Goal: Use online tool/utility: Utilize a website feature to perform a specific function

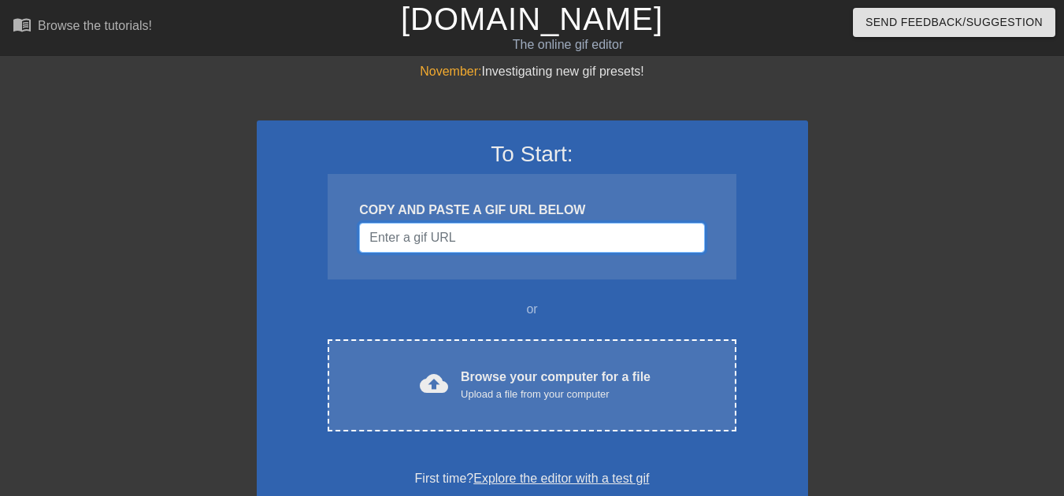
click at [539, 223] on input "Username" at bounding box center [531, 238] width 345 height 30
click at [446, 223] on input "Username" at bounding box center [531, 238] width 345 height 30
paste input "[URL][DOMAIN_NAME]"
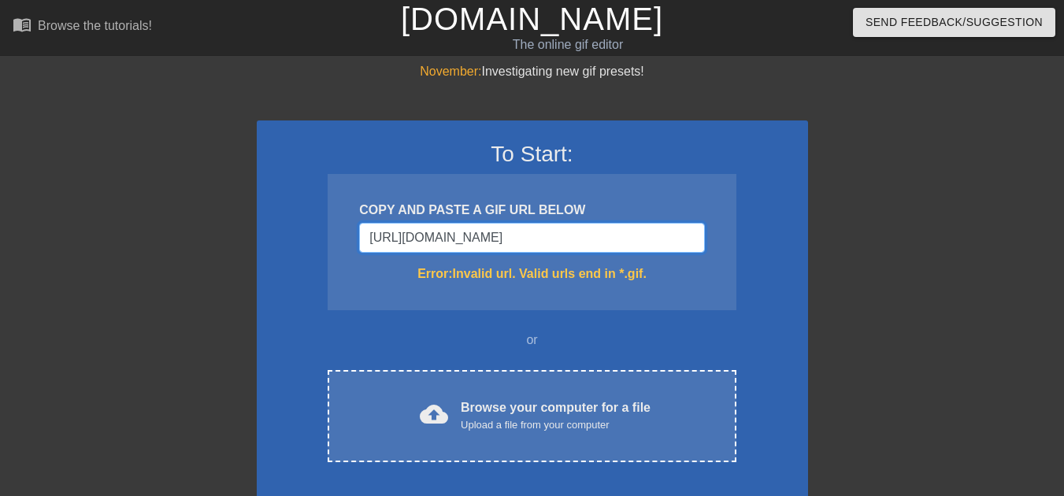
scroll to position [0, 550]
drag, startPoint x: 611, startPoint y: 215, endPoint x: 595, endPoint y: 211, distance: 16.2
click at [595, 223] on input "[URL][DOMAIN_NAME]" at bounding box center [531, 238] width 345 height 30
drag, startPoint x: 674, startPoint y: 217, endPoint x: 725, endPoint y: 217, distance: 51.2
click at [725, 217] on div "COPY AND PASTE A GIF URL BELOW [URL][DOMAIN_NAME] Error: Invalid url. Valid url…" at bounding box center [532, 242] width 408 height 136
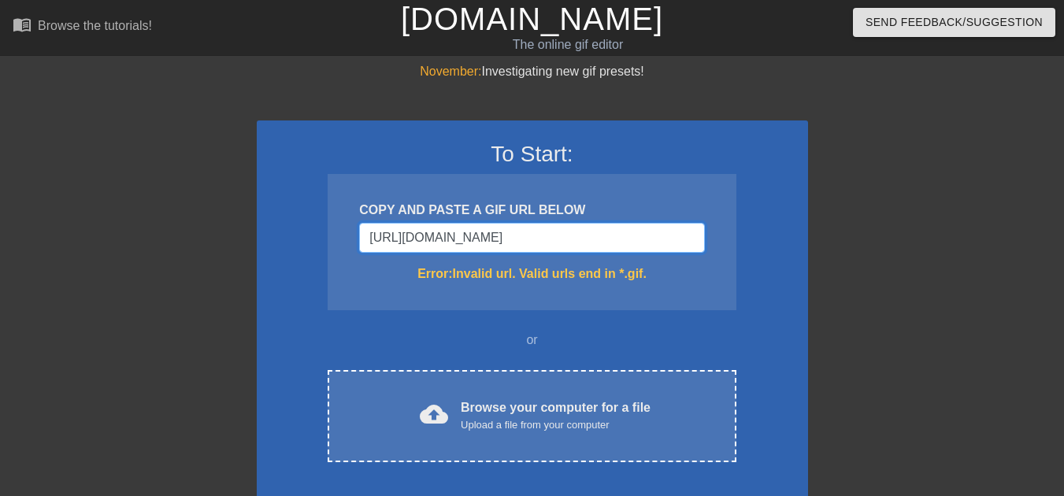
scroll to position [0, 532]
type input "[URL][DOMAIN_NAME][DOMAIN_NAME]"
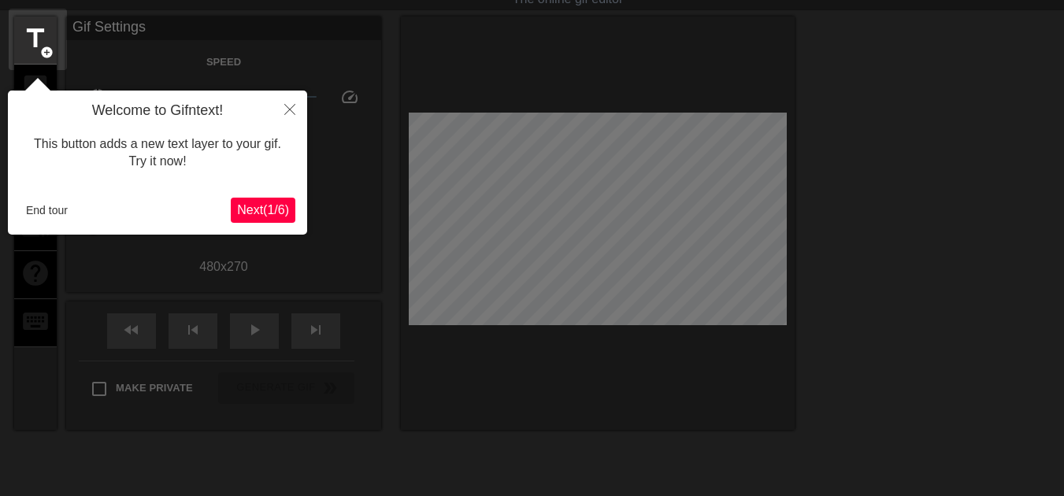
scroll to position [39, 0]
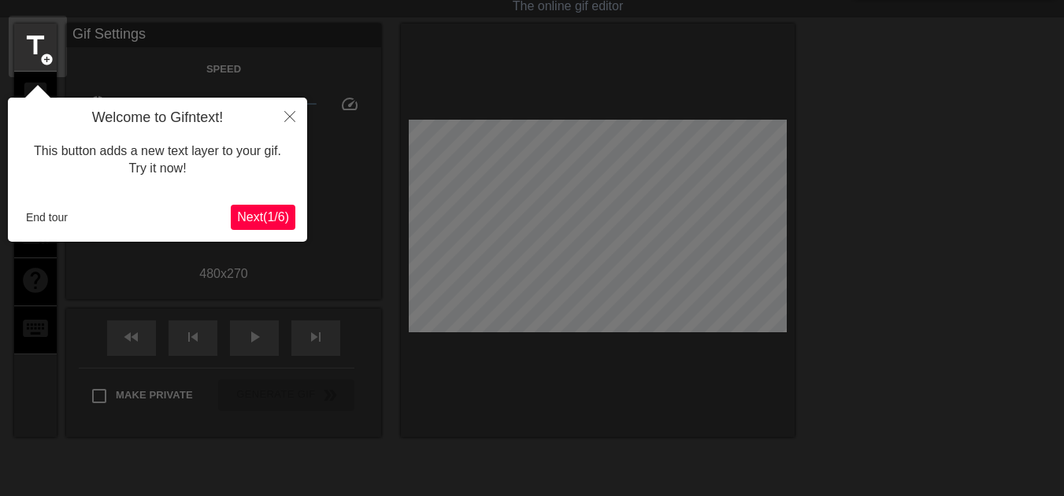
click at [246, 216] on span "Next ( 1 / 6 )" at bounding box center [263, 216] width 52 height 13
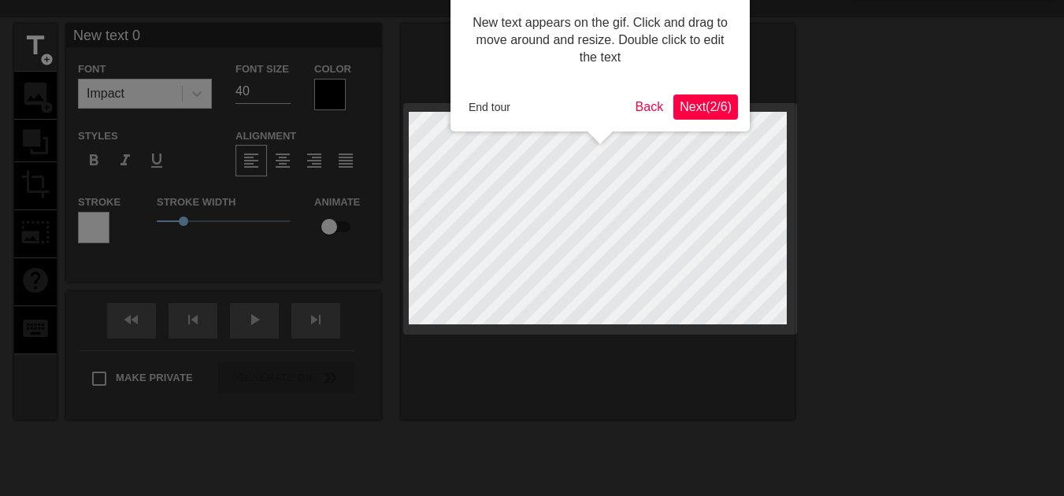
scroll to position [0, 0]
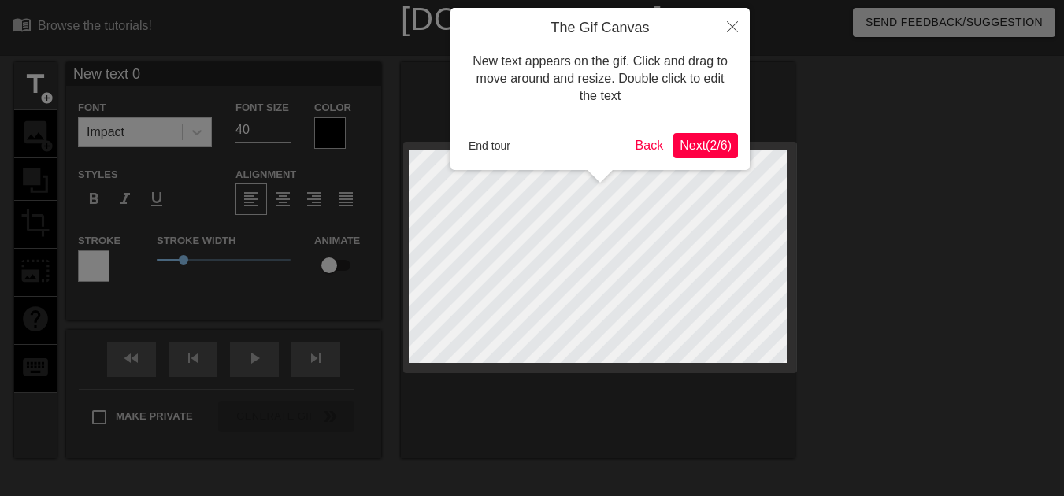
click at [695, 151] on span "Next ( 2 / 6 )" at bounding box center [706, 145] width 52 height 13
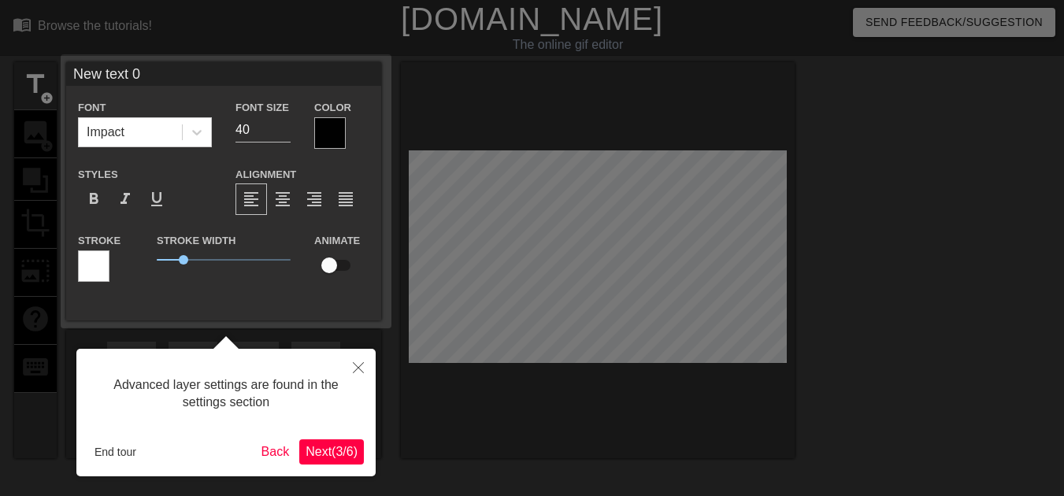
scroll to position [39, 0]
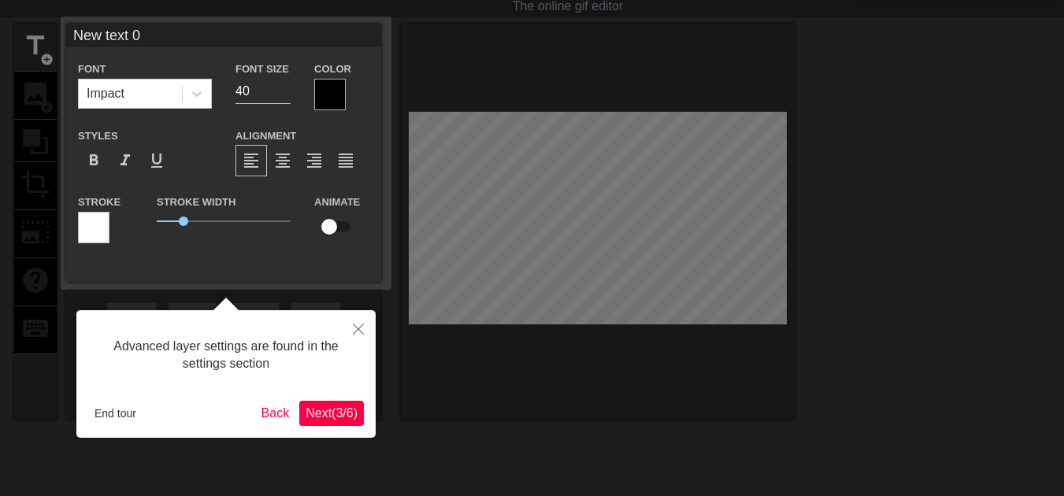
click at [332, 413] on span "Next ( 3 / 6 )" at bounding box center [332, 412] width 52 height 13
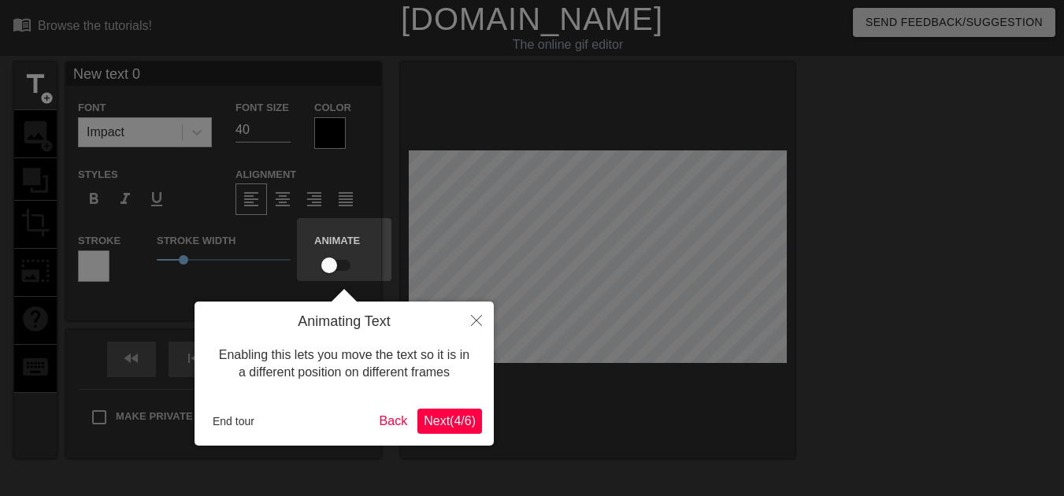
click at [454, 430] on button "Next ( 4 / 6 )" at bounding box center [449, 421] width 65 height 25
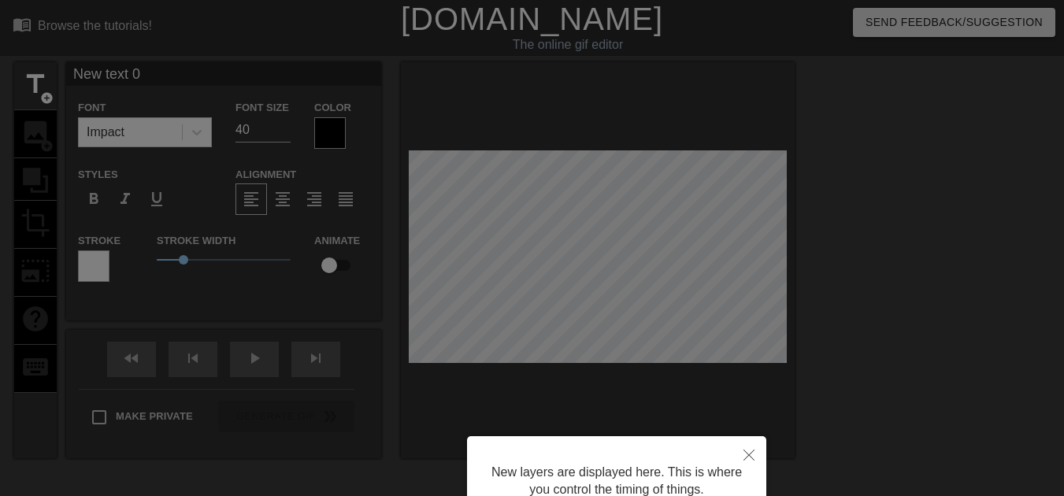
scroll to position [146, 0]
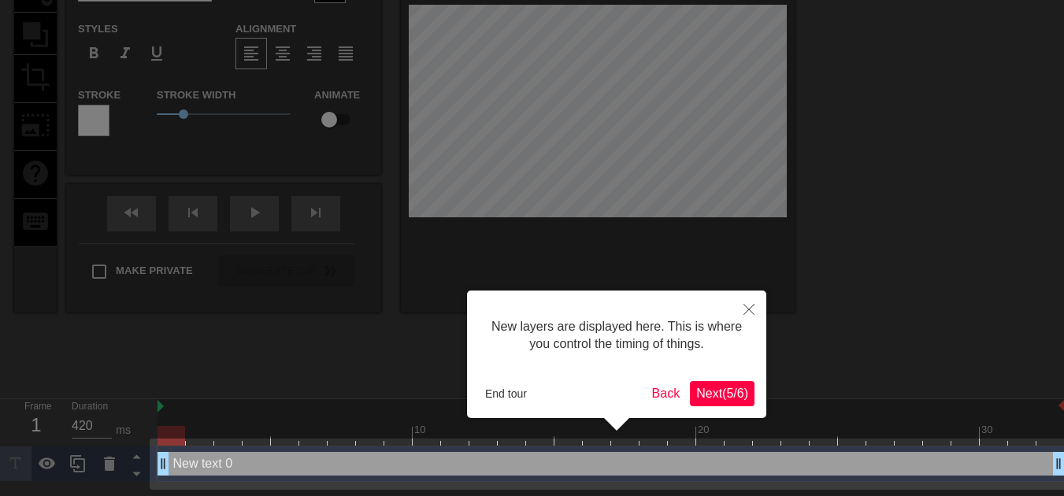
click at [729, 399] on span "Next ( 5 / 6 )" at bounding box center [722, 393] width 52 height 13
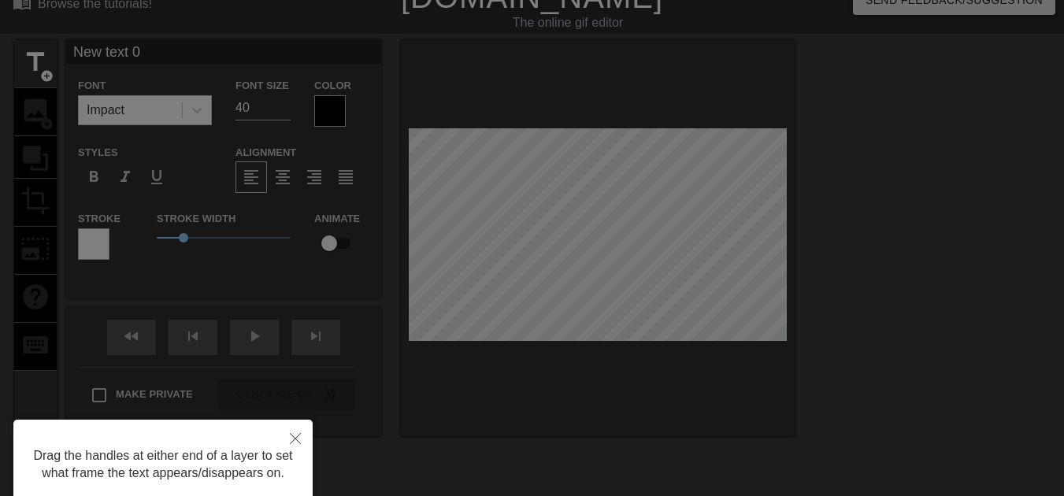
scroll to position [0, 0]
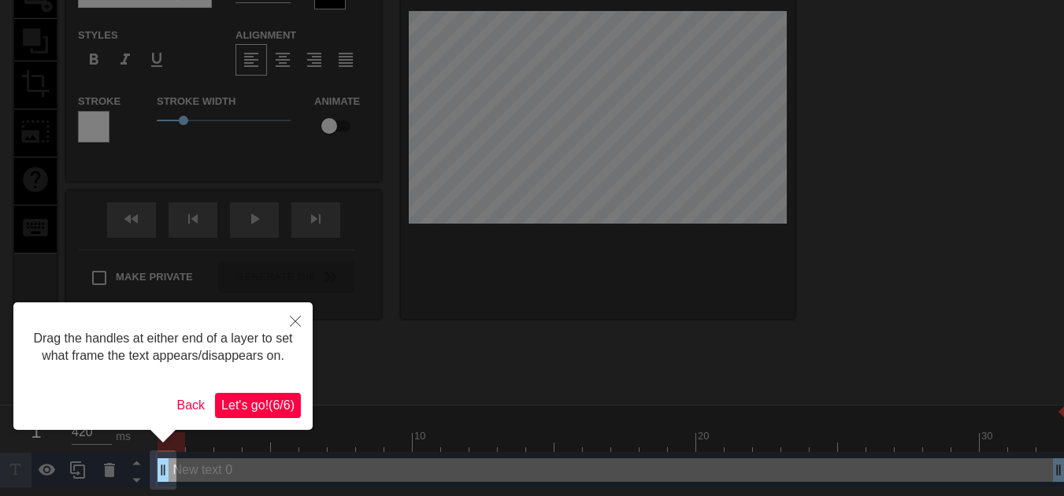
click at [285, 394] on button "Let's go! ( 6 / 6 )" at bounding box center [258, 405] width 86 height 25
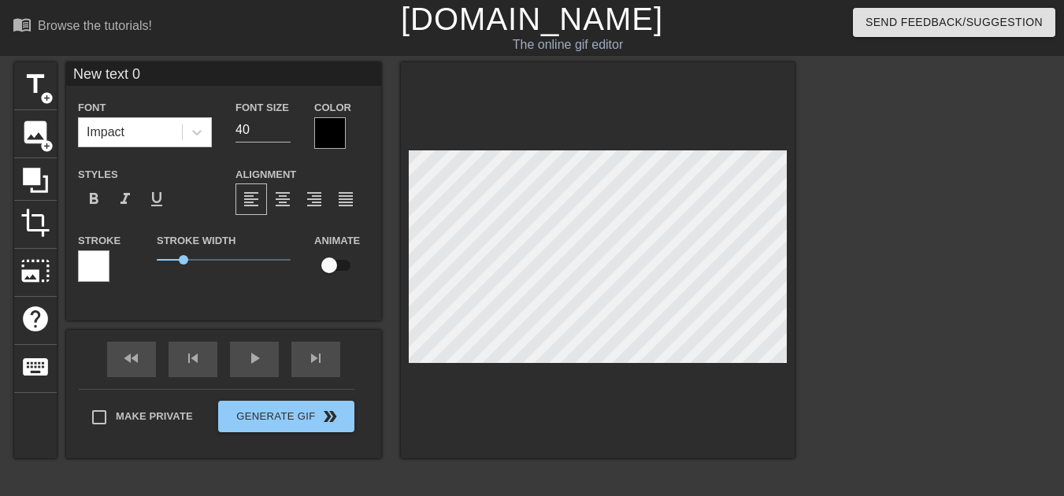
scroll to position [2, 2]
type input "W"
type textarea "W"
type input "WP"
type textarea "WP"
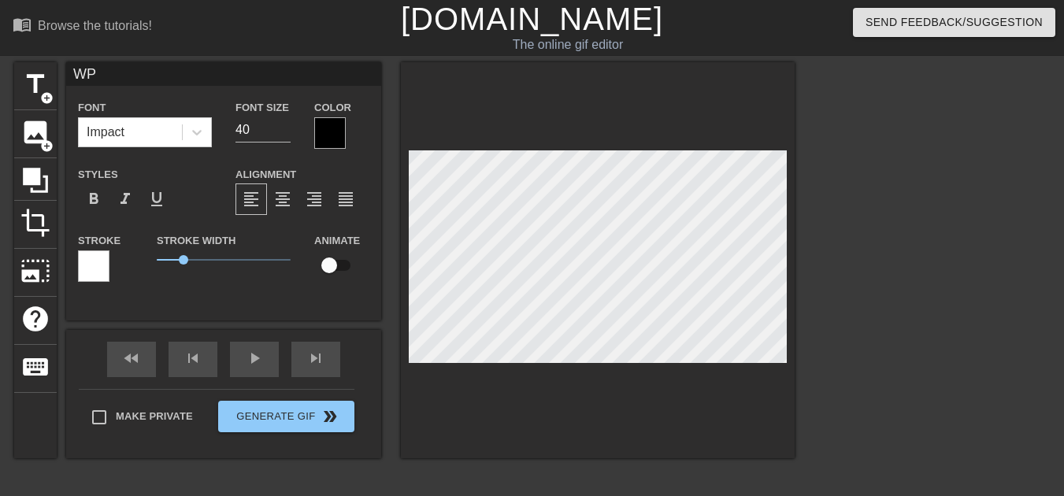
type input "WPO"
type textarea "WPO"
type input "WPOA"
type textarea "WPOA"
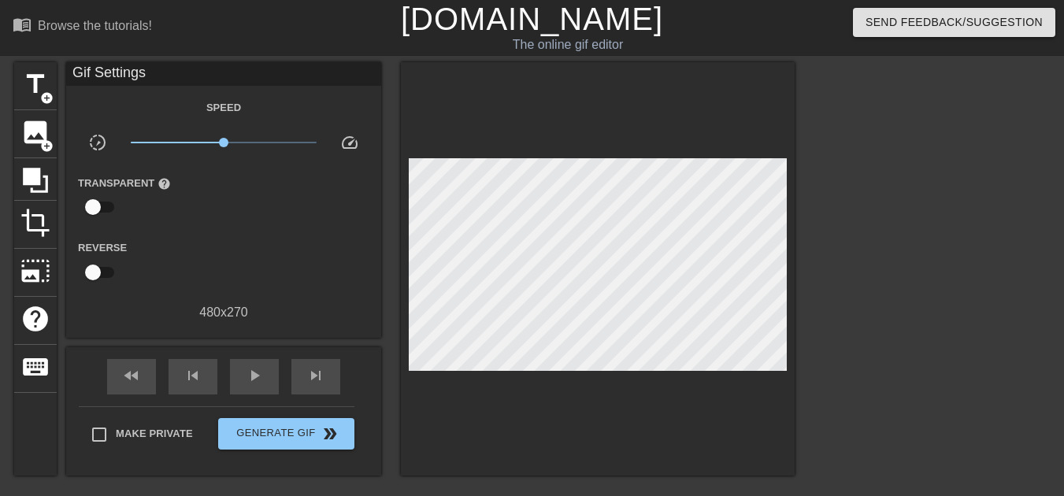
click at [381, 154] on div "title add_circle image add_circle crop photo_size_select_large help keyboard Gi…" at bounding box center [404, 268] width 780 height 413
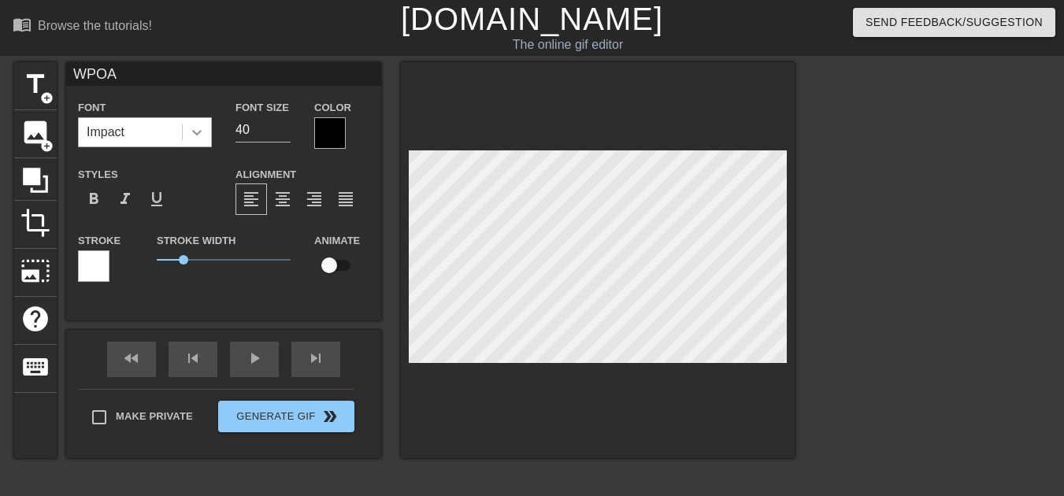
click at [202, 134] on icon at bounding box center [197, 132] width 16 height 16
drag, startPoint x: 194, startPoint y: 132, endPoint x: 173, endPoint y: 130, distance: 20.5
click at [193, 132] on icon at bounding box center [197, 132] width 16 height 16
click at [109, 132] on div "Impact" at bounding box center [106, 132] width 38 height 19
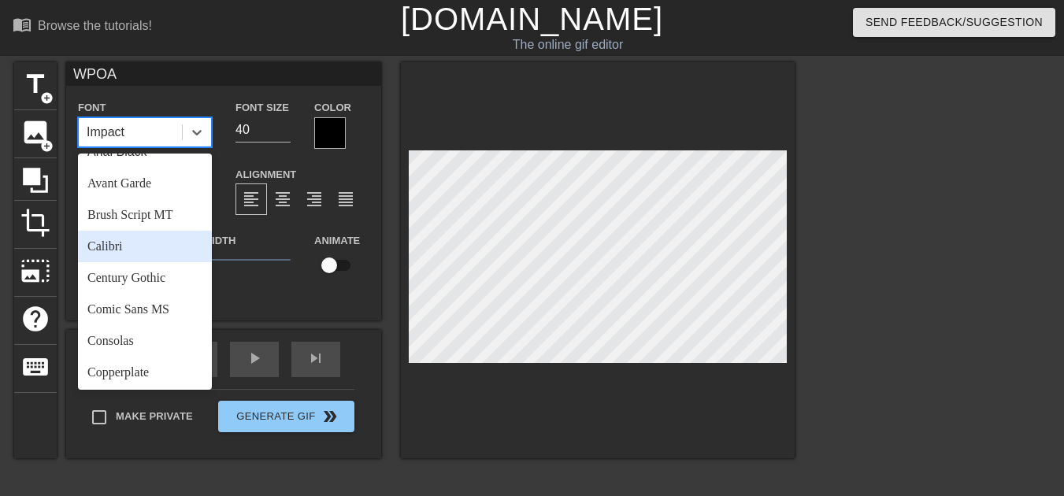
scroll to position [79, 0]
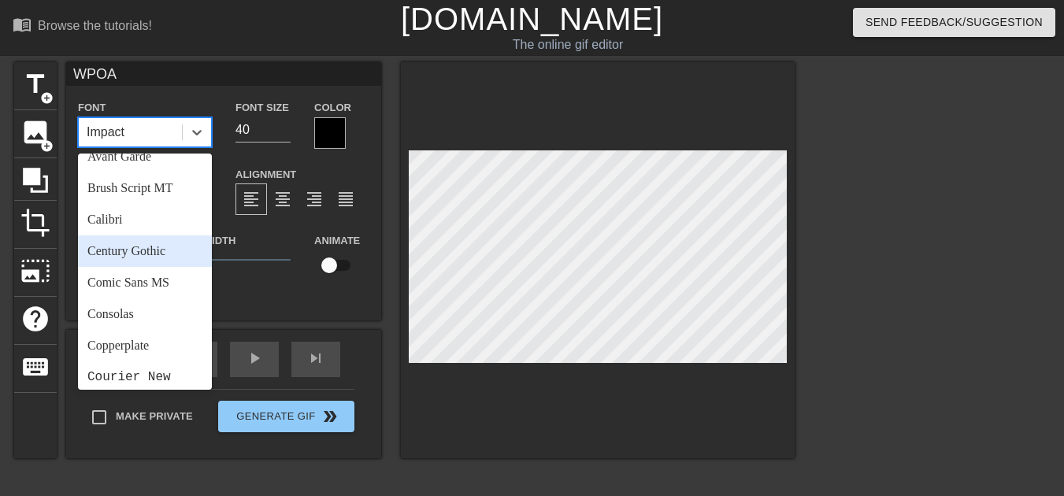
click at [158, 235] on div "Century Gothic" at bounding box center [145, 251] width 134 height 32
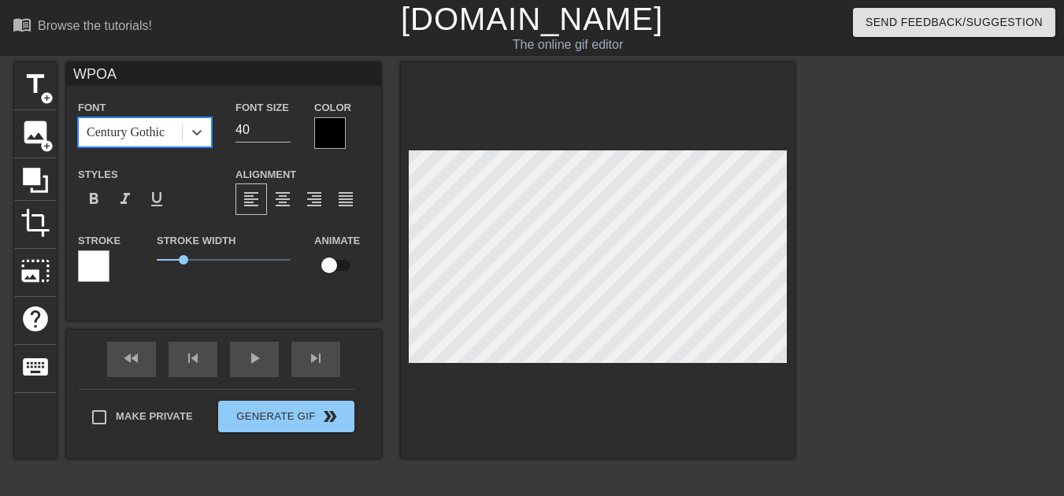
click at [161, 139] on div "Century Gothic" at bounding box center [130, 132] width 103 height 28
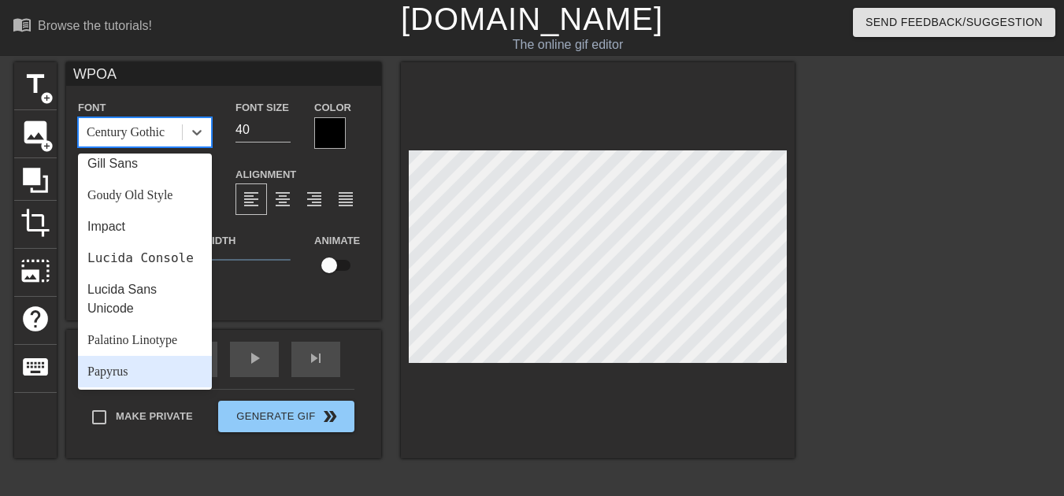
scroll to position [394, 0]
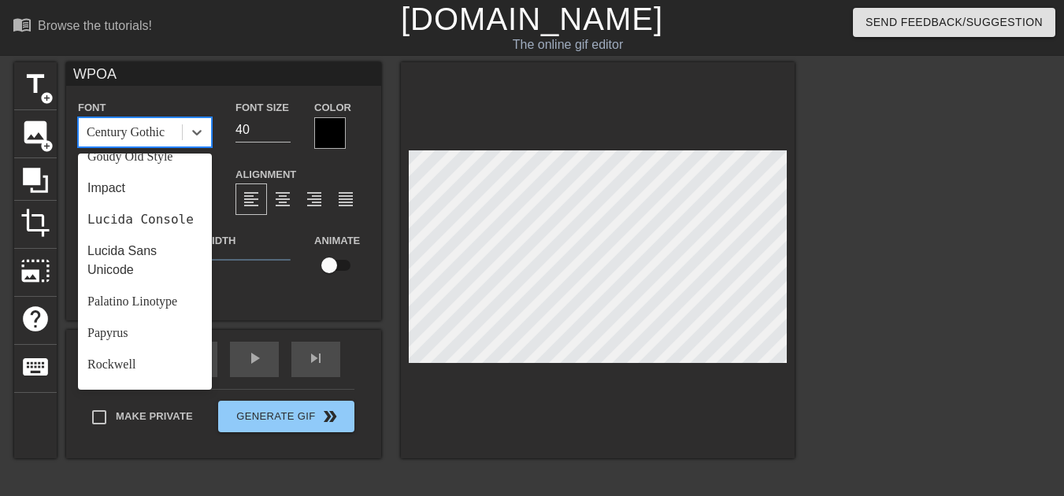
click at [158, 412] on div "[DEMOGRAPHIC_DATA]" at bounding box center [145, 428] width 134 height 32
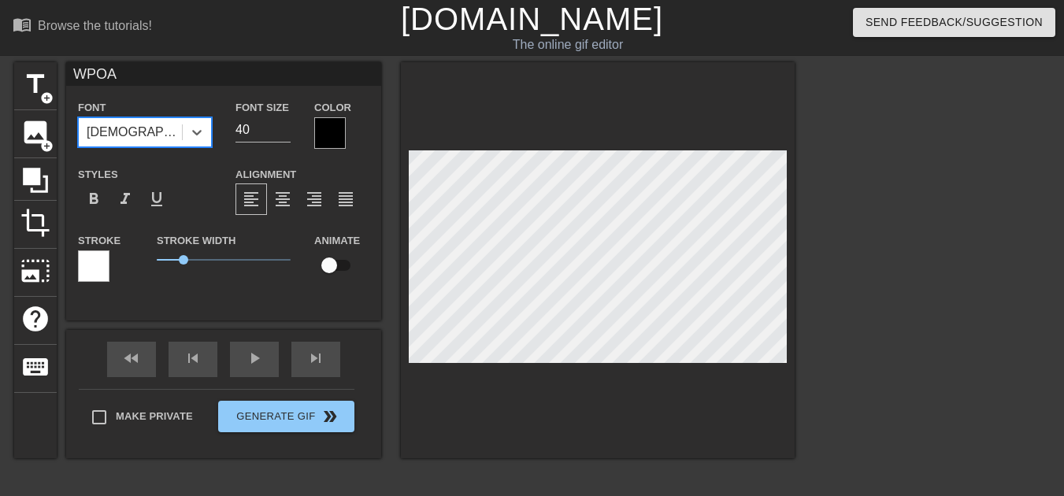
click at [324, 258] on input "checkbox" at bounding box center [329, 265] width 90 height 30
checkbox input "true"
drag, startPoint x: 187, startPoint y: 250, endPoint x: 119, endPoint y: 250, distance: 67.7
click at [119, 250] on div "Stroke Stroke Width 0 Animate" at bounding box center [223, 263] width 315 height 65
click at [90, 250] on div at bounding box center [94, 266] width 32 height 32
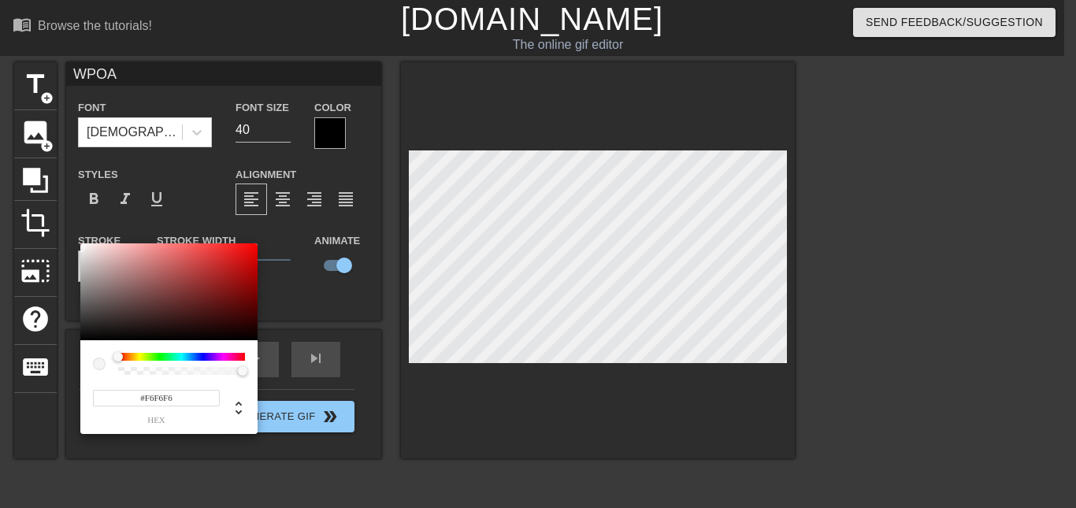
type input "#FFFFFF"
drag, startPoint x: 94, startPoint y: 276, endPoint x: 73, endPoint y: 236, distance: 45.1
click at [73, 236] on div "#FFFFFF hex" at bounding box center [538, 254] width 1076 height 508
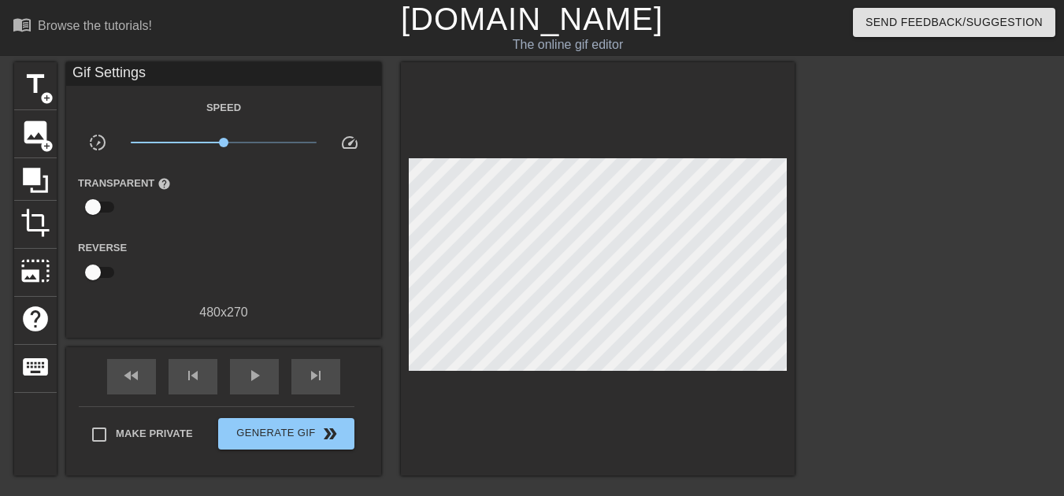
click at [339, 119] on div "Speed slow_motion_video x1.00 speed Transparent help Reverse 480 x 270" at bounding box center [223, 210] width 291 height 224
click at [343, 120] on div "Speed slow_motion_video x1.00 speed Transparent help Reverse 480 x 270" at bounding box center [223, 210] width 291 height 224
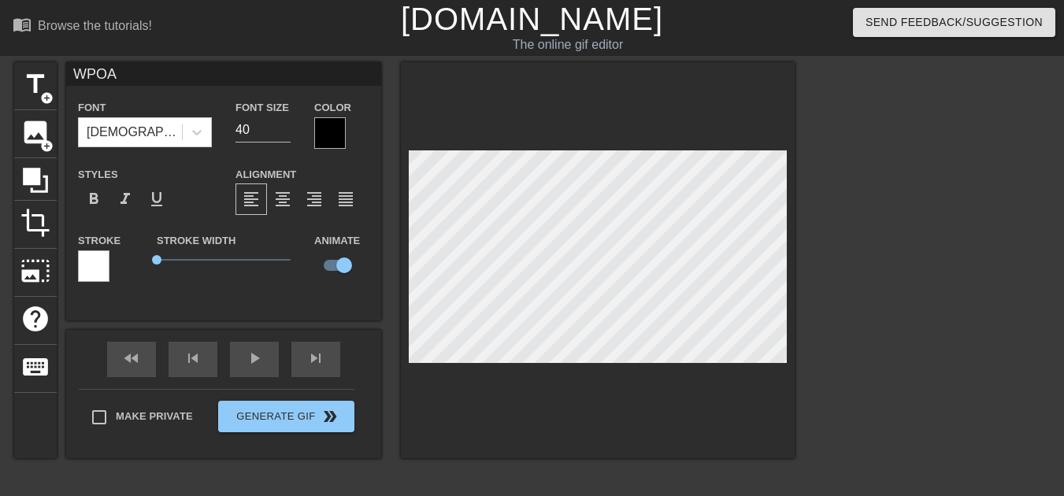
click at [345, 128] on div at bounding box center [330, 133] width 32 height 32
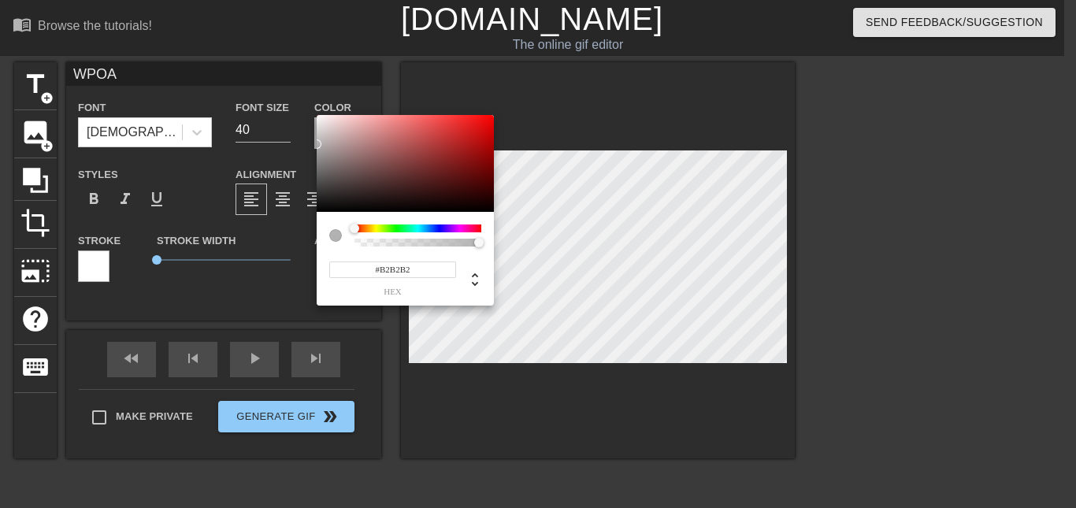
type input "#ACACAC"
drag, startPoint x: 375, startPoint y: 146, endPoint x: 313, endPoint y: 146, distance: 62.2
click at [313, 146] on div "#ACACAC hex" at bounding box center [538, 254] width 1076 height 508
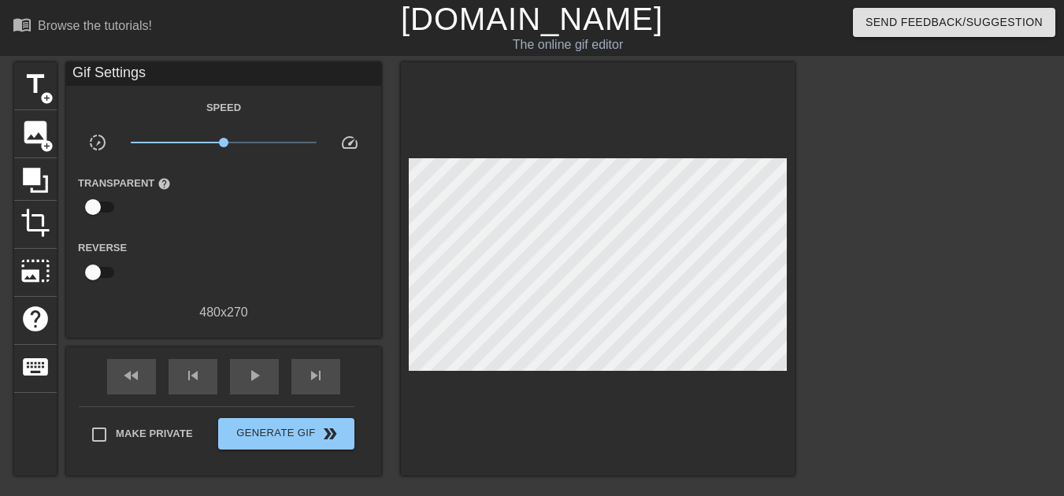
click at [631, 367] on div at bounding box center [598, 268] width 394 height 413
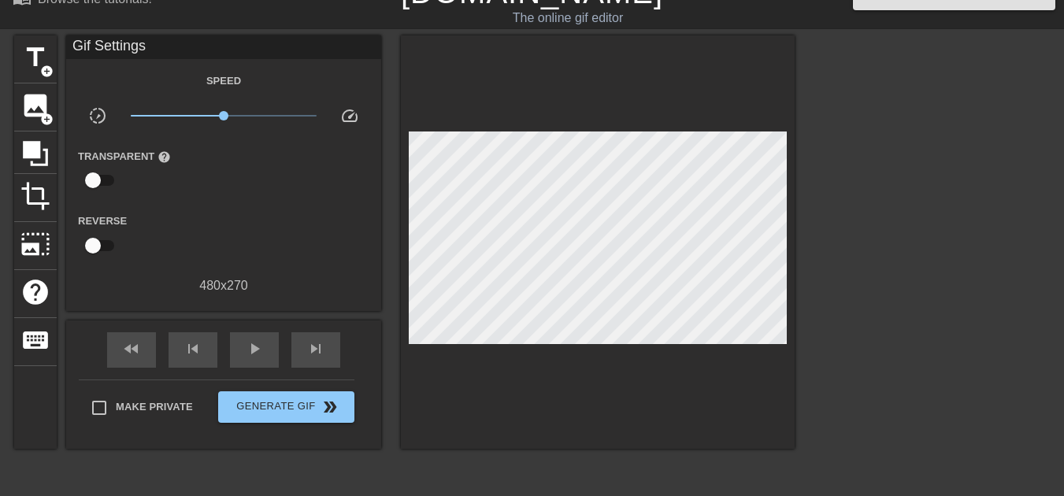
scroll to position [0, 0]
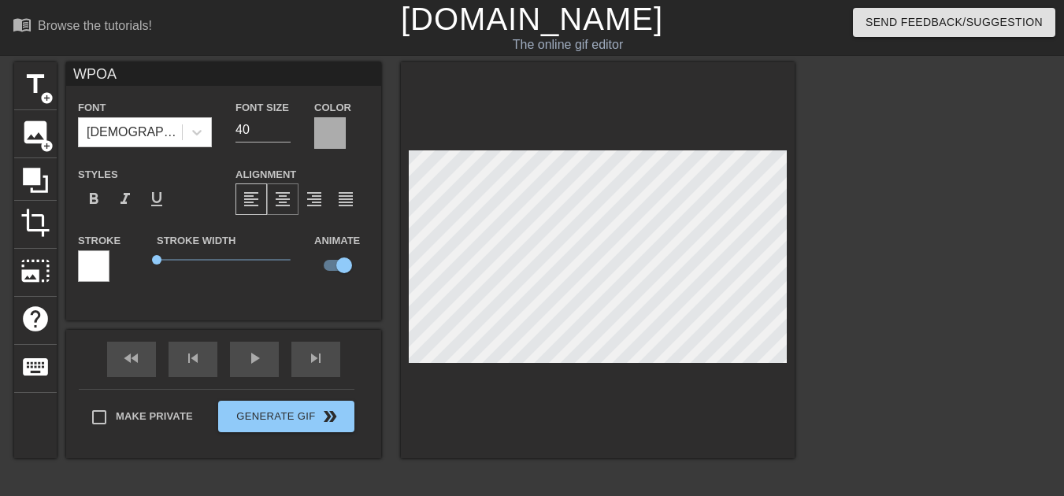
click at [287, 197] on span "format_align_center" at bounding box center [282, 199] width 19 height 19
click at [123, 193] on span "format_italic" at bounding box center [125, 199] width 19 height 19
click at [158, 191] on span "format_underline" at bounding box center [156, 199] width 19 height 19
click at [355, 441] on div "fast_rewind skip_previous play_arrow skip_next Make Private Generate Gif double…" at bounding box center [223, 394] width 315 height 128
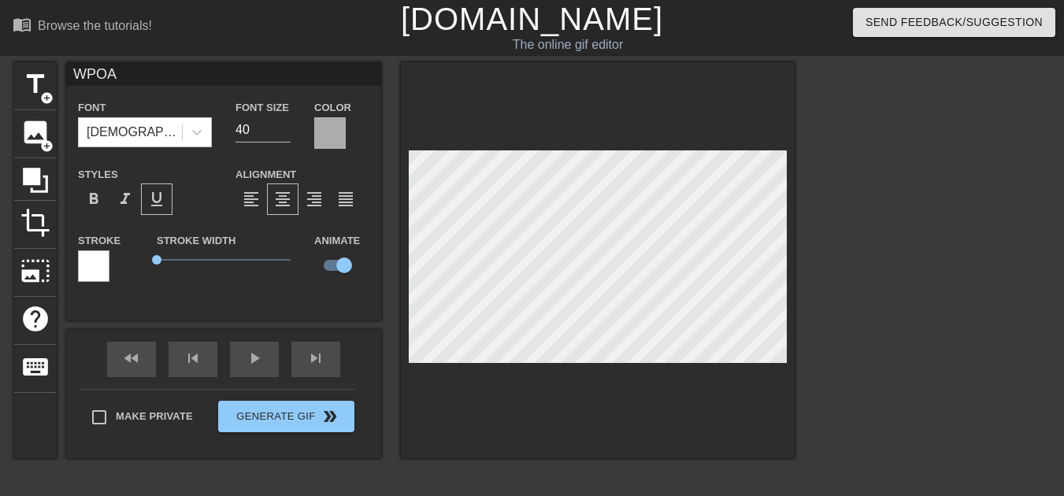
click at [328, 117] on div at bounding box center [330, 133] width 32 height 32
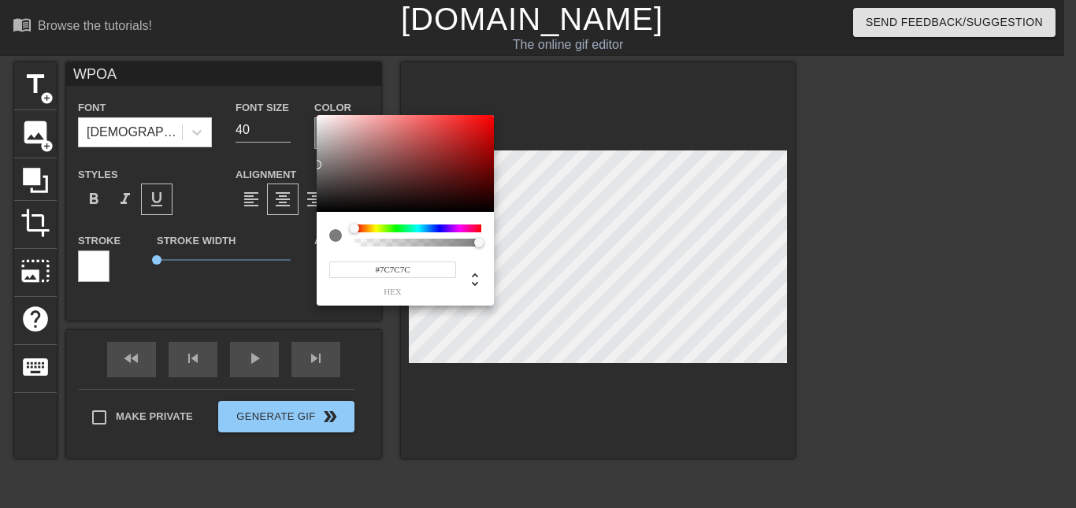
type input "#7A7A7A"
drag, startPoint x: 321, startPoint y: 159, endPoint x: 302, endPoint y: 165, distance: 19.9
click at [302, 165] on div "#7A7A7A hex" at bounding box center [538, 254] width 1076 height 508
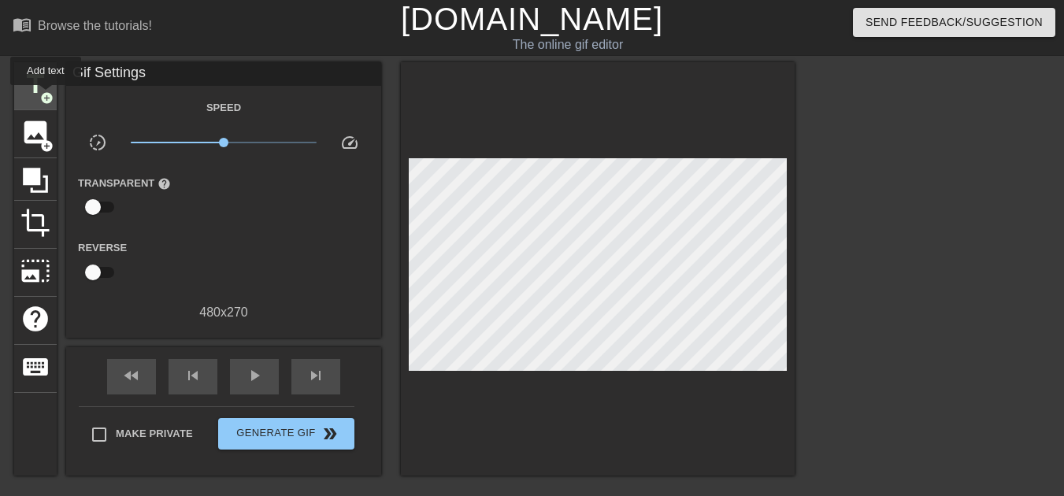
click at [46, 96] on span "add_circle" at bounding box center [46, 97] width 13 height 13
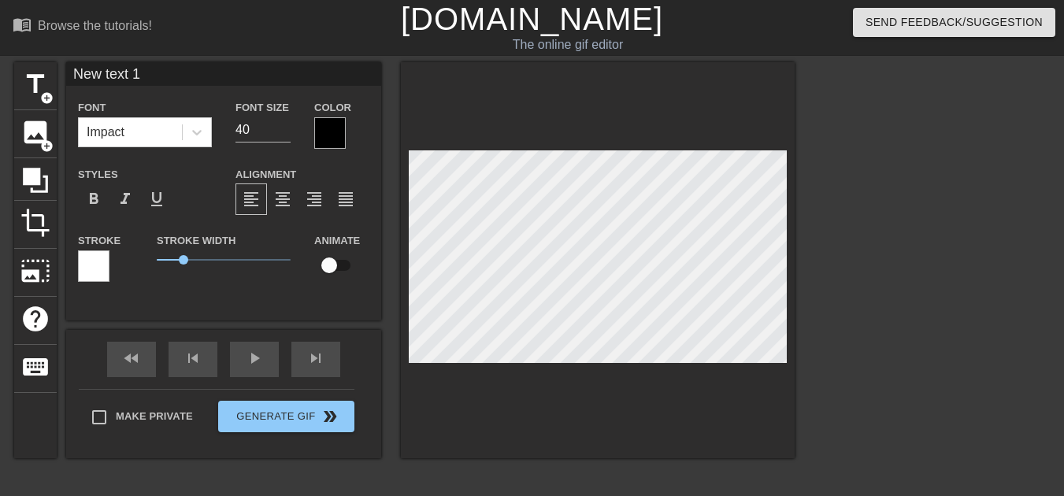
scroll to position [2, 3]
click at [259, 354] on span "play_arrow" at bounding box center [254, 358] width 19 height 19
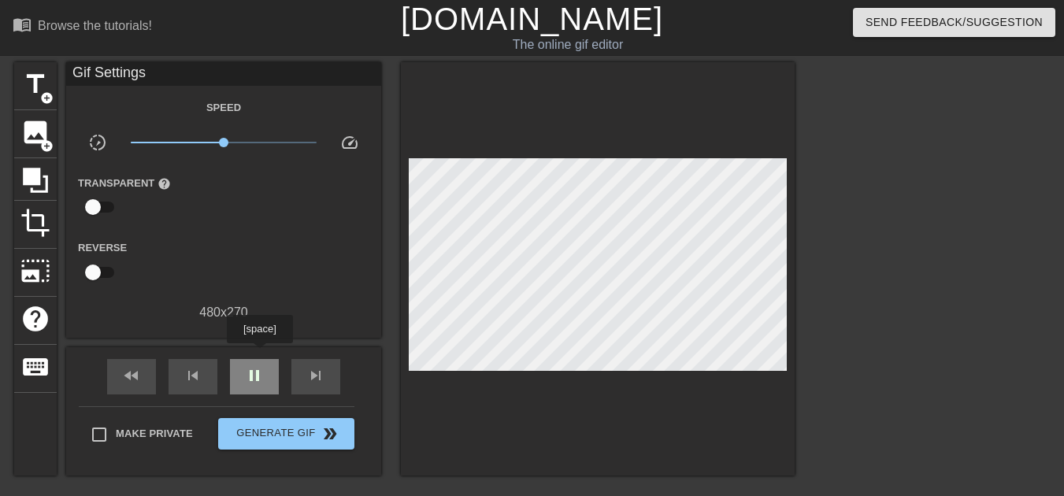
type input "30"
click at [258, 366] on span "pause" at bounding box center [254, 375] width 19 height 19
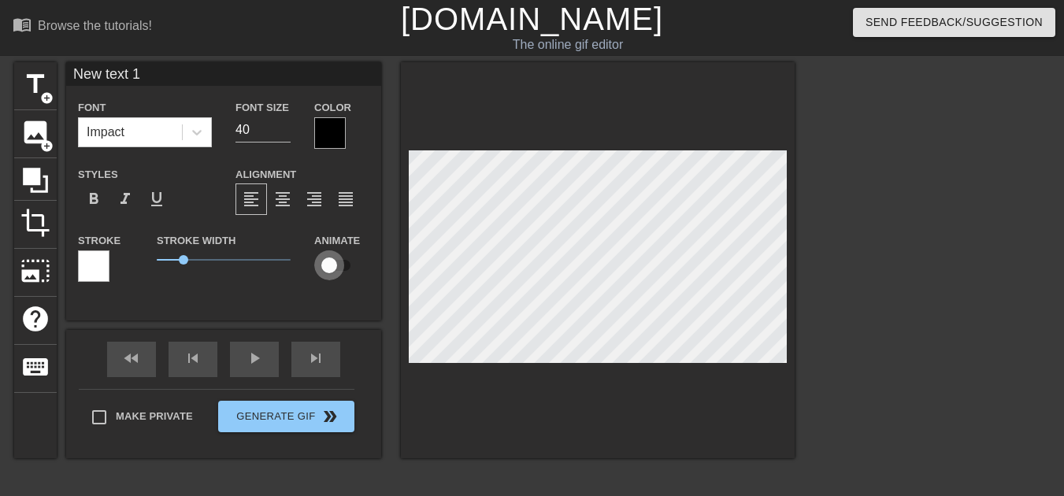
click at [335, 254] on input "checkbox" at bounding box center [329, 265] width 90 height 30
checkbox input "true"
click at [240, 359] on div "play_arrow" at bounding box center [254, 359] width 49 height 35
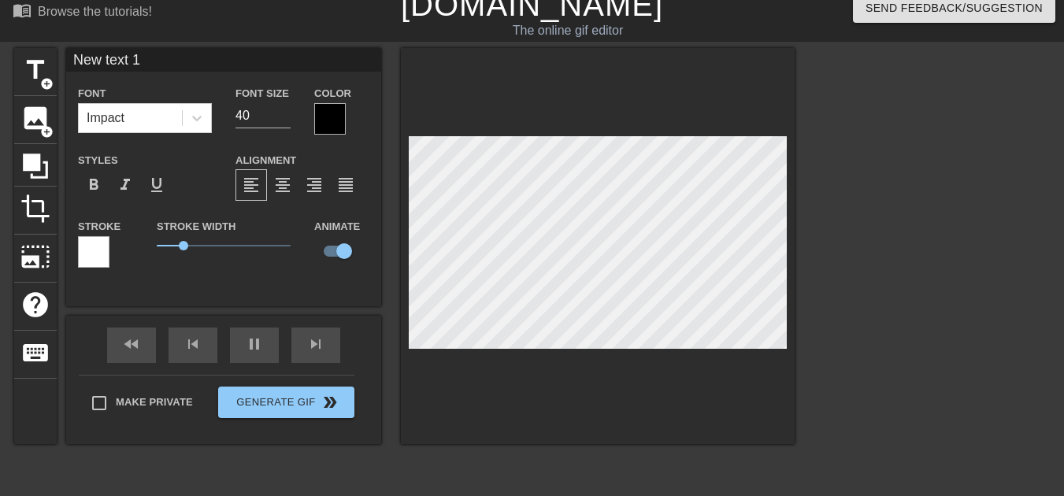
scroll to position [11, 0]
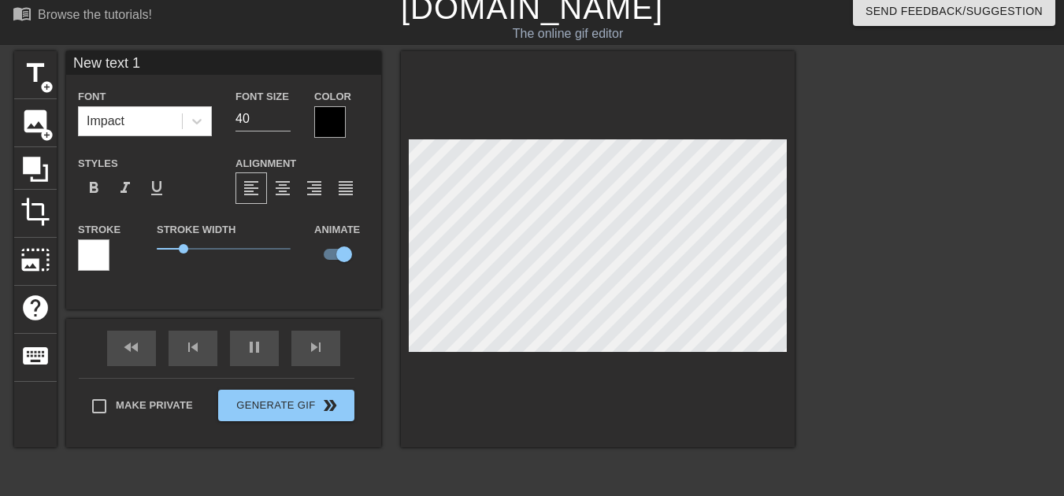
click at [621, 361] on div at bounding box center [598, 249] width 394 height 396
type input "420"
click at [344, 243] on input "checkbox" at bounding box center [344, 254] width 90 height 30
checkbox input "false"
type input "30"
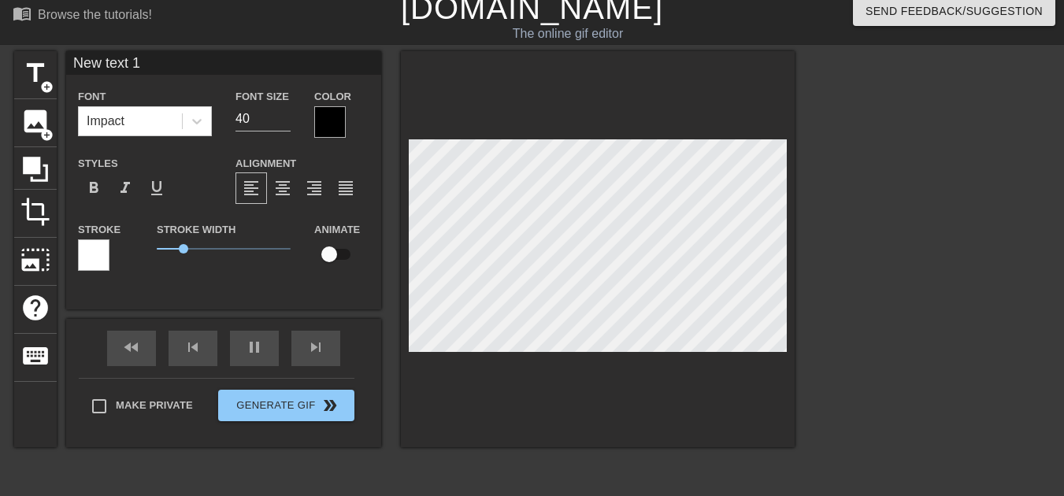
click at [337, 245] on input "checkbox" at bounding box center [329, 254] width 90 height 30
checkbox input "true"
click at [40, 169] on icon at bounding box center [35, 169] width 25 height 25
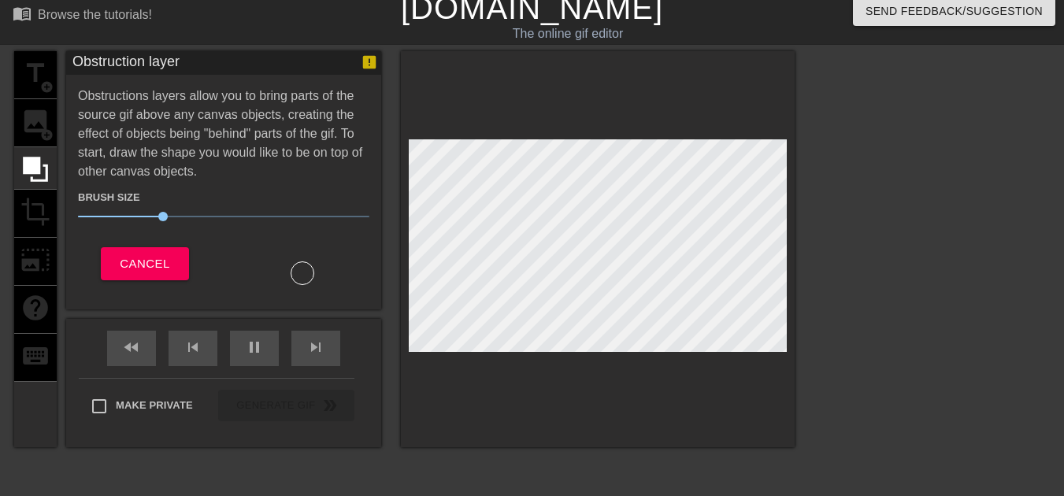
click at [32, 125] on div "title add_circle image add_circle crop photo_size_select_large help keyboard" at bounding box center [35, 249] width 43 height 396
click at [146, 254] on span "Cancel" at bounding box center [145, 264] width 50 height 20
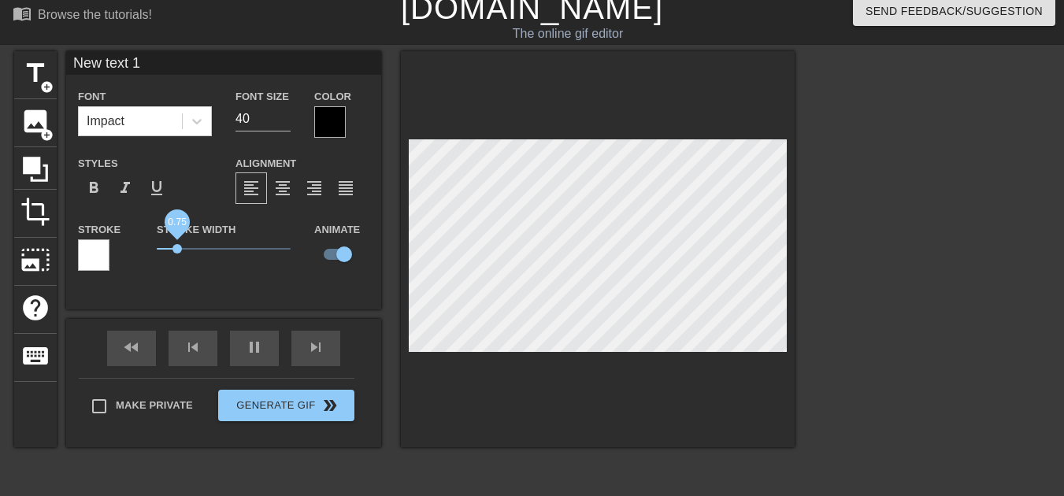
click at [179, 244] on span "0.75" at bounding box center [176, 248] width 9 height 9
type input "30"
click at [340, 239] on input "checkbox" at bounding box center [344, 254] width 90 height 30
checkbox input "false"
drag, startPoint x: 164, startPoint y: 242, endPoint x: 106, endPoint y: 237, distance: 57.7
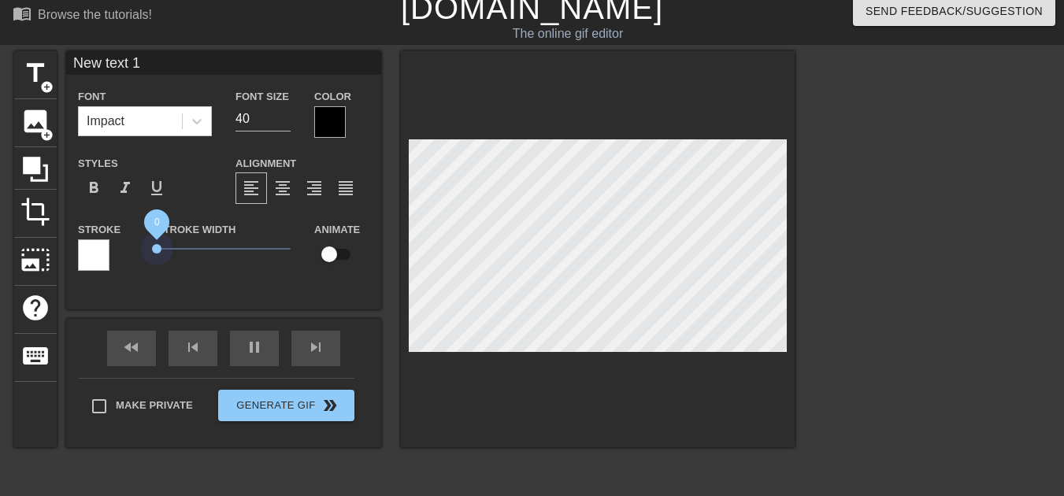
click at [106, 237] on div "Stroke Stroke Width 0 Animate" at bounding box center [223, 252] width 315 height 65
click at [328, 108] on div at bounding box center [330, 122] width 32 height 32
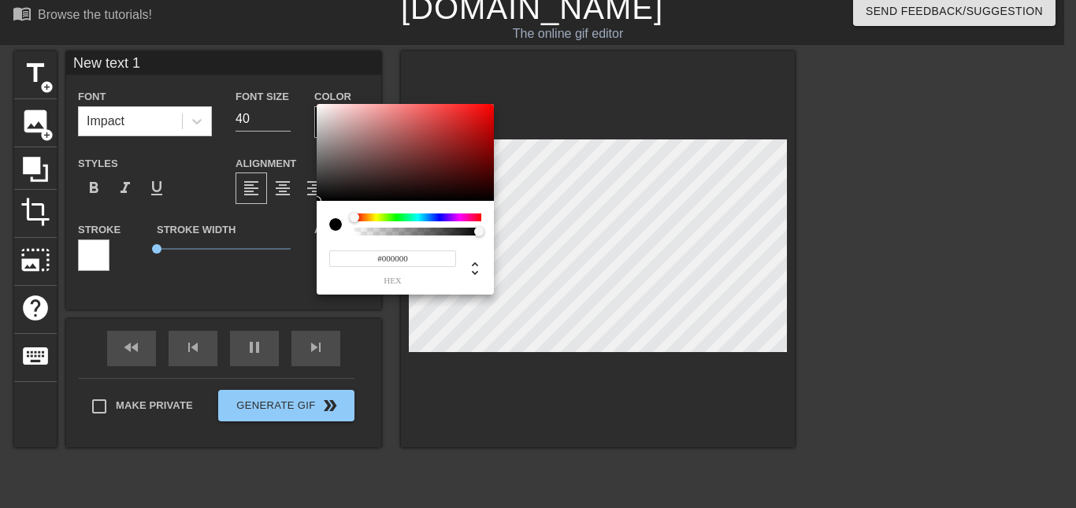
type input "30"
type input "#FFFFFF"
type input "30"
type input "#656565"
type input "630"
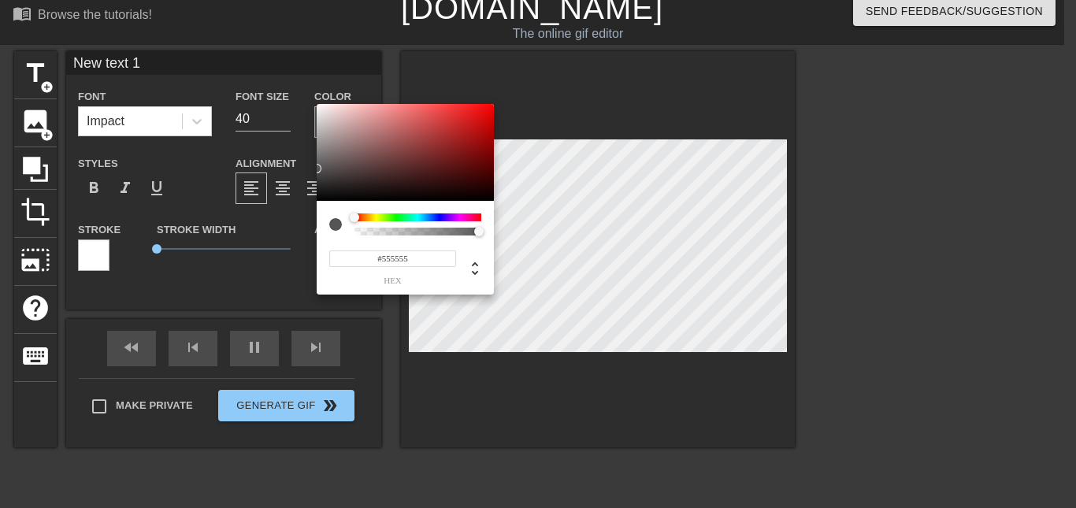
type input "#535353"
drag, startPoint x: 354, startPoint y: 167, endPoint x: 297, endPoint y: 169, distance: 56.8
click at [297, 169] on div "#535353 hex" at bounding box center [538, 254] width 1076 height 508
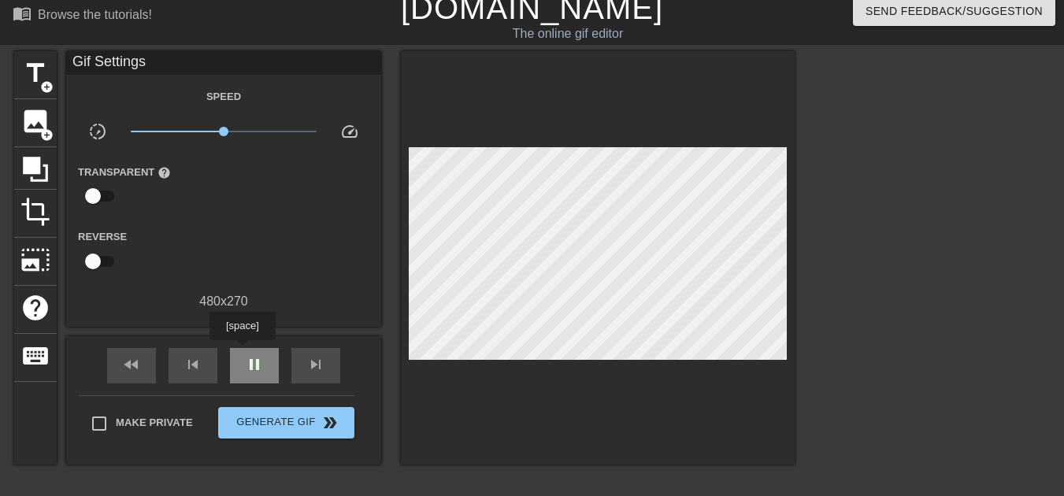
click at [242, 351] on div "pause" at bounding box center [254, 365] width 49 height 35
click at [253, 355] on span "play_arrow" at bounding box center [254, 364] width 19 height 19
click at [256, 355] on span "pause" at bounding box center [254, 364] width 19 height 19
click at [141, 355] on span "fast_rewind" at bounding box center [131, 364] width 19 height 19
type input "420"
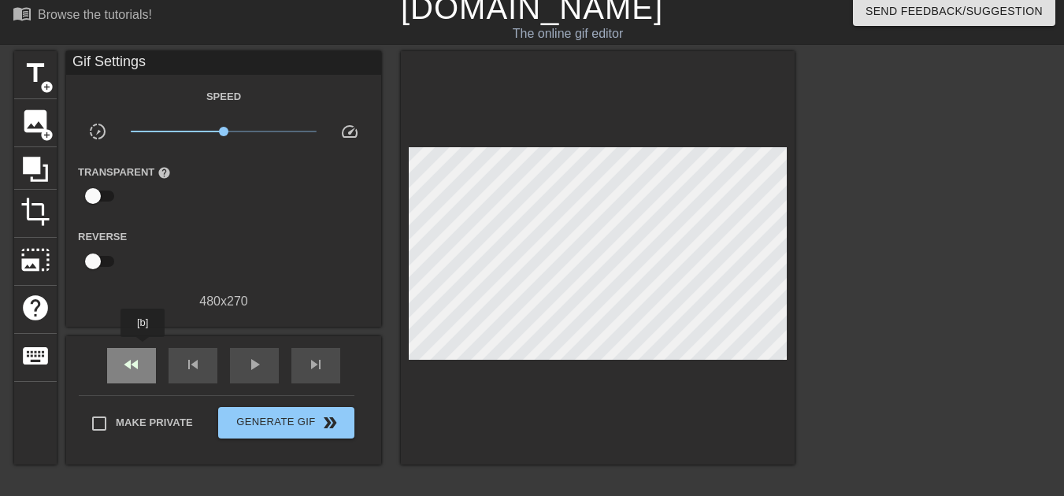
click at [141, 355] on span "fast_rewind" at bounding box center [131, 364] width 19 height 19
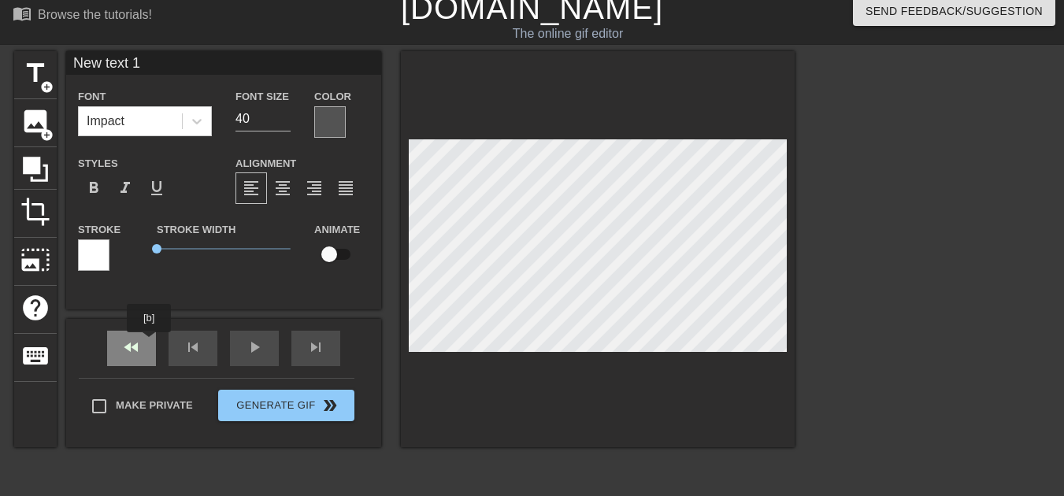
click at [146, 343] on div "fast_rewind" at bounding box center [131, 348] width 49 height 35
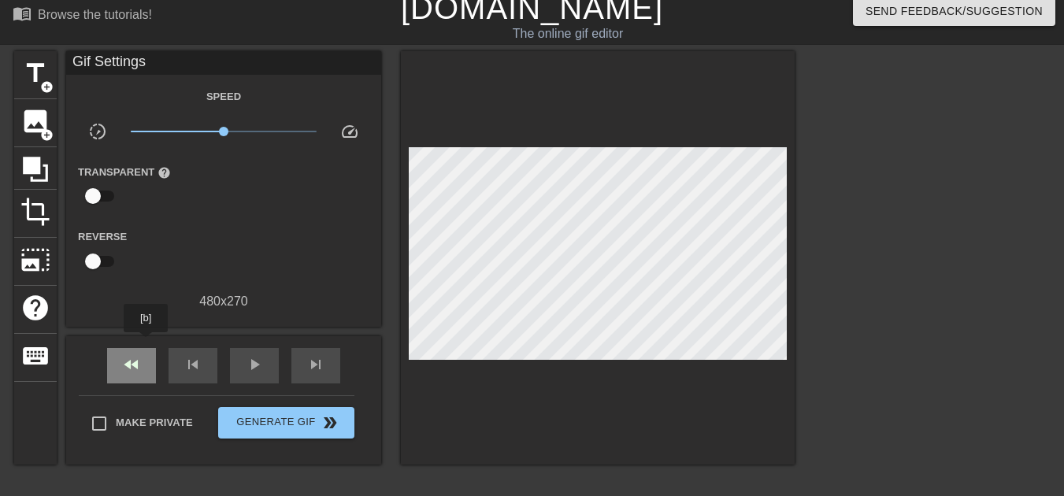
click at [146, 348] on div "fast_rewind" at bounding box center [131, 365] width 49 height 35
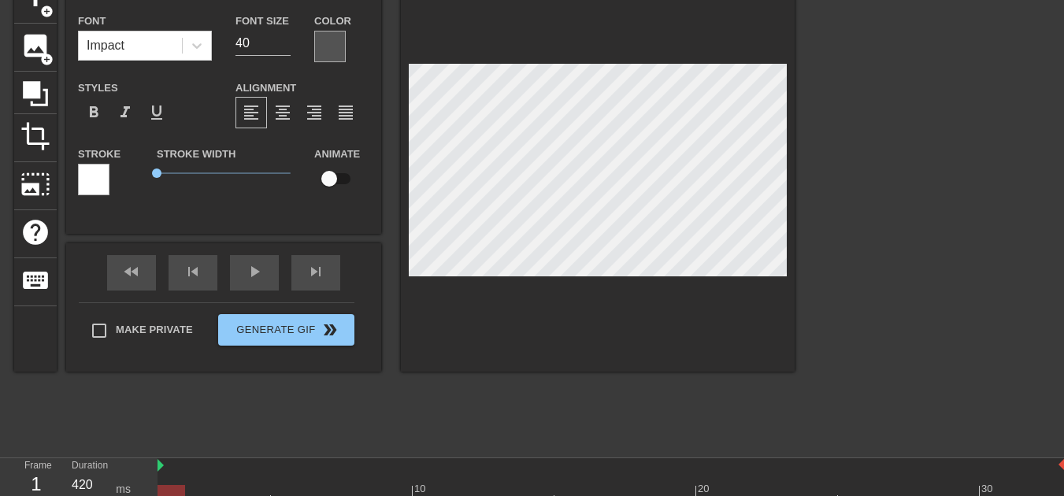
scroll to position [169, 0]
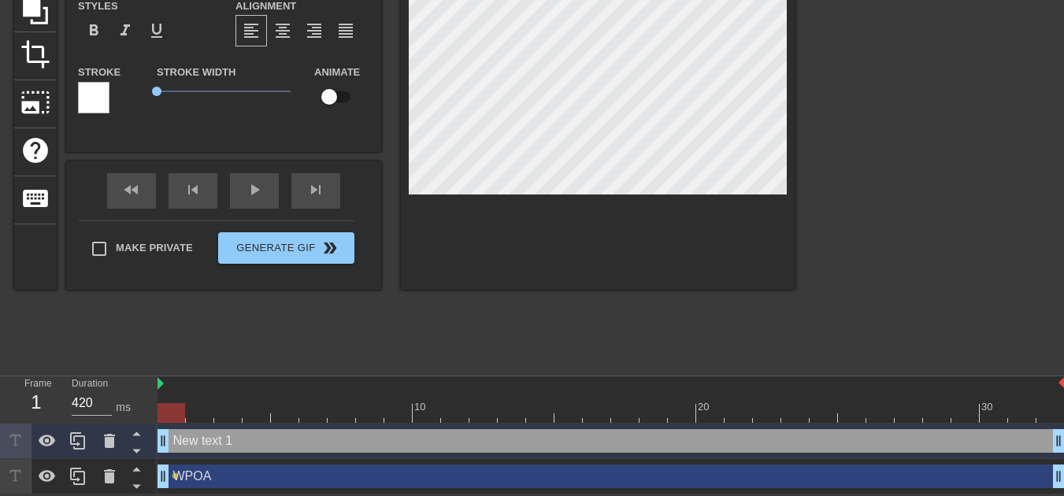
click at [213, 438] on div "New text 1 drag_handle drag_handle" at bounding box center [611, 441] width 907 height 24
click at [206, 473] on div "WPOA drag_handle drag_handle" at bounding box center [611, 477] width 907 height 24
type input "WPOA"
checkbox input "true"
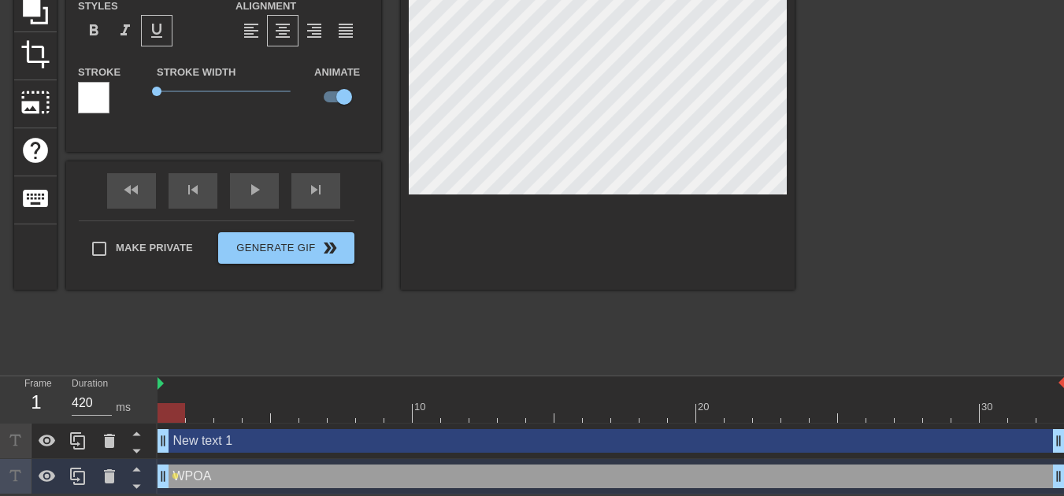
click at [218, 447] on div "New text 1 drag_handle drag_handle" at bounding box center [611, 441] width 907 height 24
type input "New text 1"
checkbox input "false"
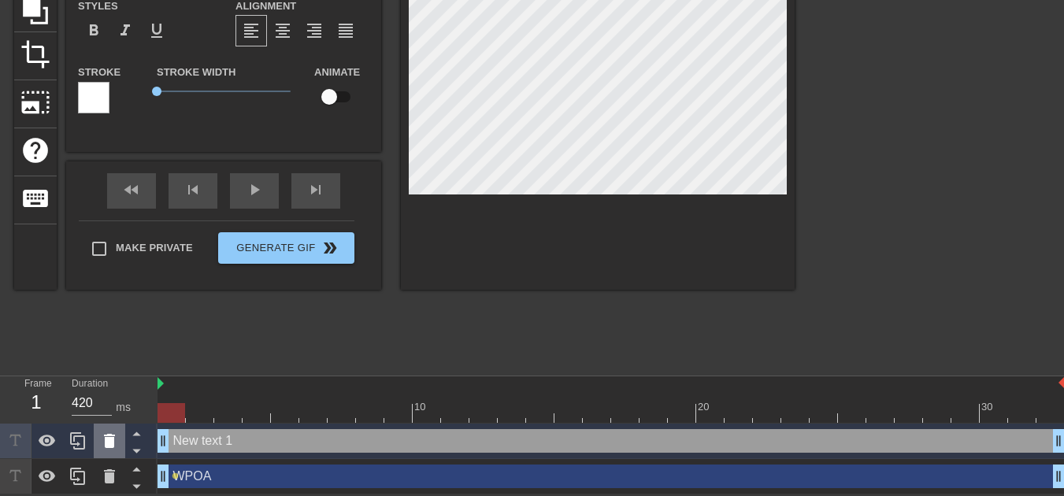
click at [108, 443] on icon at bounding box center [109, 441] width 11 height 14
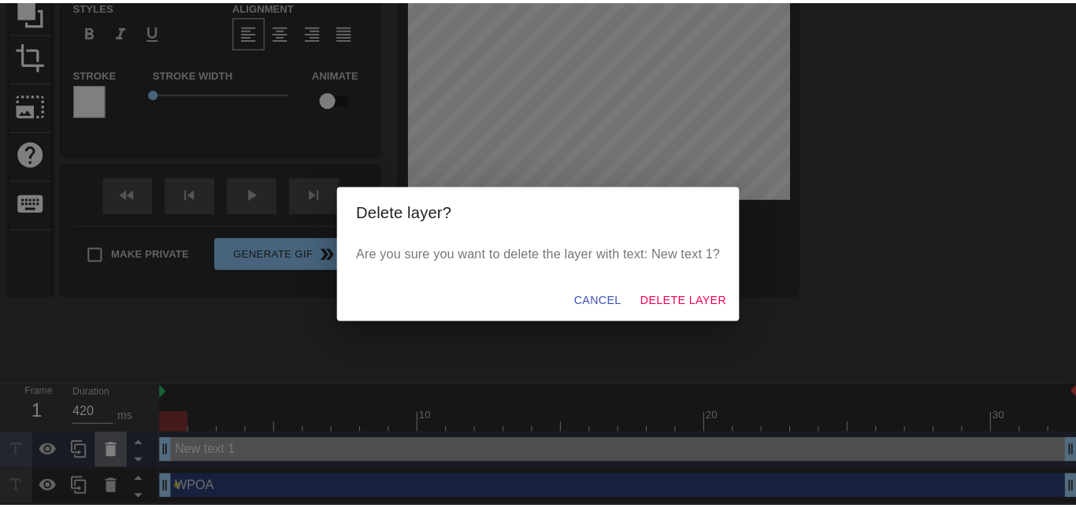
scroll to position [157, 0]
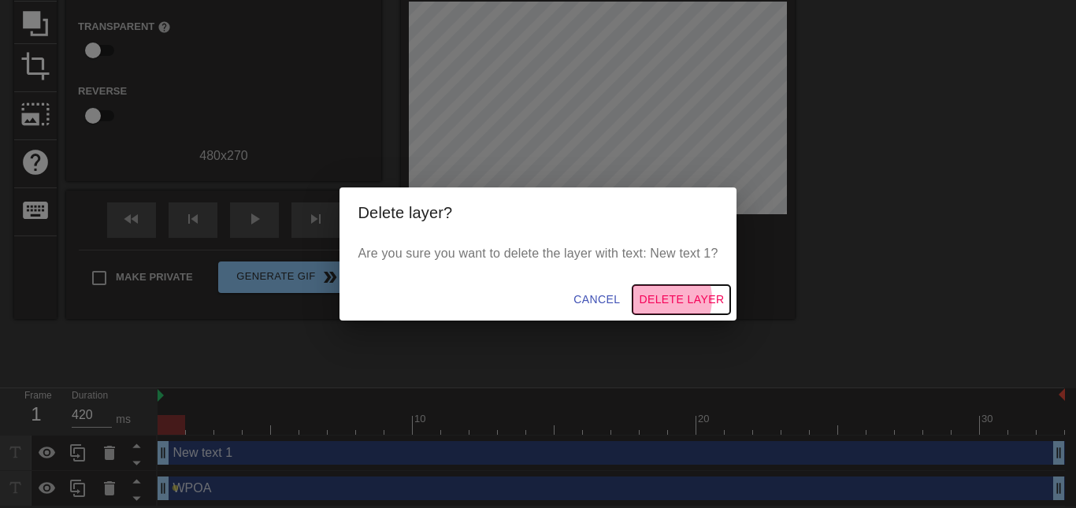
click at [639, 295] on span "Delete Layer" at bounding box center [681, 300] width 85 height 20
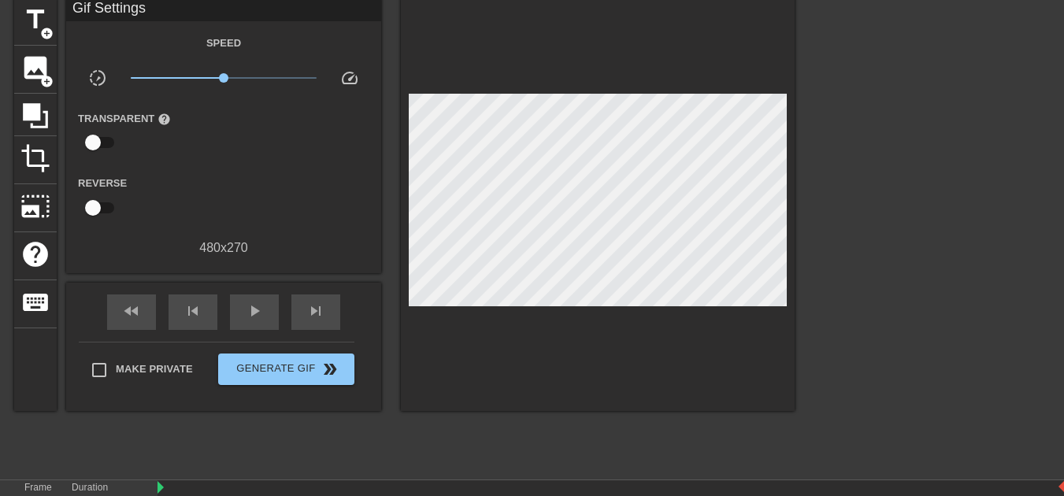
scroll to position [0, 0]
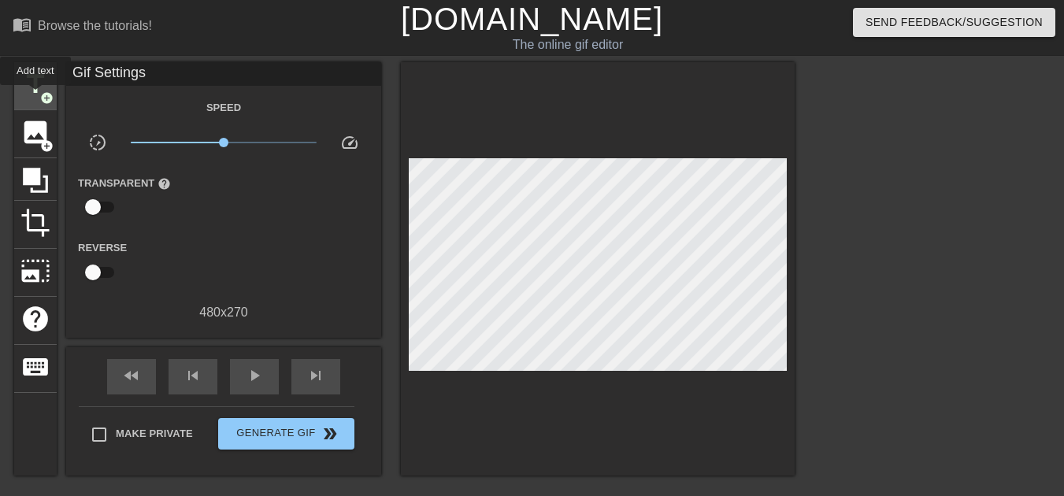
click at [36, 96] on span "title" at bounding box center [35, 84] width 30 height 30
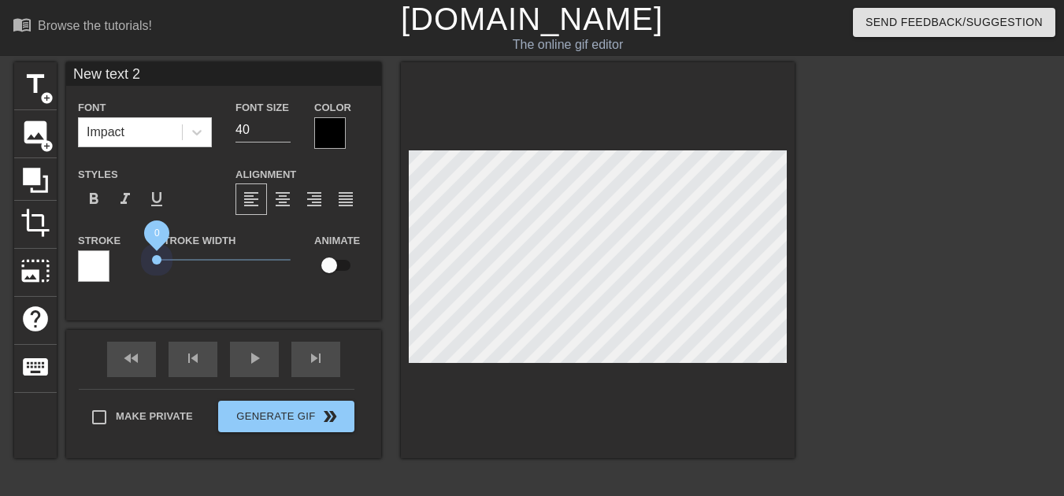
drag, startPoint x: 189, startPoint y: 252, endPoint x: 137, endPoint y: 250, distance: 52.0
click at [137, 250] on div "Stroke Stroke Width 0 Animate" at bounding box center [223, 263] width 315 height 65
click at [330, 125] on div at bounding box center [330, 133] width 32 height 32
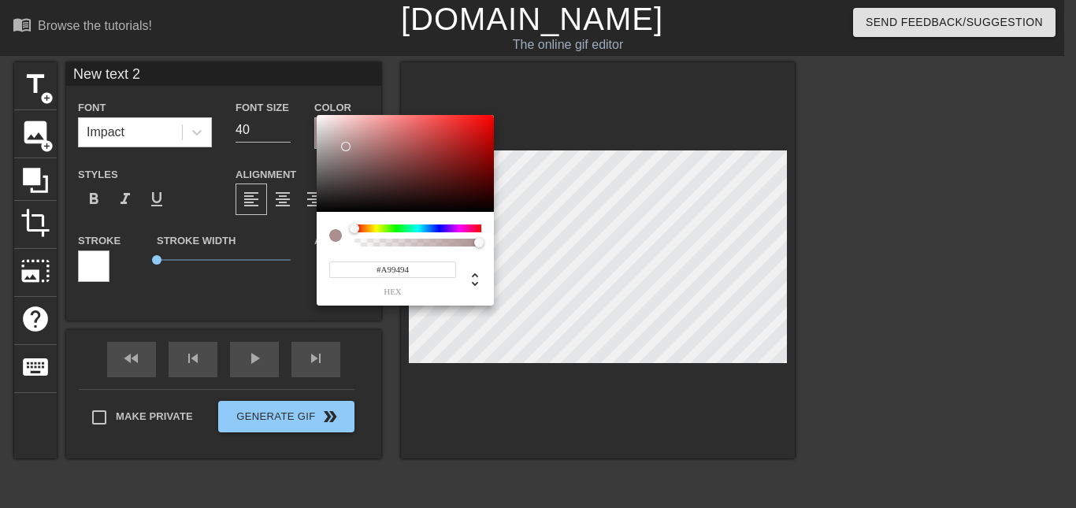
type input "#A99797"
drag, startPoint x: 345, startPoint y: 146, endPoint x: 335, endPoint y: 147, distance: 9.5
click at [335, 147] on div at bounding box center [405, 164] width 177 height 98
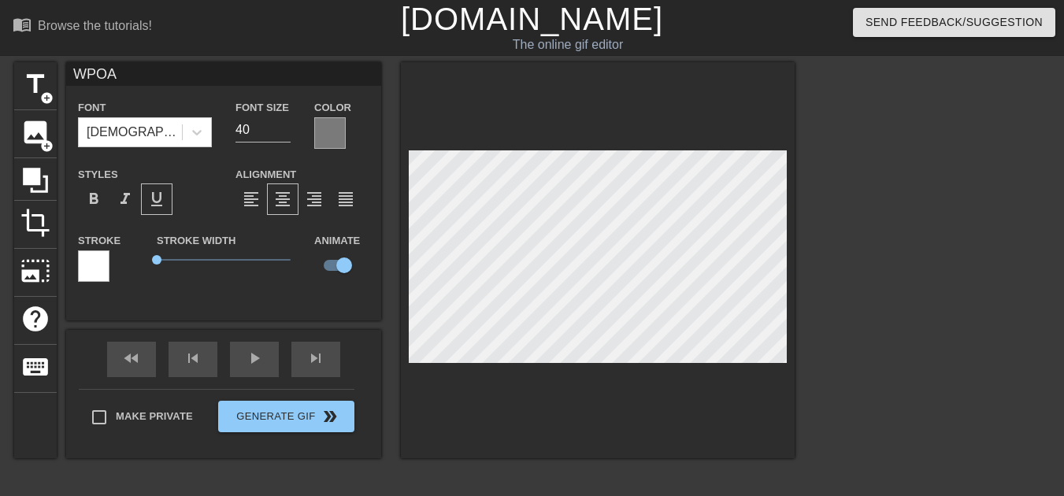
click at [323, 139] on div at bounding box center [330, 133] width 32 height 32
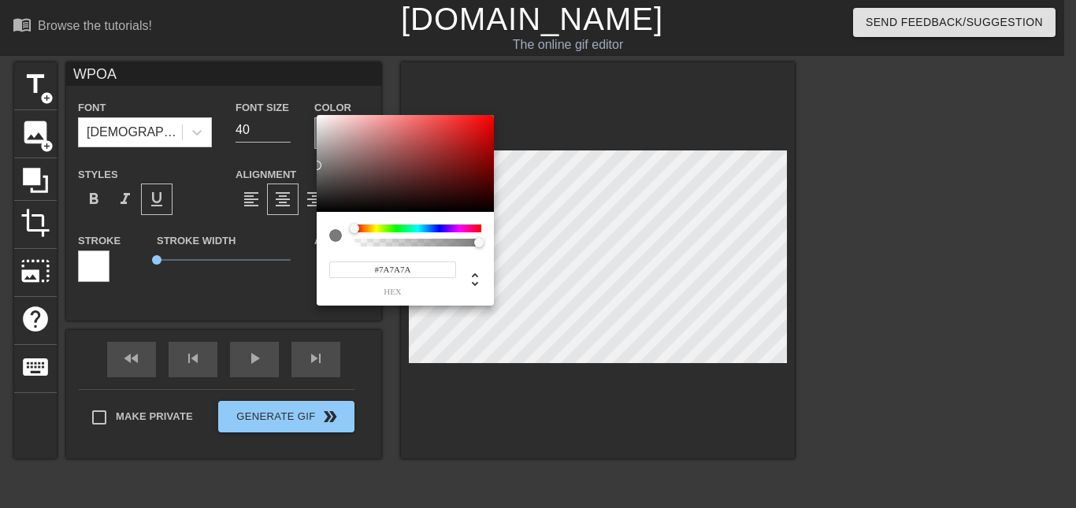
drag, startPoint x: 423, startPoint y: 267, endPoint x: 344, endPoint y: 265, distance: 78.8
click at [344, 265] on input "#7A7A7A" at bounding box center [392, 269] width 127 height 17
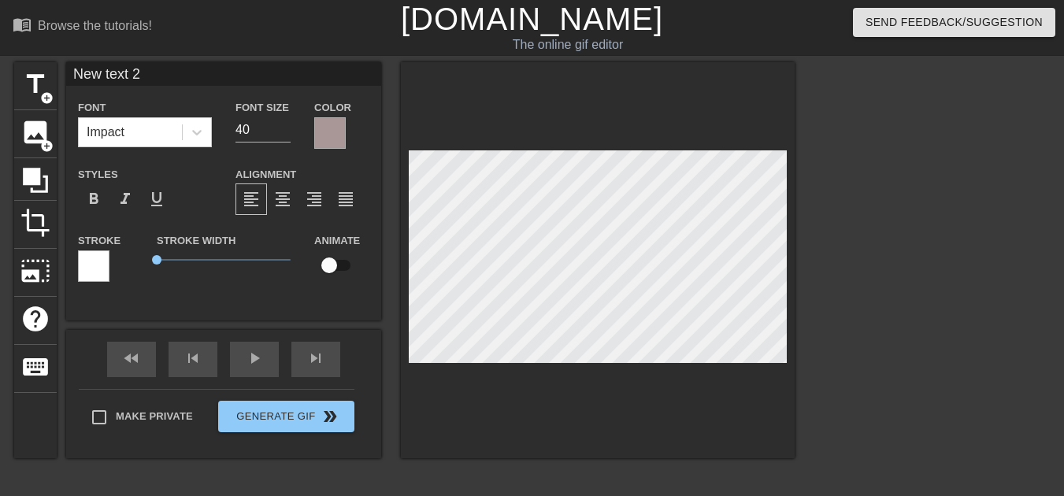
click at [334, 132] on div at bounding box center [330, 133] width 32 height 32
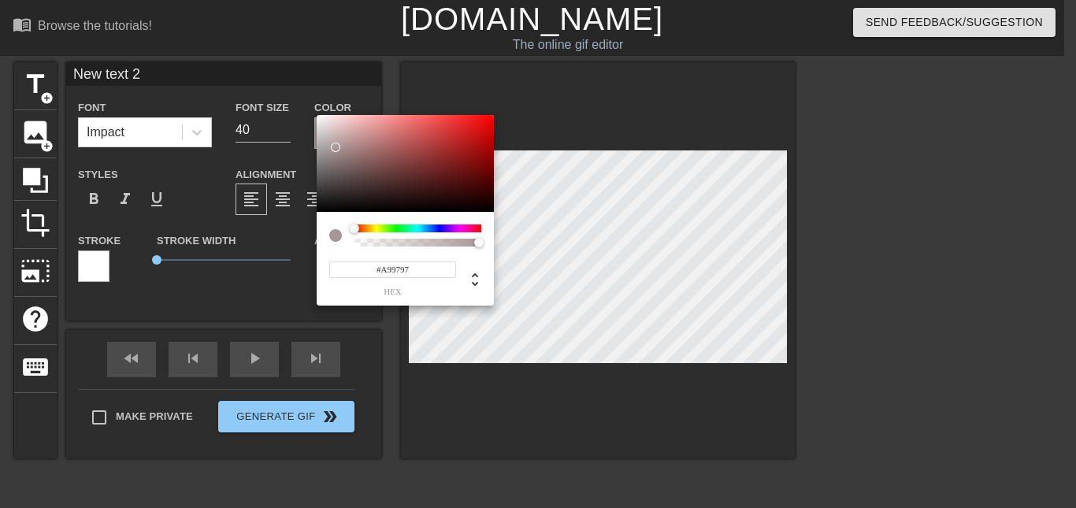
drag, startPoint x: 410, startPoint y: 267, endPoint x: 340, endPoint y: 268, distance: 70.1
click at [340, 268] on input "#A99797" at bounding box center [392, 269] width 127 height 17
paste input "7A7A7A"
type input "#7A7A7A"
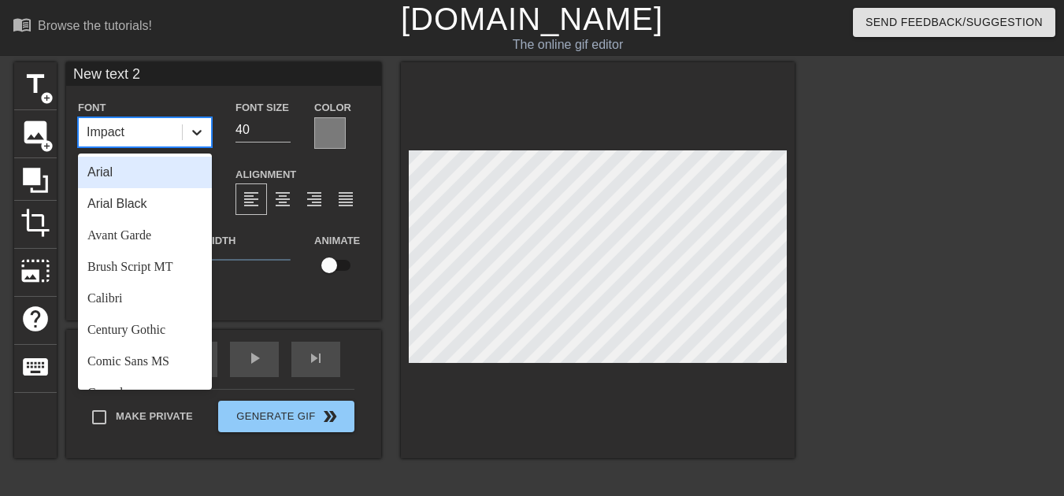
click at [202, 132] on icon at bounding box center [197, 132] width 16 height 16
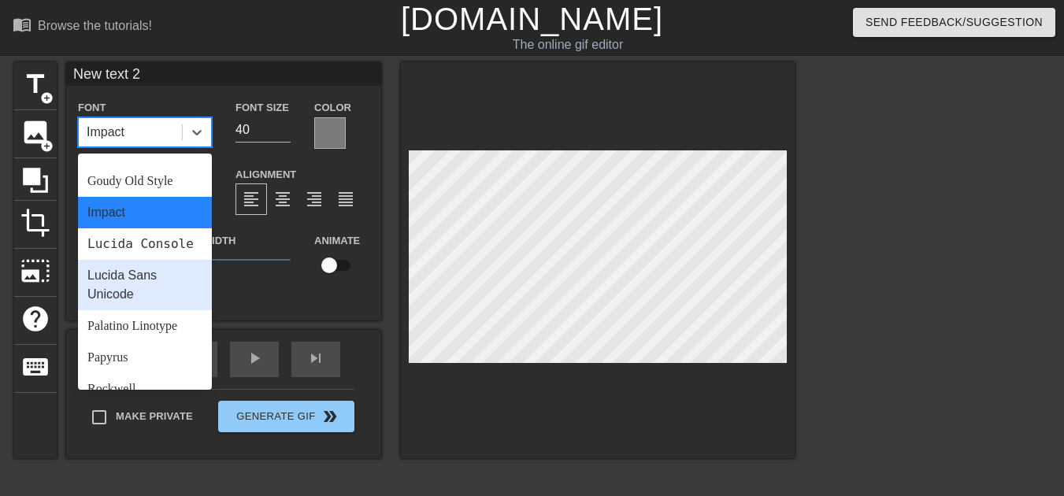
scroll to position [413, 0]
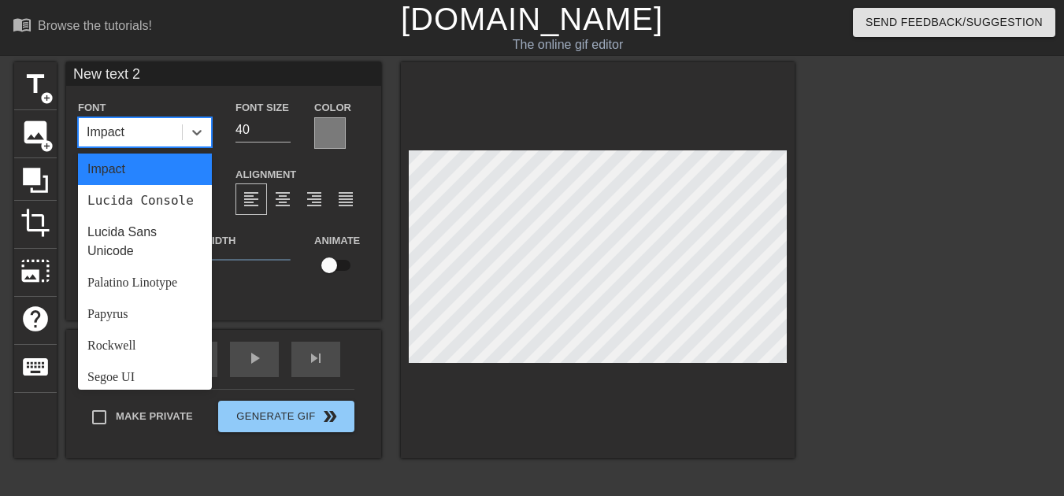
click at [148, 456] on div "Trebuchet MS" at bounding box center [145, 472] width 134 height 32
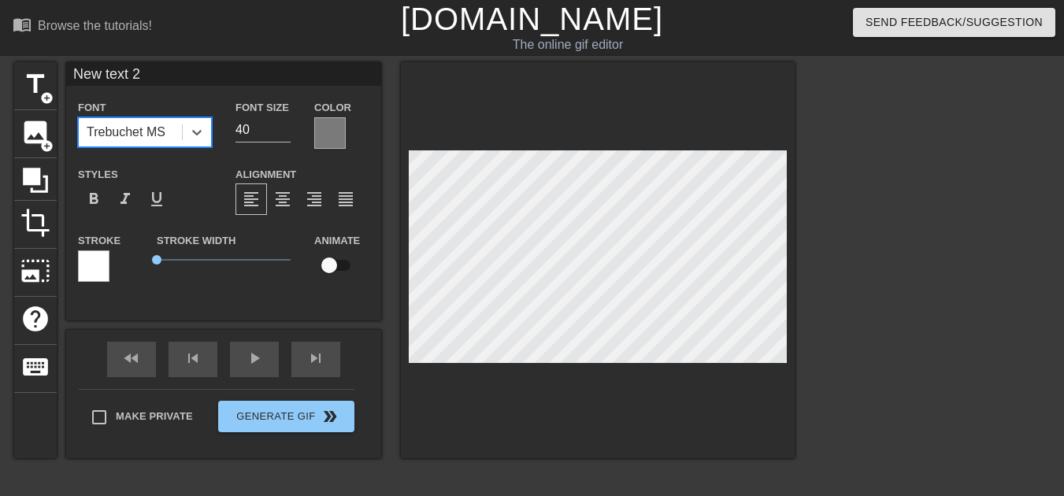
click at [178, 129] on div "Trebuchet MS" at bounding box center [130, 132] width 103 height 28
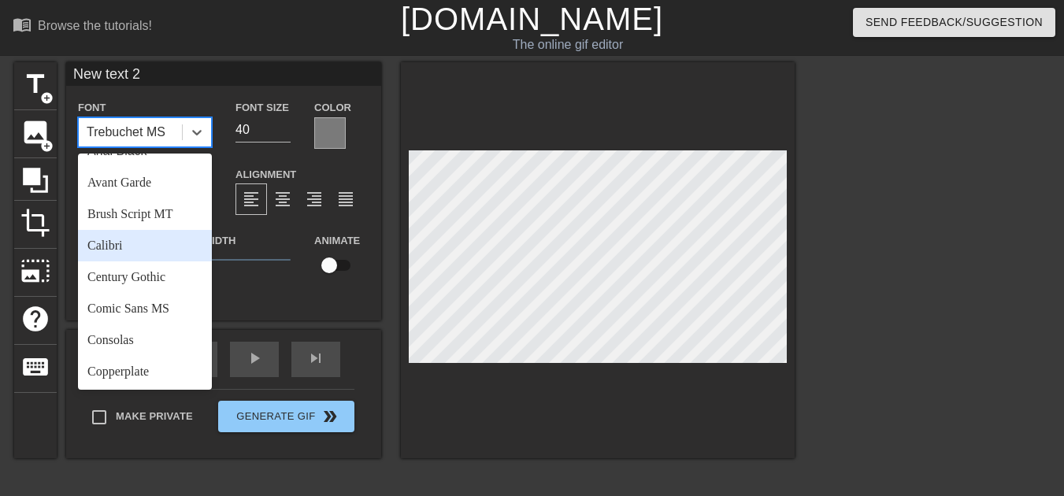
scroll to position [79, 0]
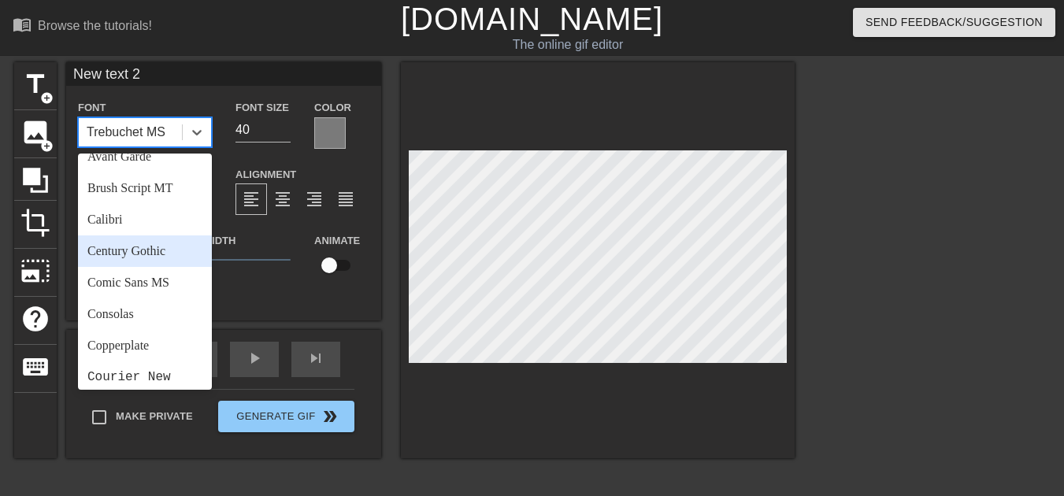
click at [166, 235] on div "Century Gothic" at bounding box center [145, 251] width 134 height 32
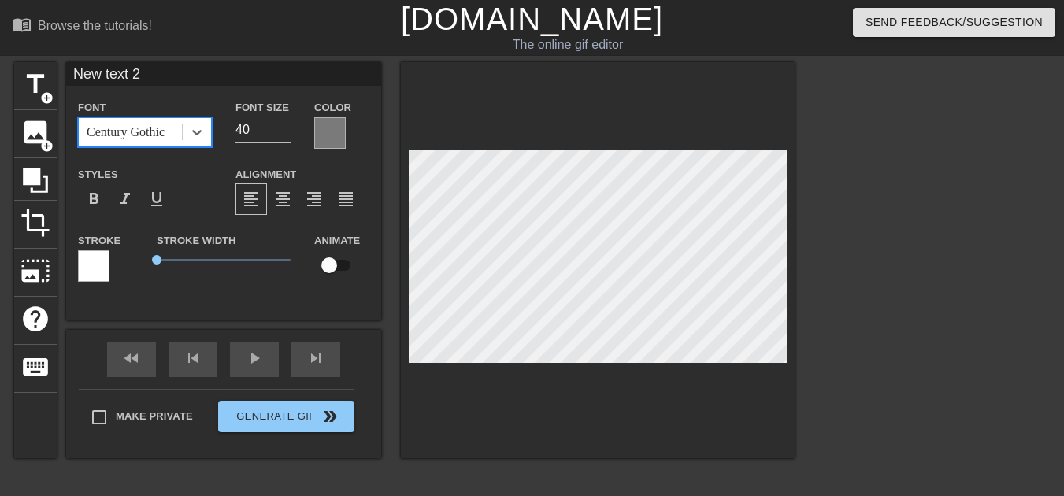
click at [167, 129] on div "Century Gothic" at bounding box center [130, 132] width 103 height 28
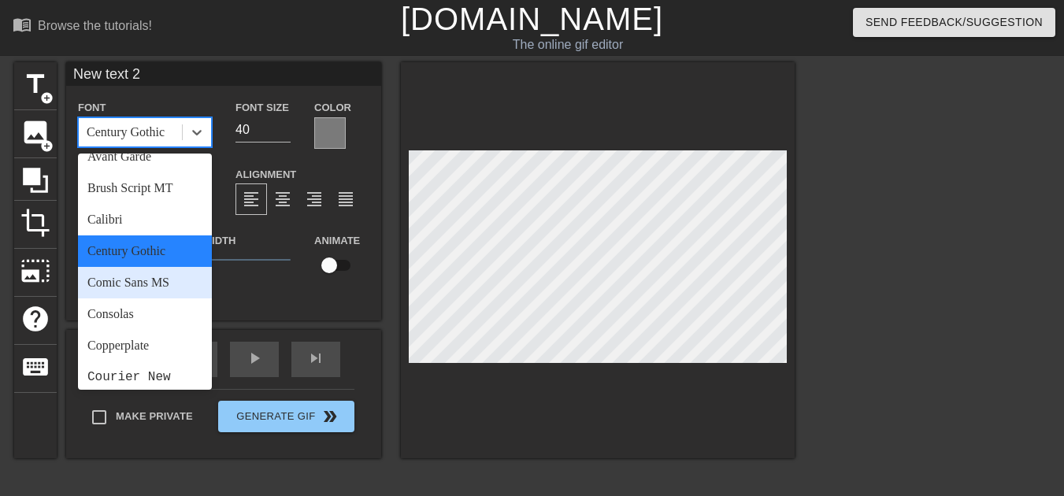
click at [166, 267] on div "Comic Sans MS" at bounding box center [145, 283] width 134 height 32
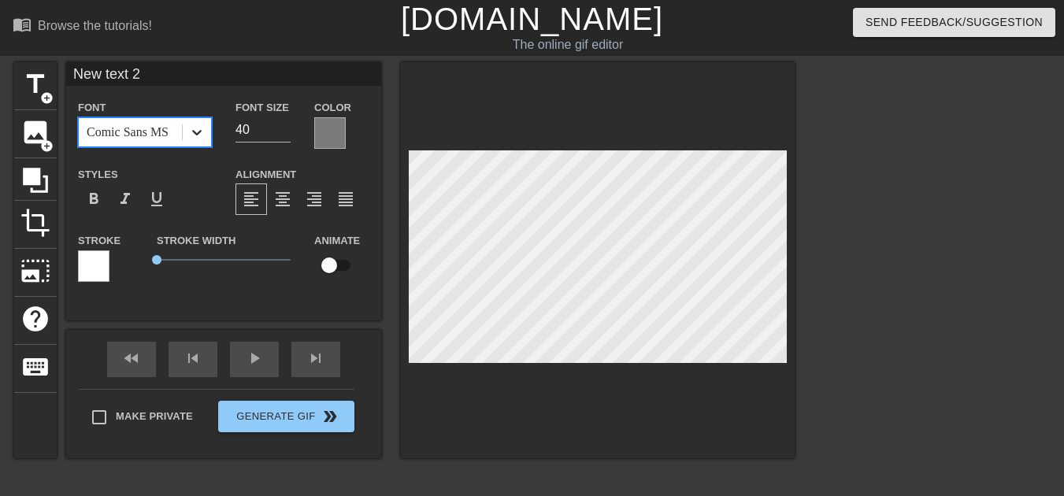
click at [185, 131] on div at bounding box center [197, 132] width 28 height 28
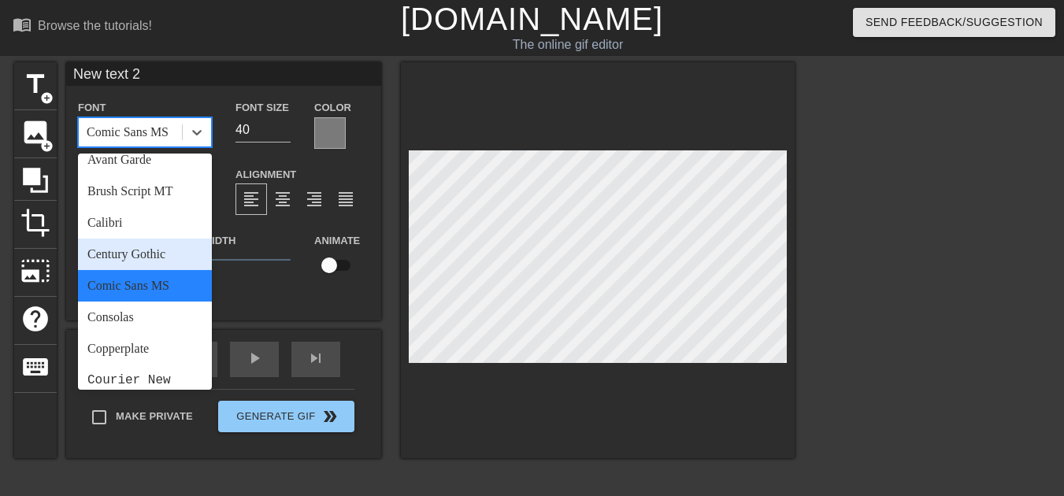
scroll to position [158, 0]
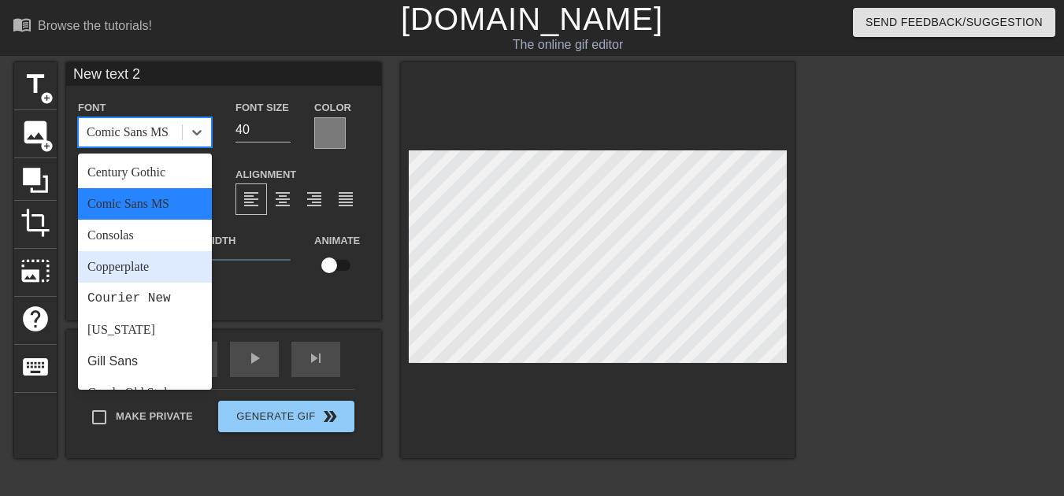
click at [177, 251] on div "Copperplate" at bounding box center [145, 267] width 134 height 32
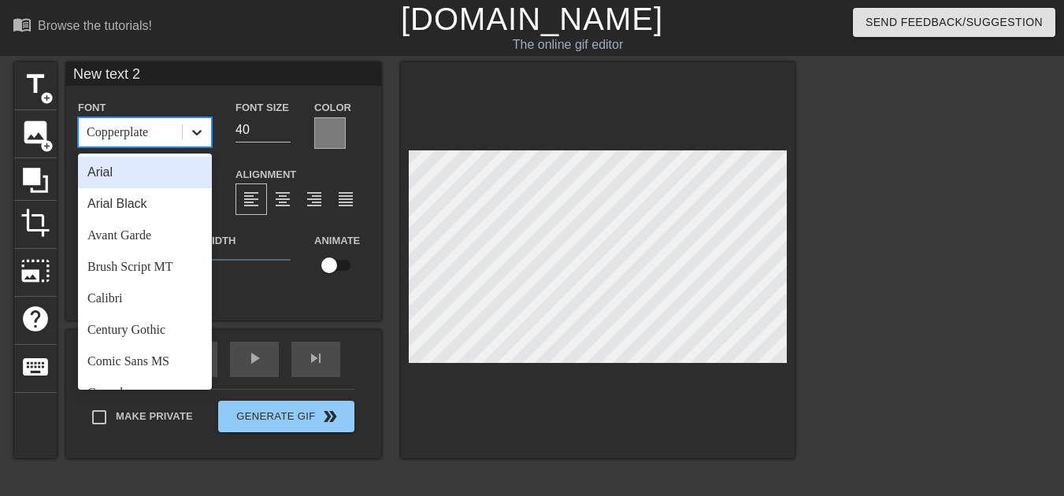
click at [196, 133] on icon at bounding box center [197, 132] width 16 height 16
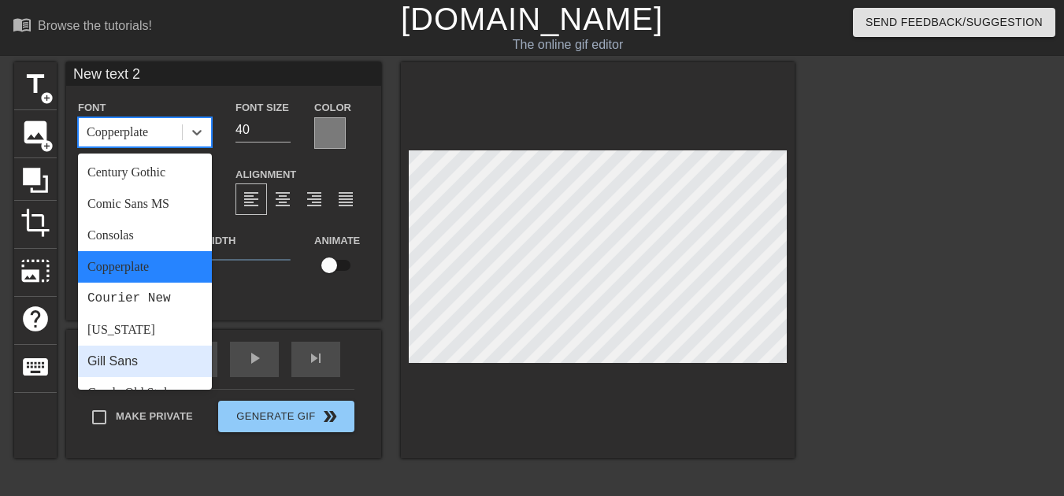
click at [169, 346] on div "Gill Sans" at bounding box center [145, 362] width 134 height 32
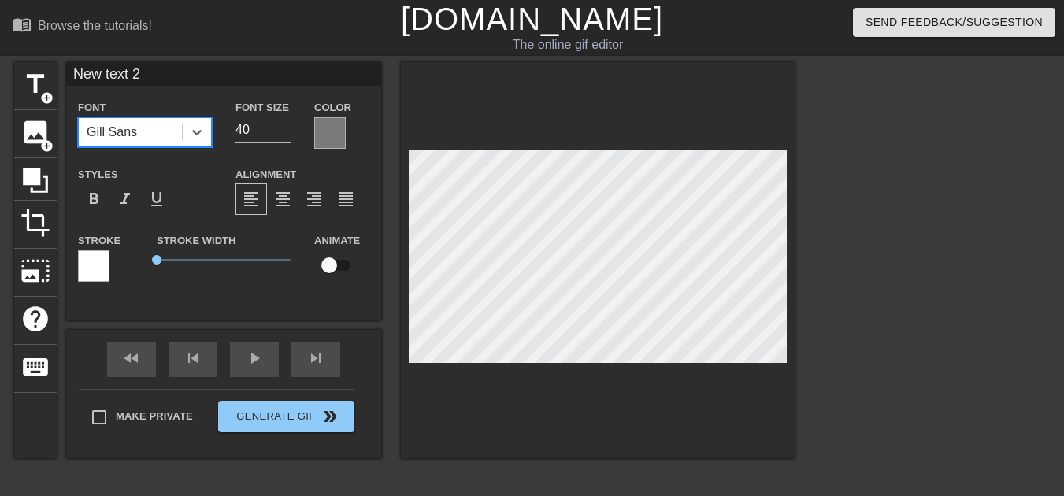
click at [158, 133] on div "Gill Sans" at bounding box center [130, 132] width 103 height 28
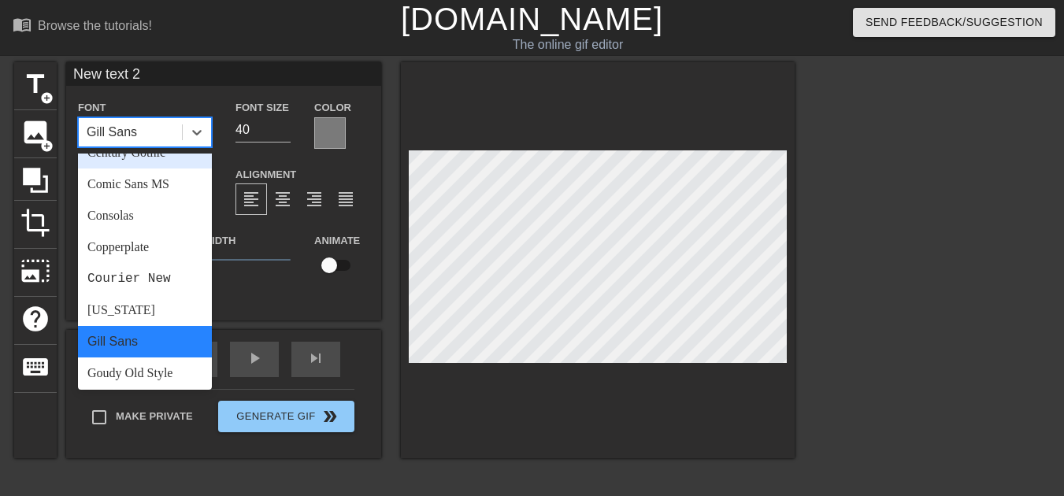
scroll to position [315, 0]
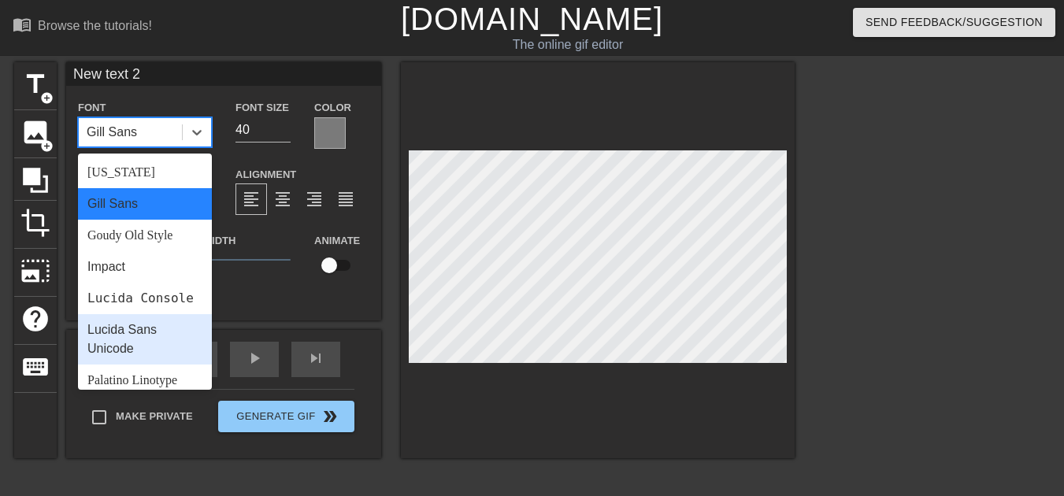
click at [177, 314] on div "Lucida Sans Unicode" at bounding box center [145, 339] width 134 height 50
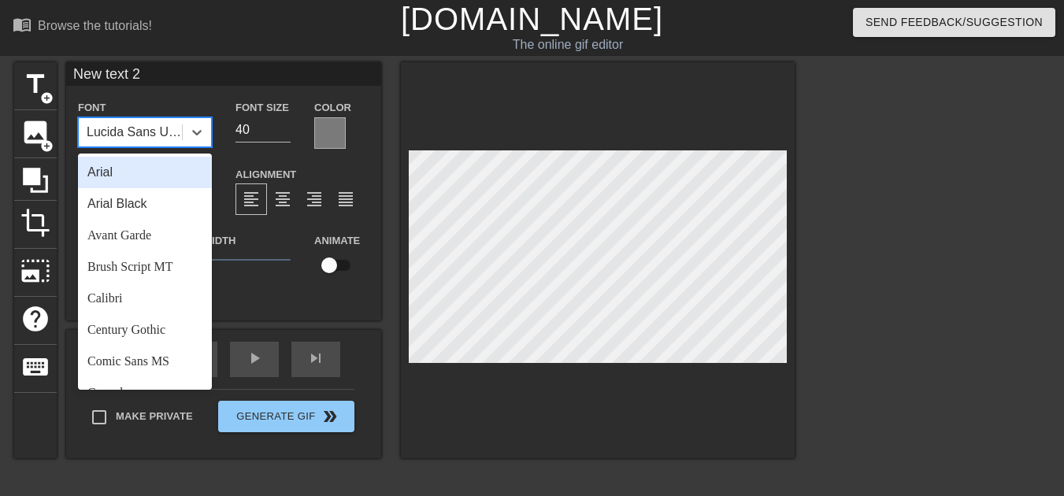
click at [155, 139] on div "Lucida Sans Unicode" at bounding box center [130, 132] width 103 height 28
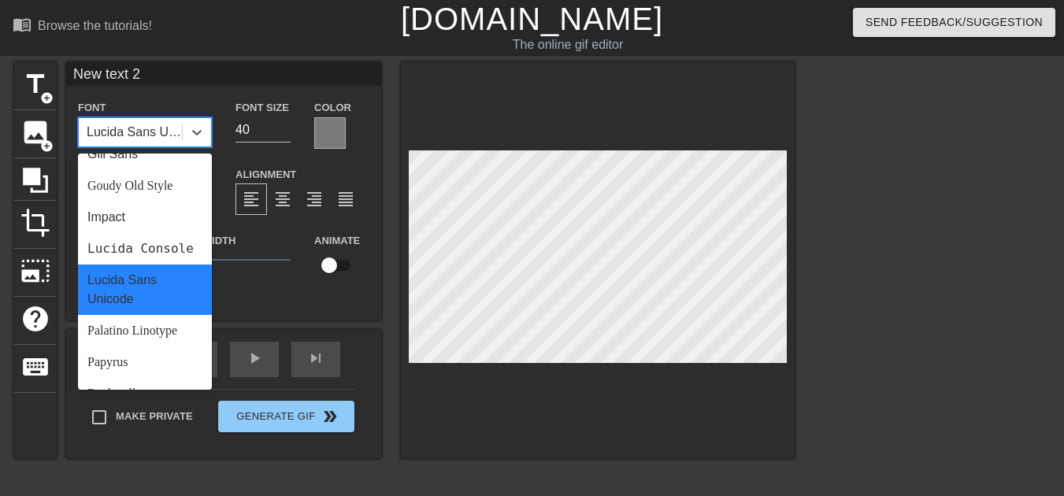
scroll to position [413, 0]
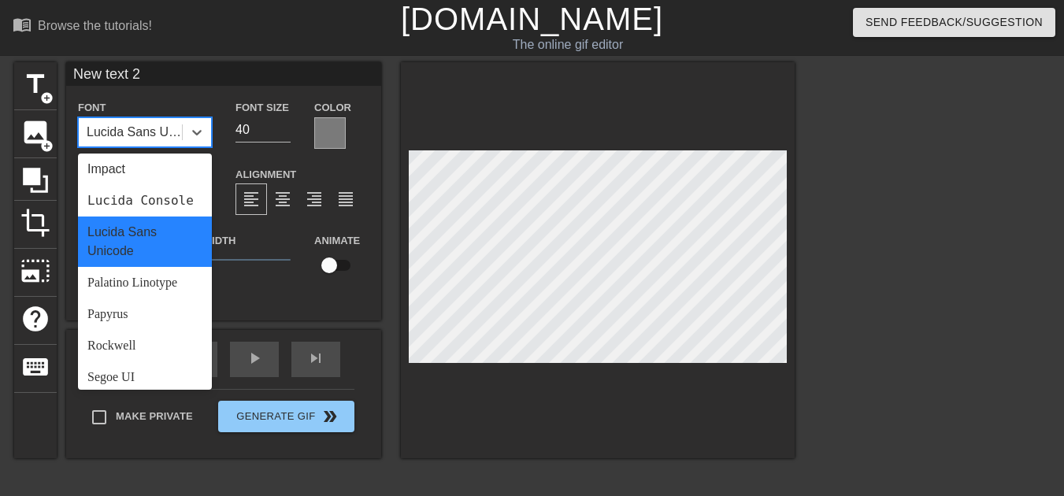
click at [162, 456] on div "Trebuchet MS" at bounding box center [145, 472] width 134 height 32
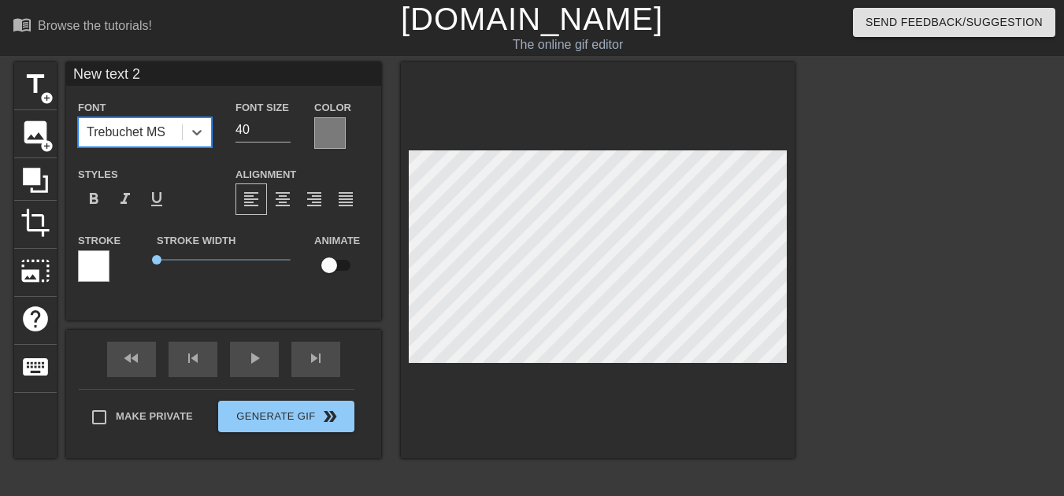
click at [168, 133] on div "Trebuchet MS" at bounding box center [130, 132] width 103 height 28
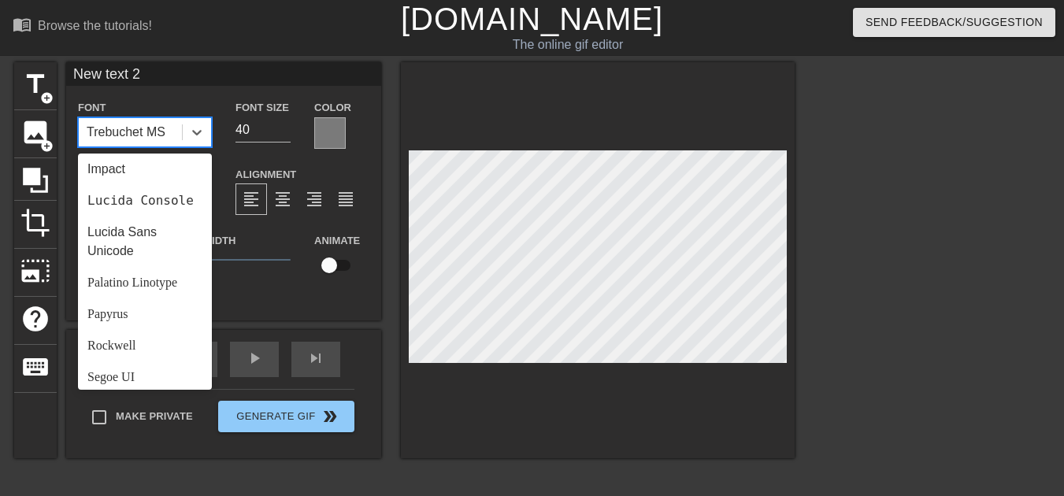
click at [156, 487] on div "Verdana" at bounding box center [145, 503] width 134 height 32
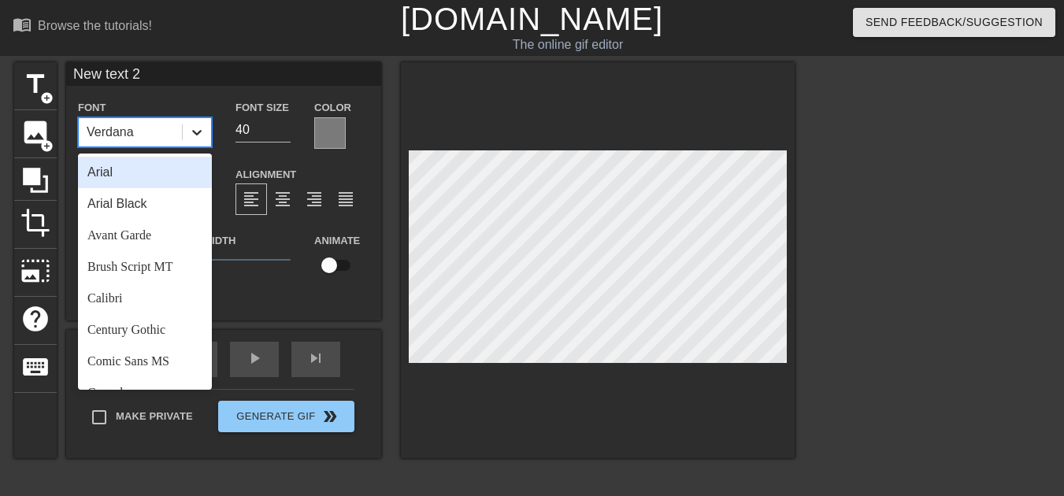
click at [191, 131] on icon at bounding box center [197, 132] width 16 height 16
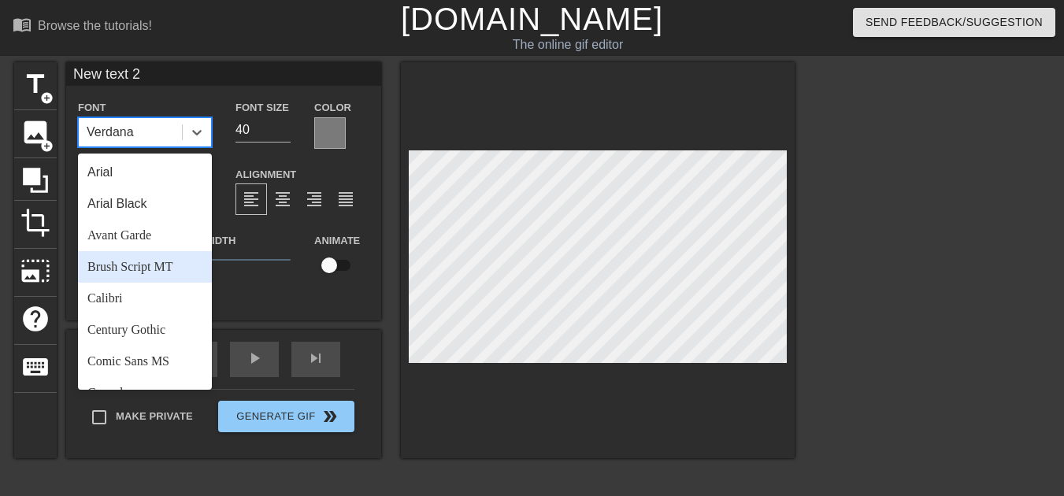
click at [172, 254] on div "Brush Script MT" at bounding box center [145, 267] width 134 height 32
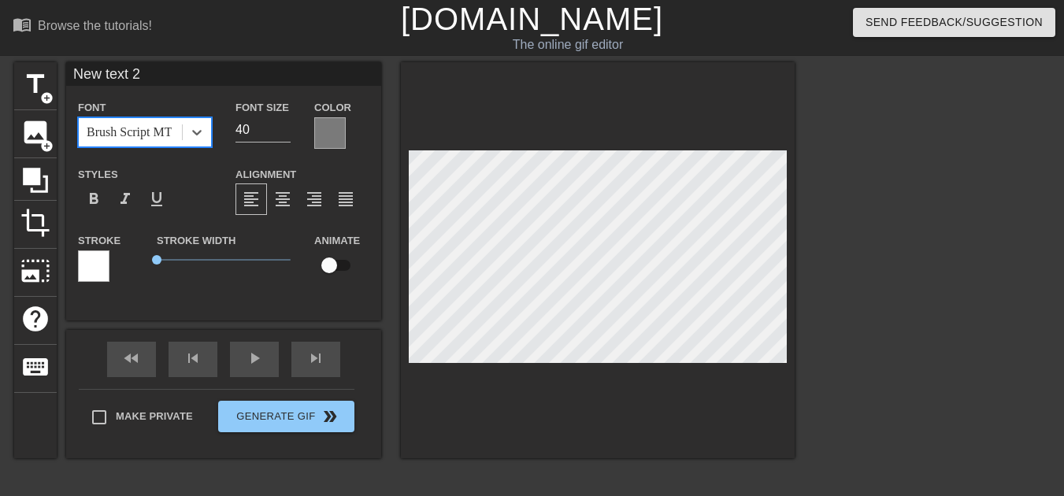
click at [163, 133] on div "Brush Script MT" at bounding box center [130, 132] width 103 height 28
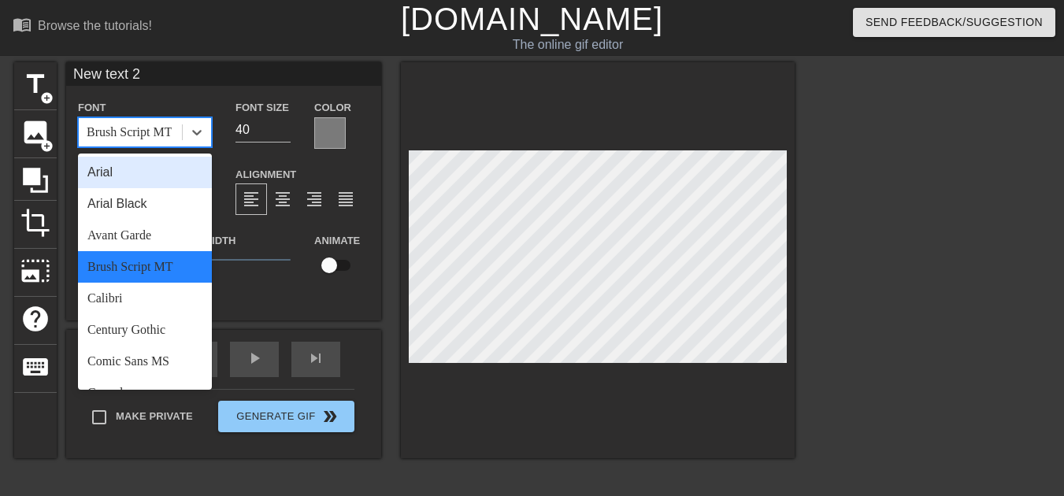
click at [150, 169] on div "Arial" at bounding box center [145, 173] width 134 height 32
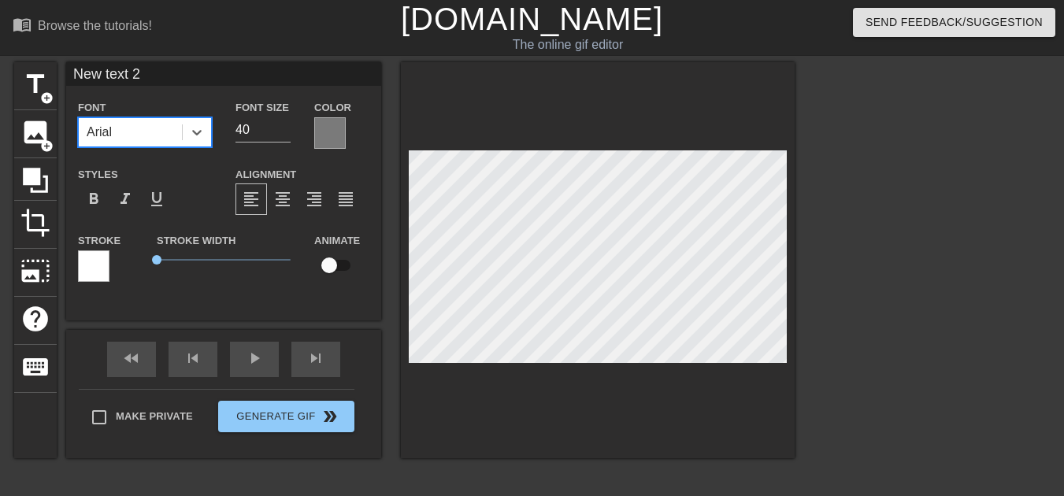
click at [163, 132] on div "Arial" at bounding box center [130, 132] width 103 height 28
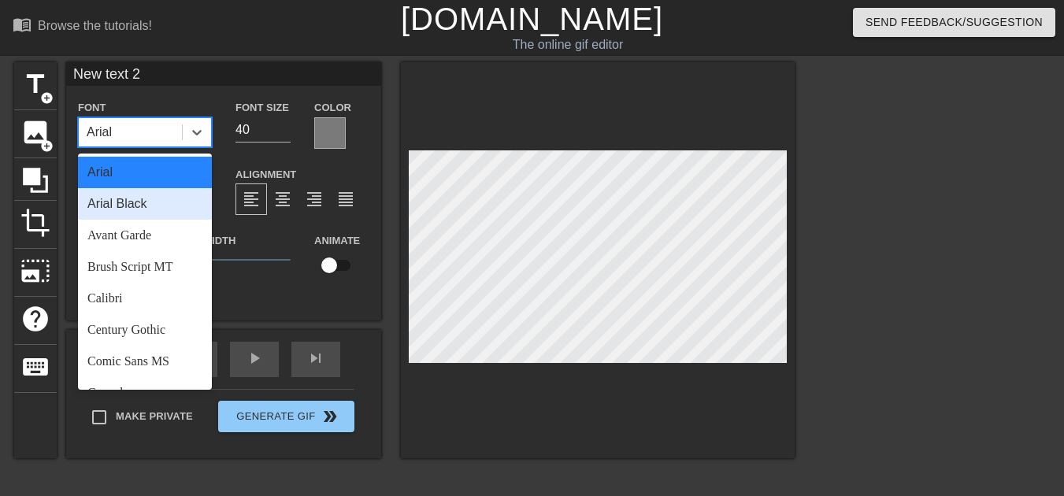
click at [150, 191] on div "Arial Black" at bounding box center [145, 204] width 134 height 32
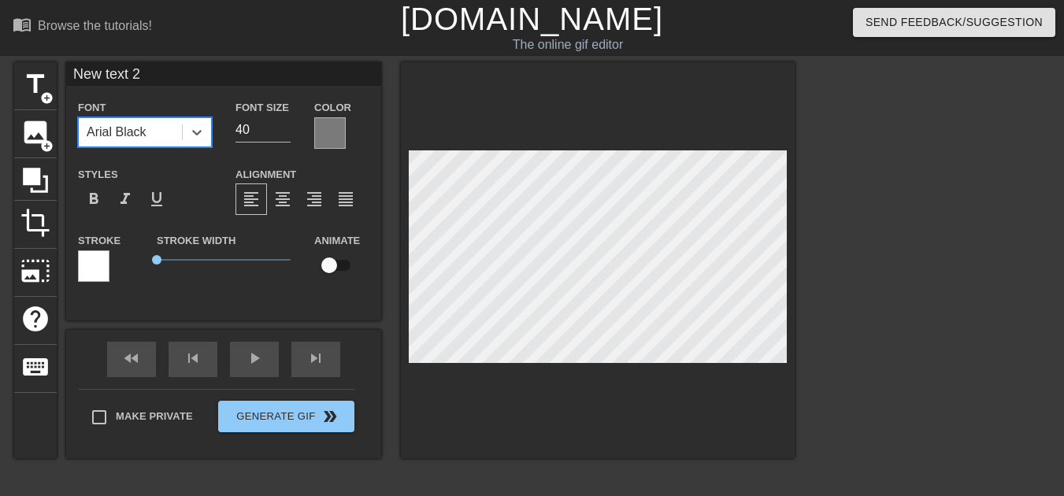
click at [148, 133] on div "Arial Black" at bounding box center [130, 132] width 103 height 28
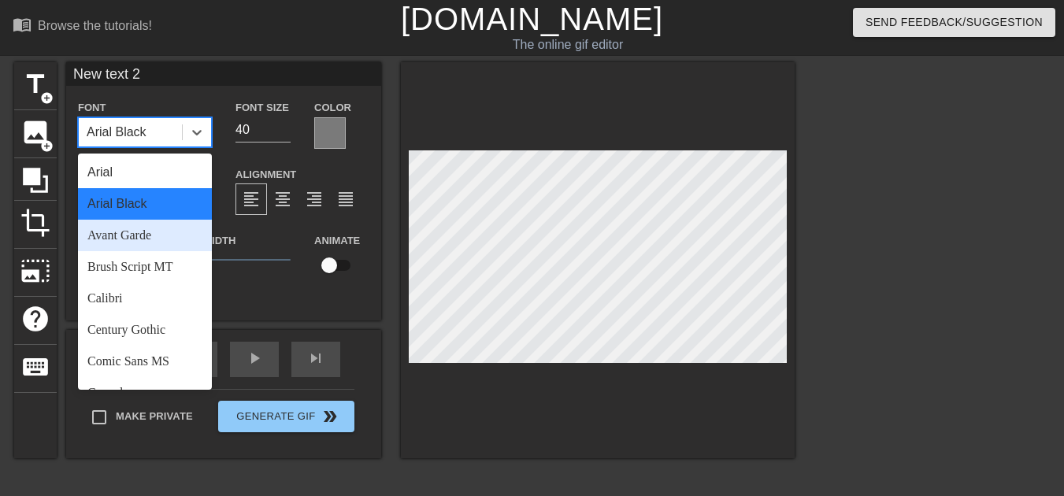
click at [161, 225] on div "Avant Garde" at bounding box center [145, 236] width 134 height 32
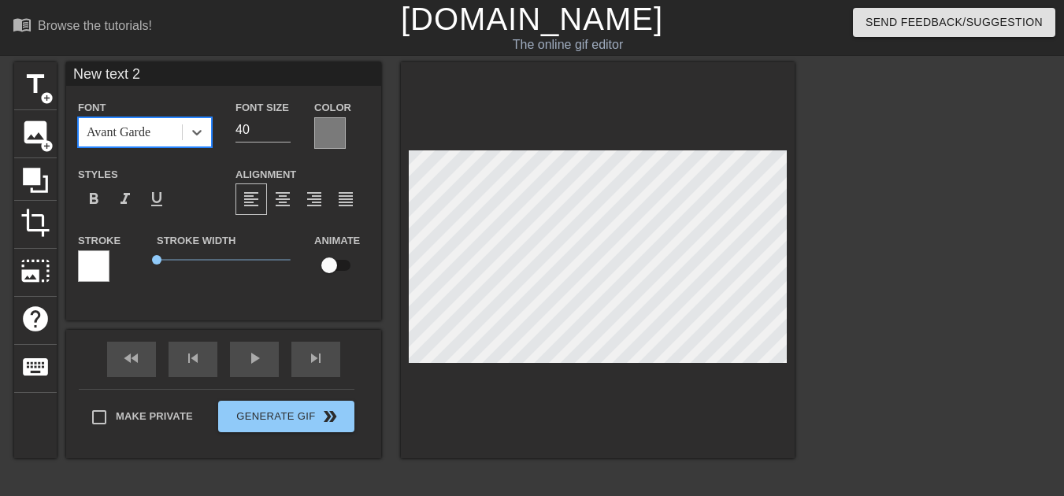
click at [146, 126] on div "Avant Garde" at bounding box center [130, 132] width 103 height 28
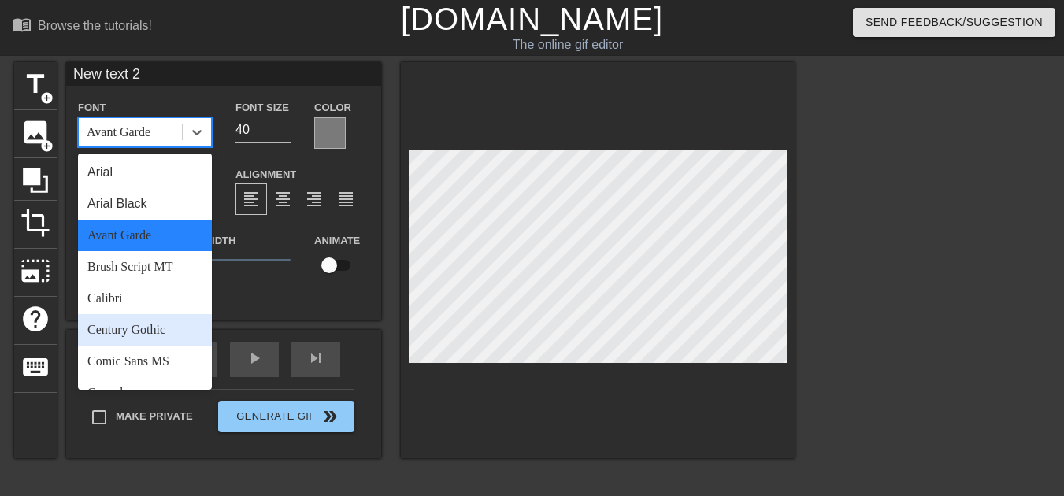
click at [153, 314] on div "Century Gothic" at bounding box center [145, 330] width 134 height 32
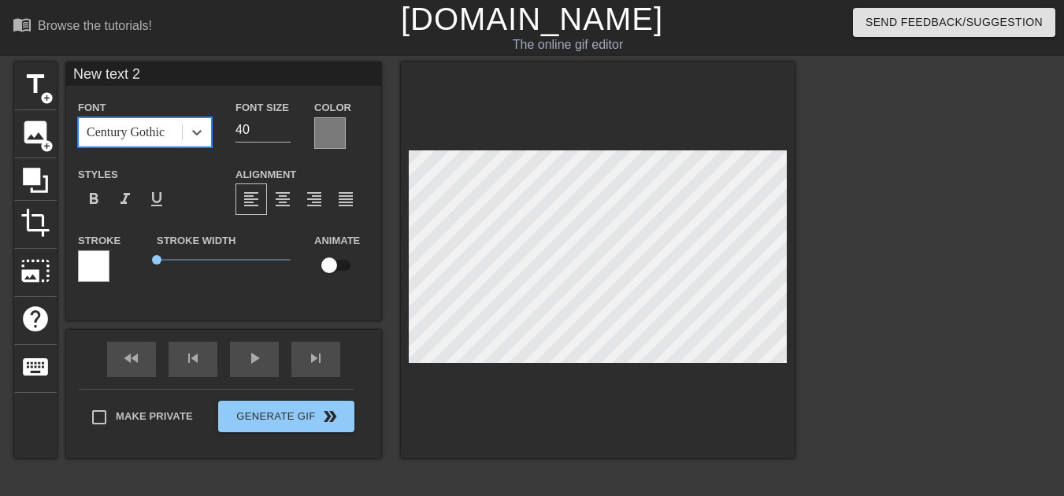
click at [140, 121] on div "Century Gothic" at bounding box center [130, 132] width 103 height 28
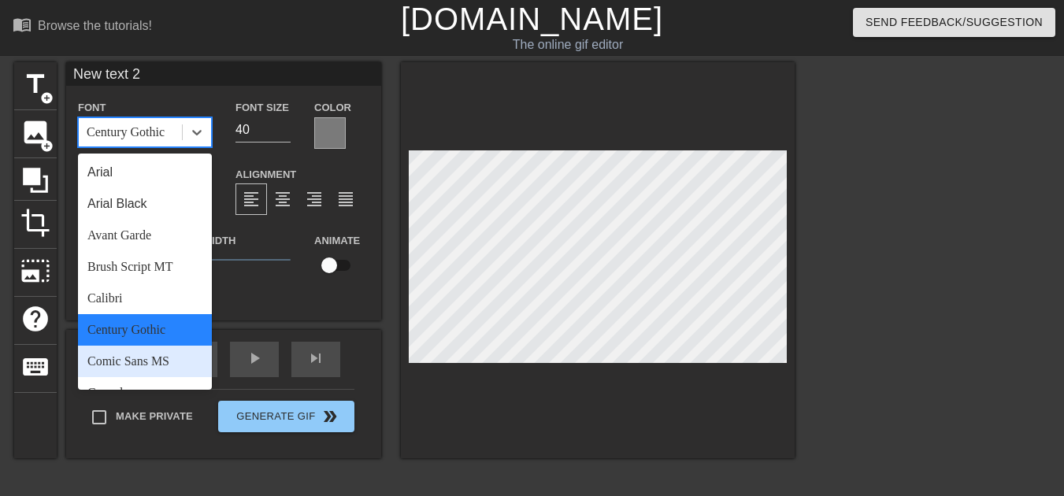
click at [177, 346] on div "Comic Sans MS" at bounding box center [145, 362] width 134 height 32
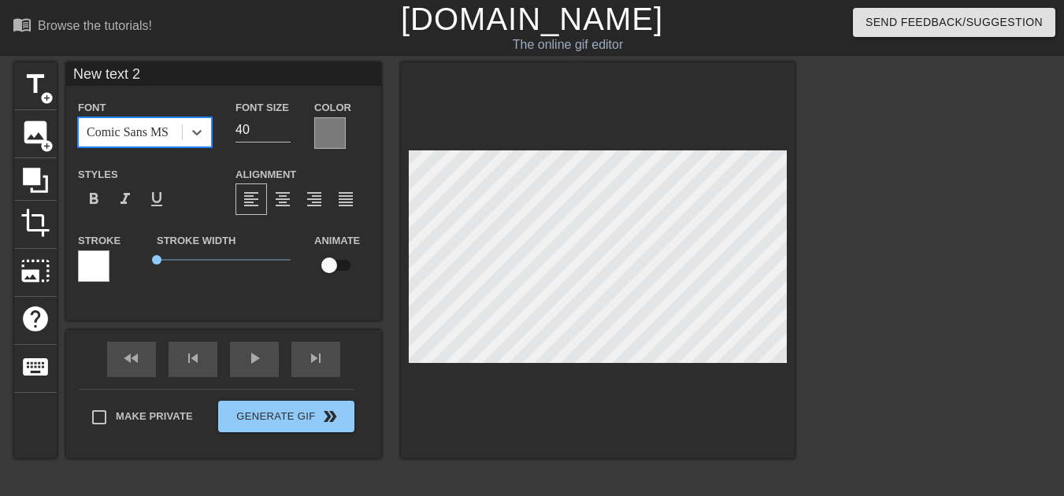
click at [153, 131] on div "Comic Sans MS" at bounding box center [128, 132] width 82 height 19
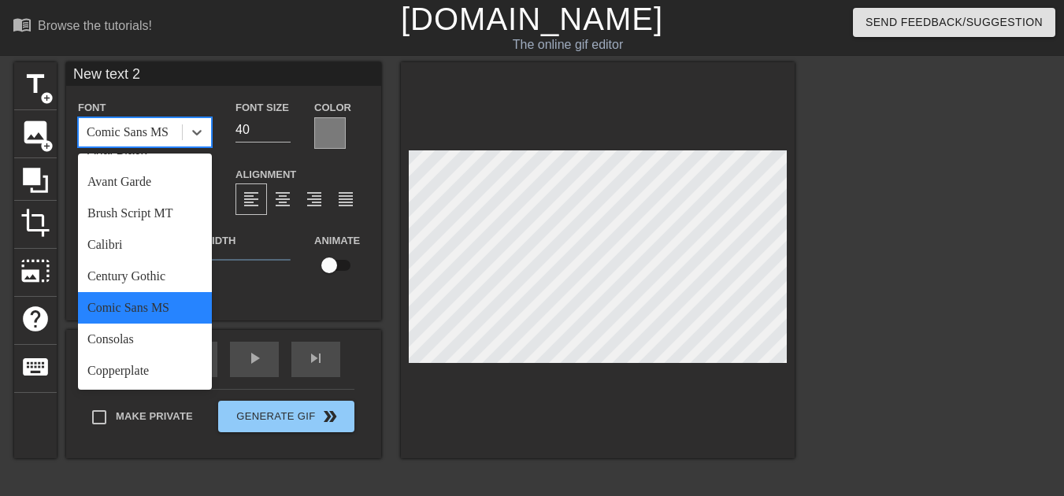
scroll to position [79, 0]
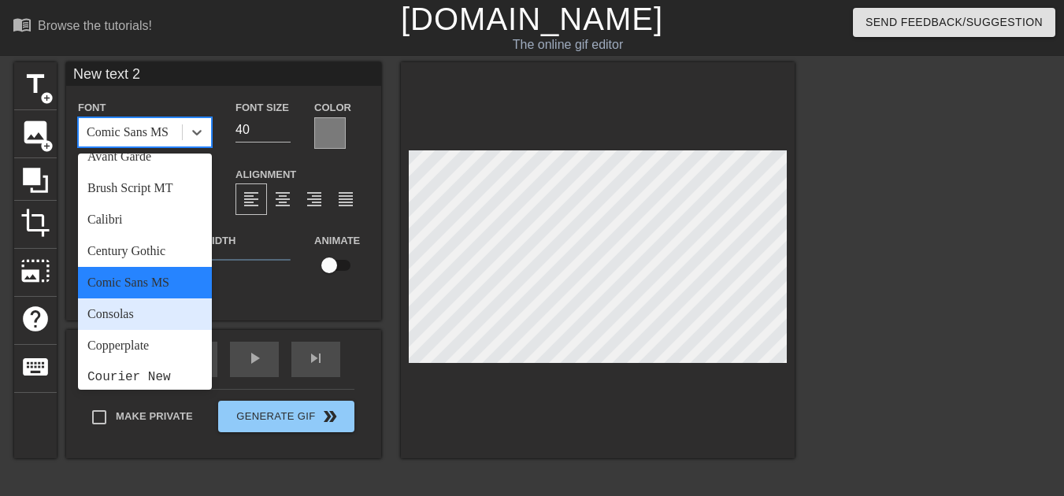
click at [165, 298] on div "Consolas" at bounding box center [145, 314] width 134 height 32
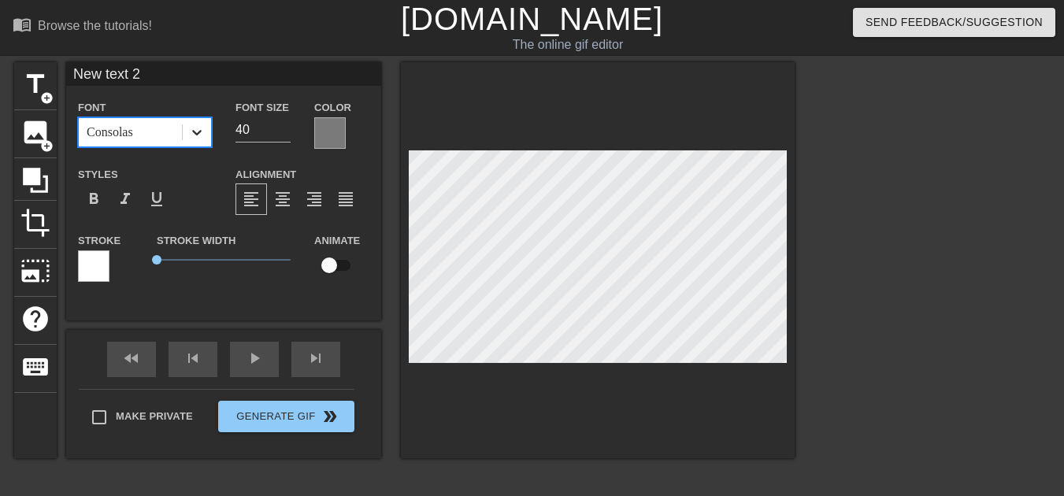
click at [188, 143] on div "Font option Consolas, selected. 0 results available. Select is focused ,type to…" at bounding box center [145, 123] width 158 height 51
click at [175, 124] on div "Consolas" at bounding box center [130, 132] width 103 height 28
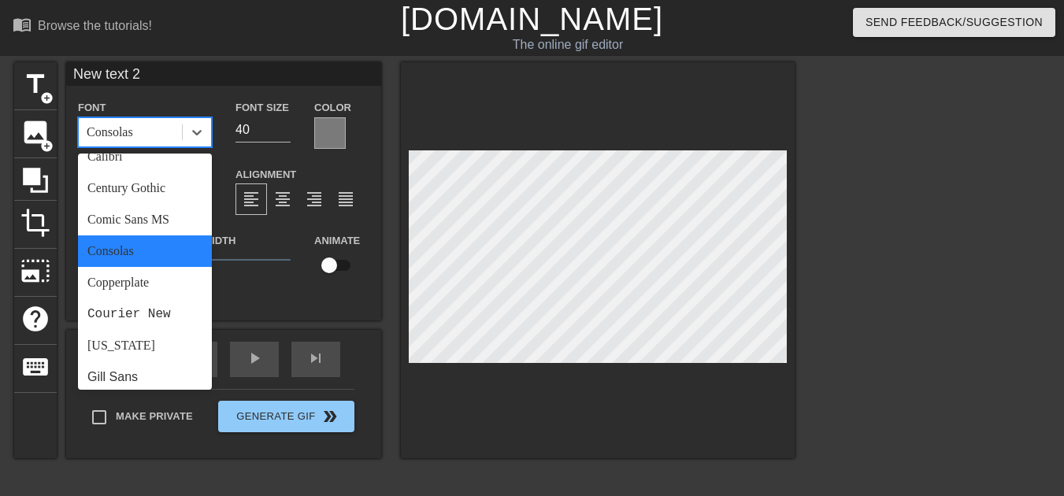
scroll to position [158, 0]
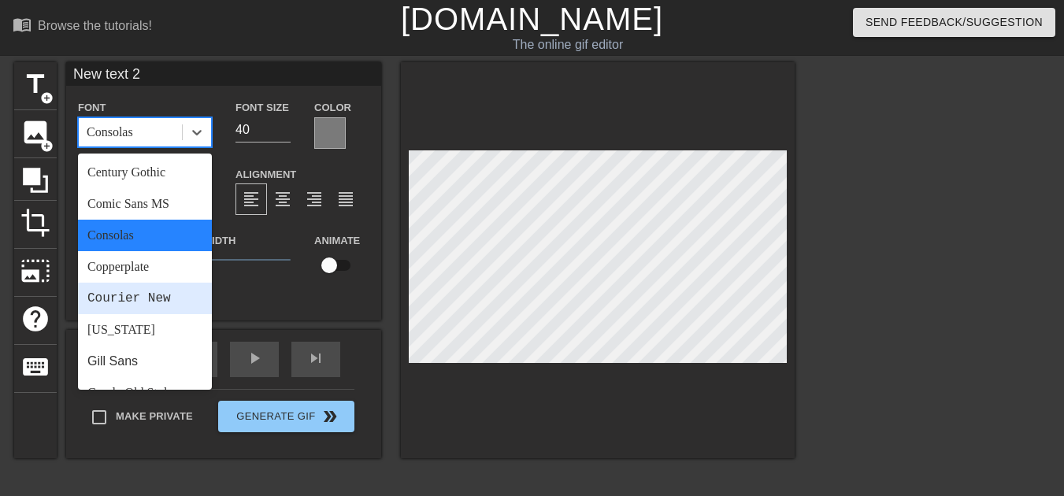
click at [177, 283] on div "Courier New" at bounding box center [145, 299] width 134 height 32
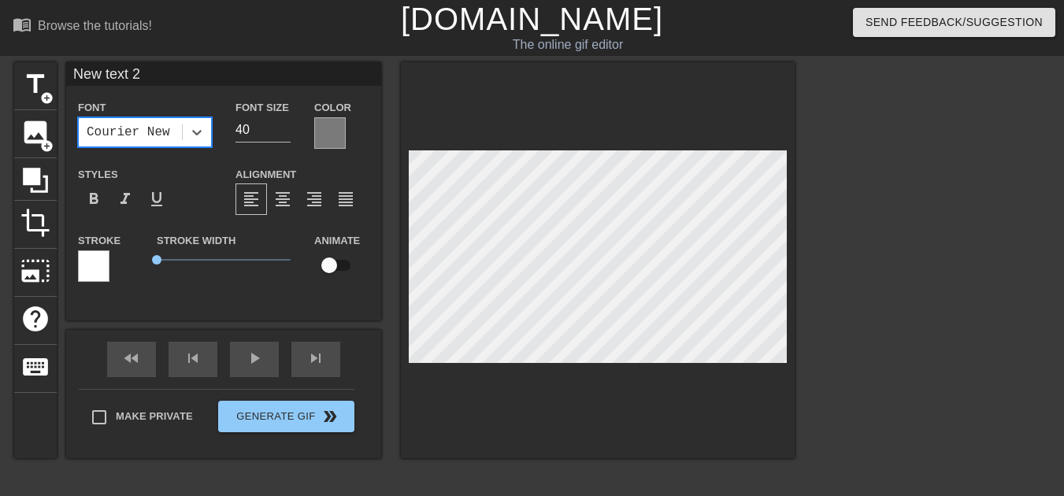
click at [176, 154] on div "Font option Courier New, selected. 0 results available. Select is focused ,type…" at bounding box center [223, 197] width 291 height 198
click at [162, 124] on div "Courier New" at bounding box center [130, 132] width 103 height 28
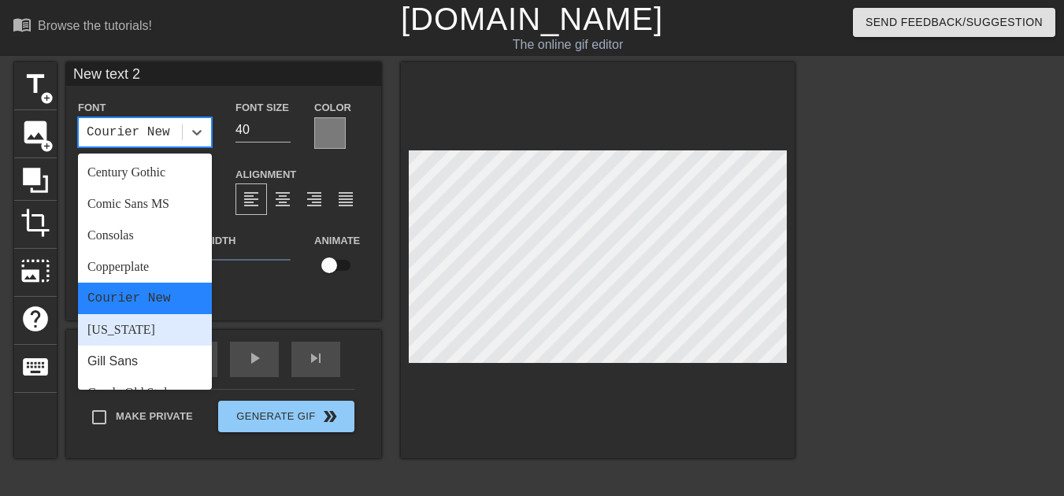
click at [183, 314] on div "[US_STATE]" at bounding box center [145, 330] width 134 height 32
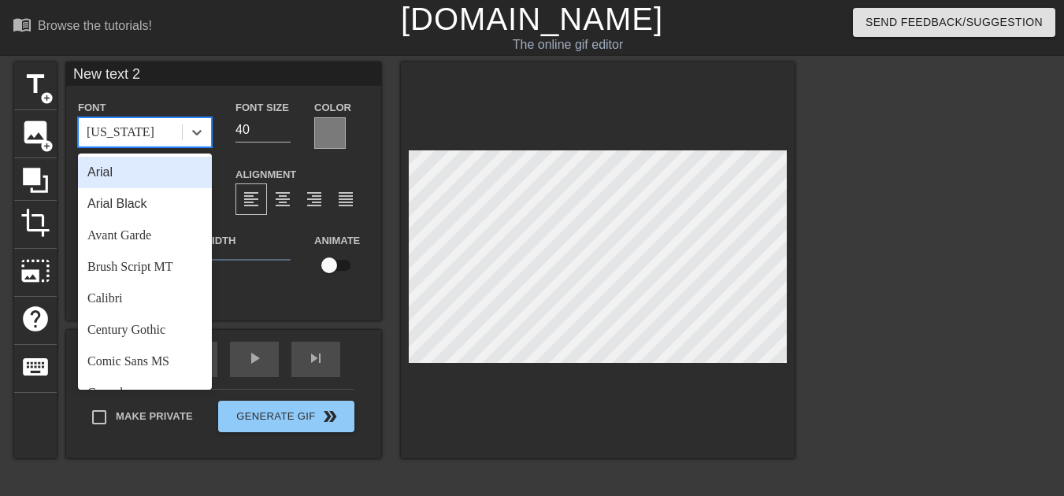
click at [156, 136] on div "[US_STATE]" at bounding box center [130, 132] width 103 height 28
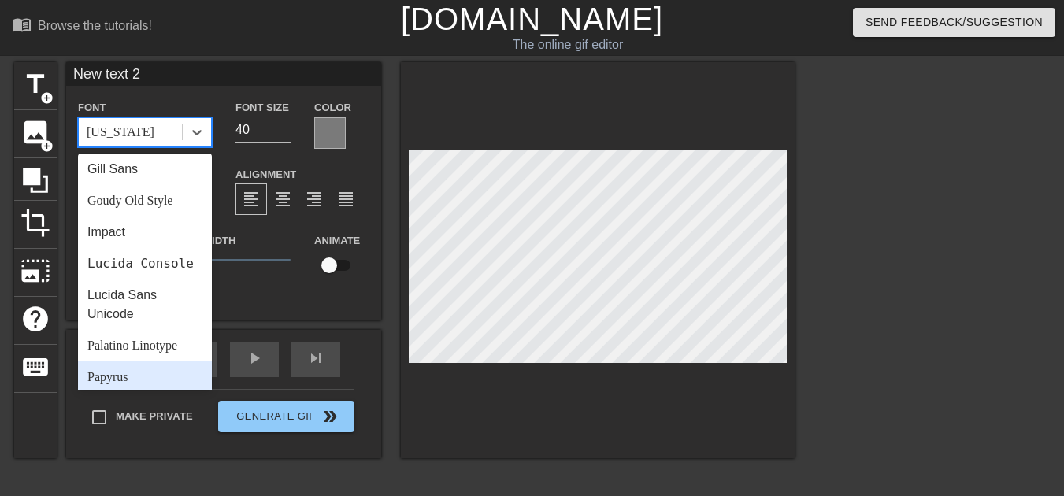
scroll to position [315, 0]
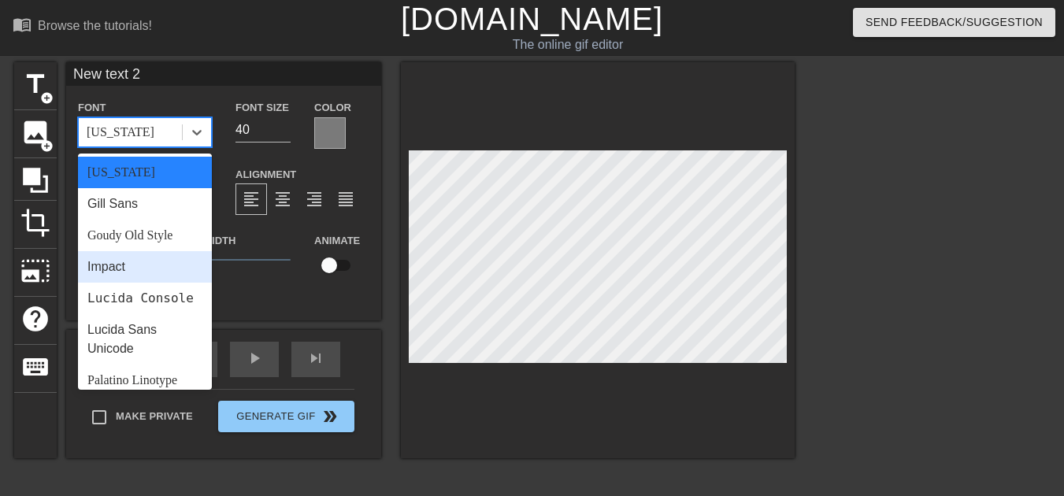
click at [159, 251] on div "Impact" at bounding box center [145, 267] width 134 height 32
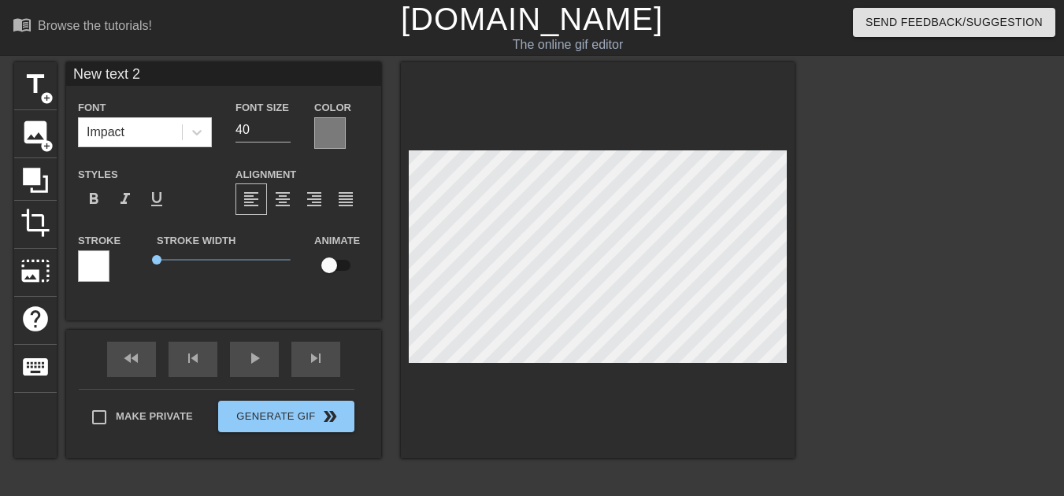
click at [146, 158] on div "Font Impact Font Size 40 Color Styles format_bold format_italic format_underlin…" at bounding box center [223, 197] width 291 height 198
click at [144, 146] on div "Font Impact Font Size 40 Color Styles format_bold format_italic format_underlin…" at bounding box center [223, 197] width 291 height 198
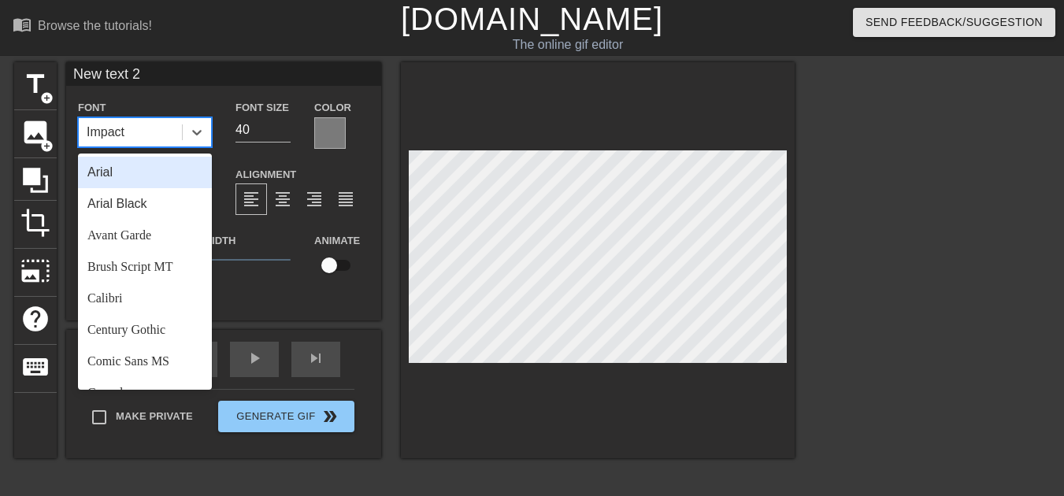
click at [147, 139] on div "Impact" at bounding box center [130, 132] width 103 height 28
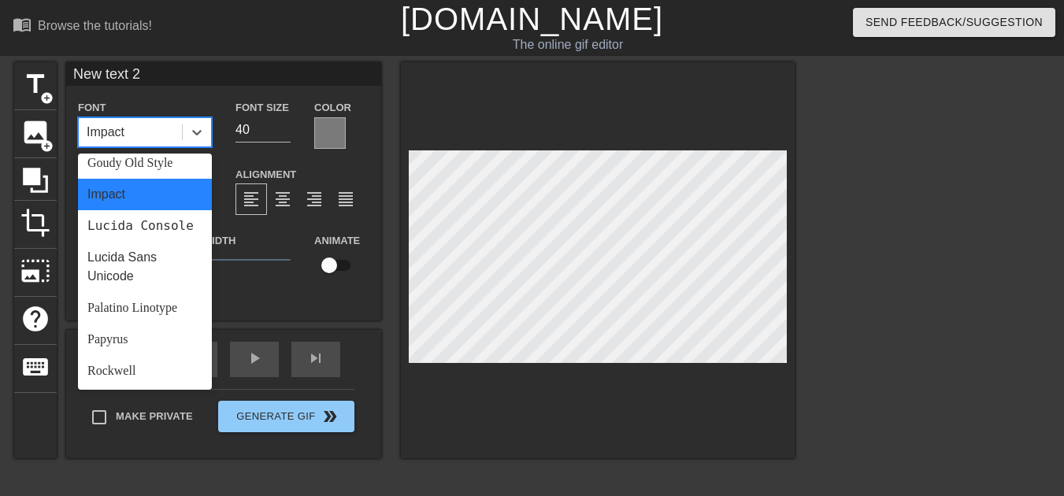
scroll to position [394, 0]
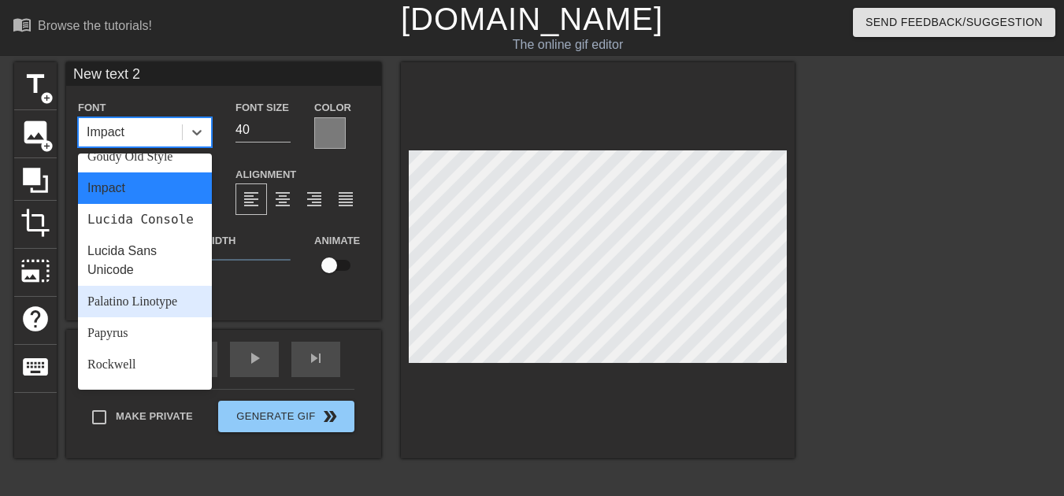
click at [161, 286] on div "Palatino Linotype" at bounding box center [145, 302] width 134 height 32
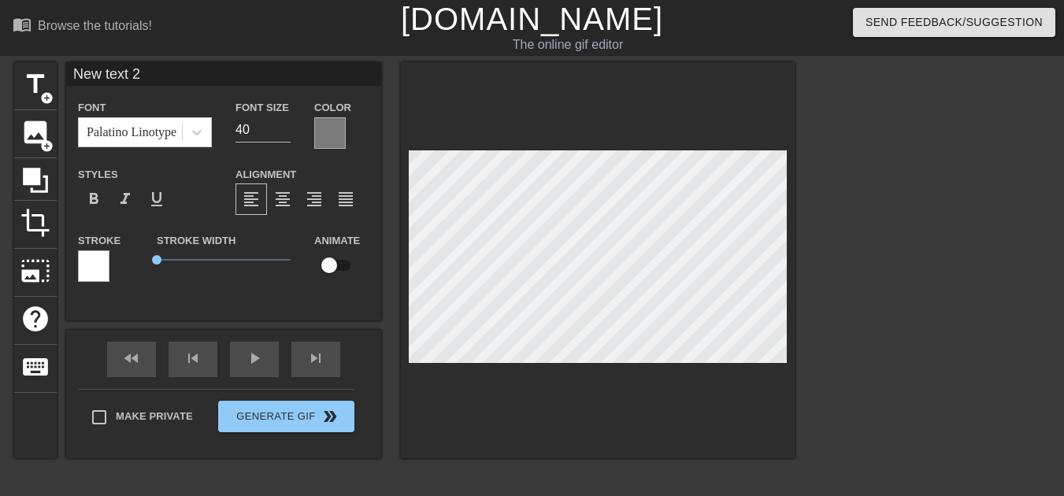
scroll to position [2, 5]
type input "w"
type textarea "w"
type input "W"
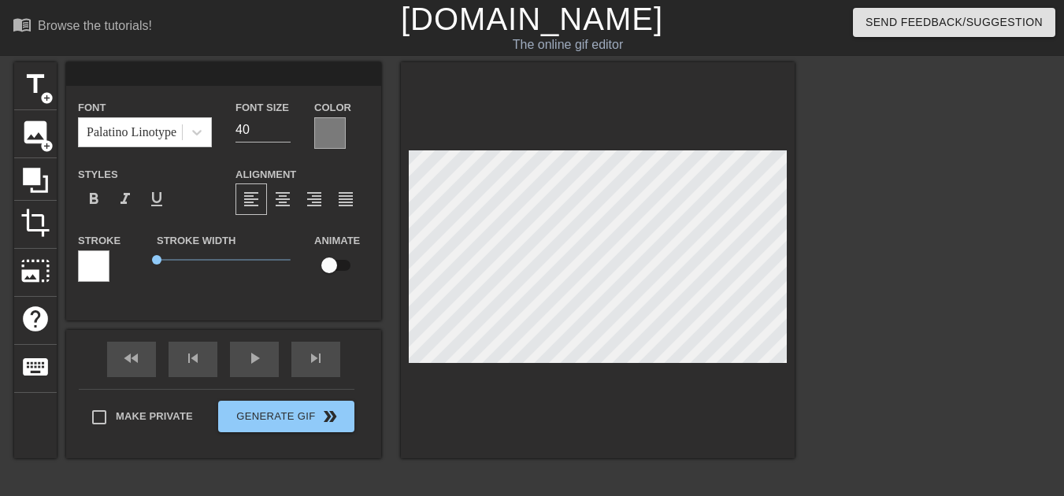
type textarea "W"
type input "Wi"
type textarea "Wi"
type input "Wir"
type textarea "Wir"
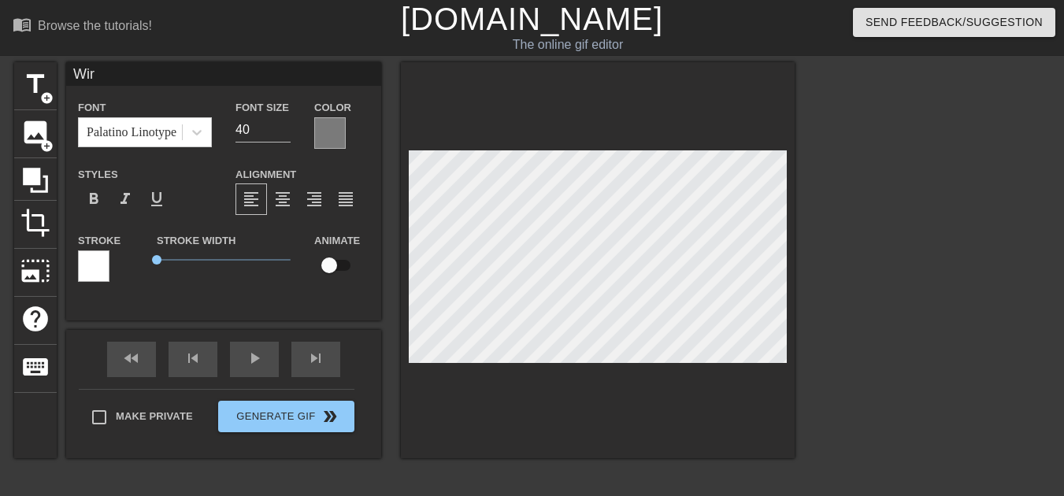
type input "Wira"
type textarea "Wira"
type input "Wira"
type textarea "Wira"
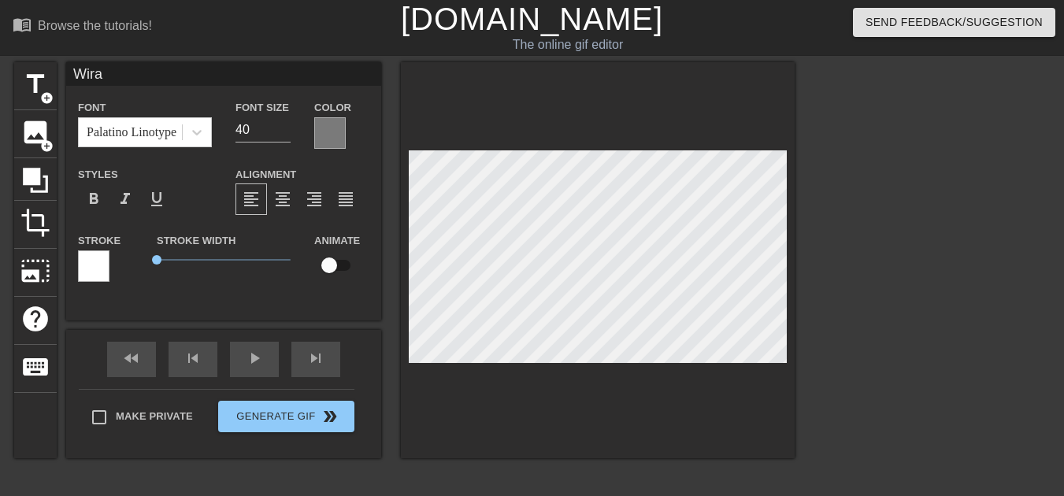
type input "Wira"
type textarea "Wira"
click at [128, 190] on span "format_italic" at bounding box center [125, 199] width 19 height 19
click at [135, 190] on div "format_italic" at bounding box center [125, 199] width 32 height 32
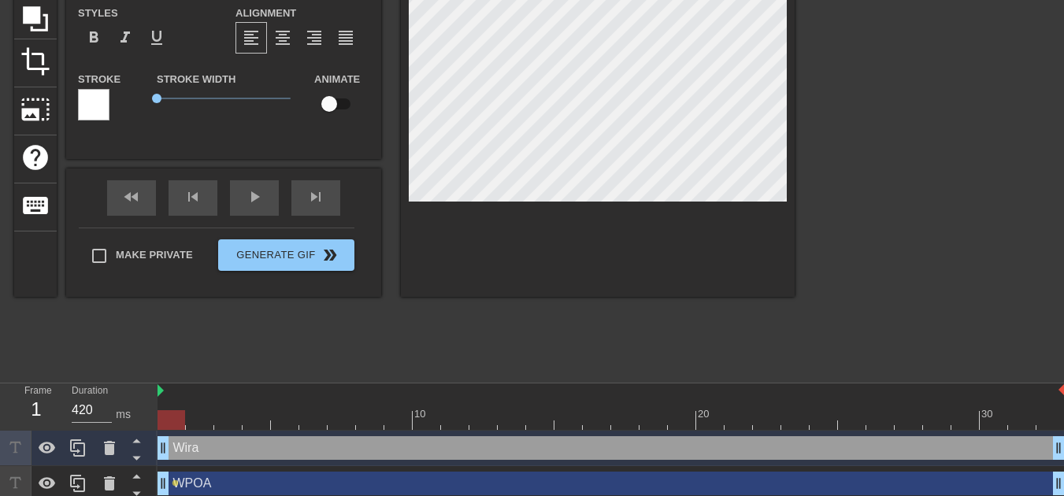
scroll to position [169, 0]
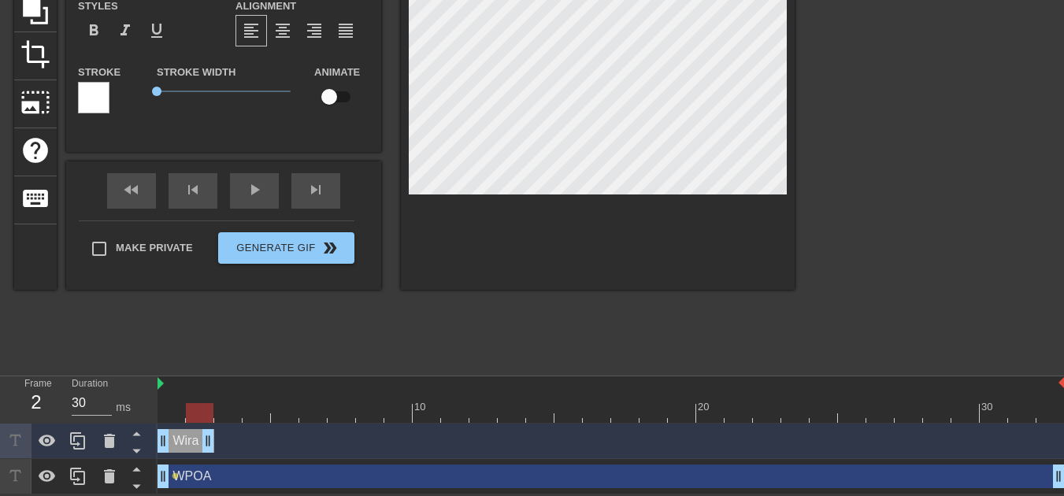
drag, startPoint x: 1058, startPoint y: 439, endPoint x: 195, endPoint y: 457, distance: 863.3
click at [195, 457] on div "Wira drag_handle drag_handle" at bounding box center [611, 441] width 907 height 35
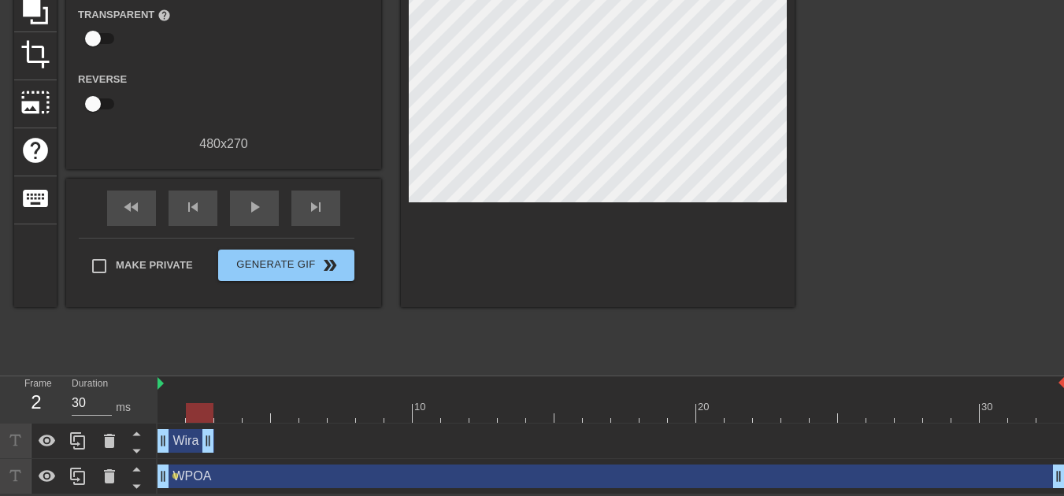
scroll to position [11, 0]
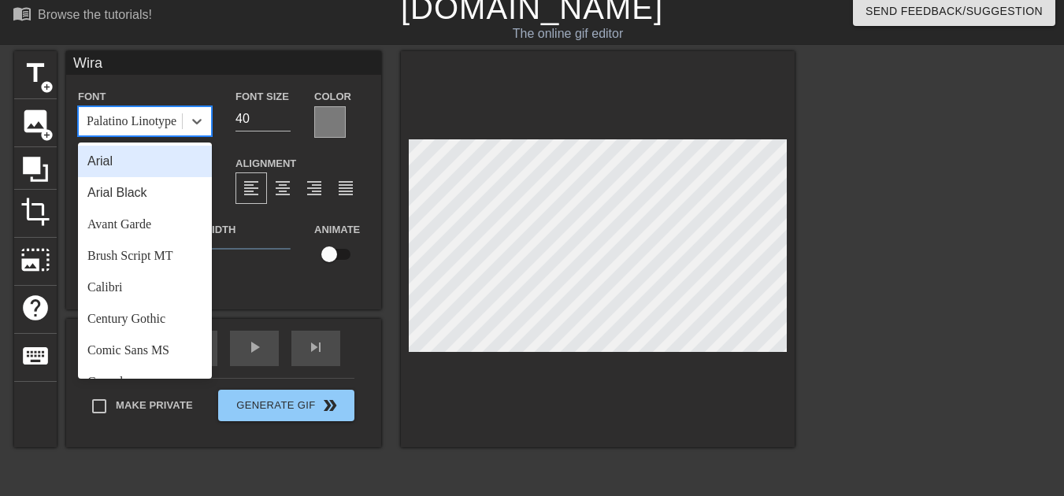
click at [174, 117] on div "Palatino Linotype" at bounding box center [130, 121] width 103 height 28
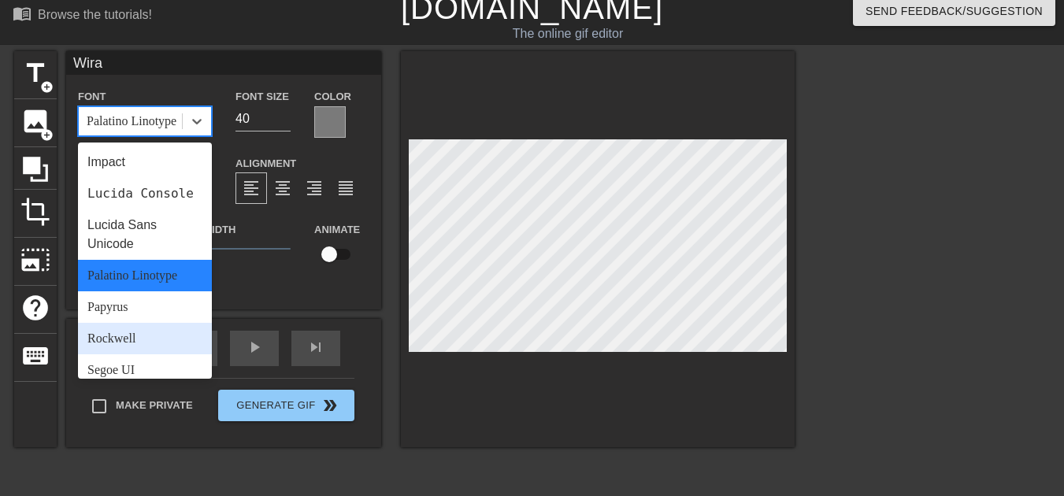
scroll to position [413, 0]
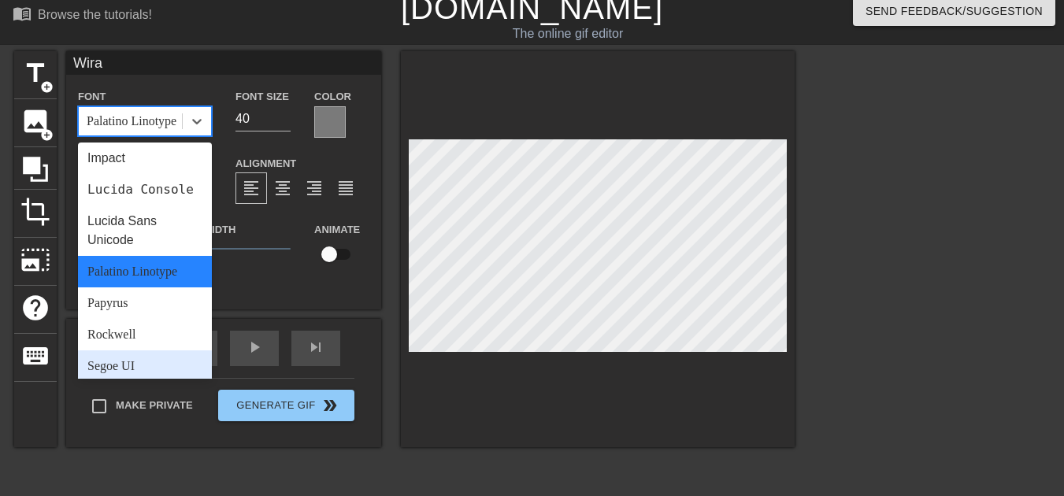
click at [172, 350] on div "Segoe UI" at bounding box center [145, 366] width 134 height 32
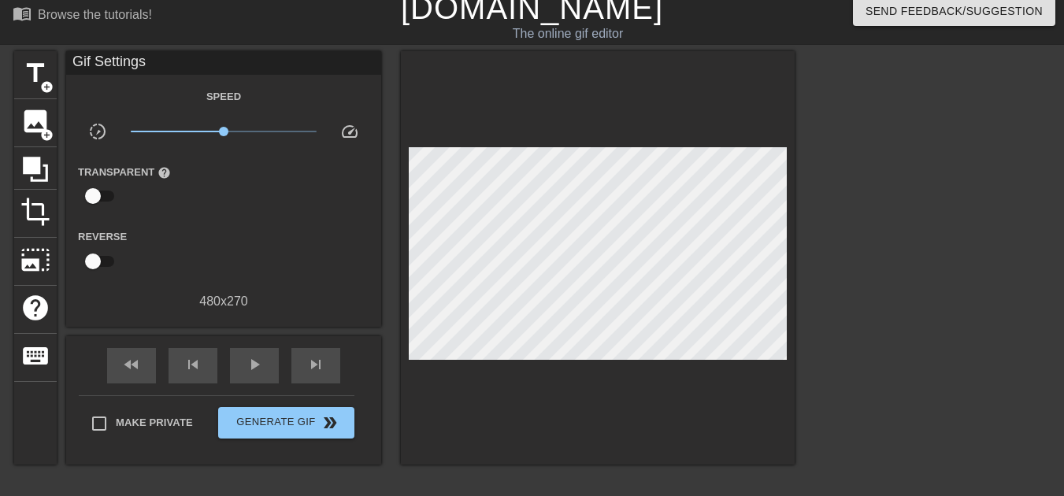
click at [606, 354] on div at bounding box center [598, 257] width 394 height 413
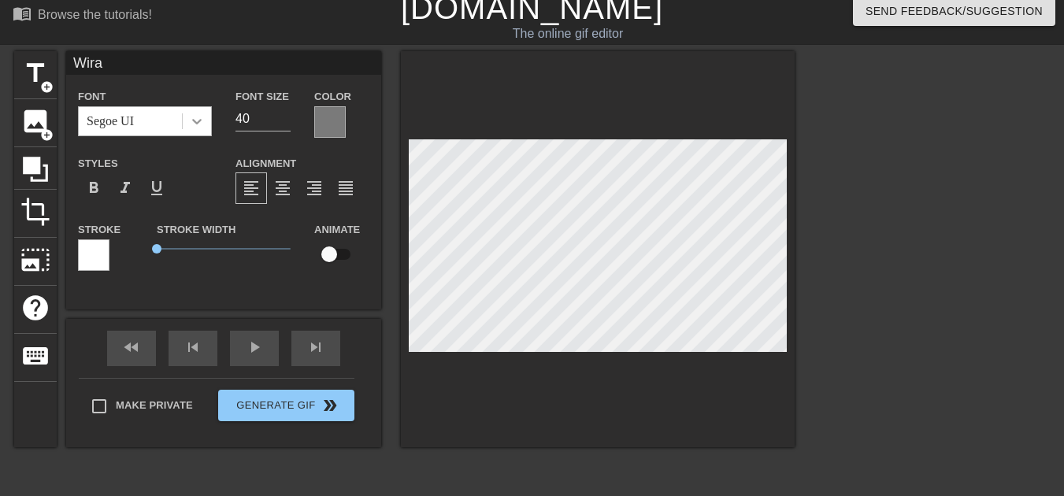
click at [198, 121] on icon at bounding box center [197, 121] width 16 height 16
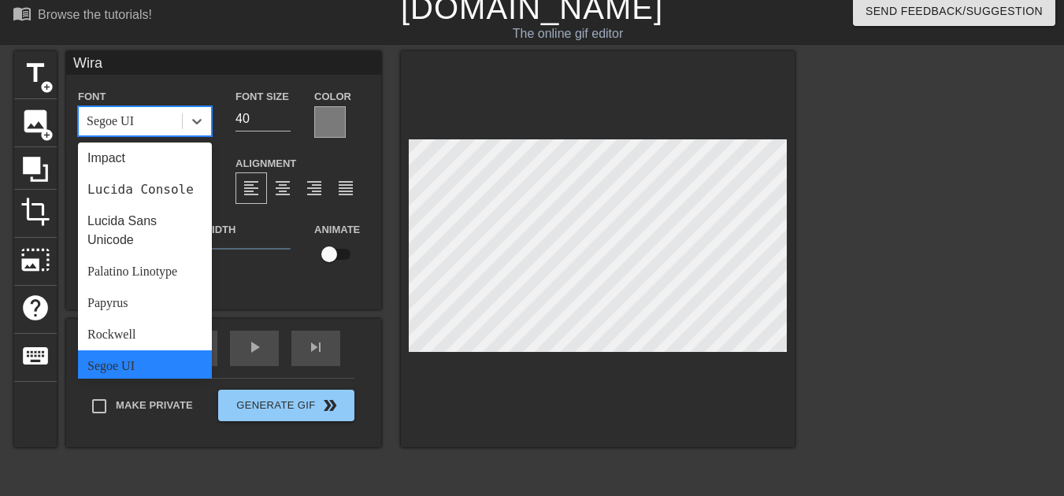
click at [154, 382] on div "[DEMOGRAPHIC_DATA]" at bounding box center [145, 398] width 134 height 32
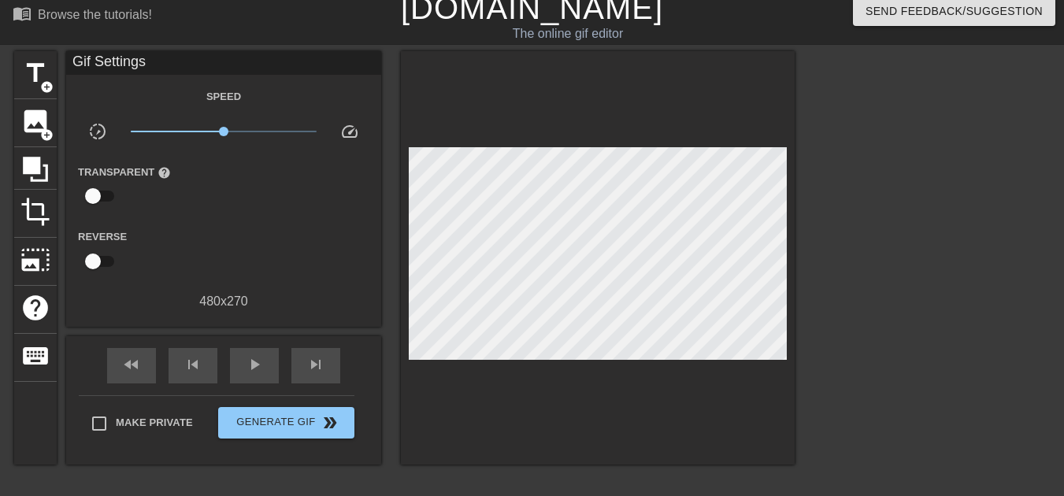
click at [647, 376] on div at bounding box center [598, 257] width 394 height 413
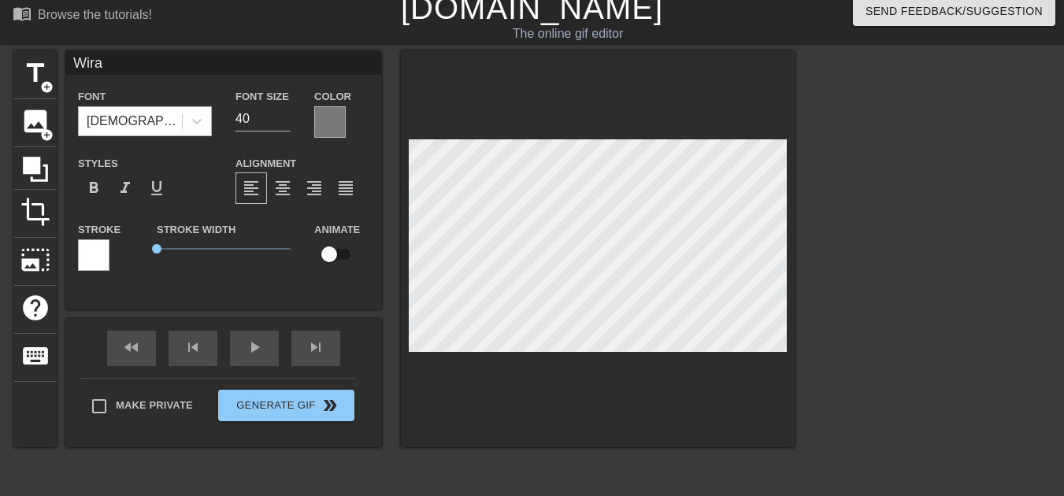
click at [180, 116] on div "[DEMOGRAPHIC_DATA]" at bounding box center [130, 121] width 103 height 28
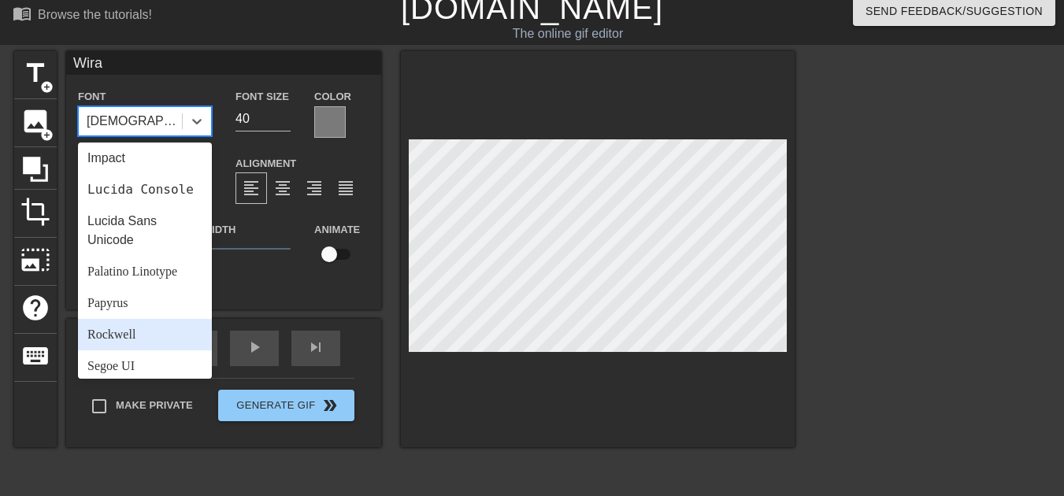
click at [151, 319] on div "Rockwell" at bounding box center [145, 335] width 134 height 32
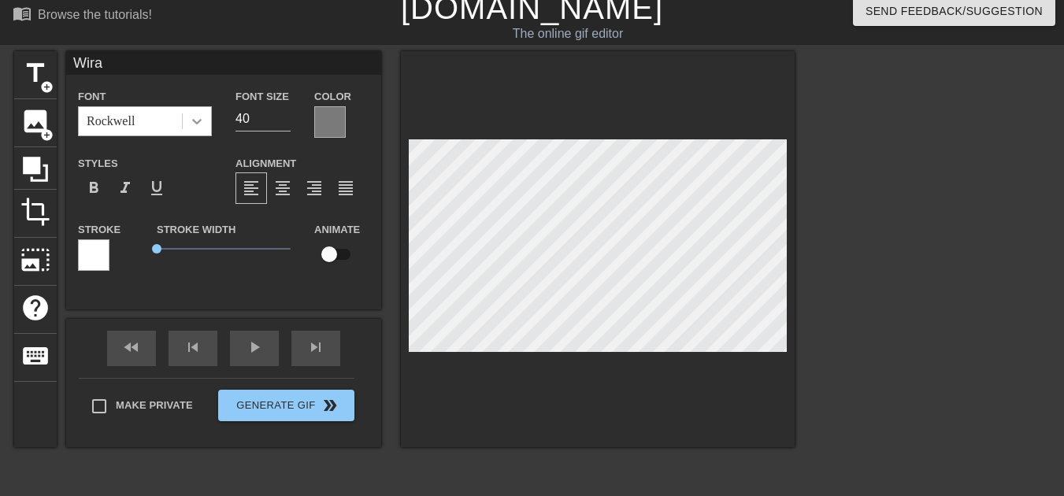
click at [201, 117] on icon at bounding box center [197, 121] width 16 height 16
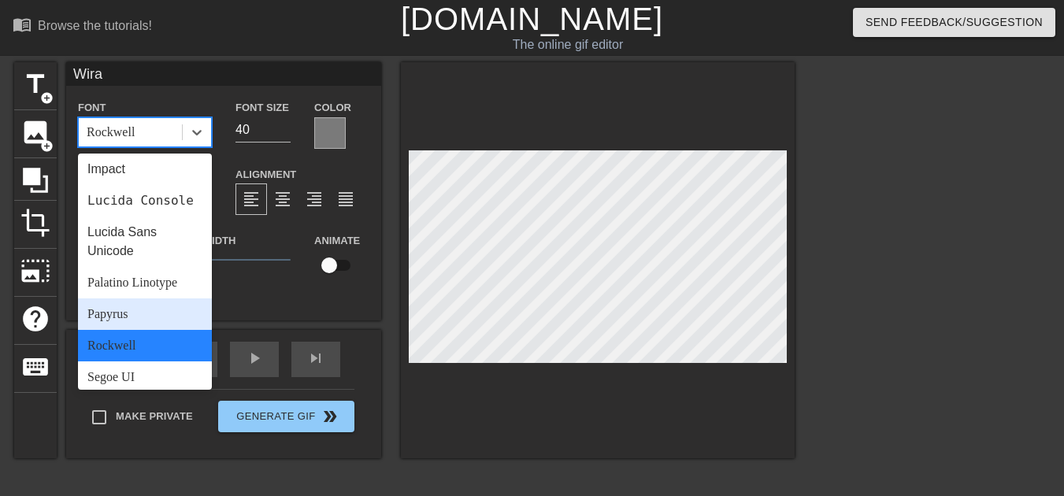
click at [149, 298] on div "Papyrus" at bounding box center [145, 314] width 134 height 32
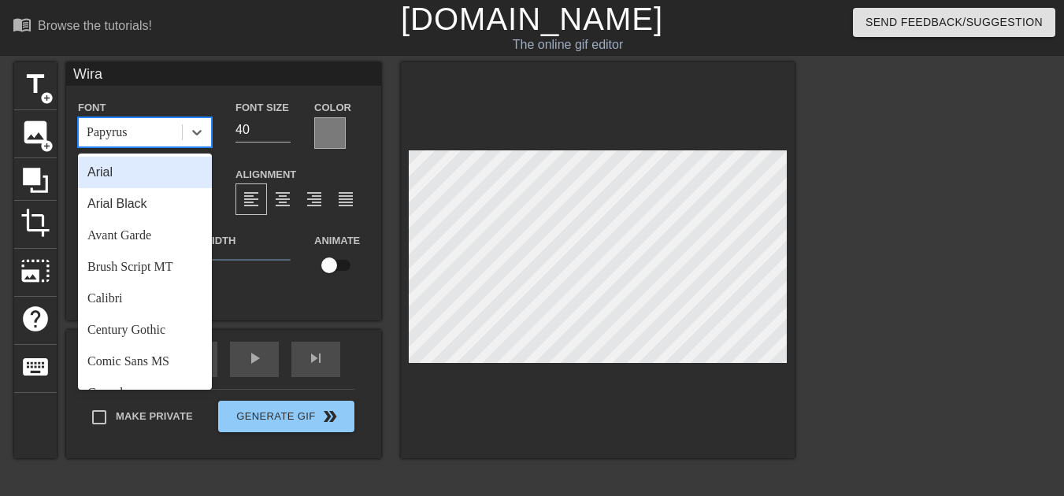
click at [159, 129] on div "Papyrus" at bounding box center [130, 132] width 103 height 28
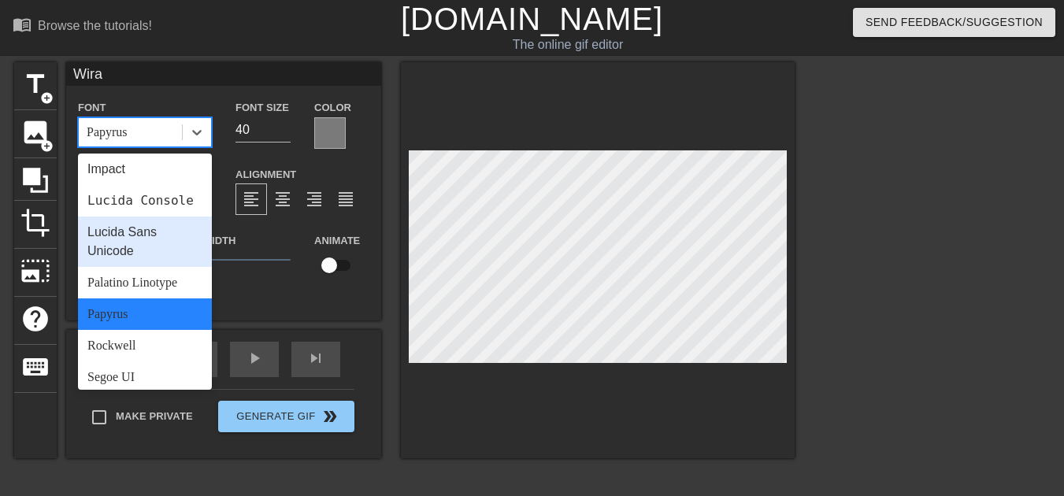
click at [146, 217] on div "Lucida Sans Unicode" at bounding box center [145, 242] width 134 height 50
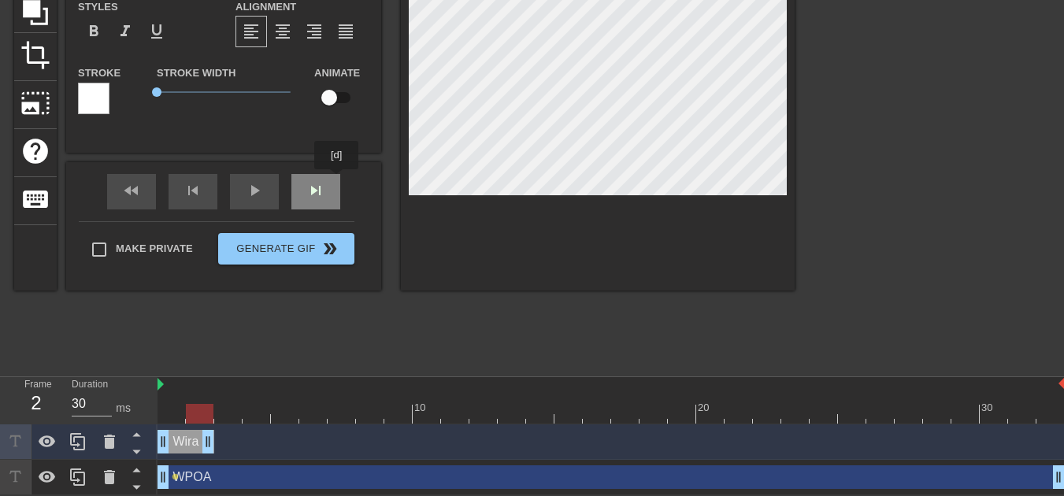
scroll to position [169, 0]
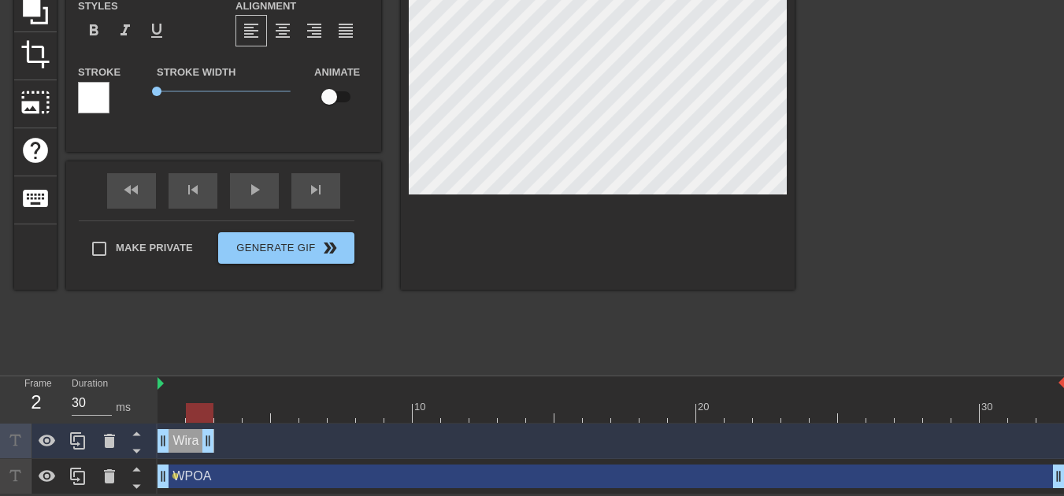
click at [180, 443] on div "Wira drag_handle drag_handle" at bounding box center [186, 441] width 57 height 24
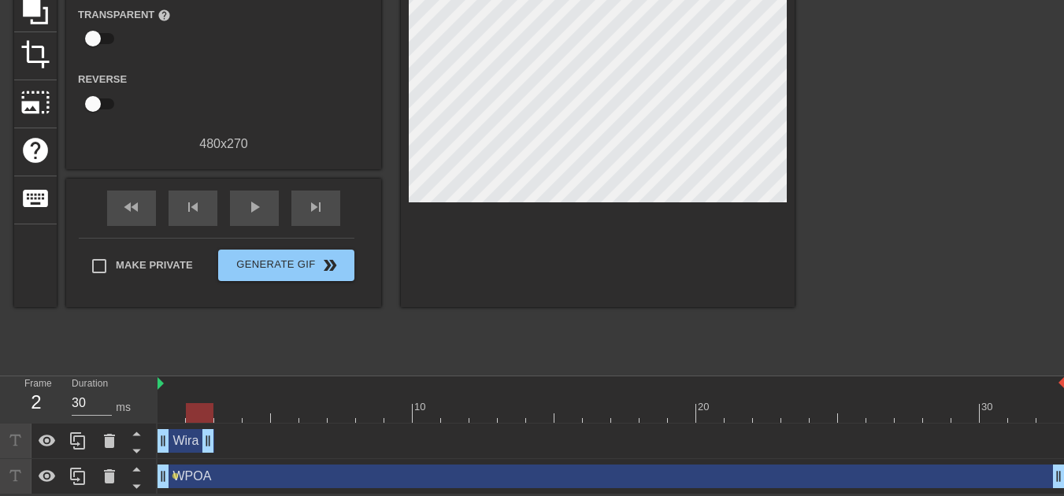
click at [538, 213] on div at bounding box center [598, 100] width 394 height 413
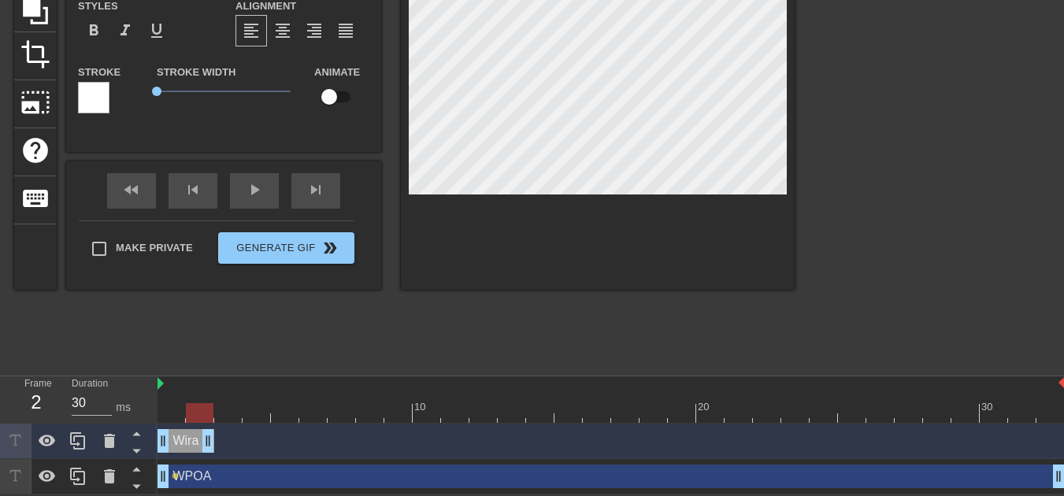
click at [496, 252] on div at bounding box center [598, 92] width 394 height 396
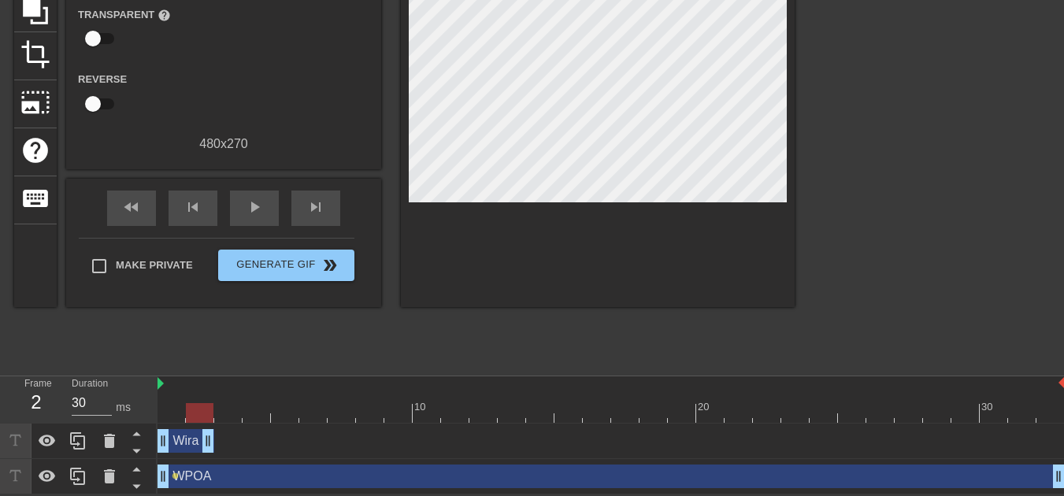
drag, startPoint x: 391, startPoint y: 464, endPoint x: 321, endPoint y: 464, distance: 70.9
click at [321, 464] on div "WPOA drag_handle drag_handle lens" at bounding box center [611, 476] width 907 height 35
click at [254, 198] on span "play_arrow" at bounding box center [254, 207] width 19 height 19
click at [258, 198] on span "pause" at bounding box center [254, 207] width 19 height 19
click at [258, 198] on span "play_arrow" at bounding box center [254, 207] width 19 height 19
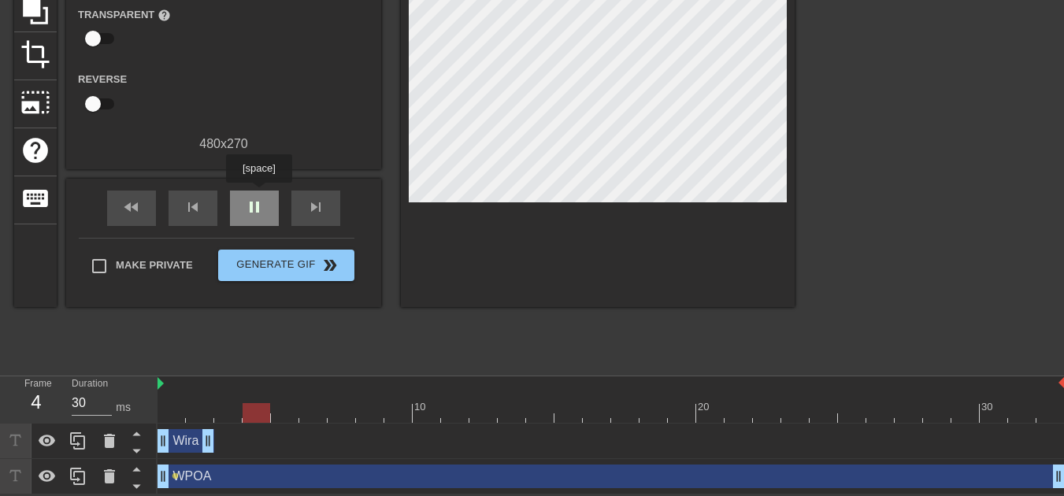
click at [258, 198] on span "pause" at bounding box center [254, 207] width 19 height 19
click at [258, 198] on span "play_arrow" at bounding box center [254, 207] width 19 height 19
click at [258, 198] on span "pause" at bounding box center [254, 207] width 19 height 19
click at [258, 198] on span "play_arrow" at bounding box center [254, 207] width 19 height 19
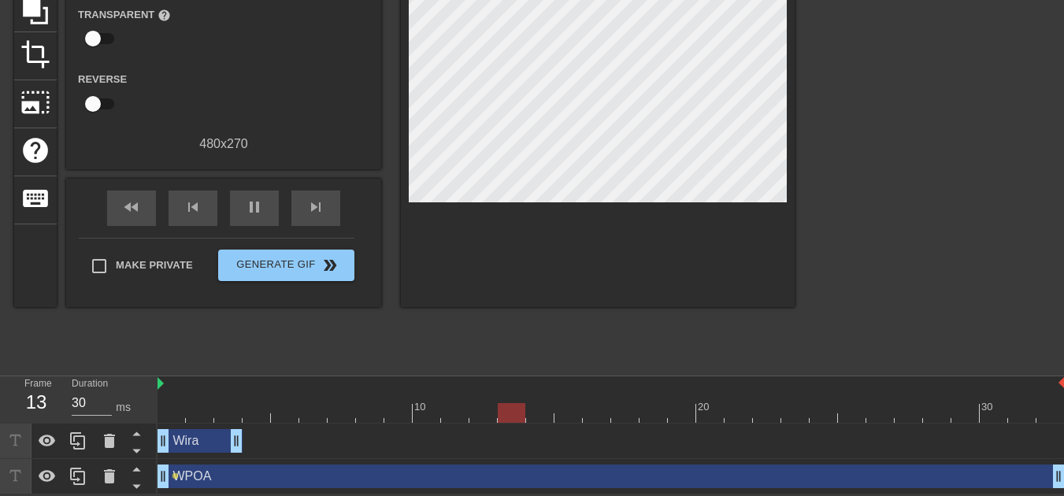
drag, startPoint x: 209, startPoint y: 439, endPoint x: 244, endPoint y: 440, distance: 35.4
click at [244, 440] on div "Wira drag_handle drag_handle" at bounding box center [611, 441] width 907 height 24
drag, startPoint x: 232, startPoint y: 445, endPoint x: 276, endPoint y: 447, distance: 43.4
drag, startPoint x: 597, startPoint y: 441, endPoint x: 737, endPoint y: 439, distance: 140.2
click at [747, 440] on div "Wira drag_handle drag_handle" at bounding box center [611, 441] width 907 height 24
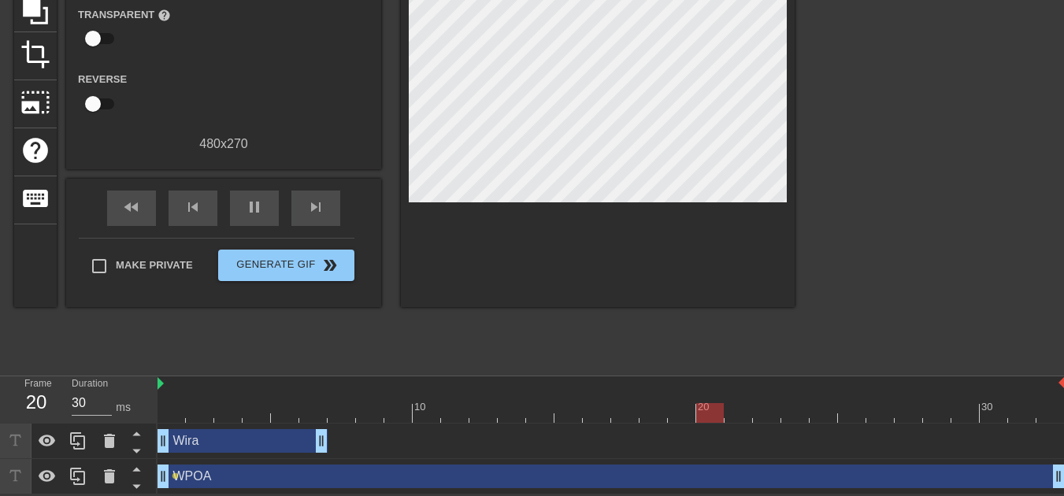
drag, startPoint x: 291, startPoint y: 440, endPoint x: 309, endPoint y: 444, distance: 17.8
click at [363, 441] on div "Wira drag_handle drag_handle" at bounding box center [611, 441] width 907 height 24
click at [268, 445] on div "Wira drag_handle drag_handle" at bounding box center [243, 441] width 170 height 24
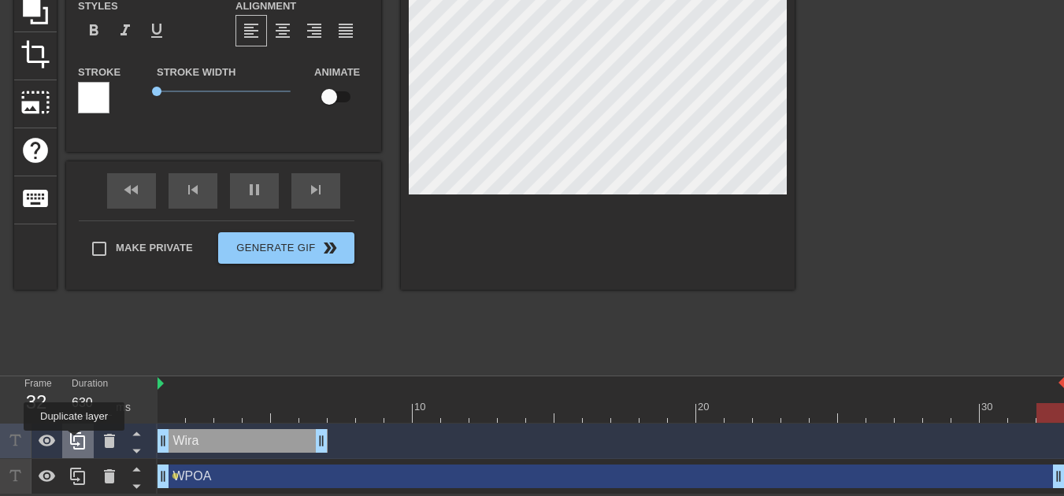
click at [74, 442] on icon at bounding box center [78, 441] width 19 height 19
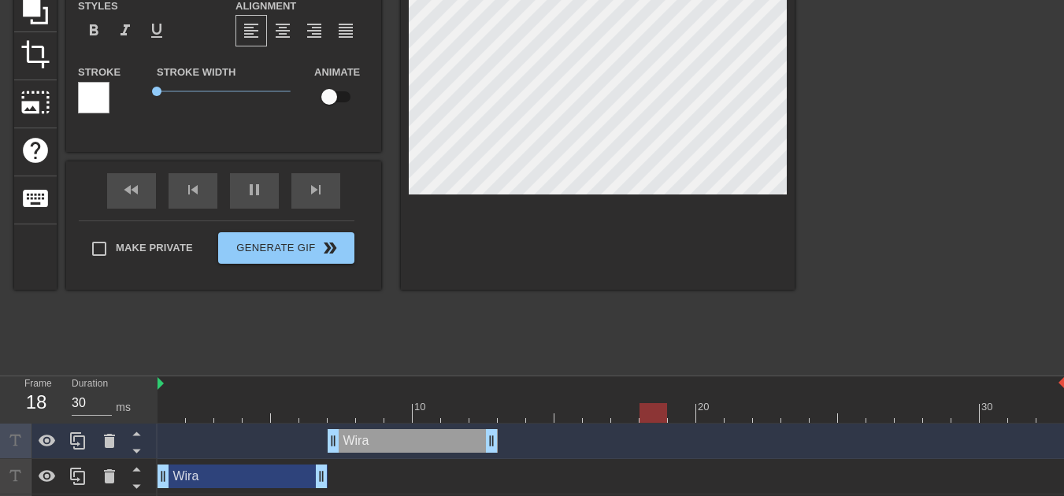
drag, startPoint x: 237, startPoint y: 439, endPoint x: 418, endPoint y: 440, distance: 181.1
click at [418, 440] on div "Wira drag_handle drag_handle" at bounding box center [413, 441] width 170 height 24
click at [354, 471] on div "Wira drag_handle drag_handle" at bounding box center [611, 477] width 907 height 24
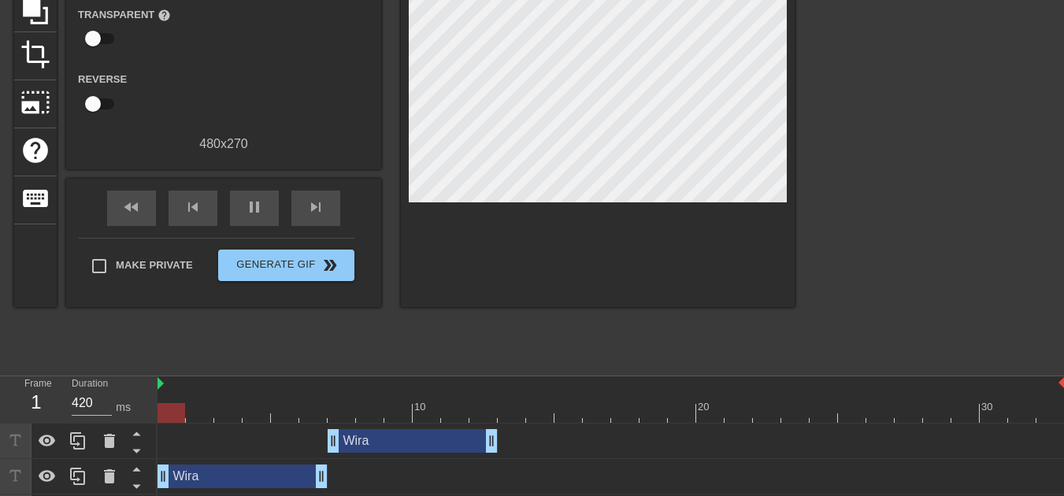
click at [378, 445] on div "Wira drag_handle drag_handle" at bounding box center [413, 441] width 170 height 24
click at [386, 428] on div "Wira drag_handle drag_handle" at bounding box center [611, 441] width 907 height 35
click at [388, 437] on div "Wira drag_handle drag_handle" at bounding box center [413, 441] width 170 height 24
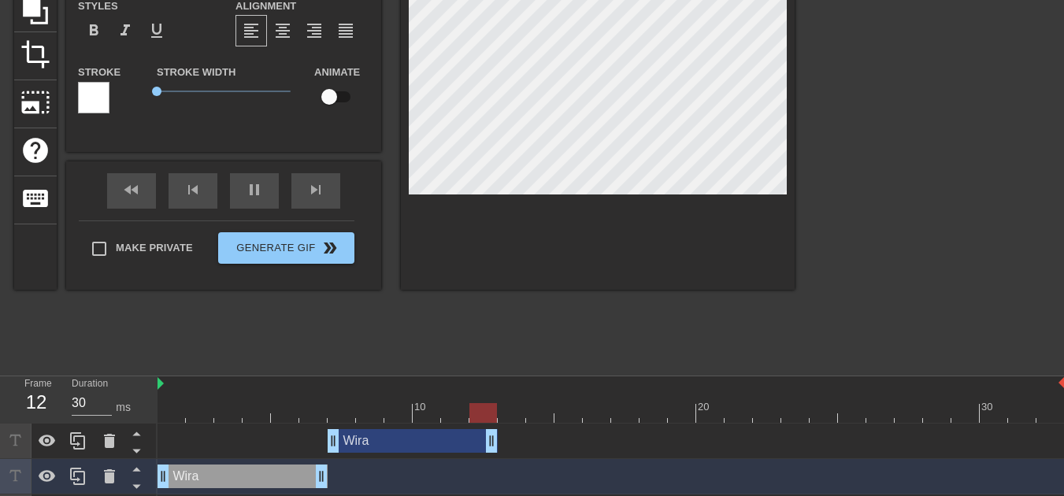
scroll to position [2, 2]
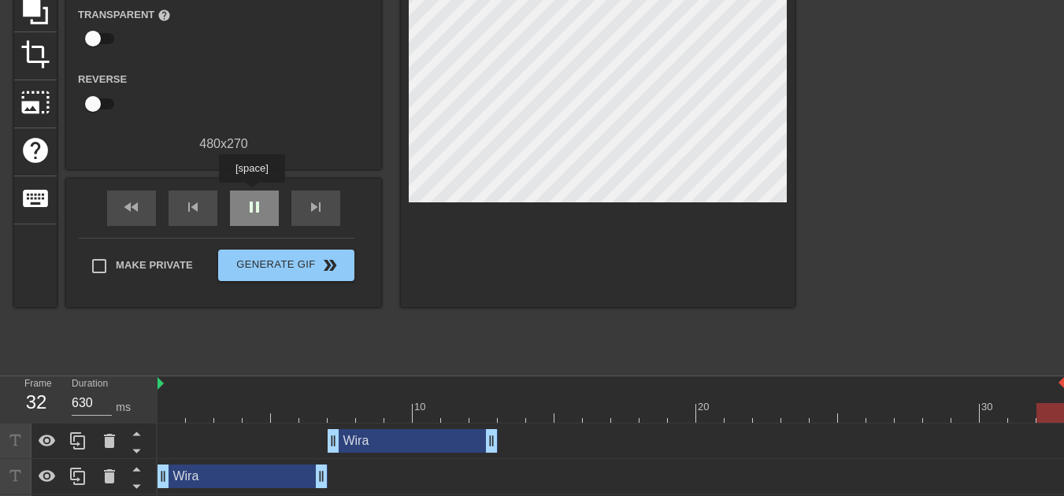
click at [252, 198] on span "pause" at bounding box center [254, 207] width 19 height 19
click at [406, 428] on div "Wira drag_handle drag_handle" at bounding box center [611, 441] width 907 height 35
type input "30"
click at [413, 410] on div at bounding box center [611, 413] width 907 height 20
click at [381, 412] on div at bounding box center [611, 413] width 907 height 20
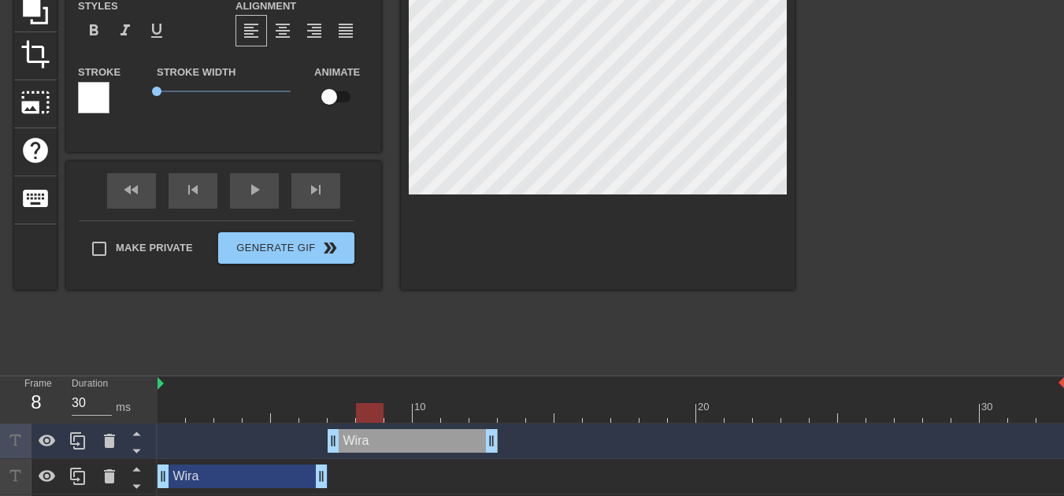
scroll to position [2, 2]
type input "Wira"
type textarea "Wira"
type input "Wira P"
type textarea "Wira P"
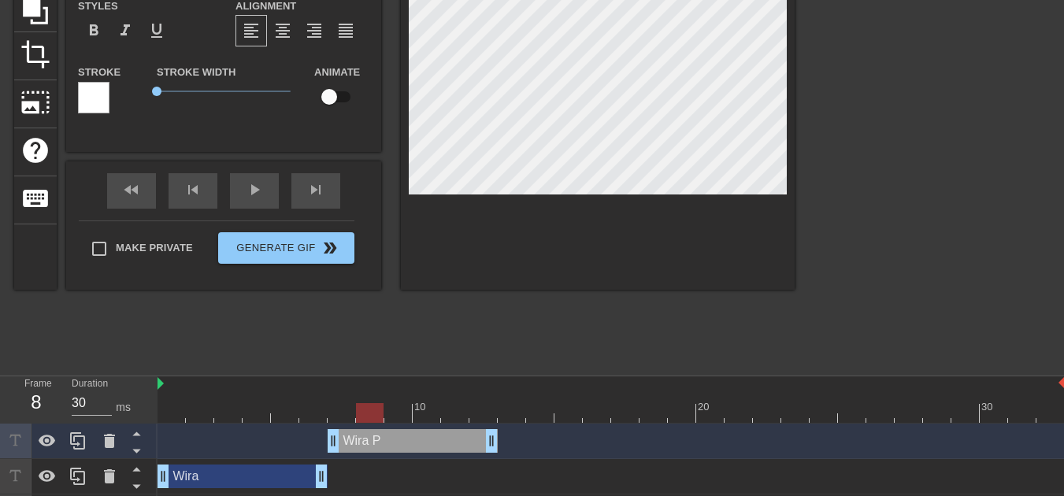
type input "Wira Pa"
type textarea "Wira Pa"
type input "Wira Pal"
type textarea "Wira Pal"
type input "[PERSON_NAME]"
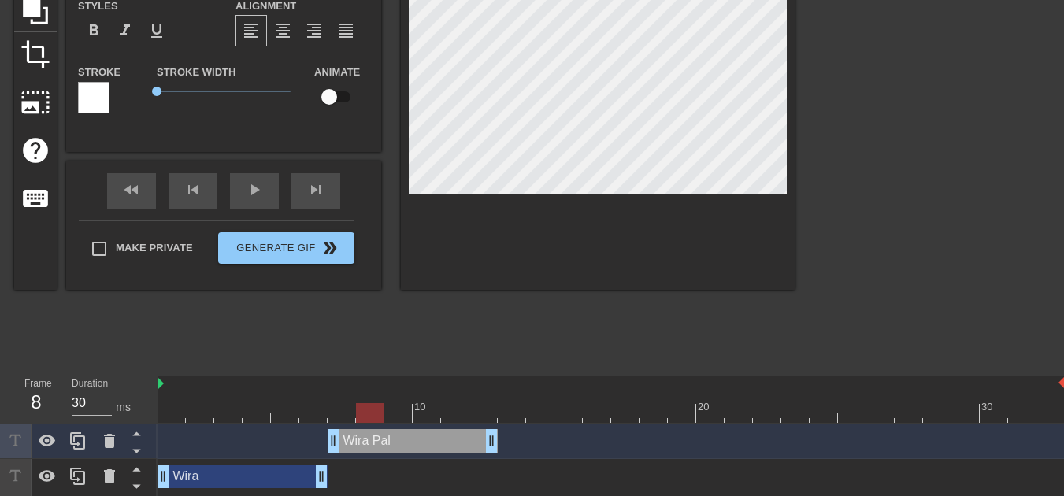
type textarea "[PERSON_NAME]"
type input "[PERSON_NAME]"
type textarea "[PERSON_NAME]"
type input "[PERSON_NAME]"
type textarea "[PERSON_NAME]"
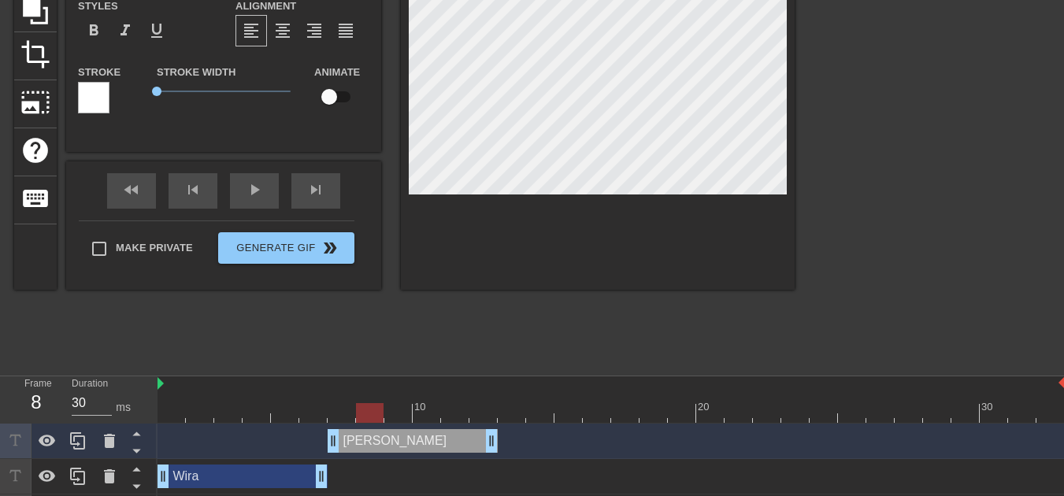
scroll to position [2, 5]
type input "[PERSON_NAME]"
type textarea "[PERSON_NAME]"
type input "Wira Palangka"
type textarea "Wira Palangka"
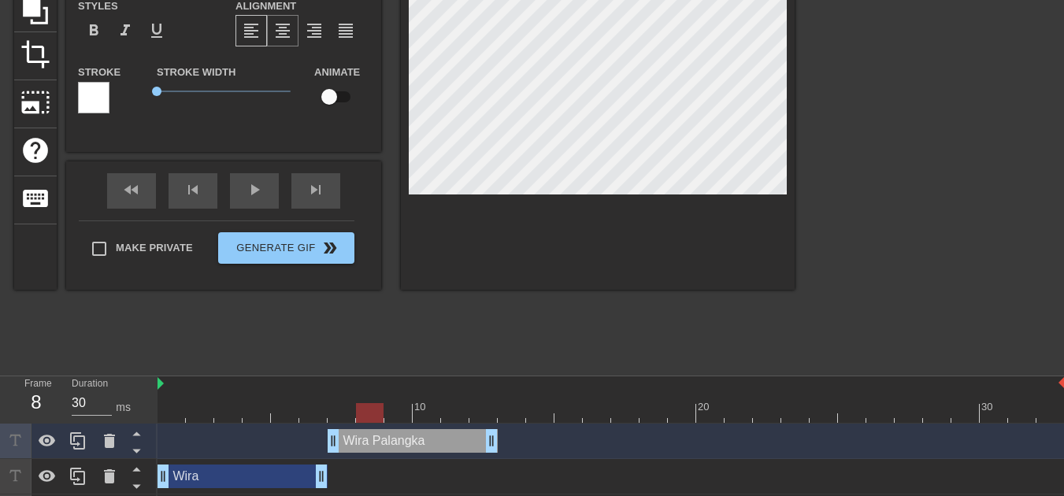
click at [293, 26] on div "format_align_center" at bounding box center [283, 31] width 32 height 32
click at [251, 16] on div "format_align_left" at bounding box center [251, 31] width 32 height 32
click at [588, 218] on div at bounding box center [598, 92] width 394 height 396
click at [281, 482] on div "Wira drag_handle drag_handle" at bounding box center [243, 477] width 170 height 24
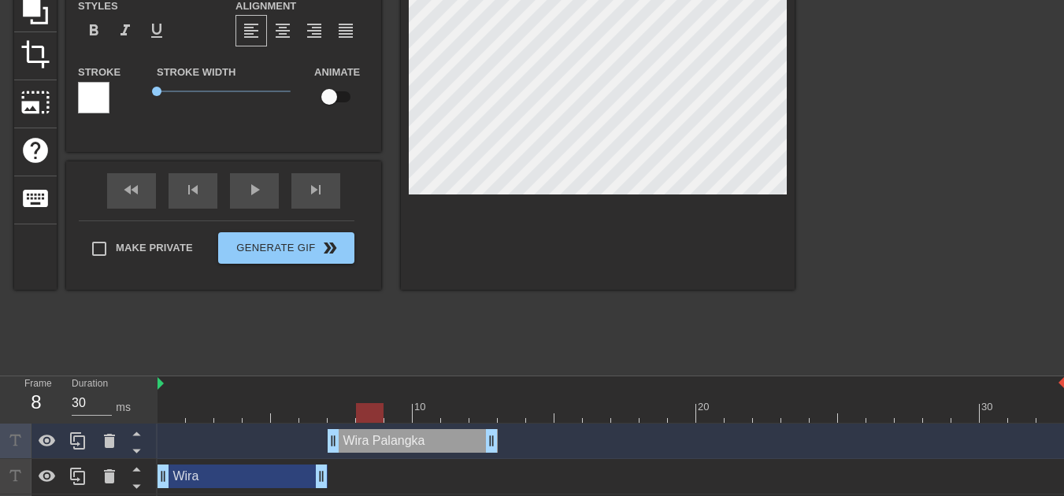
type input "Wira"
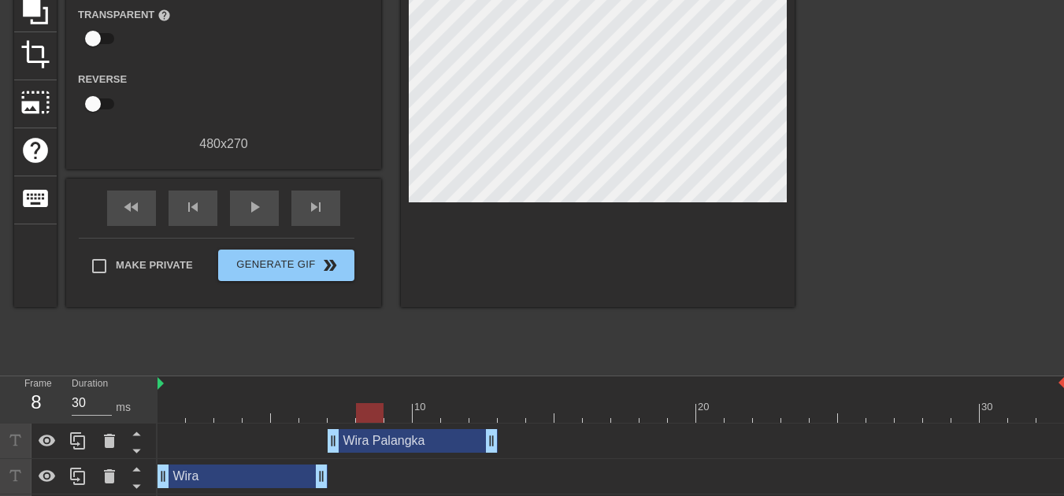
click at [421, 455] on div "Wira Palangka drag_handle drag_handle" at bounding box center [611, 441] width 907 height 35
click at [425, 449] on div "Wira Palangka drag_handle drag_handle" at bounding box center [413, 441] width 170 height 24
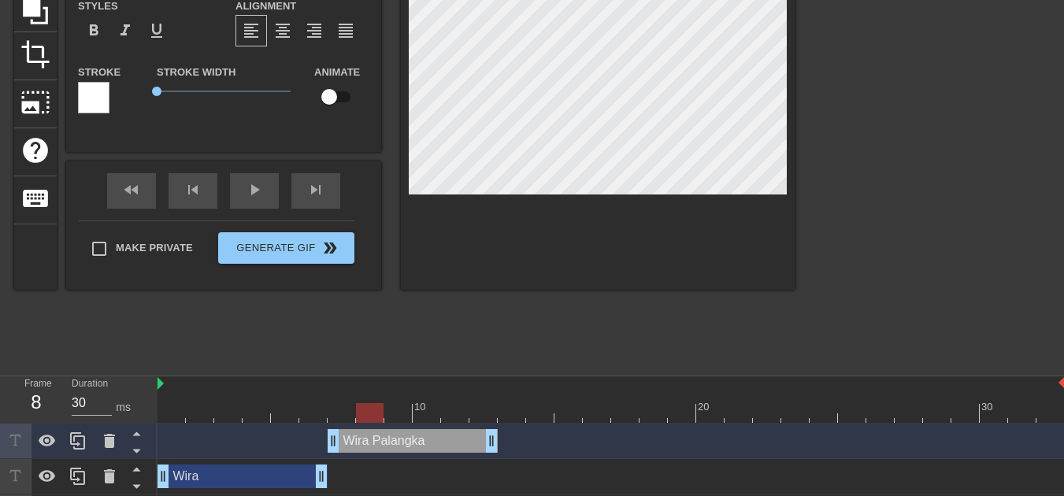
click at [325, 447] on div "Wira Palangka drag_handle drag_handle" at bounding box center [611, 441] width 907 height 24
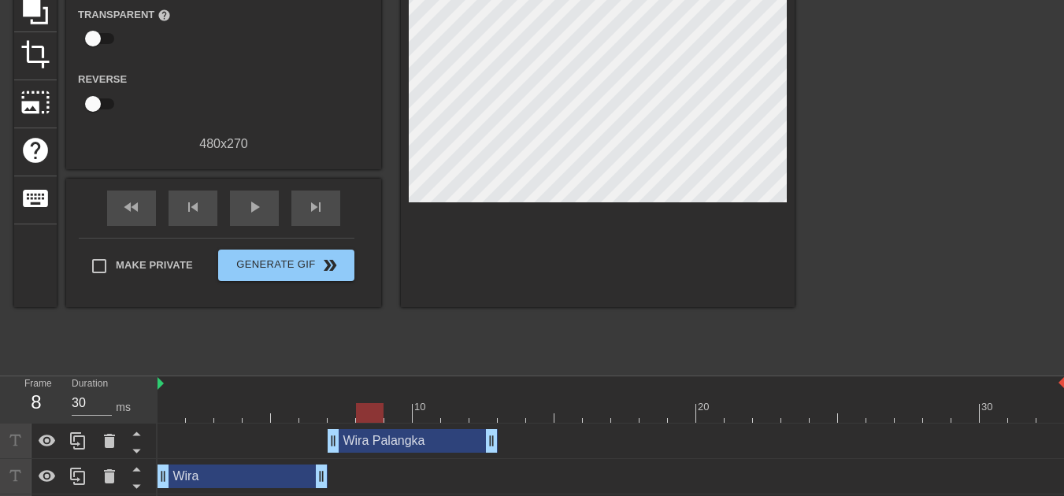
click at [284, 411] on div at bounding box center [611, 413] width 907 height 20
click at [363, 406] on div at bounding box center [611, 413] width 907 height 20
click at [318, 407] on div at bounding box center [611, 413] width 907 height 20
click at [354, 406] on div at bounding box center [611, 413] width 907 height 20
click at [311, 409] on div at bounding box center [611, 413] width 907 height 20
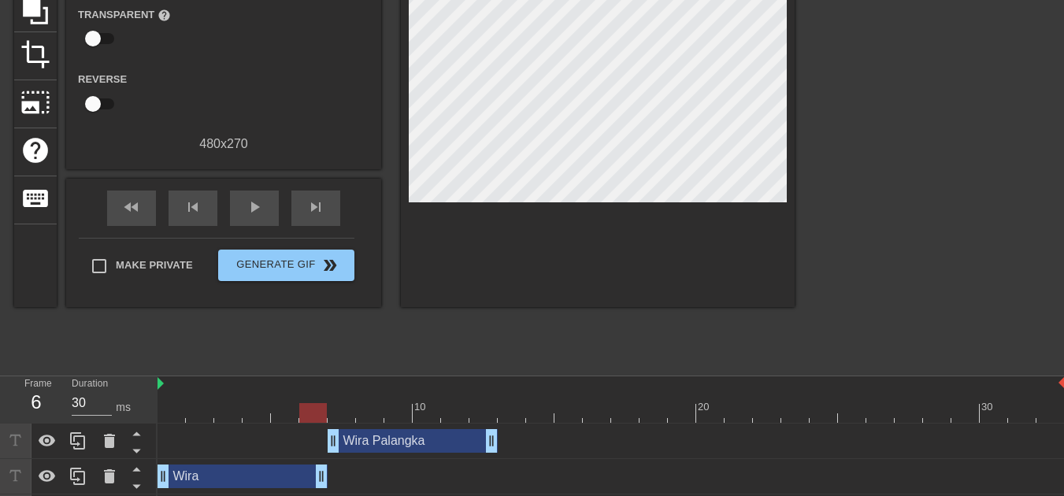
click at [358, 406] on div at bounding box center [611, 413] width 907 height 20
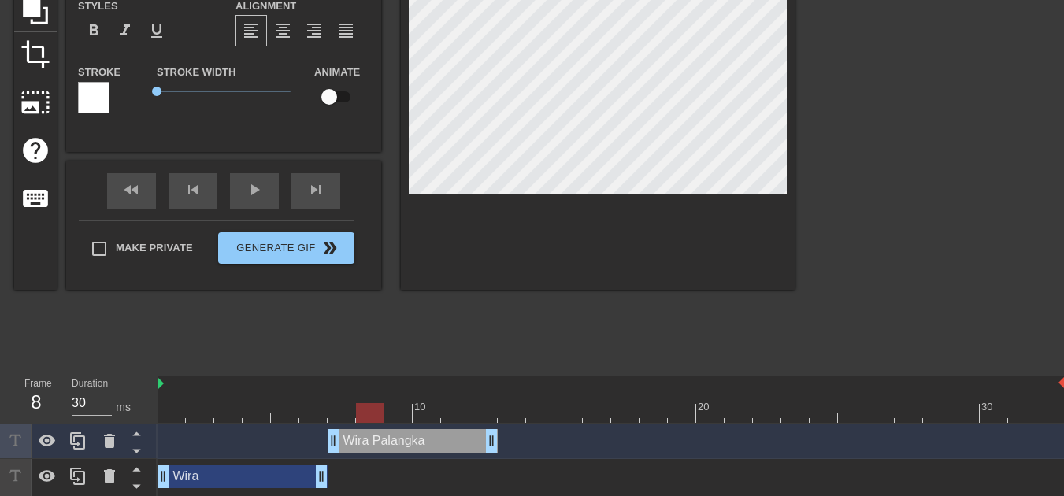
scroll to position [2, 2]
click at [293, 431] on div "Wira Palangka drag_handle drag_handle" at bounding box center [611, 441] width 907 height 24
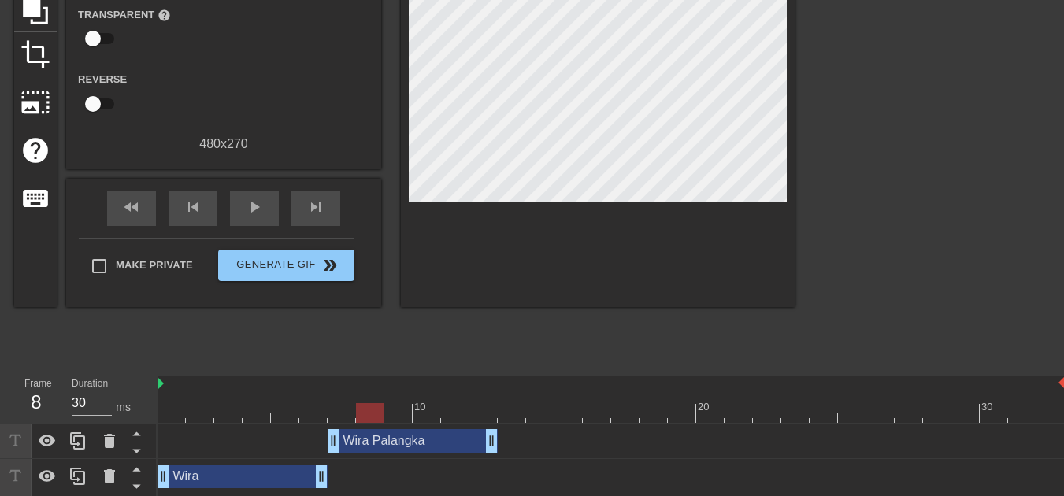
click at [306, 409] on div at bounding box center [611, 413] width 907 height 20
click at [349, 409] on div at bounding box center [611, 413] width 907 height 20
click at [358, 443] on div "Wira Palangka drag_handle drag_handle" at bounding box center [413, 441] width 170 height 24
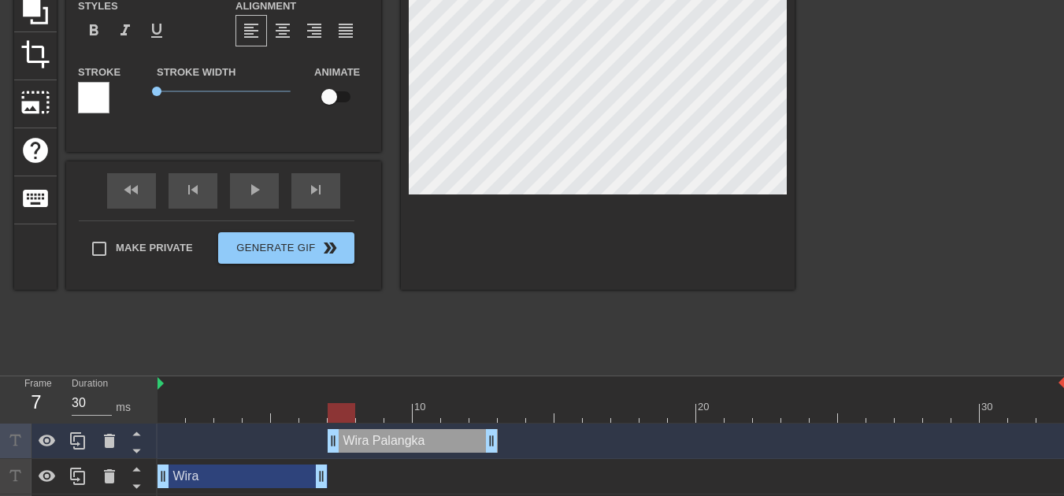
click at [295, 415] on div at bounding box center [611, 413] width 907 height 20
click at [349, 417] on div at bounding box center [611, 413] width 907 height 20
click at [306, 417] on div at bounding box center [611, 413] width 907 height 20
click at [358, 412] on div at bounding box center [611, 413] width 907 height 20
click at [284, 409] on div at bounding box center [611, 413] width 907 height 20
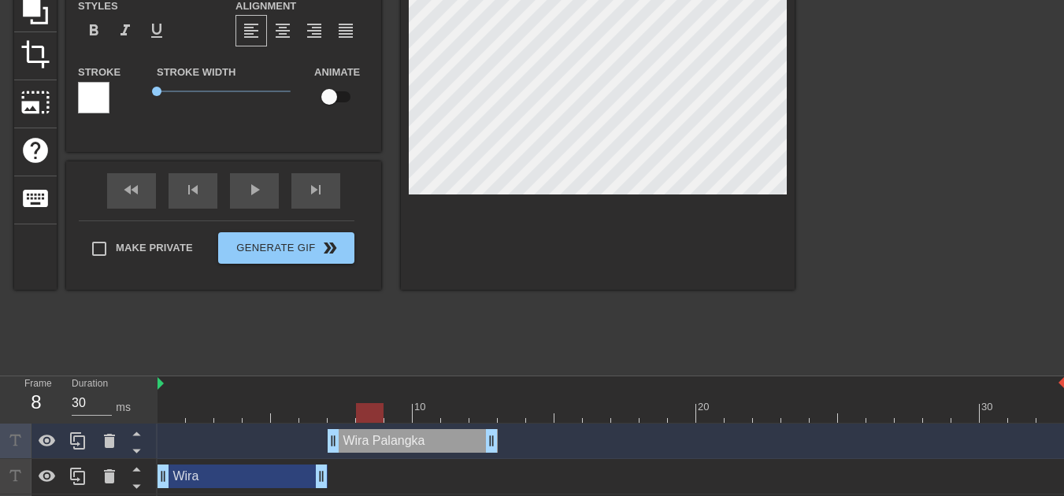
click at [359, 410] on div at bounding box center [611, 413] width 907 height 20
click at [285, 415] on div at bounding box center [611, 413] width 907 height 20
click at [361, 423] on div "10 20 30" at bounding box center [611, 399] width 907 height 47
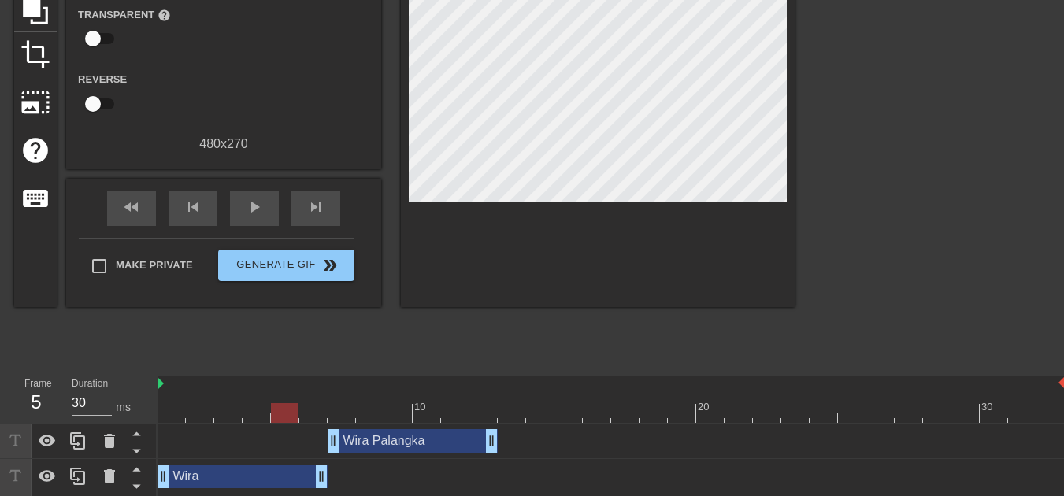
click at [334, 412] on div at bounding box center [611, 413] width 907 height 20
click at [295, 412] on div at bounding box center [611, 413] width 907 height 20
click at [350, 413] on div at bounding box center [611, 413] width 907 height 20
click at [298, 413] on div at bounding box center [611, 413] width 907 height 20
click at [351, 410] on div at bounding box center [611, 413] width 907 height 20
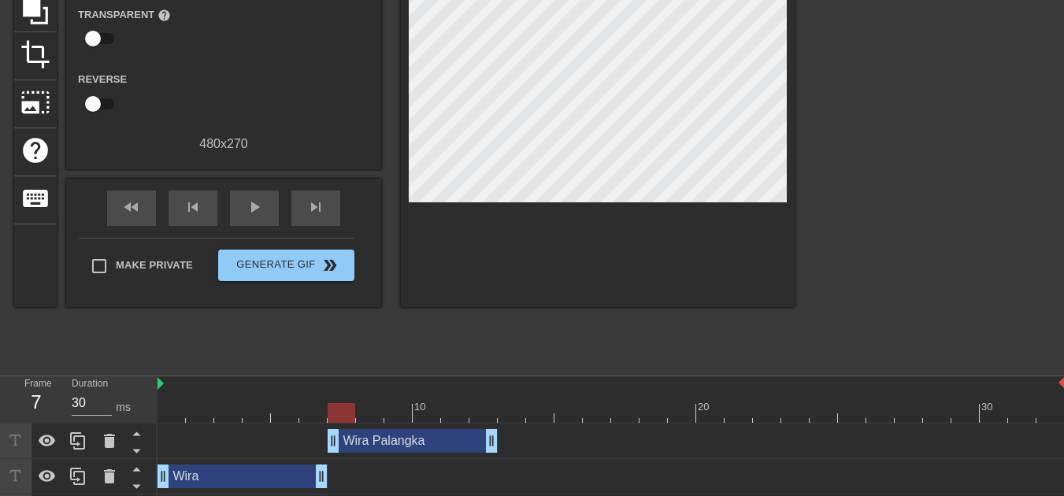
click at [306, 410] on div at bounding box center [611, 413] width 907 height 20
click at [354, 410] on div at bounding box center [611, 413] width 907 height 20
click at [363, 441] on div "Wira Palangka drag_handle drag_handle" at bounding box center [413, 441] width 170 height 24
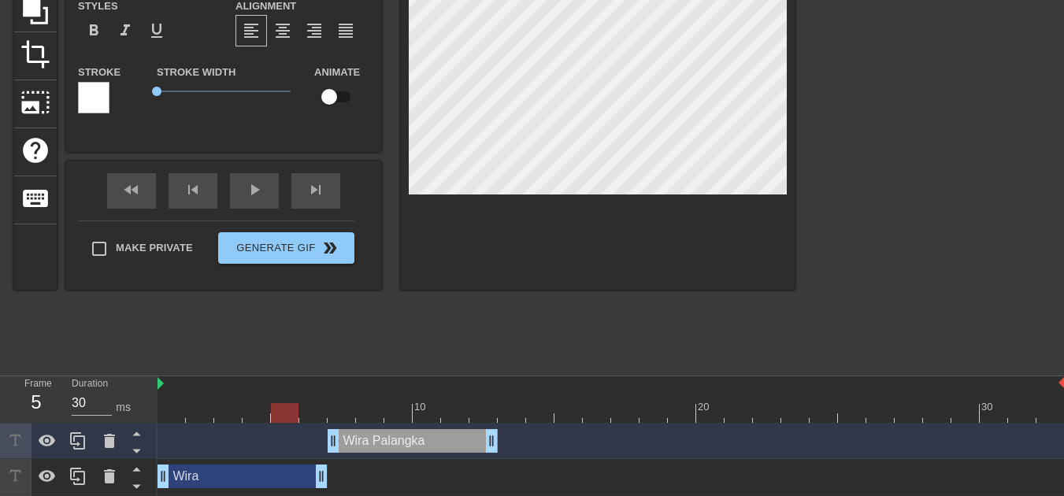
click at [295, 410] on div at bounding box center [611, 413] width 907 height 20
click at [364, 404] on div at bounding box center [611, 413] width 907 height 20
click at [313, 406] on div at bounding box center [611, 413] width 907 height 20
click at [363, 402] on div at bounding box center [370, 402] width 28 height 20
click at [308, 406] on div at bounding box center [611, 413] width 907 height 20
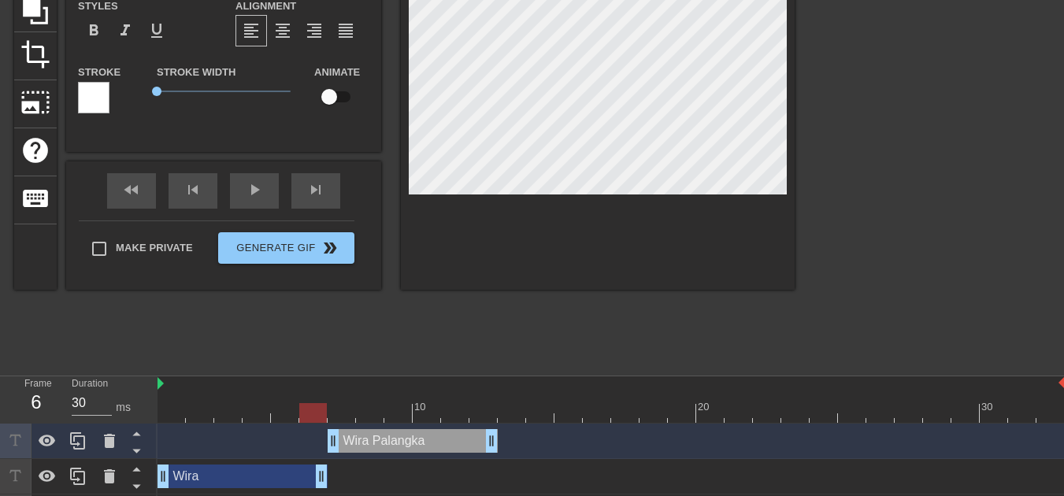
click at [377, 404] on div at bounding box center [611, 413] width 907 height 20
click at [324, 407] on div at bounding box center [611, 413] width 907 height 20
click at [382, 403] on div at bounding box center [611, 413] width 907 height 20
click at [331, 407] on div at bounding box center [611, 413] width 907 height 20
click at [388, 406] on div at bounding box center [611, 413] width 907 height 20
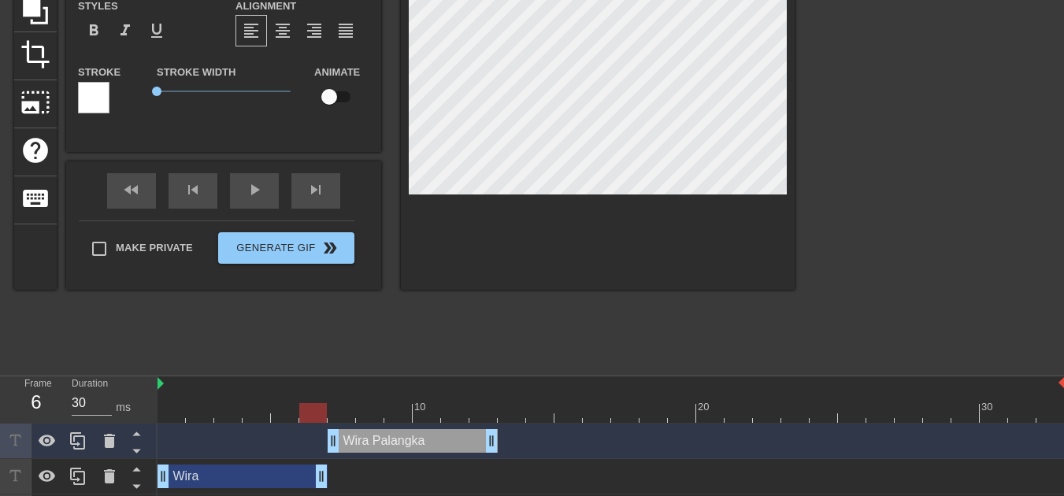
click at [316, 413] on div at bounding box center [611, 413] width 907 height 20
click at [387, 412] on div at bounding box center [611, 413] width 907 height 20
click at [319, 410] on div at bounding box center [611, 413] width 907 height 20
click at [399, 416] on div at bounding box center [611, 413] width 907 height 20
click at [307, 411] on div at bounding box center [611, 413] width 907 height 20
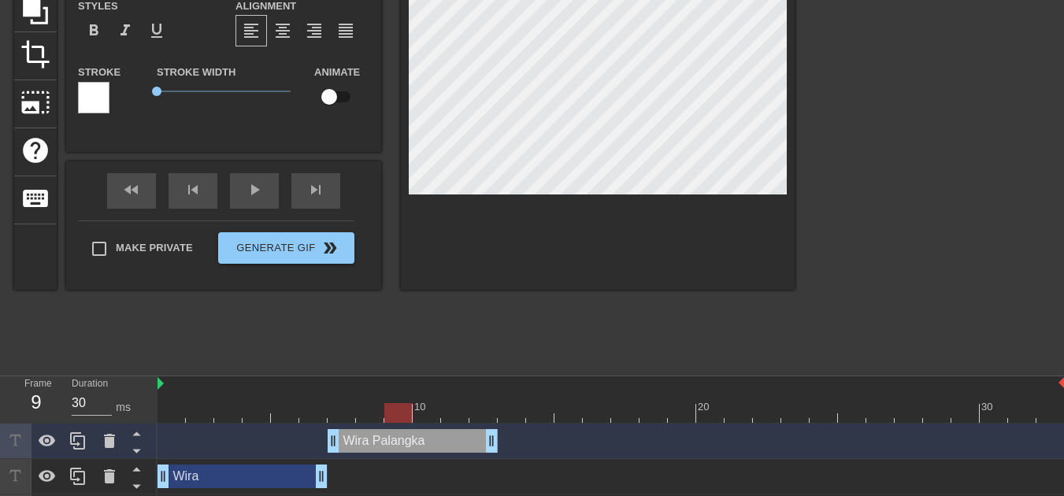
click at [392, 416] on div at bounding box center [611, 413] width 907 height 20
click at [347, 418] on div at bounding box center [611, 413] width 907 height 20
click at [295, 420] on div at bounding box center [611, 413] width 907 height 20
click at [383, 419] on div at bounding box center [611, 413] width 907 height 20
click at [295, 417] on div at bounding box center [611, 413] width 907 height 20
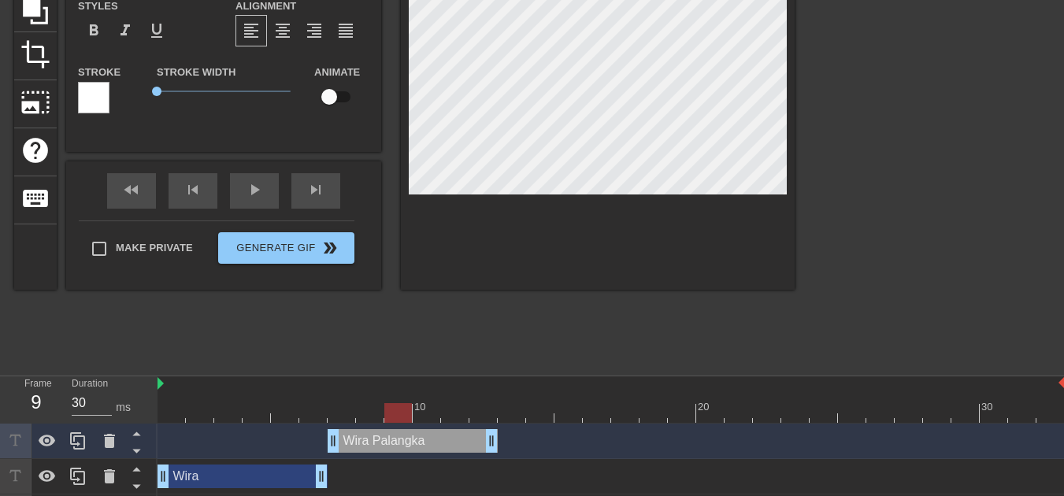
click at [385, 417] on div at bounding box center [611, 413] width 907 height 20
click at [318, 419] on div at bounding box center [611, 413] width 907 height 20
click at [384, 417] on div at bounding box center [611, 413] width 907 height 20
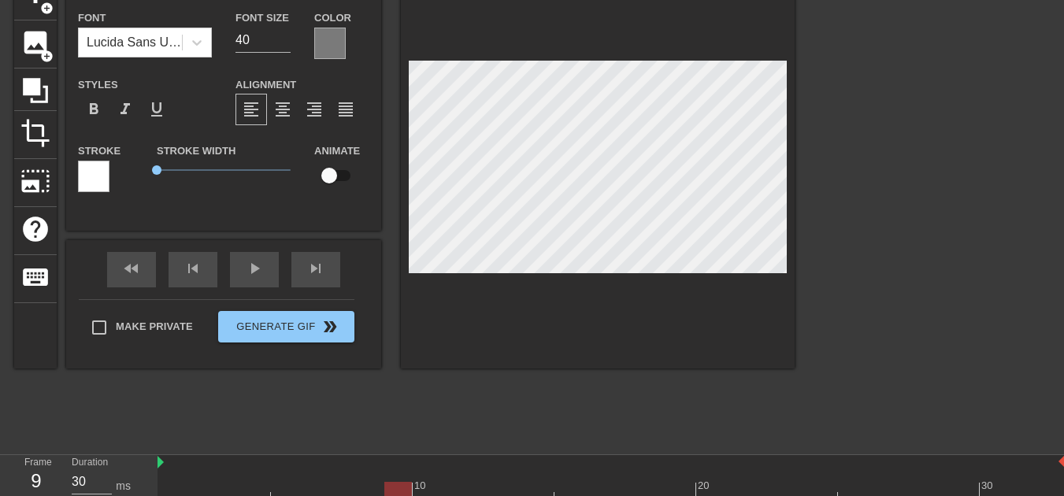
scroll to position [169, 0]
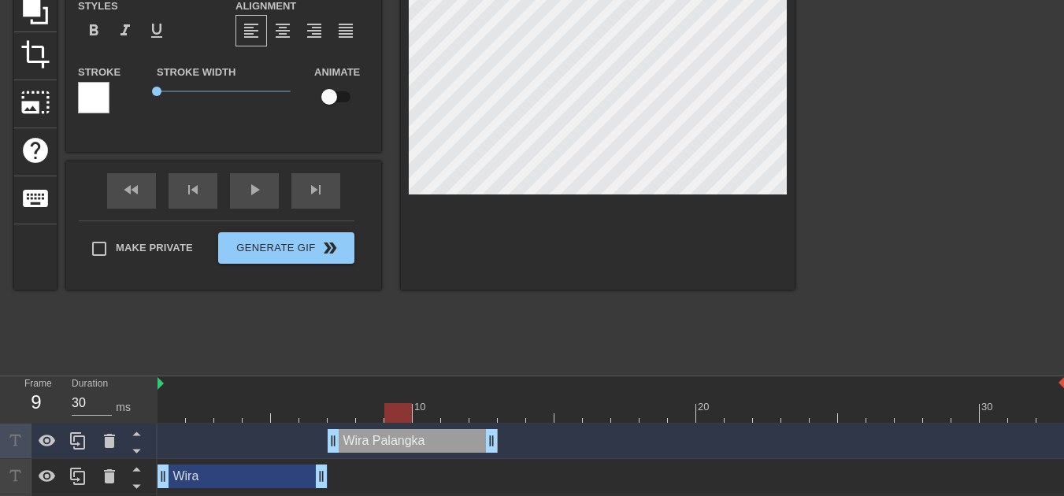
click at [301, 413] on div at bounding box center [611, 413] width 907 height 20
click at [365, 413] on div at bounding box center [611, 413] width 907 height 20
click at [307, 410] on div at bounding box center [611, 413] width 907 height 20
click at [364, 406] on div at bounding box center [611, 413] width 907 height 20
click at [232, 474] on div "Wira drag_handle drag_handle" at bounding box center [243, 477] width 170 height 24
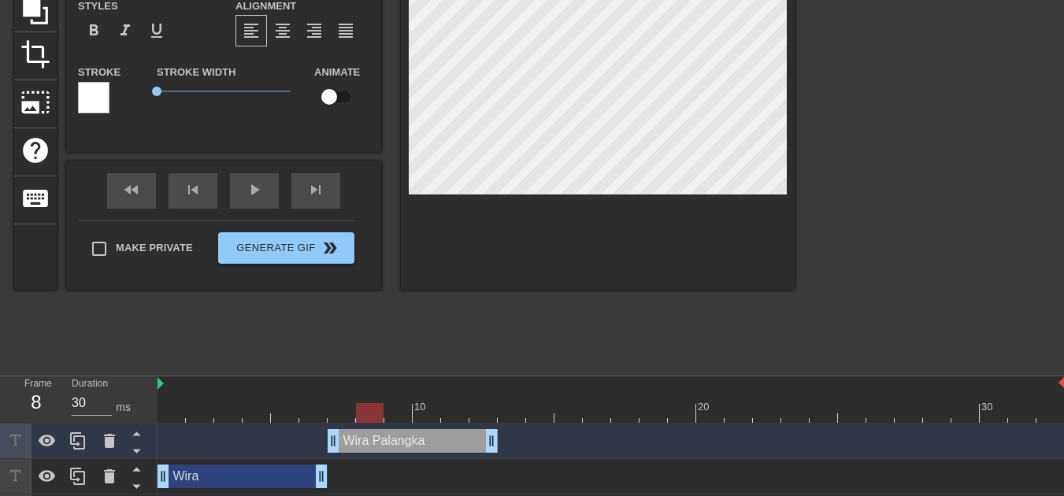
type input "Wira"
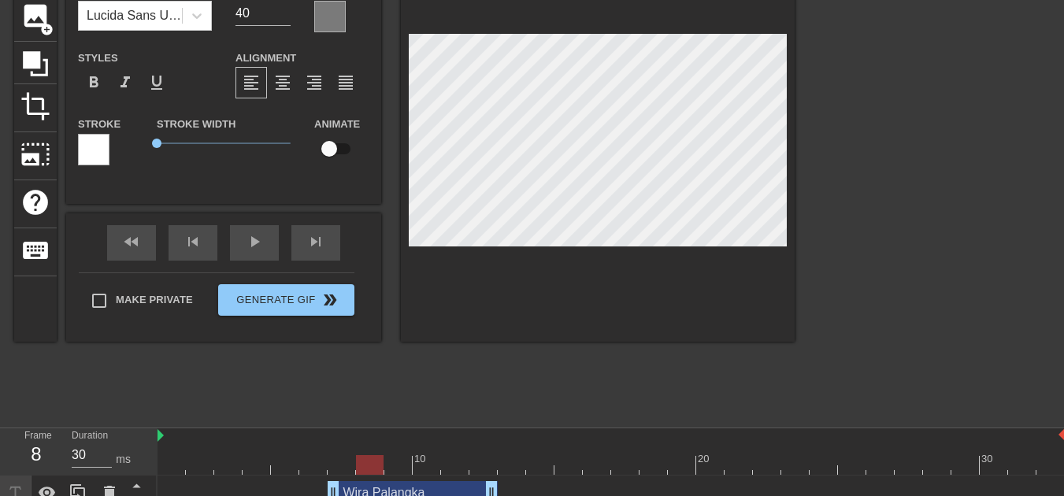
scroll to position [11, 0]
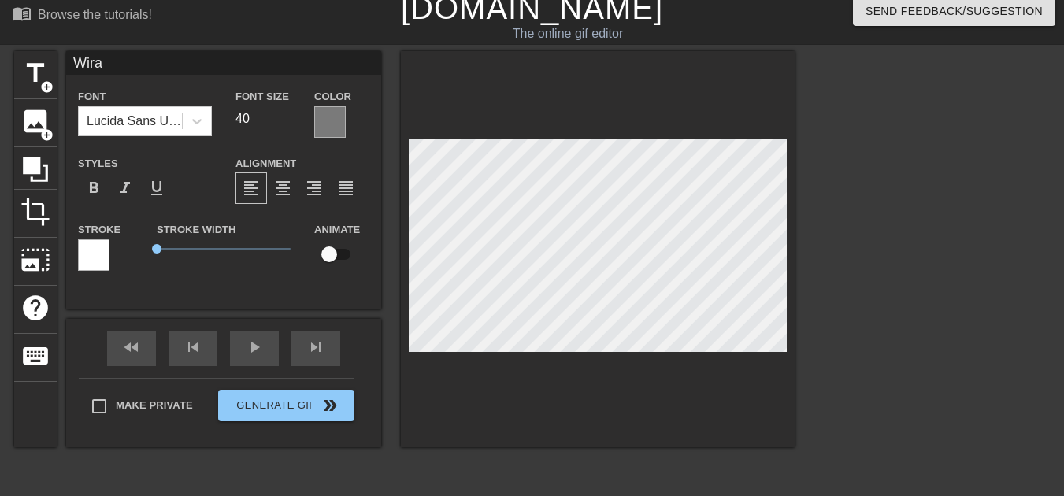
drag, startPoint x: 267, startPoint y: 113, endPoint x: 223, endPoint y: 112, distance: 44.1
click at [223, 112] on div "Font Lucida Sans Unicode Font Size 40 Color" at bounding box center [223, 112] width 315 height 51
type input "25"
click at [295, 297] on div "Wira Font Lucida Sans Unicode Font Size 25 Color Styles format_bold format_ital…" at bounding box center [223, 180] width 315 height 258
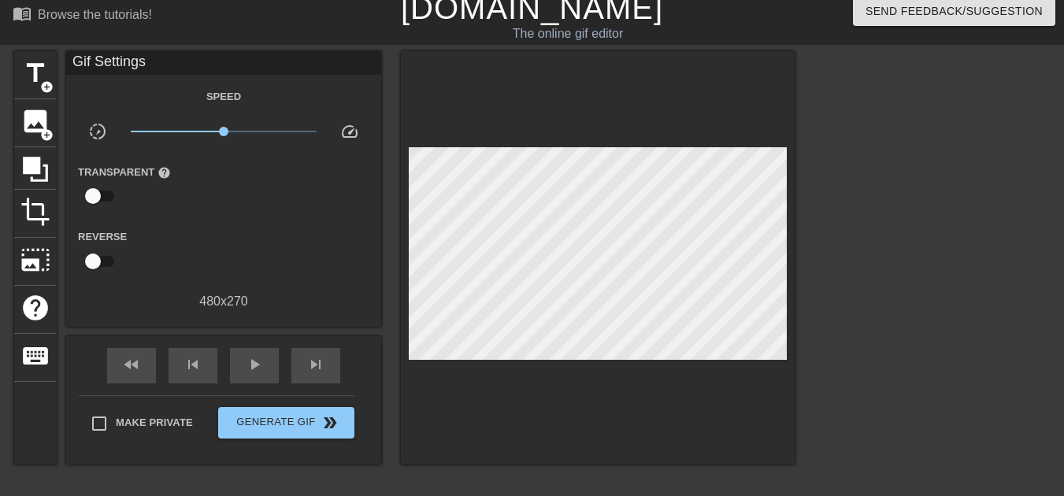
click at [519, 412] on div at bounding box center [598, 257] width 394 height 413
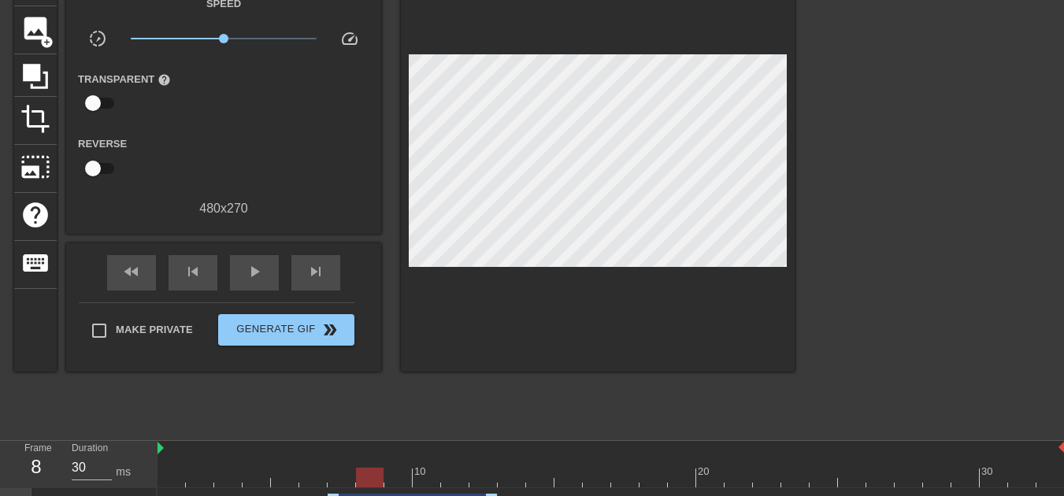
scroll to position [204, 0]
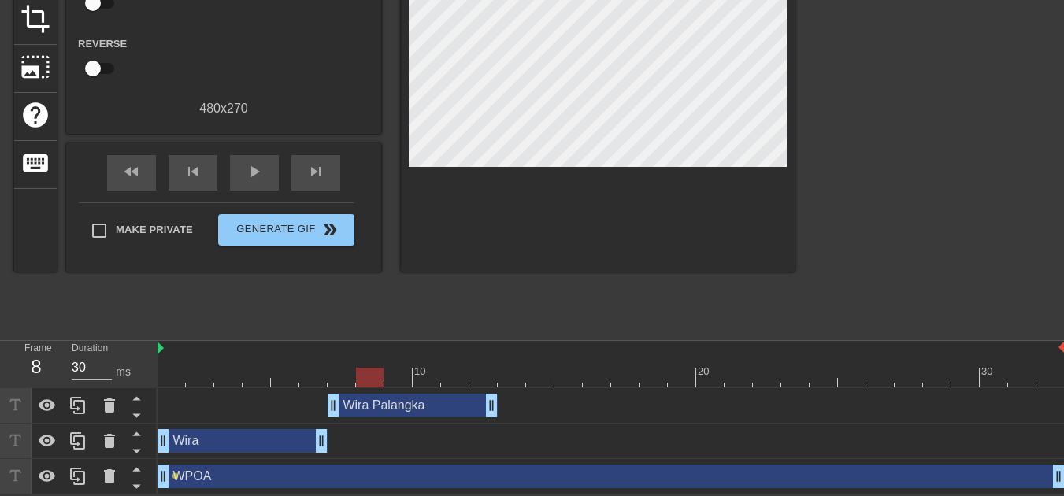
click at [246, 376] on div at bounding box center [611, 378] width 907 height 20
click at [375, 402] on div "Wira Palangka drag_handle drag_handle" at bounding box center [413, 406] width 170 height 24
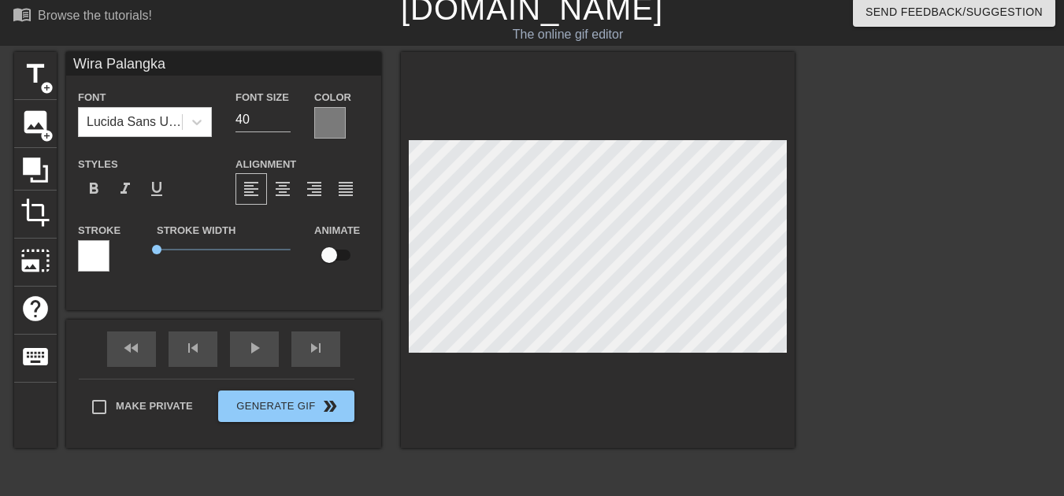
scroll to position [0, 0]
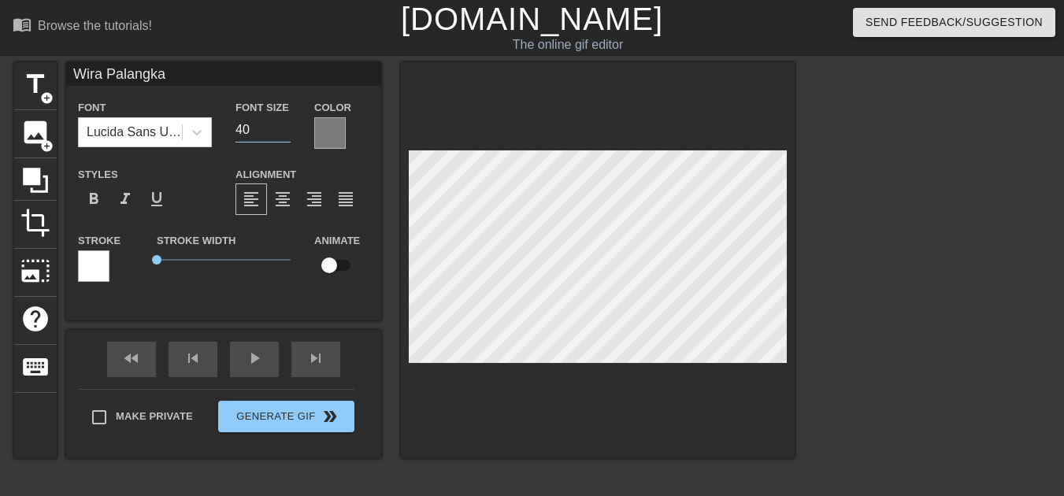
drag, startPoint x: 256, startPoint y: 123, endPoint x: 214, endPoint y: 121, distance: 41.8
click at [214, 121] on div "Font Lucida Sans Unicode Font Size 40 Color" at bounding box center [223, 123] width 315 height 51
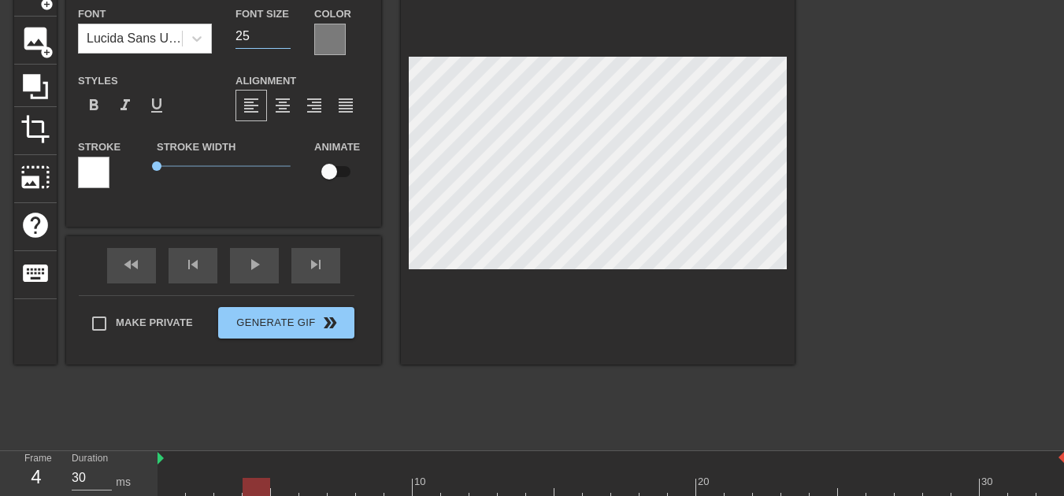
scroll to position [204, 0]
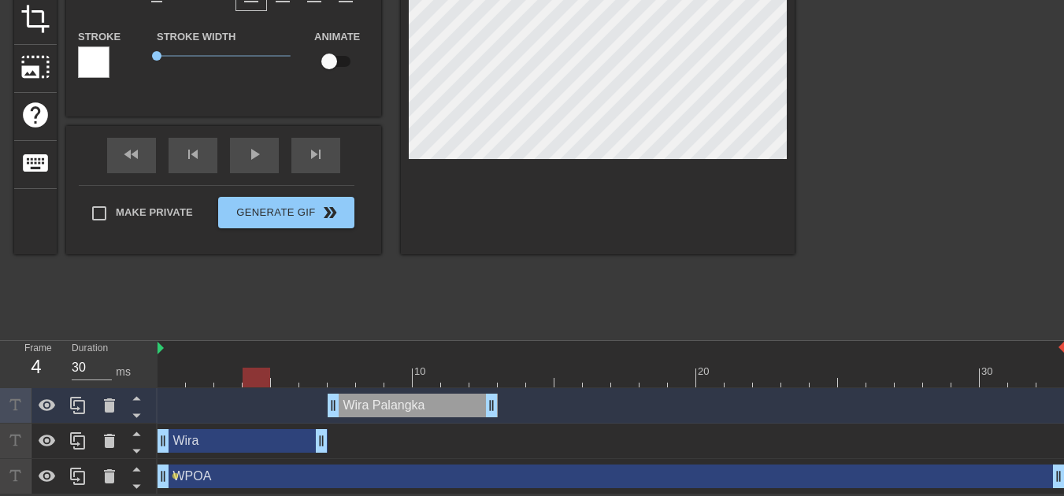
type input "25"
click at [385, 372] on div at bounding box center [611, 378] width 907 height 20
click at [345, 372] on div at bounding box center [611, 378] width 907 height 20
click at [491, 296] on div "title add_circle image add_circle crop photo_size_select_large help keyboard Wi…" at bounding box center [404, 94] width 780 height 473
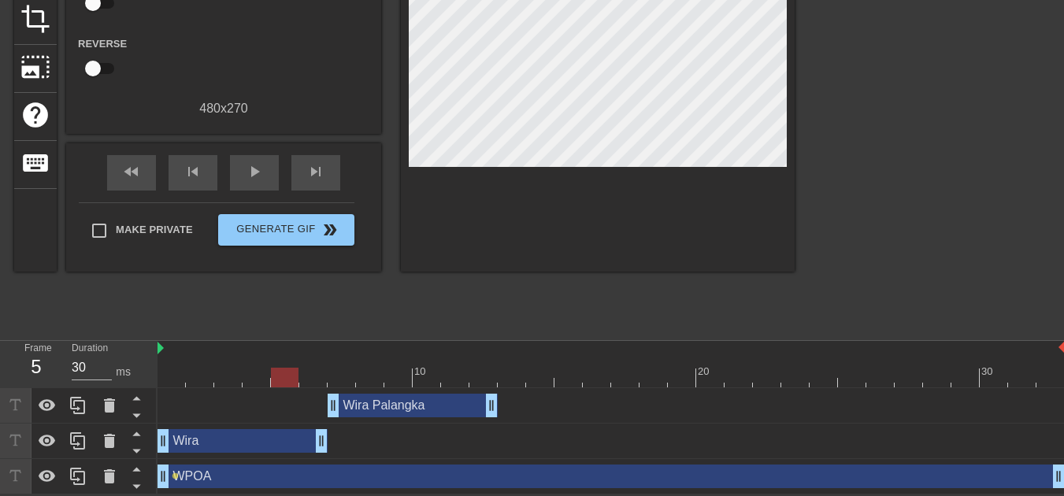
click at [288, 367] on div at bounding box center [285, 367] width 28 height 20
click at [372, 373] on div at bounding box center [611, 378] width 907 height 20
click at [276, 368] on div at bounding box center [611, 378] width 907 height 20
click at [363, 376] on div at bounding box center [611, 378] width 907 height 20
click at [291, 375] on div at bounding box center [611, 378] width 907 height 20
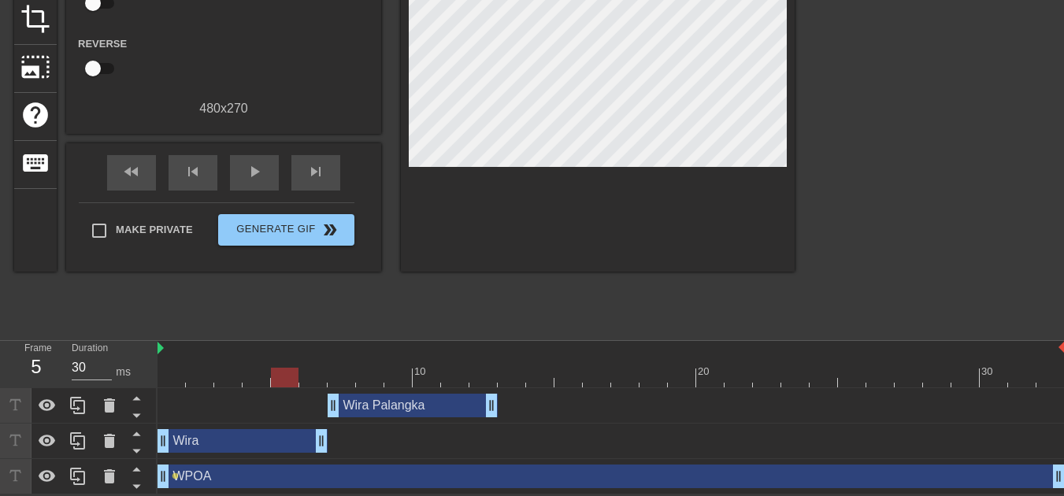
click at [388, 370] on div at bounding box center [611, 378] width 907 height 20
click at [384, 408] on div "Wira Palangka drag_handle drag_handle" at bounding box center [413, 406] width 170 height 24
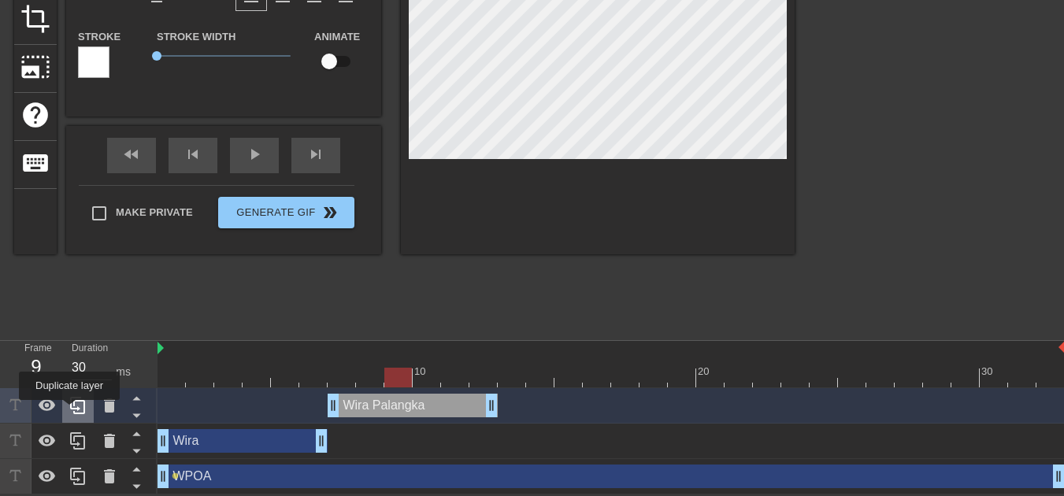
click at [70, 411] on icon at bounding box center [78, 405] width 19 height 19
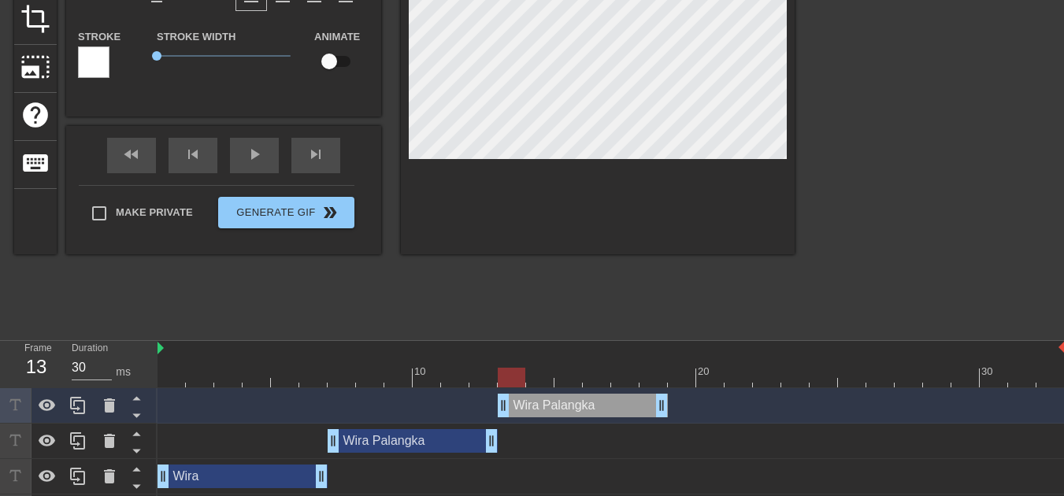
drag, startPoint x: 407, startPoint y: 404, endPoint x: 581, endPoint y: 398, distance: 174.2
click at [581, 398] on div "Wira Palangka drag_handle drag_handle" at bounding box center [583, 406] width 170 height 24
click at [573, 408] on div "Wira Palangka drag_handle drag_handle" at bounding box center [583, 406] width 170 height 24
type input "Wira Palangka"
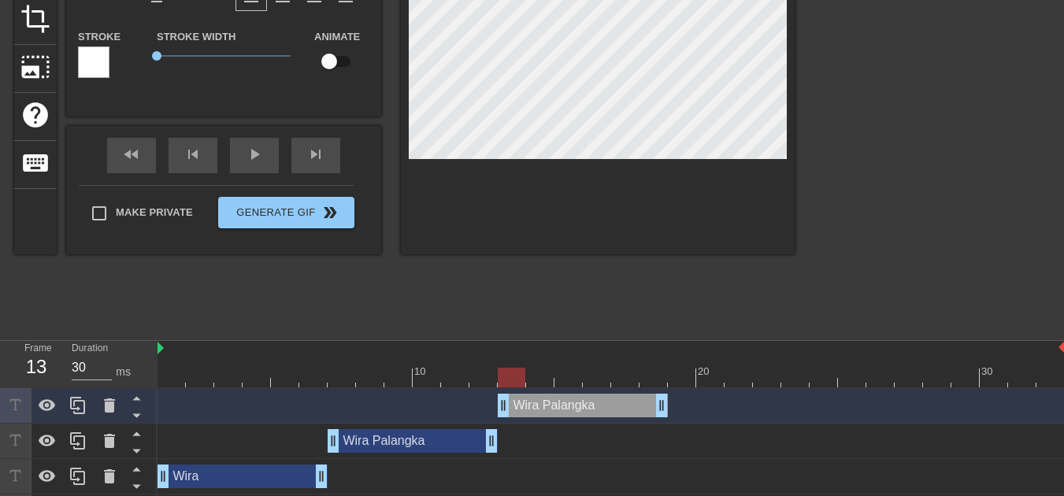
type textarea "Wira Palangka"
type input "Wira Palangka O"
type textarea "Wira Palangka O"
type input "Wira Palangka Op"
type textarea "Wira Palangka Op"
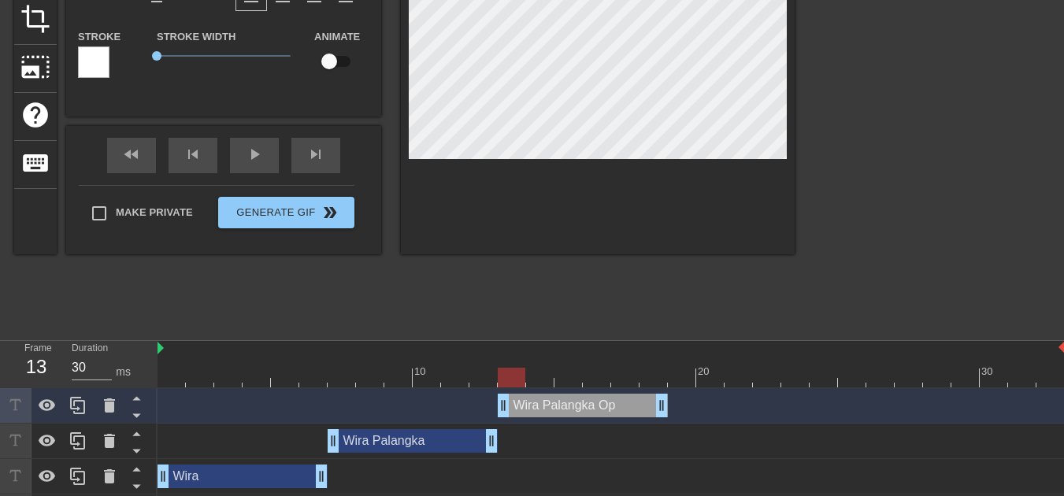
type input "Wira Palangka Ope"
type textarea "Wira Palangka Ope"
type input "Wira Palangka Oper"
type textarea "Wira Palangka Oper"
type input "Wira Palangka Opera"
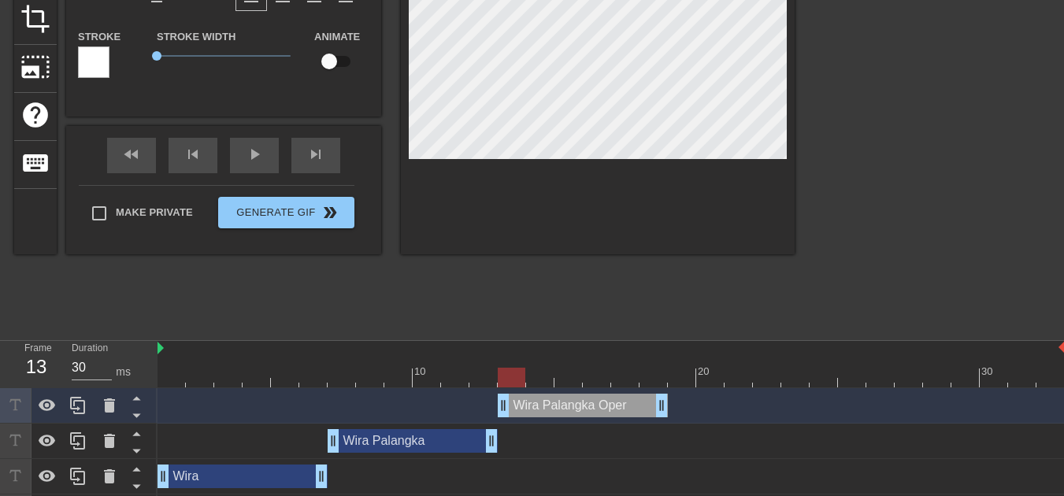
type textarea "Wira Palangka Opera"
type input "Wira Palangka Operat"
type textarea "Wira Palangka Operat"
type input "Wira Palangka Operati"
type textarea "Wira Palangka Operati"
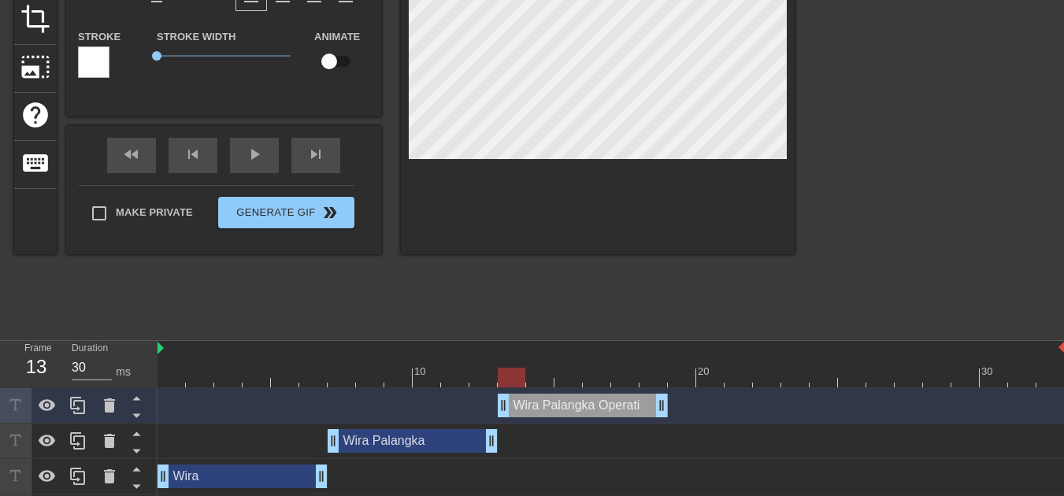
type input "Wira Palangka Operatio"
type textarea "Wira Palangka Operatio"
type input "Wira Palangka Operation"
type textarea "Wira Palangka Operation"
type input "Wira Palangka Operationa"
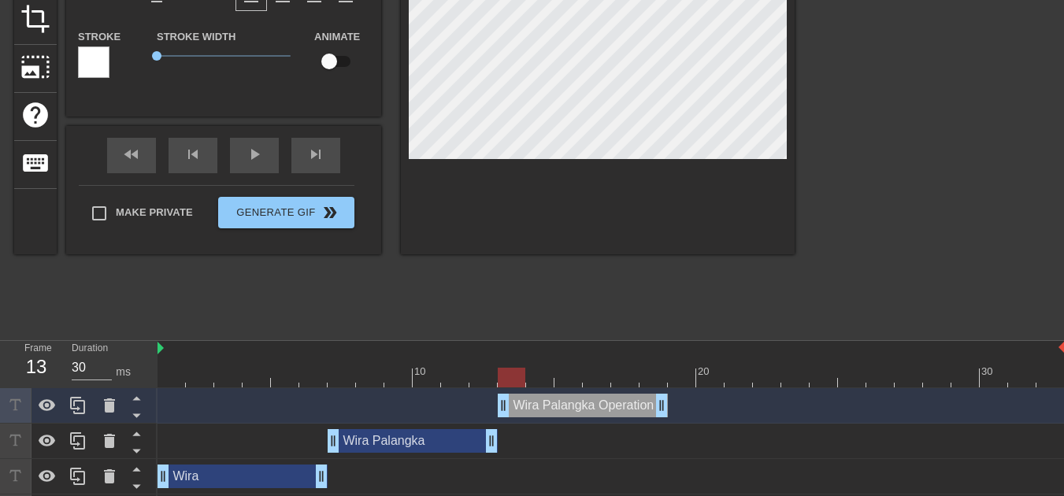
type textarea "Wira Palangka Operationa"
type input "Wira Palangka Operational"
type textarea "Wira Palangka Operational"
type input "Wira Palangka Operational"
type textarea "Wira Palangka Operational"
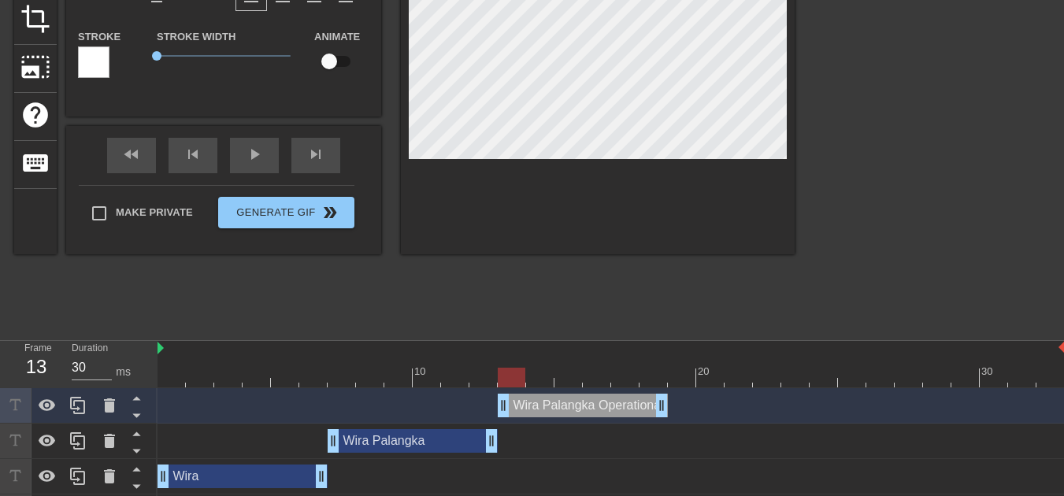
scroll to position [2, 10]
type input "Wira Palangka Operational A"
type textarea "Wira Palangka Operational A"
type input "Wira Palangka Operational Ap"
type textarea "Wira Palangka Operational Ap"
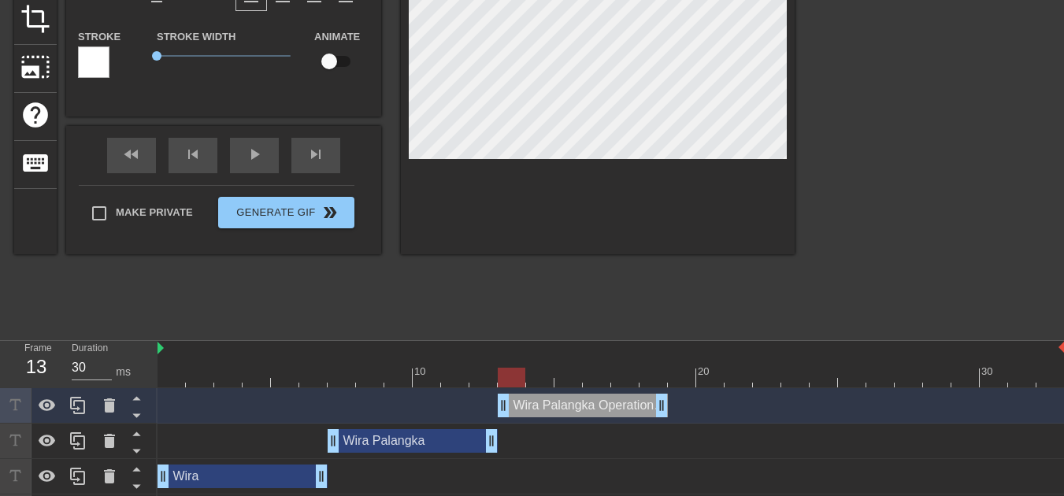
type input "Wira Palangka Operational Apl"
type textarea "Wira Palangka Operational Apl"
type input "Wira Palangka Operational Apli"
type textarea "Wira Palangka Operational Apli"
type input "Wira Palangka Operational Aplic"
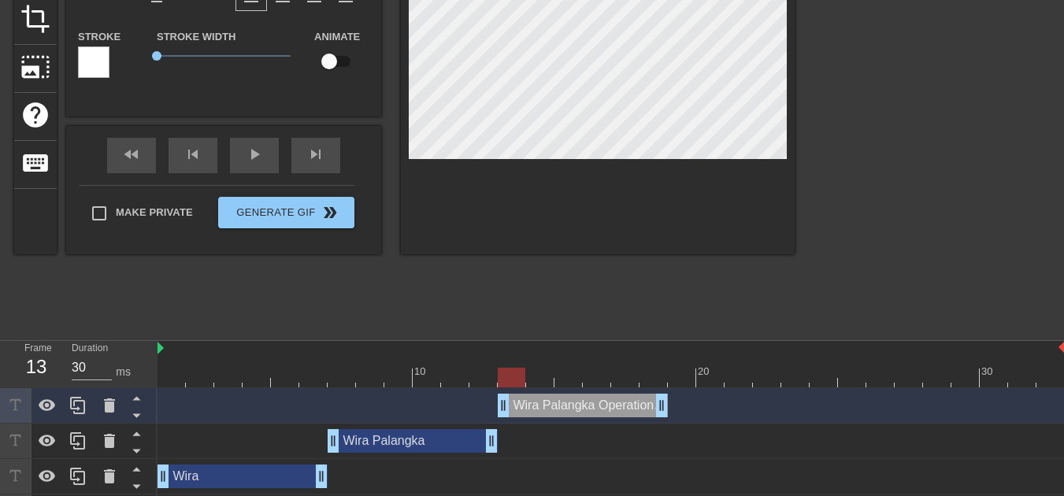
type textarea "Wira Palangka Operational Aplic"
type input "Wira Palangka Operational Aplic"
type textarea "Wira Palangka Operational Aplic"
type input "Wira Palangka Operational Aplic a"
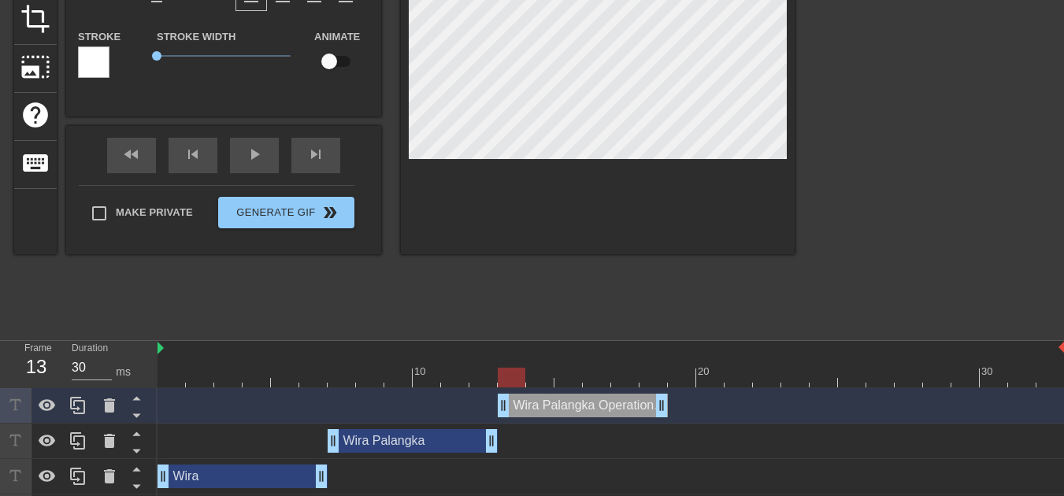
type textarea "Wira Palangka Operational Aplic a"
type input "Wira Palangka Operational Aplic"
type textarea "Wira Palangka Operational Aplic"
type input "Wira Palangka Operational Aplic"
type textarea "Wira Palangka Operational Aplic"
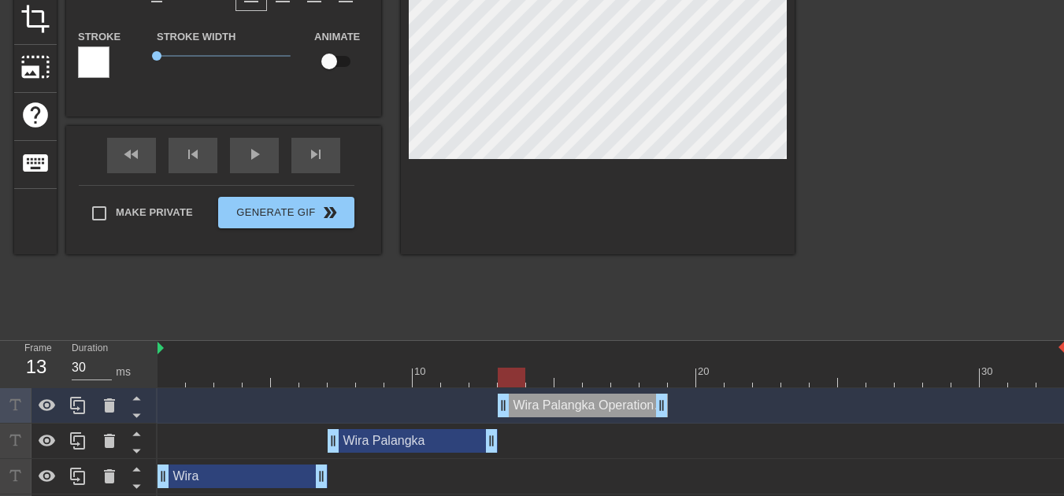
type input "Wira Palangka Operational Aplica"
type textarea "Wira Palangka Operational Aplica"
type input "Wira Palangka Operational Aplicat"
type textarea "Wira Palangka Operational Aplicat"
type input "Wira Palangka Operational Aplicati"
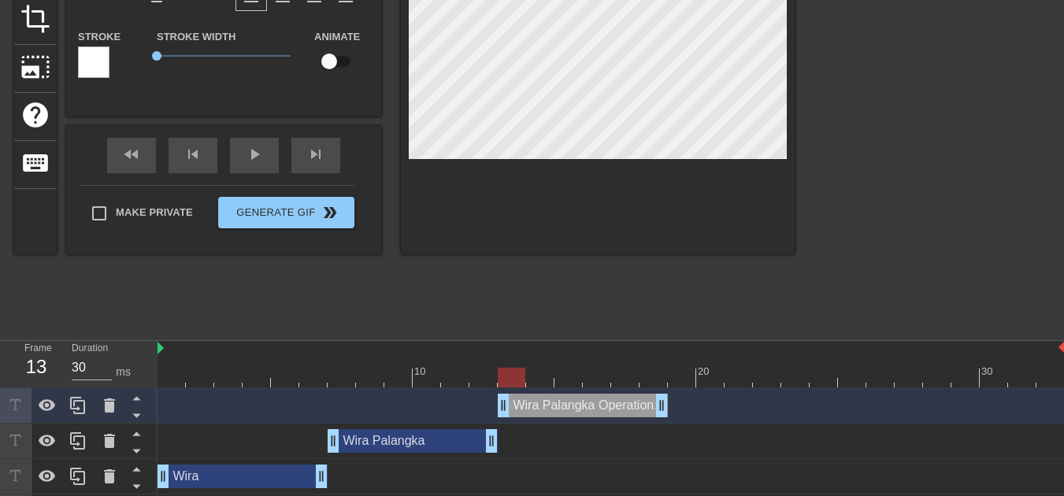
type textarea "Wira Palangka Operational Aplicati"
type input "Wira Palangka Operational Aplicatio"
type textarea "Wira Palangka Operational Aplicatio"
type input "Wira Palangka Operational Aplication"
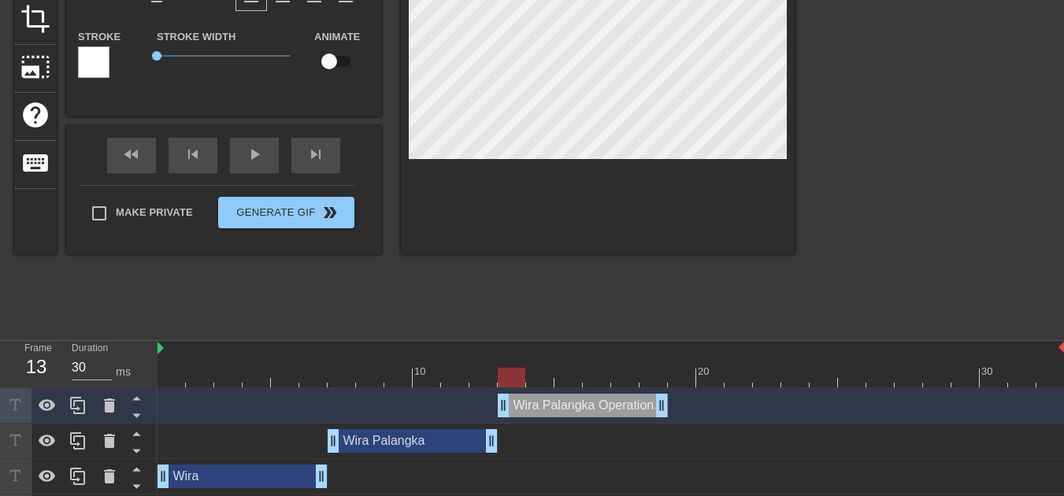
type textarea "Wira Palangka Operational Aplication"
click at [588, 415] on div "Wira Palangka Operational Aplication drag_handle drag_handle" at bounding box center [583, 406] width 170 height 24
click at [446, 436] on div "Wira Palangka drag_handle drag_handle" at bounding box center [413, 441] width 170 height 24
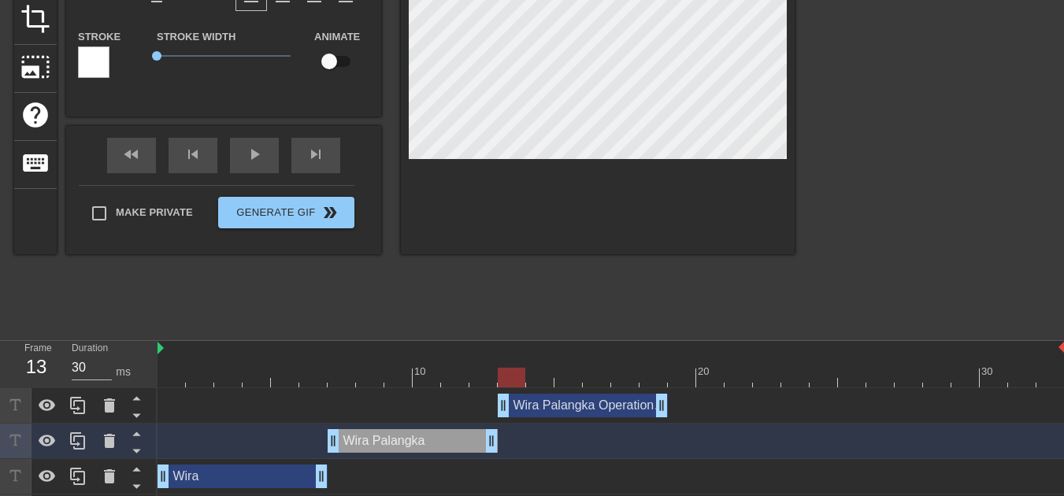
click at [568, 415] on div "Wira Palangka Operational Aplication drag_handle drag_handle" at bounding box center [583, 406] width 170 height 24
type input "Wira Palangka Operational Aplication"
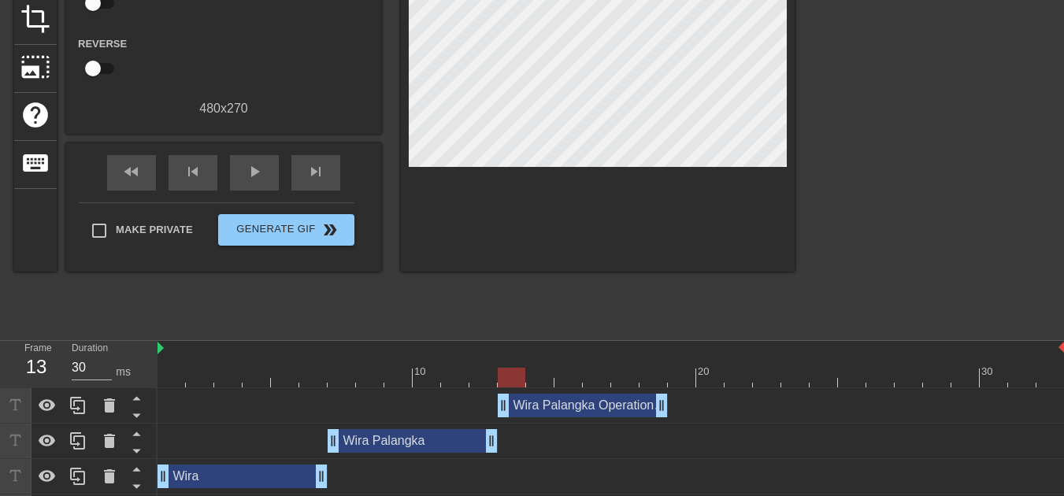
click at [741, 207] on div at bounding box center [598, 64] width 394 height 413
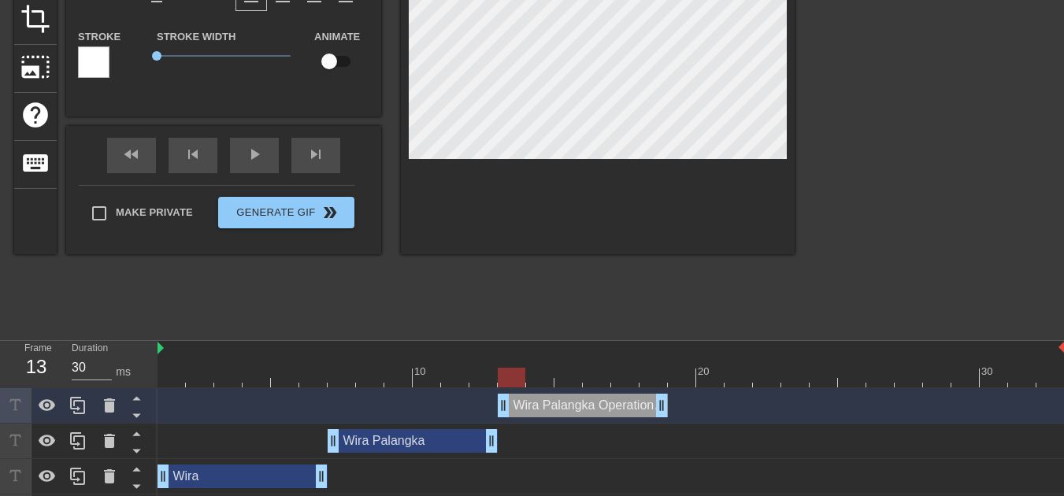
click at [673, 229] on div at bounding box center [598, 56] width 394 height 396
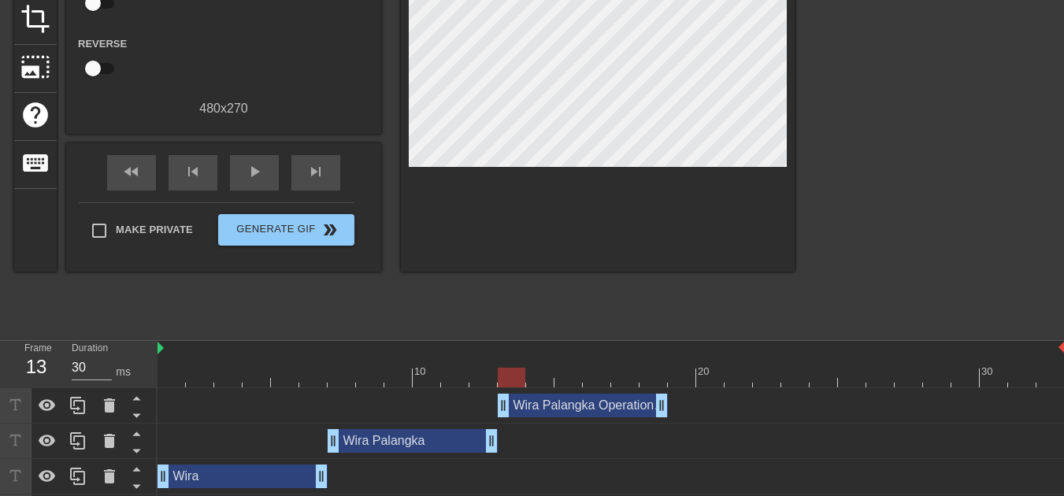
scroll to position [239, 0]
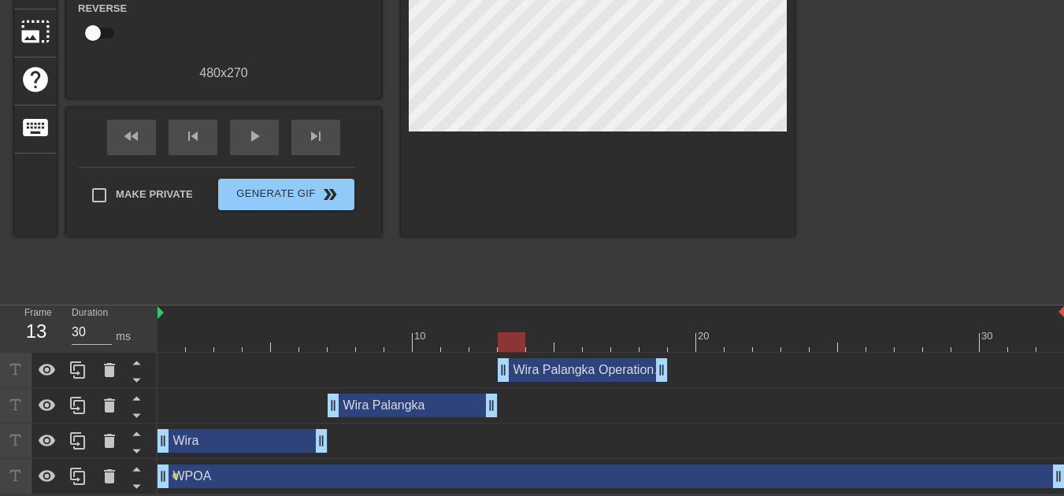
click at [452, 407] on div "Wira Palangka drag_handle drag_handle" at bounding box center [413, 406] width 170 height 24
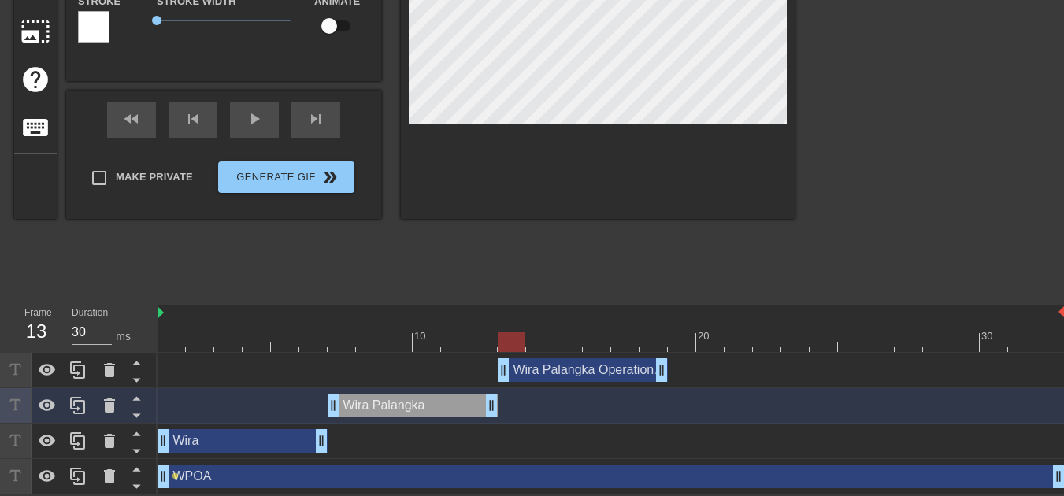
click at [541, 377] on div "Wira Palangka Operational Aplication drag_handle drag_handle" at bounding box center [583, 370] width 170 height 24
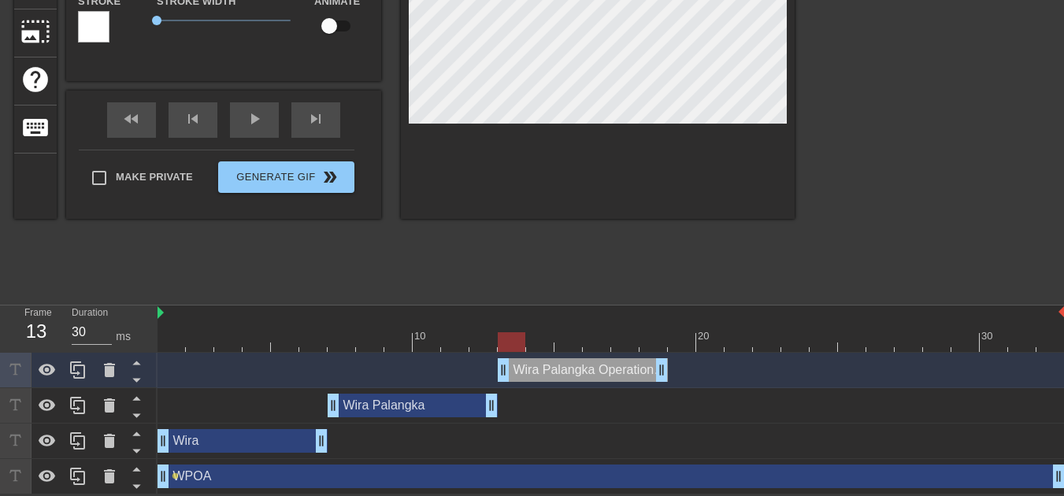
click at [447, 416] on div "Wira Palangka drag_handle drag_handle" at bounding box center [413, 406] width 170 height 24
type input "Wira Palangka"
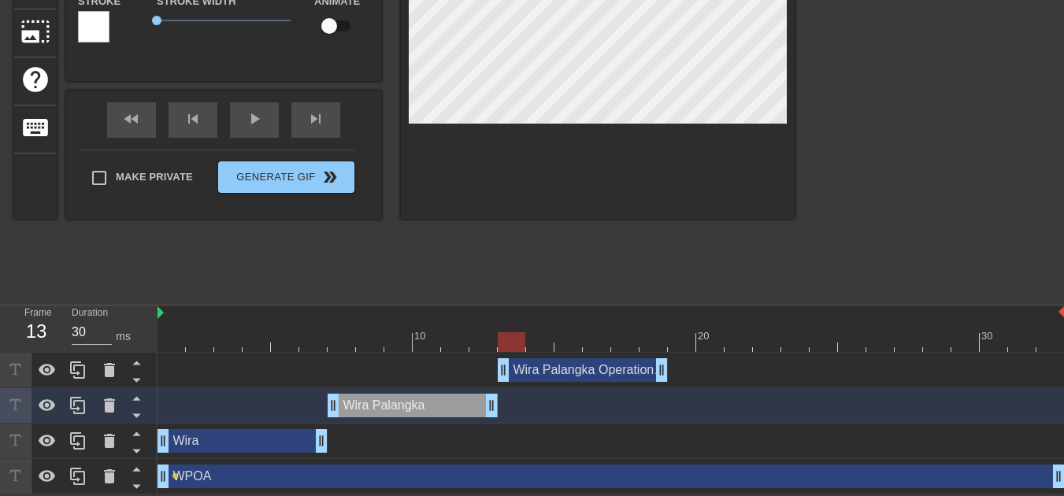
click at [470, 327] on div at bounding box center [483, 331] width 28 height 20
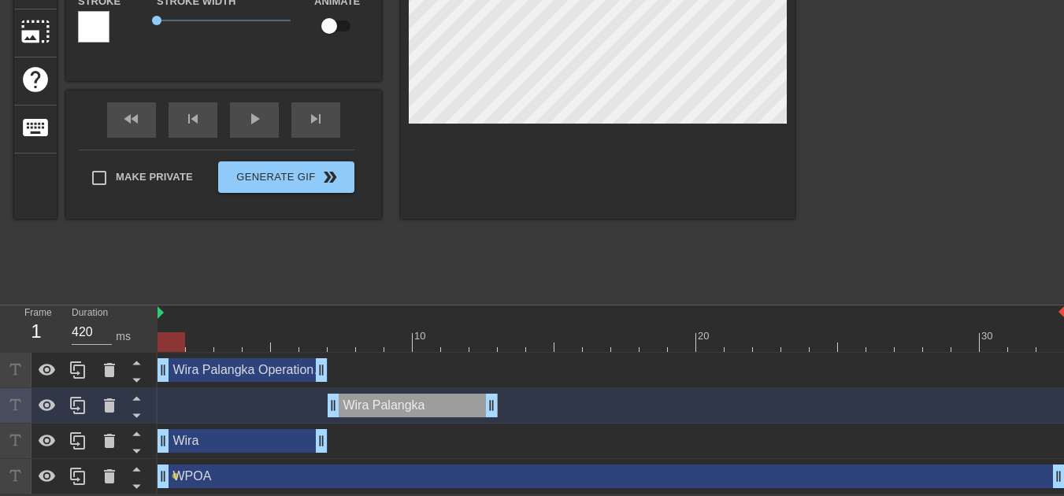
drag, startPoint x: 573, startPoint y: 365, endPoint x: 223, endPoint y: 353, distance: 349.9
click at [223, 353] on div "Wira Palangka Operational Aplication drag_handle drag_handle" at bounding box center [611, 370] width 907 height 35
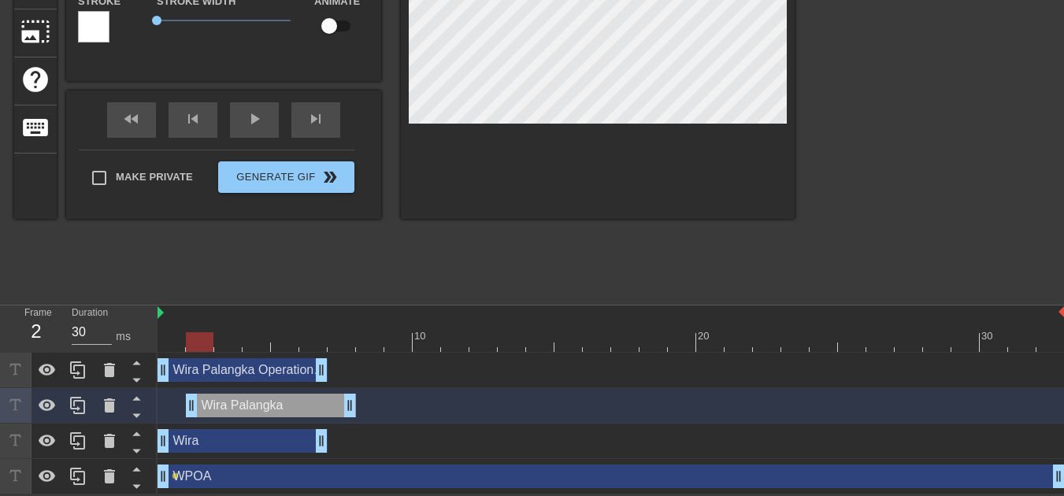
type input "420"
drag, startPoint x: 376, startPoint y: 413, endPoint x: 151, endPoint y: 406, distance: 224.5
click at [151, 407] on div "Frame 1 Duration 420 ms 10 20 30 Wira Palangka Operational Aplication drag_hand…" at bounding box center [532, 400] width 1064 height 189
click at [242, 435] on div "Wira drag_handle drag_handle" at bounding box center [243, 441] width 170 height 24
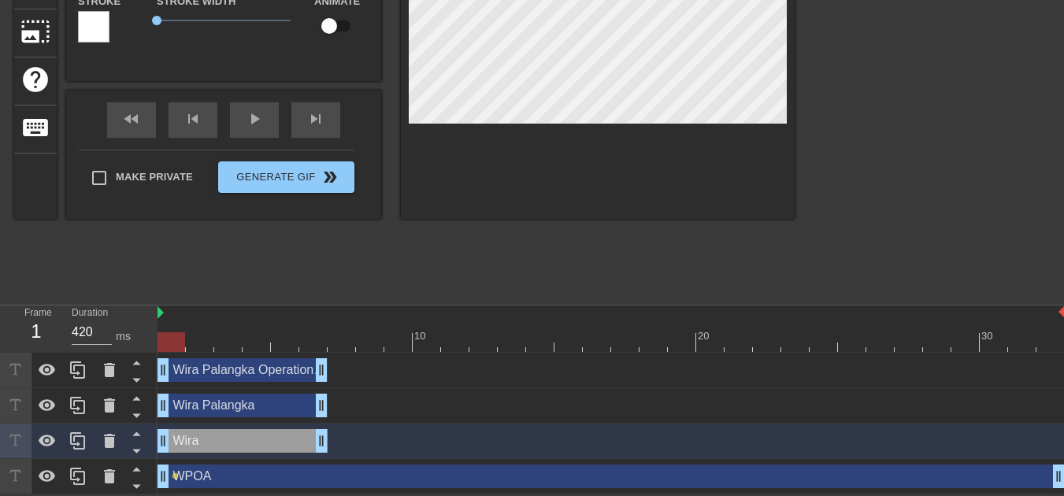
click at [240, 406] on div "Wira Palangka drag_handle drag_handle" at bounding box center [243, 406] width 170 height 24
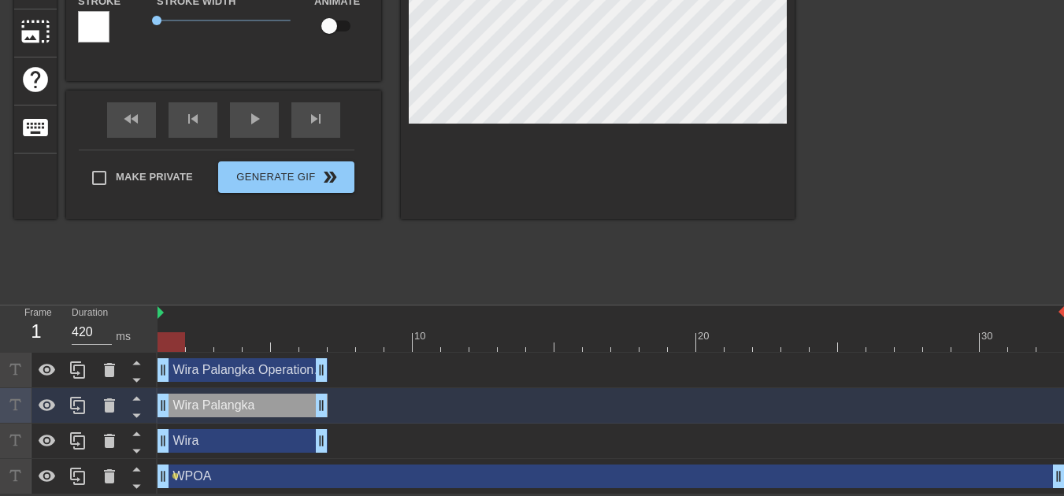
click at [220, 447] on div "Wira drag_handle drag_handle" at bounding box center [243, 441] width 170 height 24
type input "Wira"
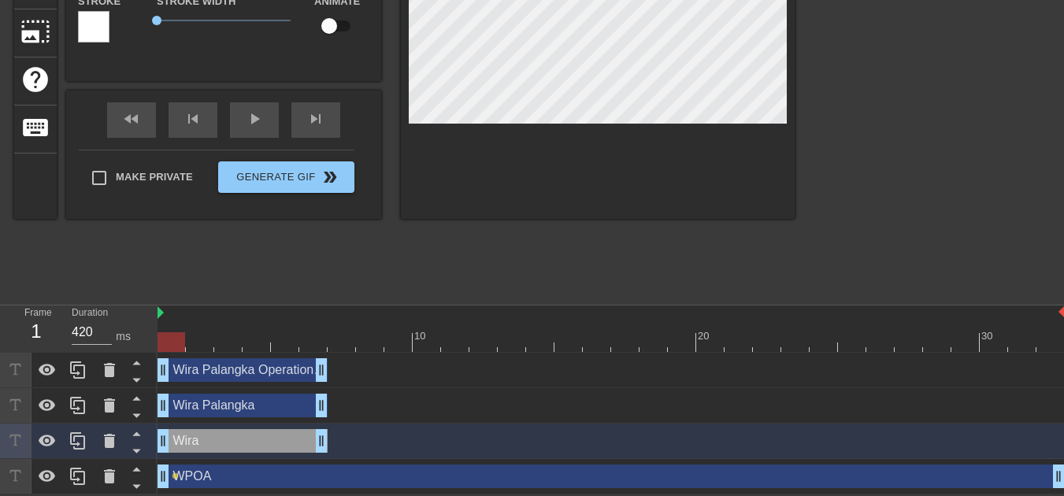
click at [656, 218] on div at bounding box center [598, 21] width 394 height 396
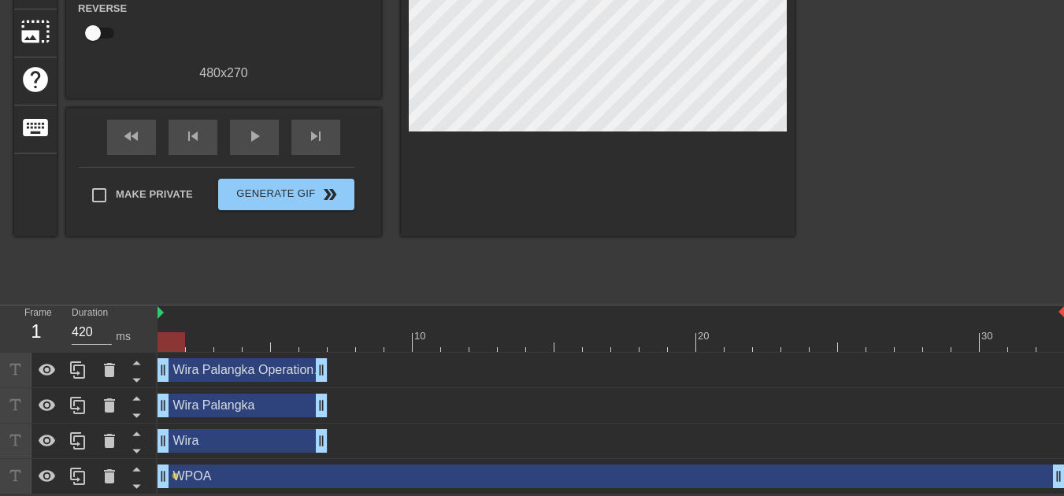
click at [250, 372] on div "Wira Palangka Operational Aplication drag_handle drag_handle" at bounding box center [243, 370] width 170 height 24
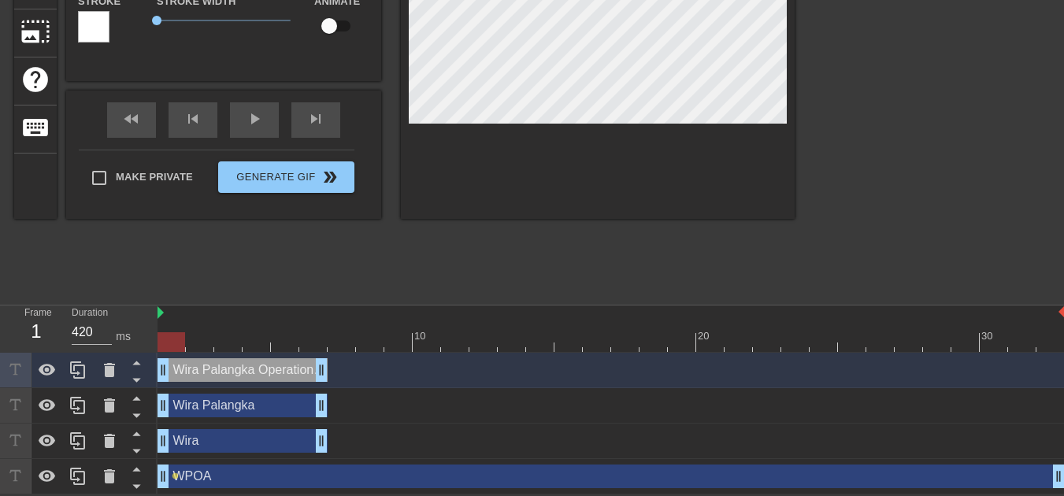
click at [221, 410] on div "Wira Palangka drag_handle drag_handle" at bounding box center [243, 406] width 170 height 24
type input "Wira Palangka"
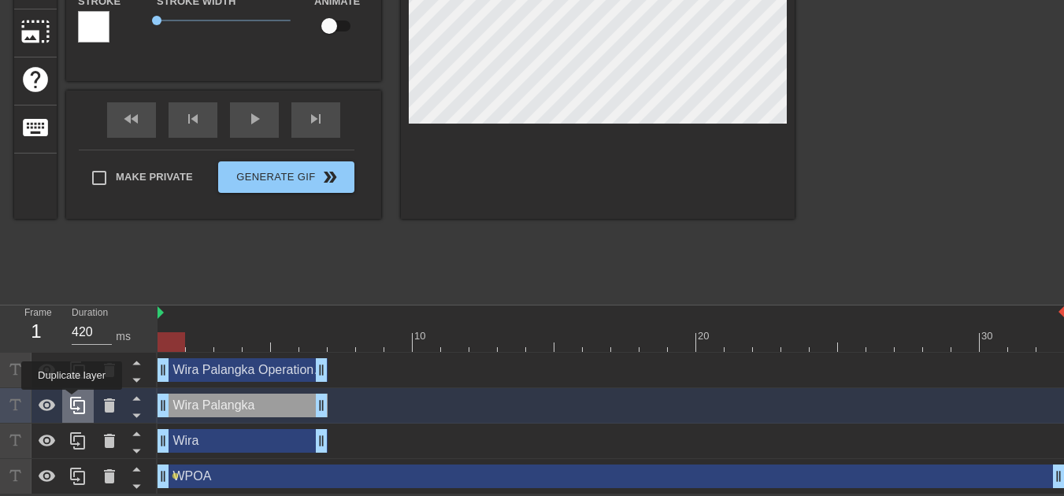
click at [72, 401] on icon at bounding box center [77, 405] width 15 height 17
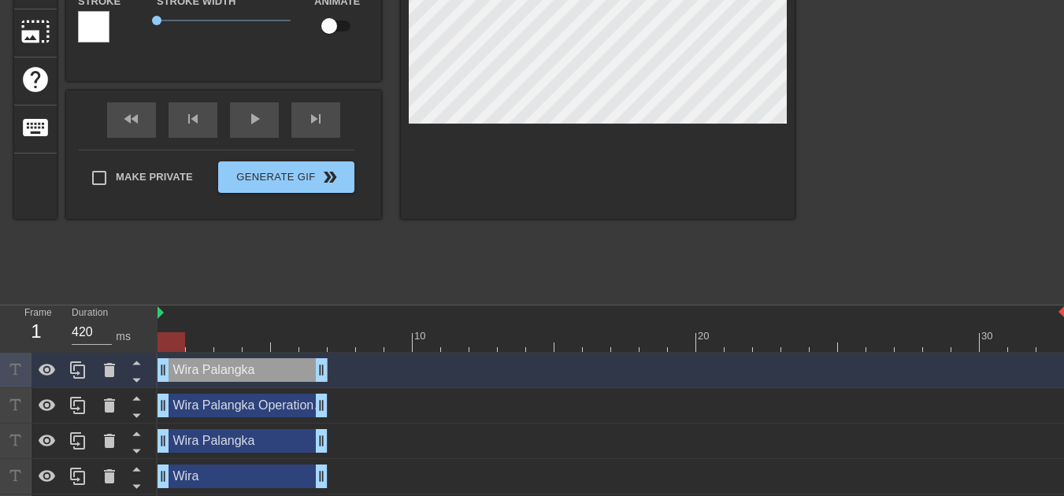
drag, startPoint x: 261, startPoint y: 359, endPoint x: 254, endPoint y: 415, distance: 56.4
click at [254, 415] on div "Wira Palangka drag_handle drag_handle Wira Palangka Operational Aplication drag…" at bounding box center [611, 441] width 906 height 177
click at [132, 377] on icon at bounding box center [137, 380] width 20 height 20
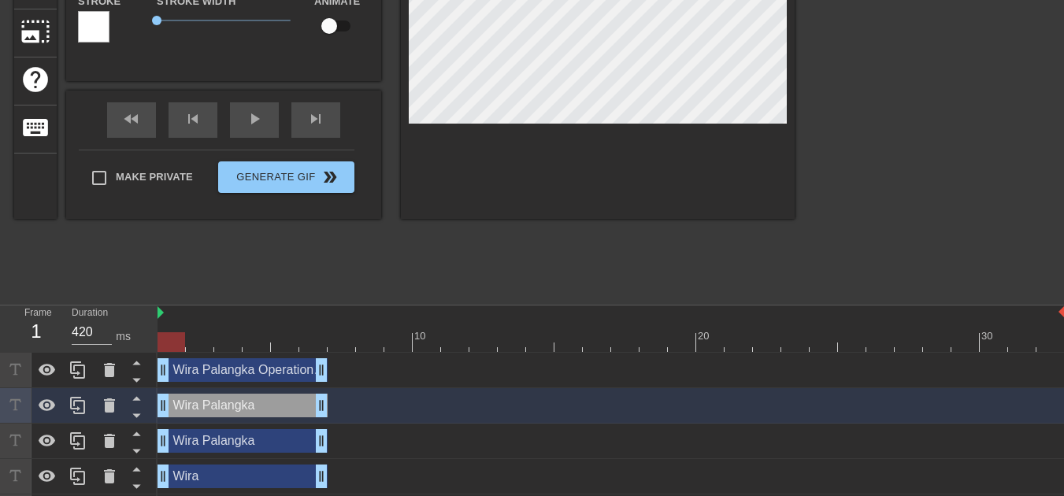
click at [248, 418] on div "Wira Palangka drag_handle drag_handle" at bounding box center [611, 405] width 907 height 35
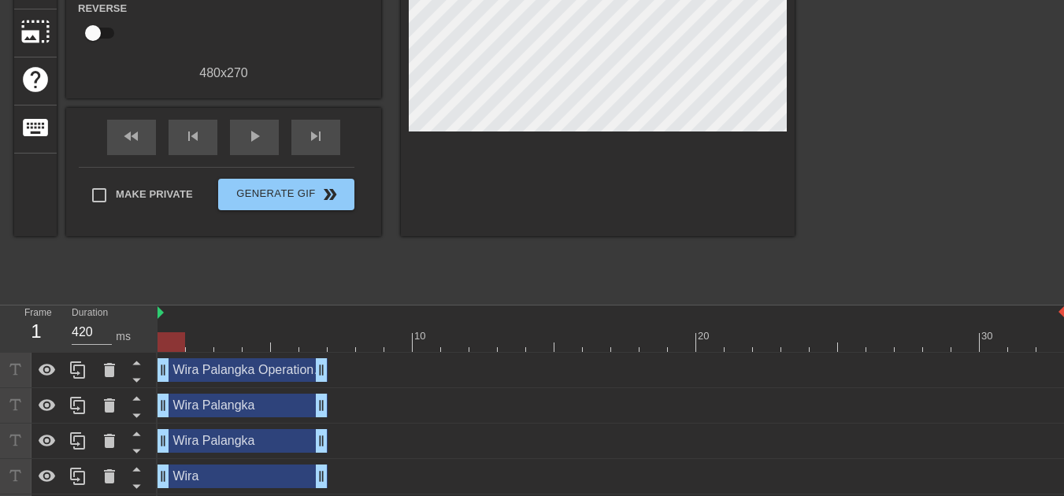
click at [264, 403] on div "Wira Palangka drag_handle drag_handle" at bounding box center [243, 406] width 170 height 24
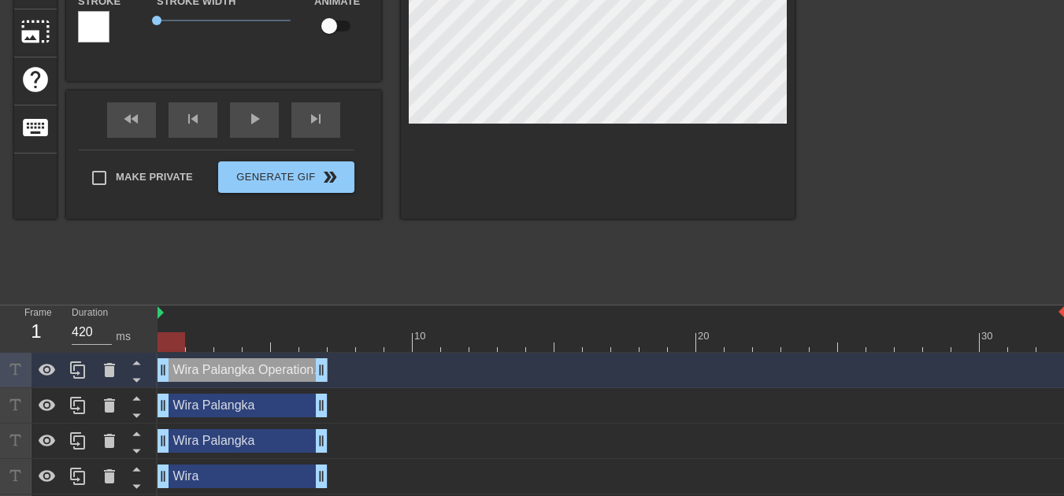
scroll to position [2, 2]
click at [242, 411] on div "Wira Palangka drag_handle drag_handle" at bounding box center [243, 406] width 170 height 24
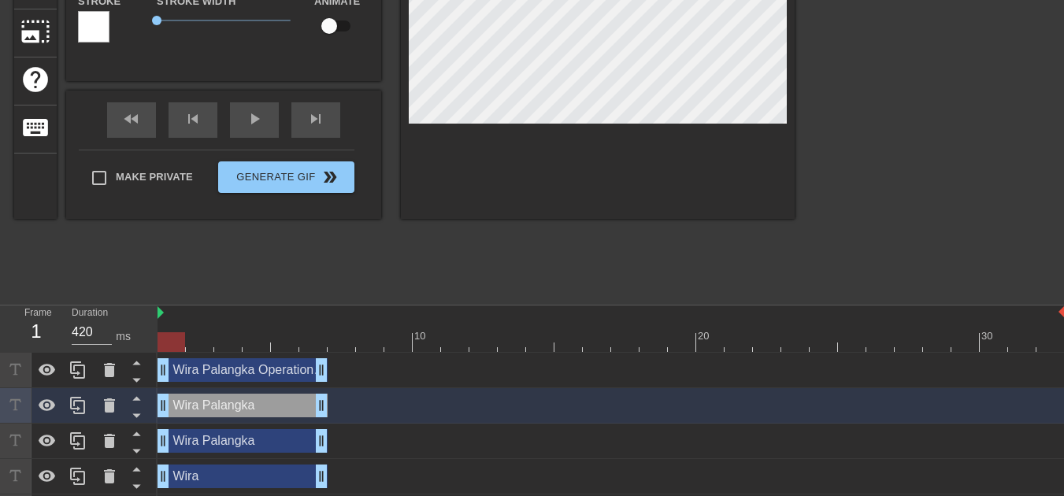
click at [242, 411] on div "Wira Palangka drag_handle drag_handle" at bounding box center [243, 406] width 170 height 24
click at [244, 403] on div "Wira Palangka drag_handle drag_handle" at bounding box center [243, 406] width 170 height 24
drag, startPoint x: 238, startPoint y: 406, endPoint x: 228, endPoint y: 413, distance: 11.8
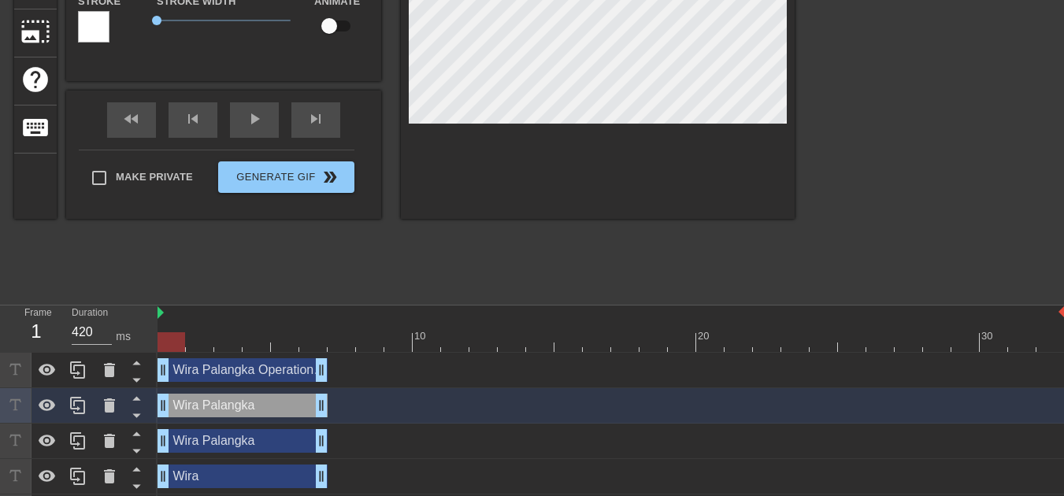
click at [228, 413] on div "Wira Palangka drag_handle drag_handle" at bounding box center [243, 406] width 170 height 24
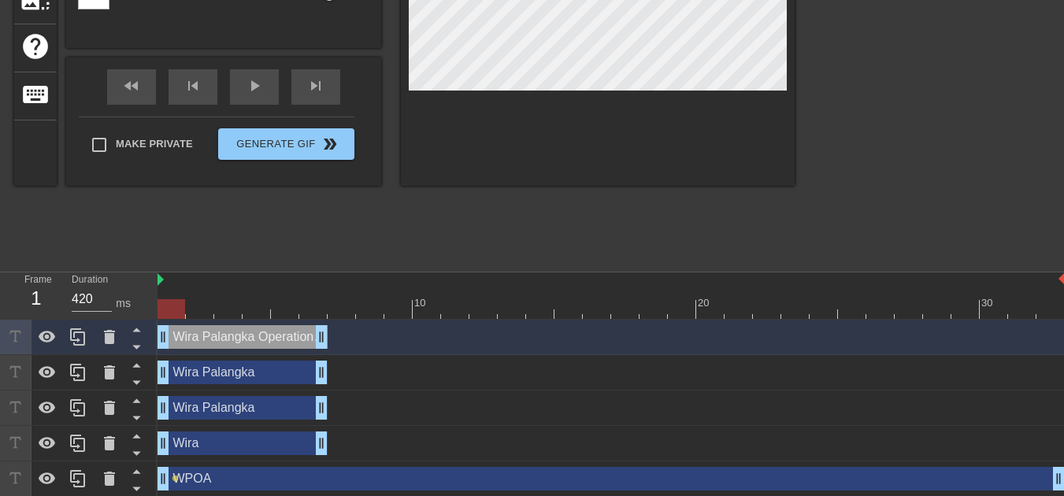
scroll to position [275, 0]
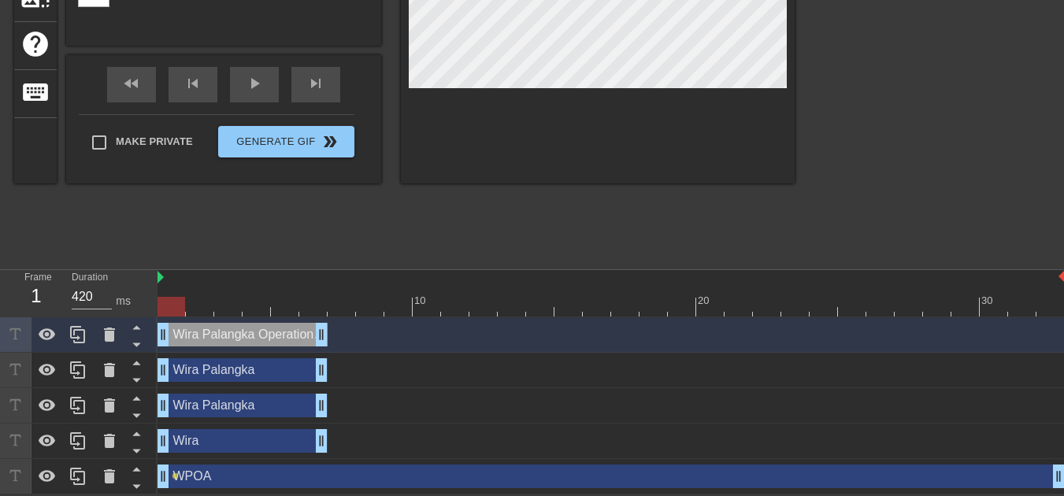
click at [219, 379] on div "Wira Palangka drag_handle drag_handle" at bounding box center [243, 370] width 170 height 24
type input "Wira Palangka"
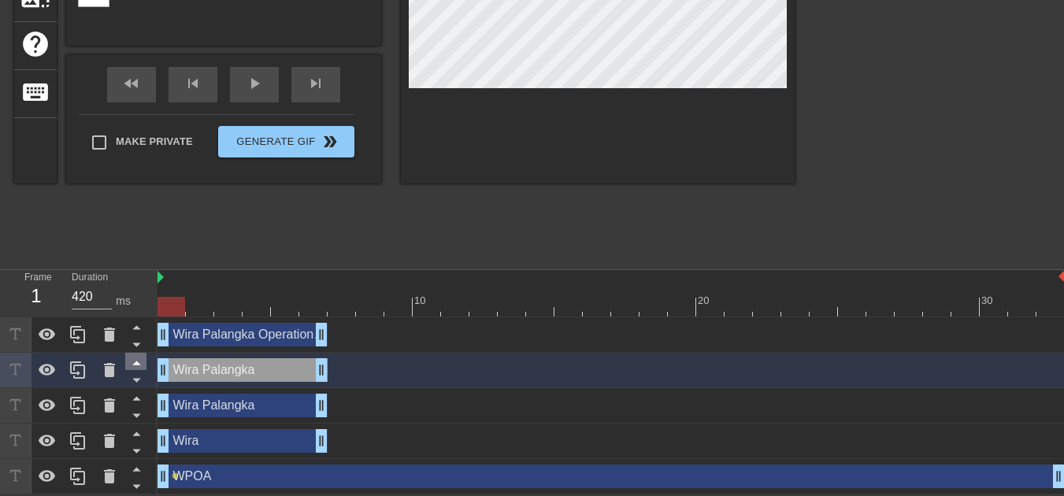
click at [128, 356] on icon at bounding box center [137, 363] width 20 height 20
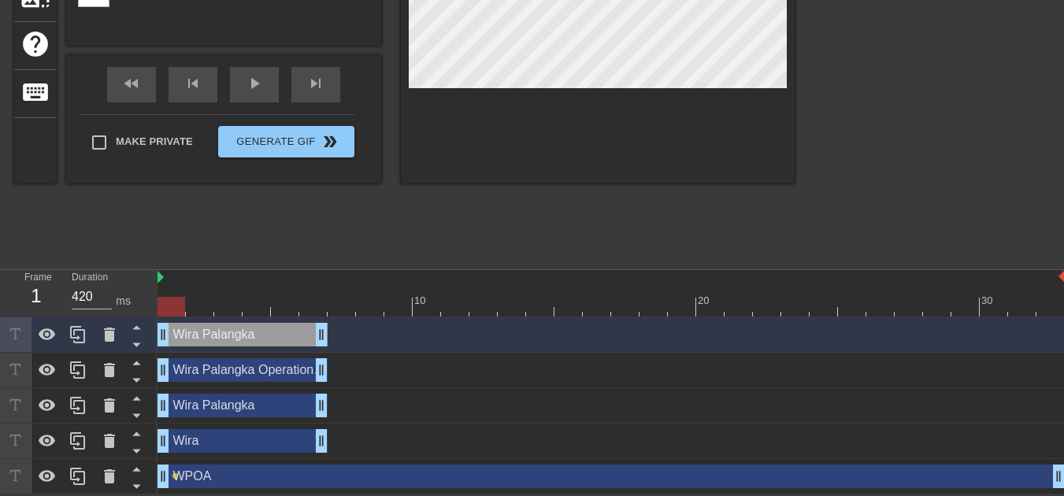
scroll to position [2, 2]
type input "Wira Palangka"
type textarea "Wira Palangka"
type input "Wira Palangka o"
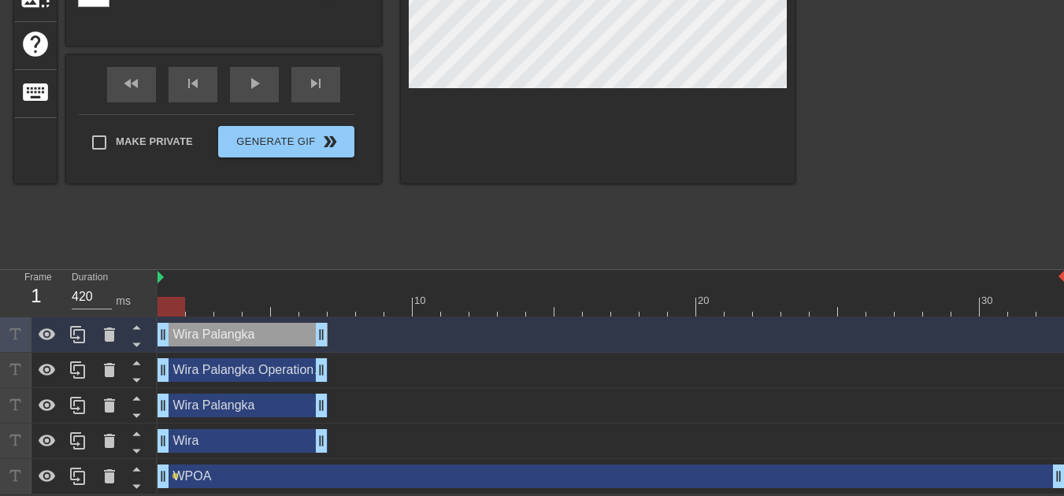
type textarea "Wira Palangka o"
type input "Wira Palangka oP"
type textarea "Wira Palangka oP"
type input "Wira Palangka o"
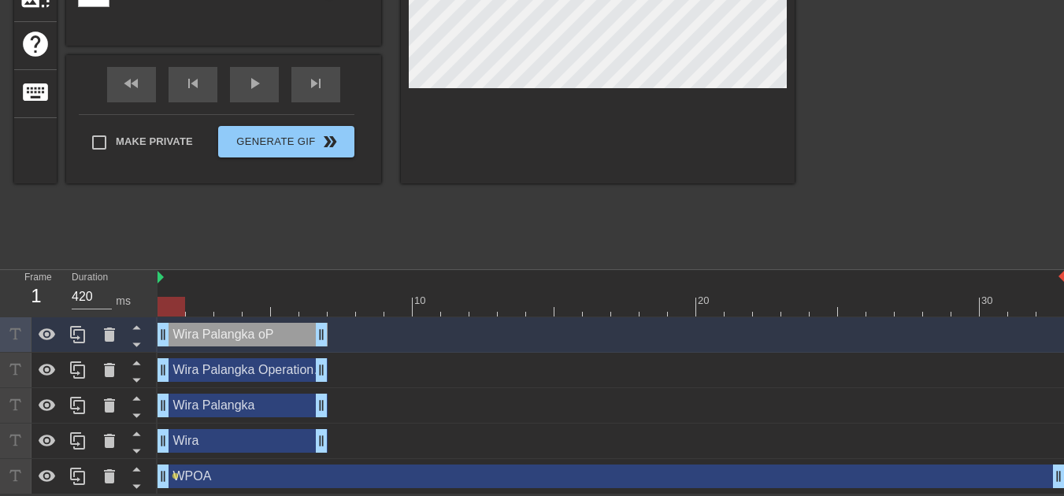
type textarea "Wira Palangka o"
type input "Wira Palangka"
type textarea "Wira Palangka"
type input "Wira Palangka O"
type textarea "Wira Palangka O"
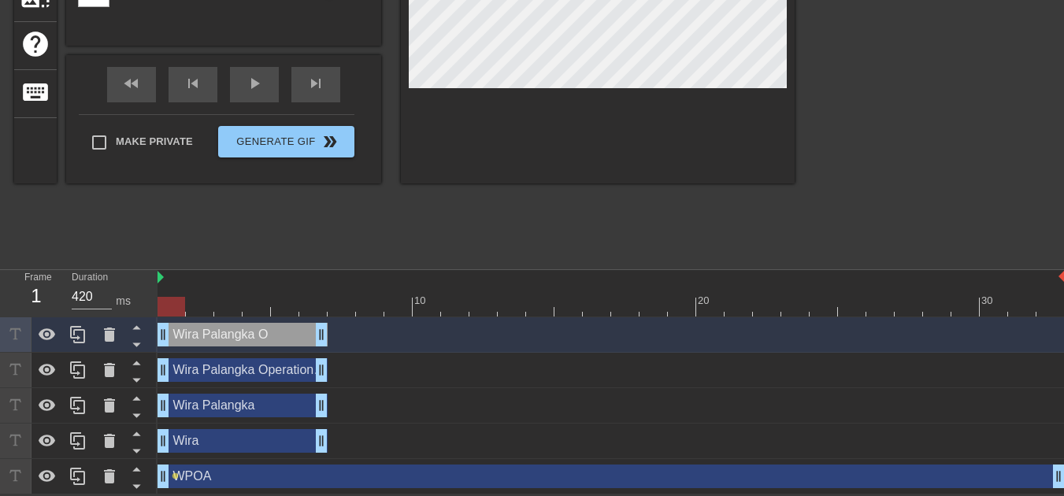
type input "Wira Palangka Op"
type textarea "Wira Palangka Op"
type input "Wira Palangka Ope"
type textarea "Wira Palangka Ope"
type input "Wira Palangka Oper"
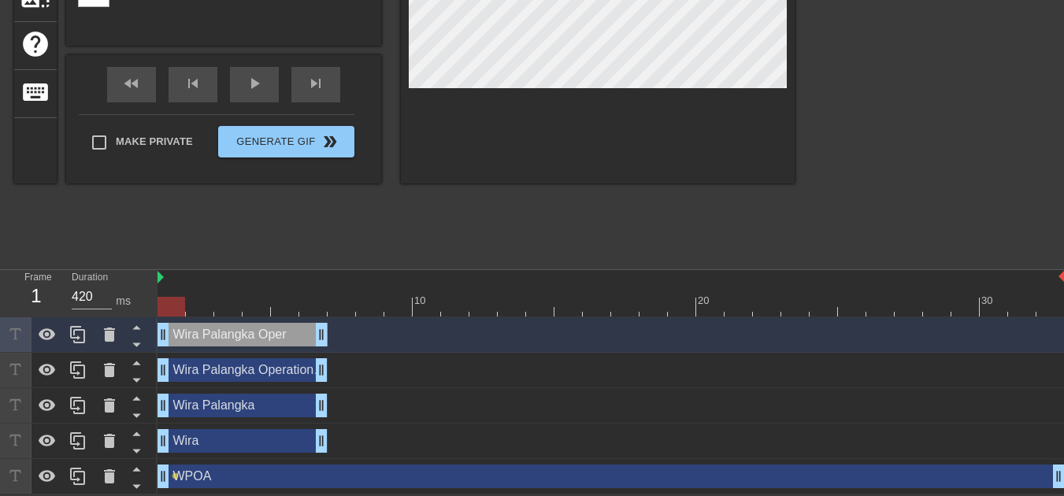
type textarea "Wira Palangka Oper"
type input "Wira Palangka Opera"
type textarea "Wira Palangka Opera"
type input "Wira Palangka Operat"
type textarea "Wira Palangka Operat"
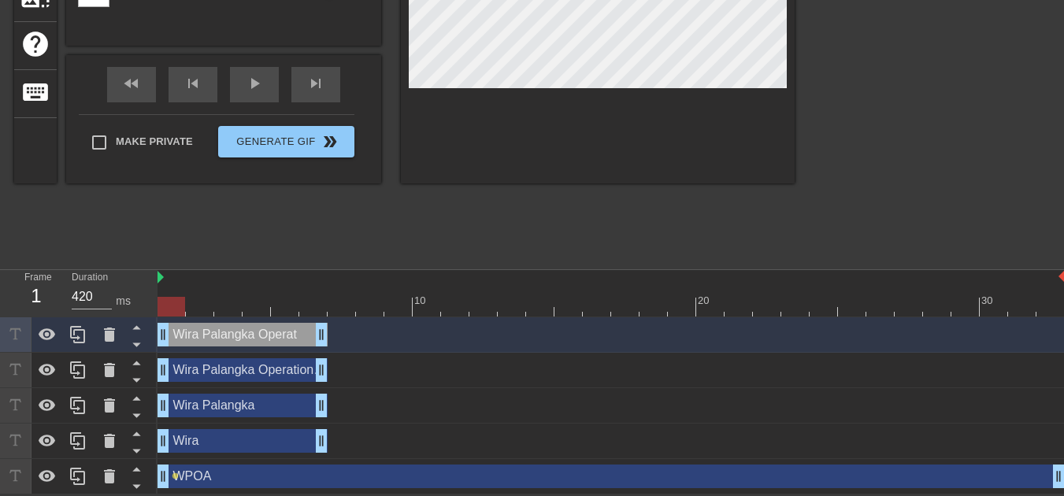
type input "Wira Palangka Operati"
type textarea "Wira Palangka Operati"
type input "Wira Palangka Operatio"
type textarea "Wira Palangka Operatio"
type input "Wira Palangka Operation"
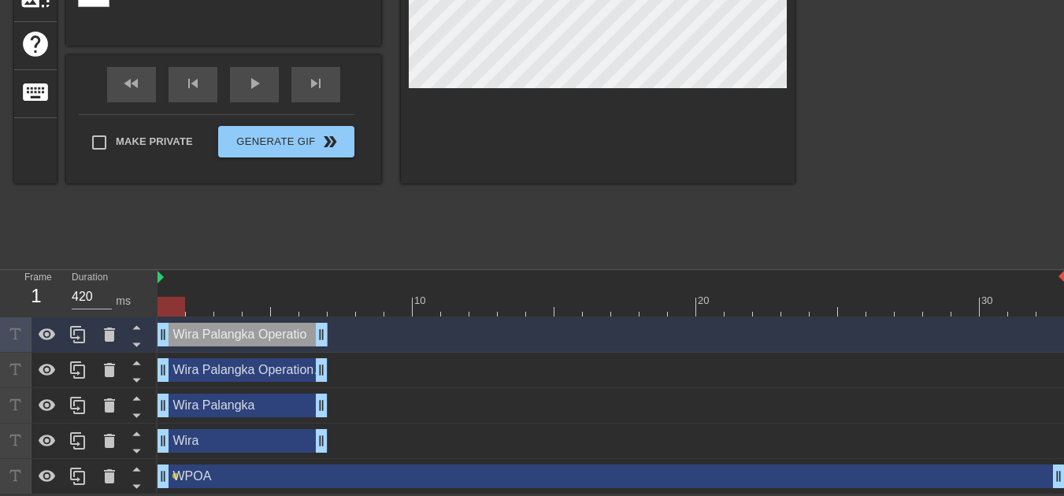
type textarea "Wira Palangka Operation"
type input "Wira Palangka Operationa"
type textarea "Wira Palangka Operationa"
type input "Wira Palangka Operational"
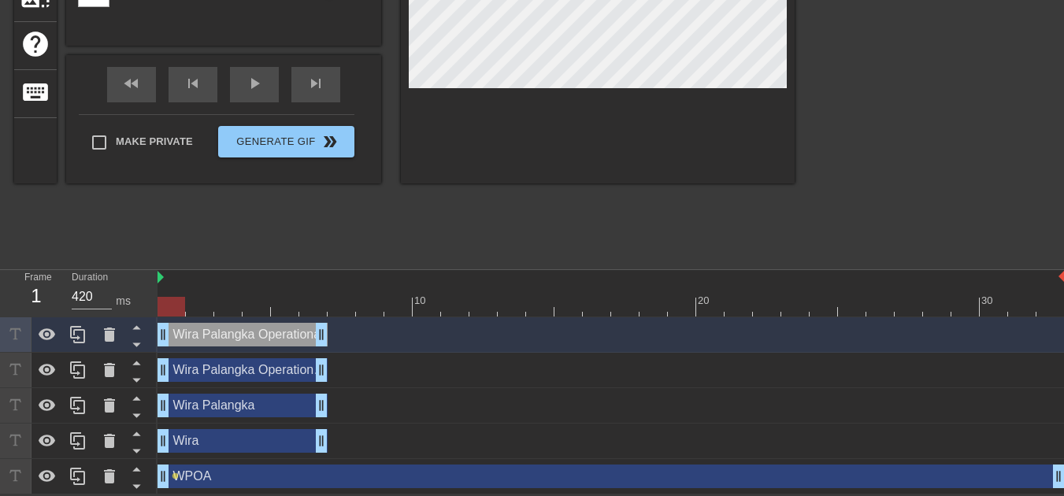
type textarea "Wira Palangka Operational"
type input "Wira Palangka Operational"
type textarea "Wira Palangka Operation al"
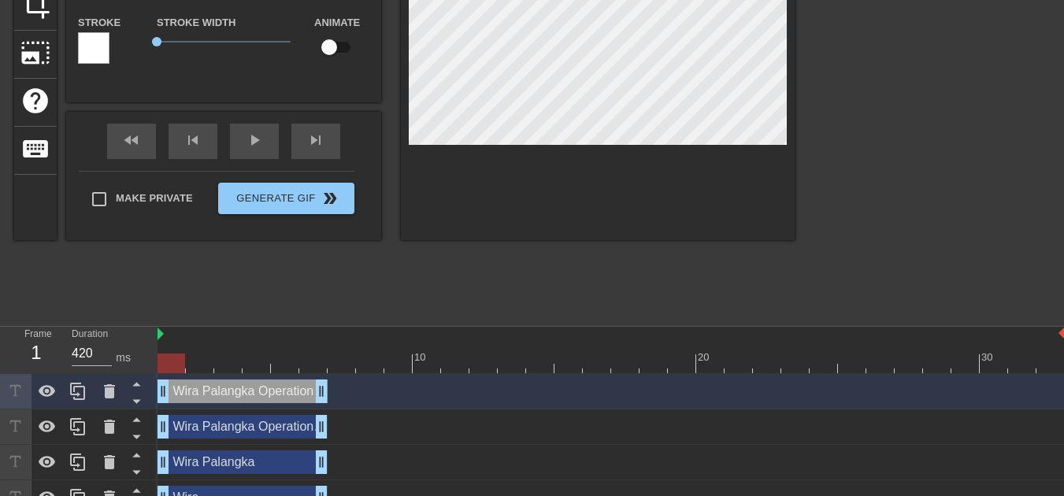
scroll to position [196, 0]
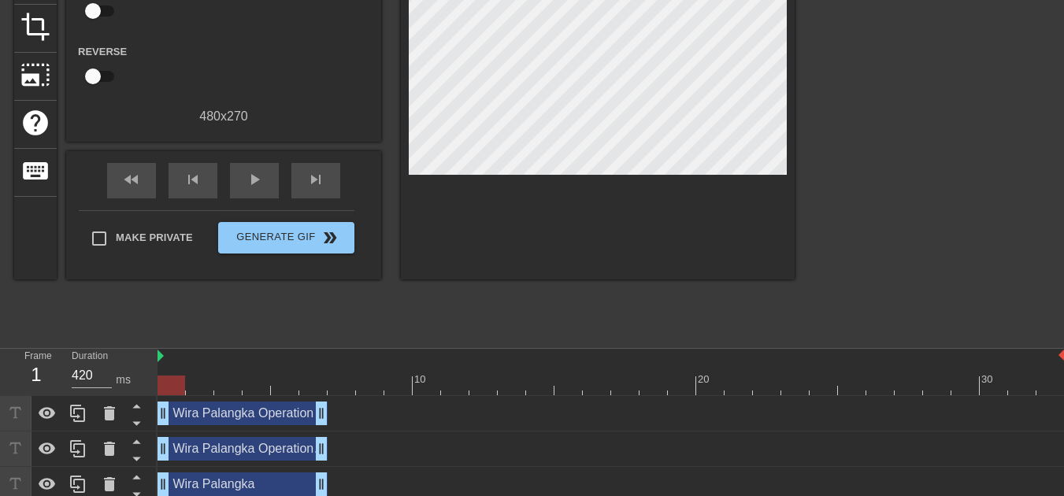
click at [577, 169] on div at bounding box center [598, 72] width 394 height 413
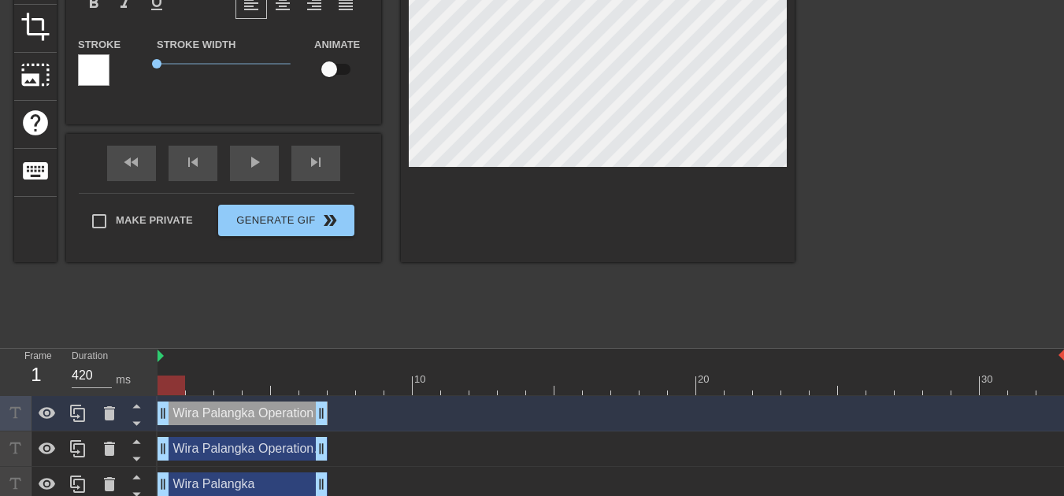
scroll to position [2, 2]
type input "Wira Palangka Operationa"
type textarea "Wira Palangka Operation a"
type input "Wira Palangka Operation"
type textarea "Wira Palangka Operation"
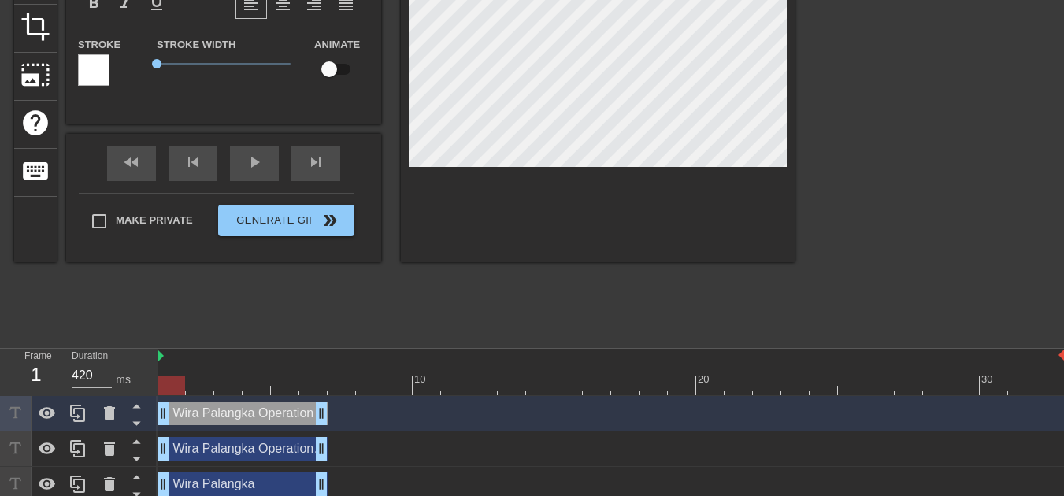
scroll to position [2, 8]
type input "Wira Palangka Operationa"
type textarea "Wira Palangka Operationa"
type input "Wira Palangka Operational"
type textarea "Wira Palangka Operational"
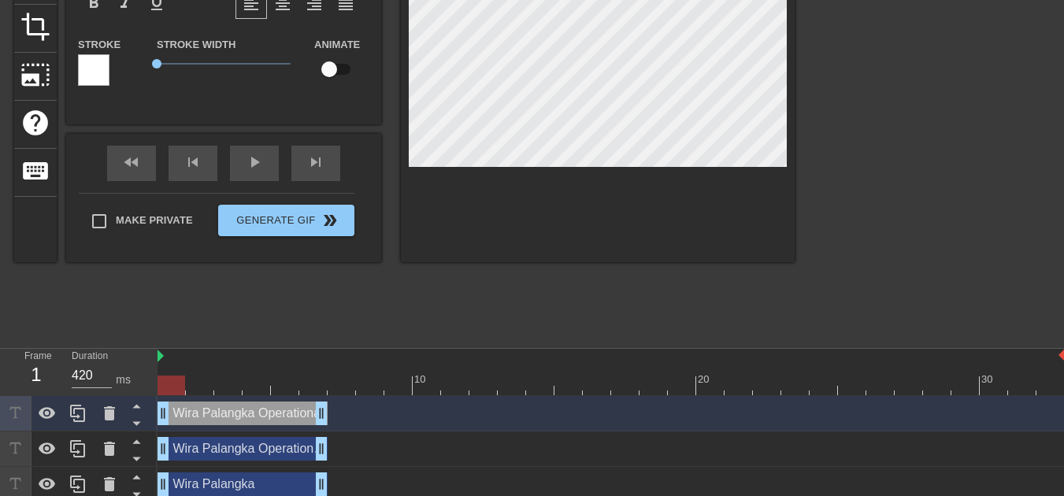
scroll to position [2, 9]
click at [633, 205] on div at bounding box center [598, 64] width 394 height 396
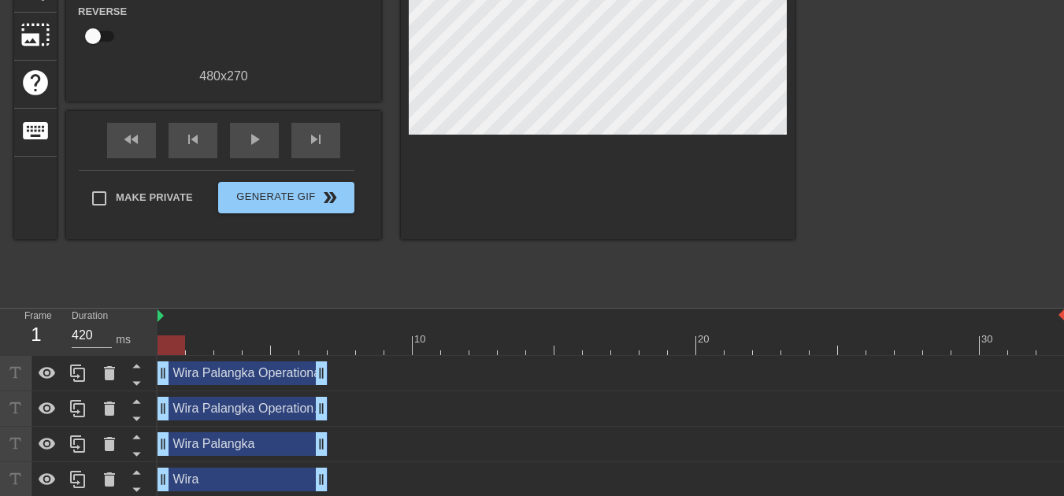
scroll to position [275, 0]
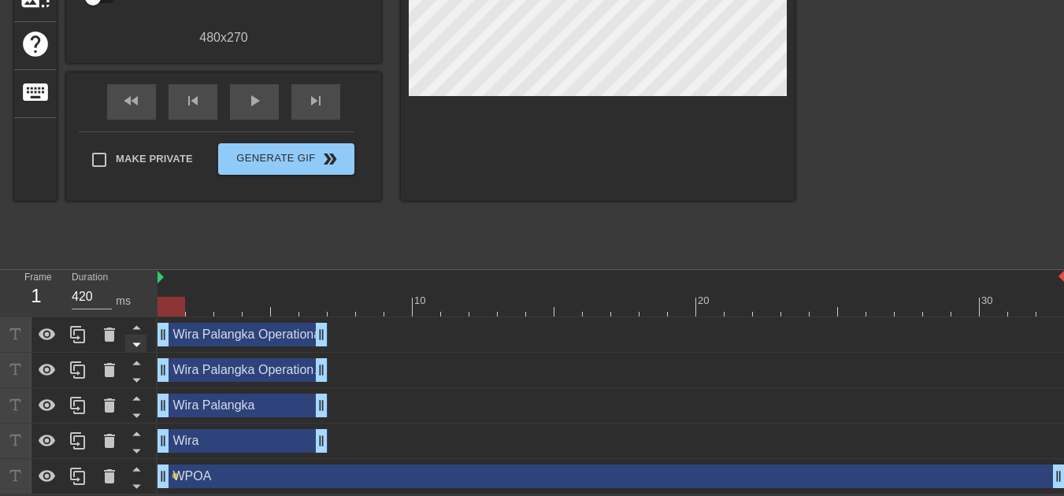
click at [137, 340] on icon at bounding box center [137, 345] width 20 height 20
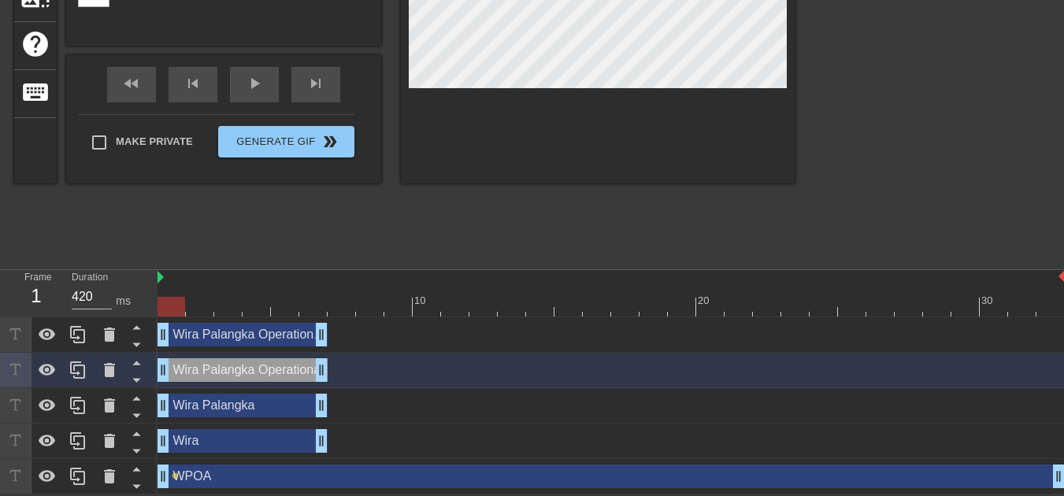
click at [422, 415] on div "Wira Palangka drag_handle drag_handle" at bounding box center [611, 406] width 907 height 24
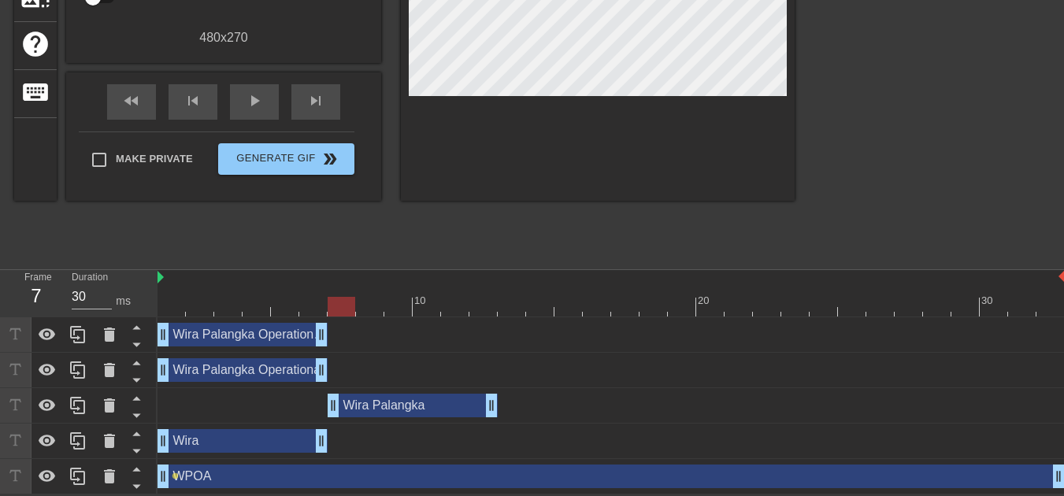
drag, startPoint x: 235, startPoint y: 407, endPoint x: 406, endPoint y: 407, distance: 171.7
click at [406, 407] on div "Wira Palangka drag_handle drag_handle" at bounding box center [413, 406] width 170 height 24
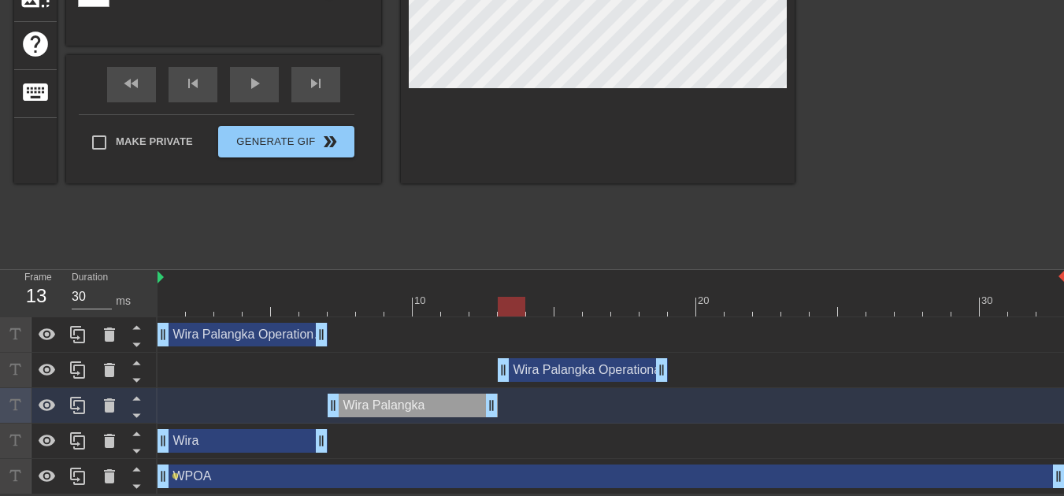
drag, startPoint x: 277, startPoint y: 372, endPoint x: 612, endPoint y: 384, distance: 334.9
click at [612, 384] on div "Wira Palangka Operational drag_handle drag_handle" at bounding box center [611, 370] width 907 height 35
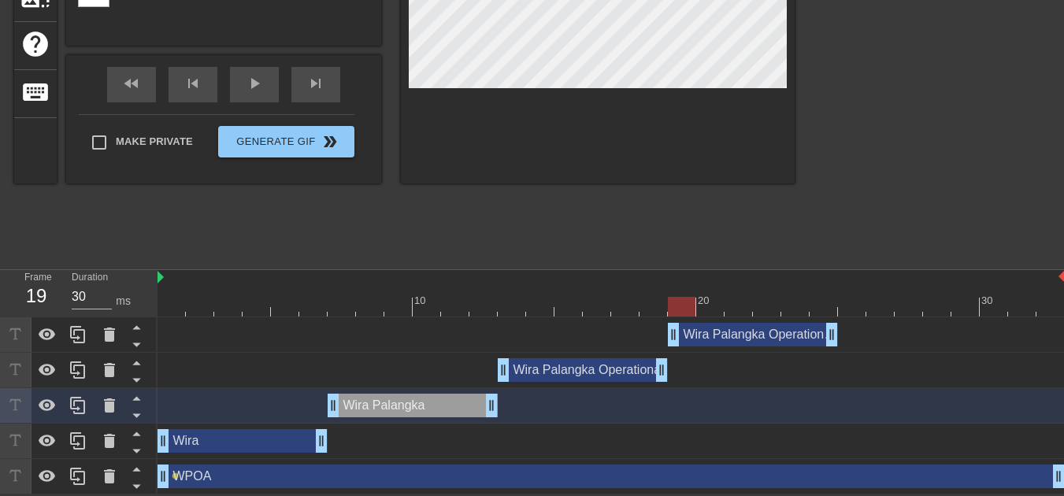
drag, startPoint x: 263, startPoint y: 336, endPoint x: 783, endPoint y: 350, distance: 520.0
click at [783, 350] on div "Wira Palangka Operational Aplication drag_handle drag_handle" at bounding box center [611, 334] width 907 height 35
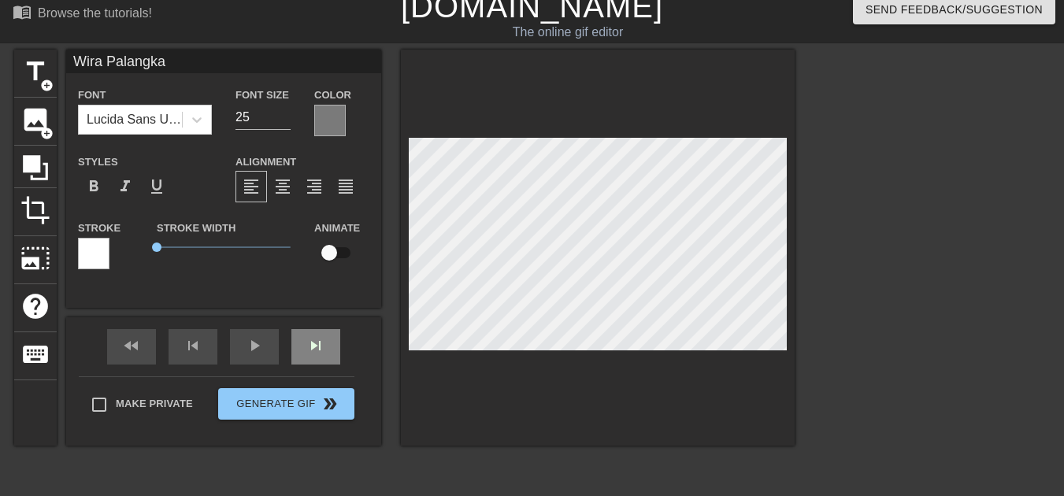
scroll to position [0, 0]
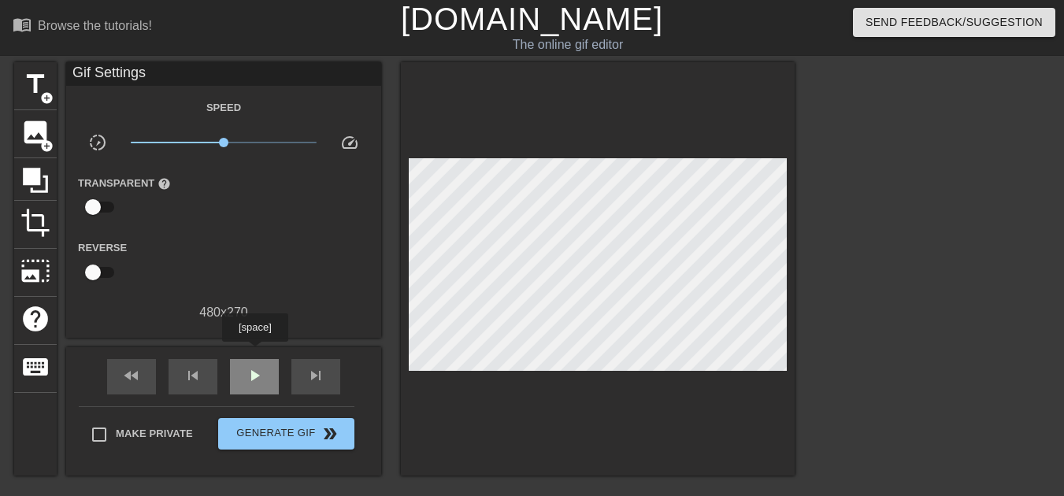
click at [254, 366] on span "play_arrow" at bounding box center [254, 375] width 19 height 19
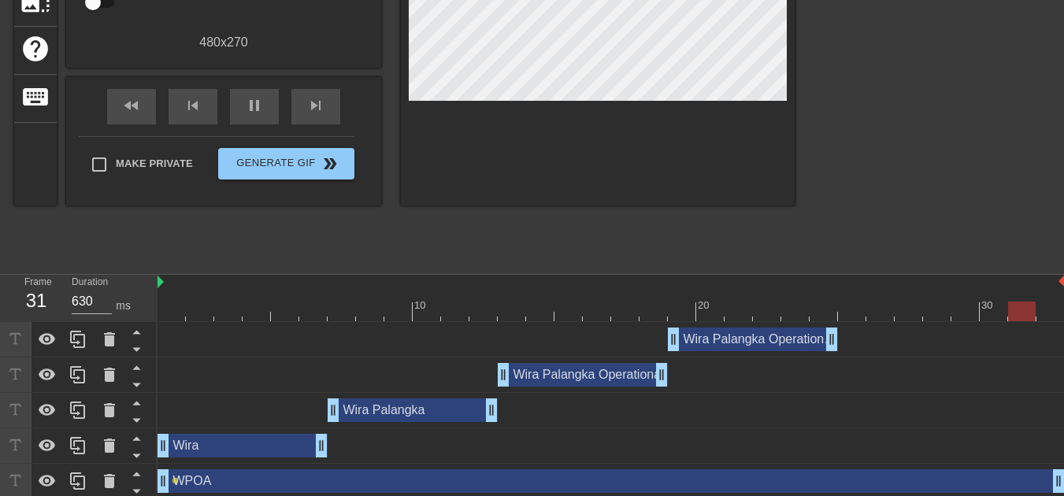
scroll to position [275, 0]
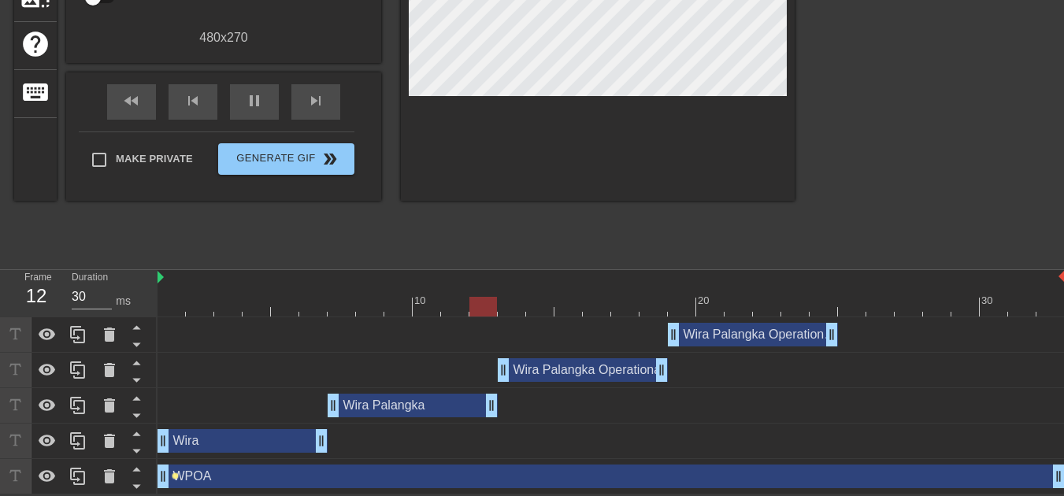
click at [176, 477] on span "lens" at bounding box center [175, 476] width 7 height 7
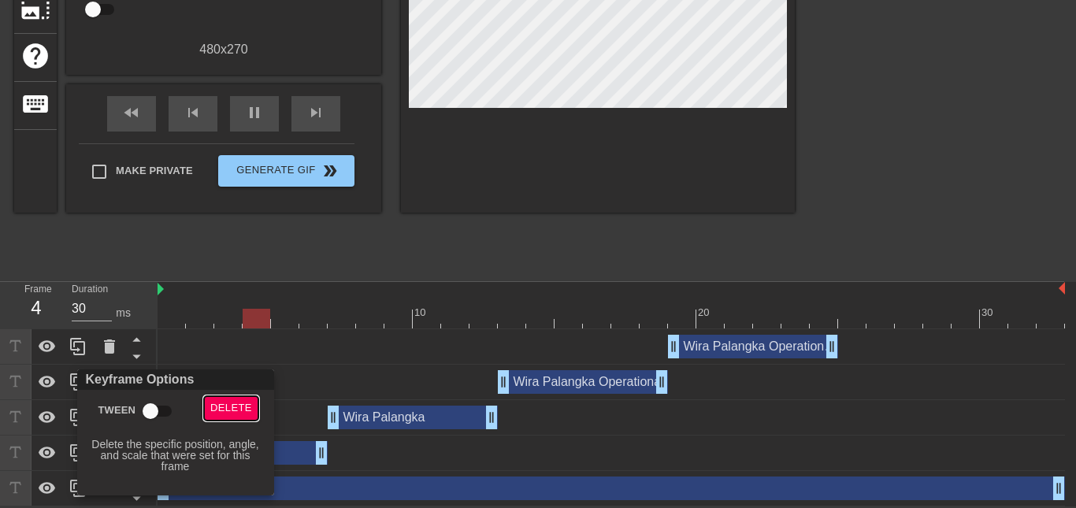
click at [234, 408] on span "Delete" at bounding box center [231, 408] width 42 height 18
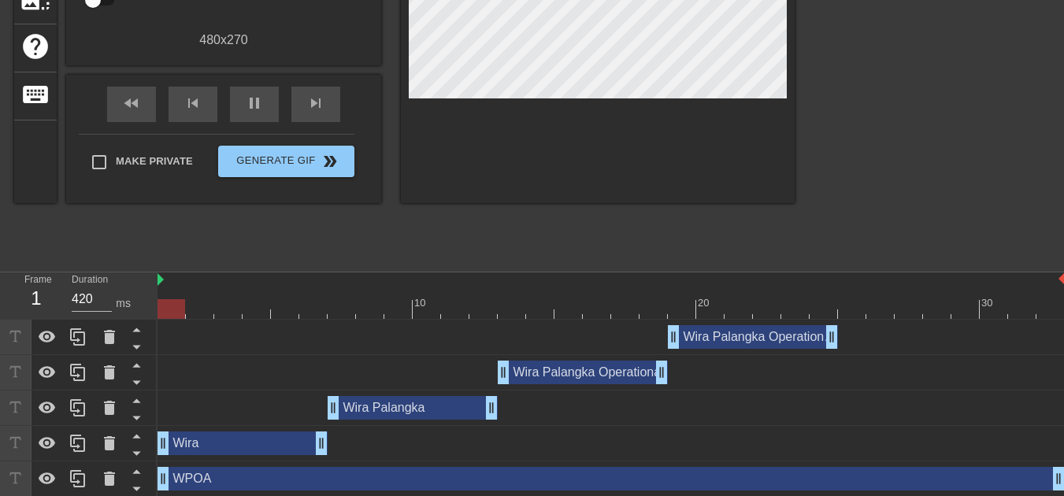
scroll to position [275, 0]
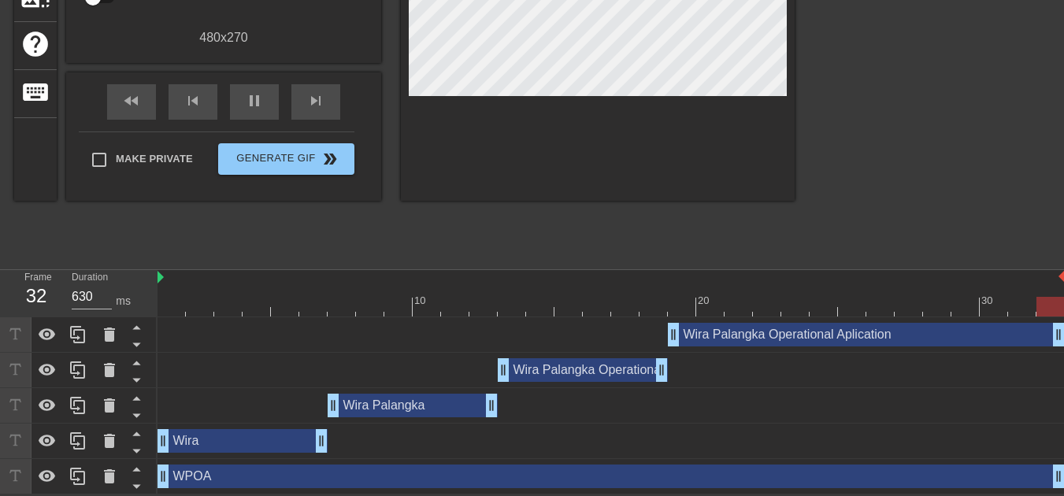
drag, startPoint x: 832, startPoint y: 335, endPoint x: 1056, endPoint y: 313, distance: 224.7
click at [1056, 313] on div "10 20 30 Wira Palangka Operational Aplication drag_handle drag_handle Wira Pala…" at bounding box center [611, 382] width 906 height 224
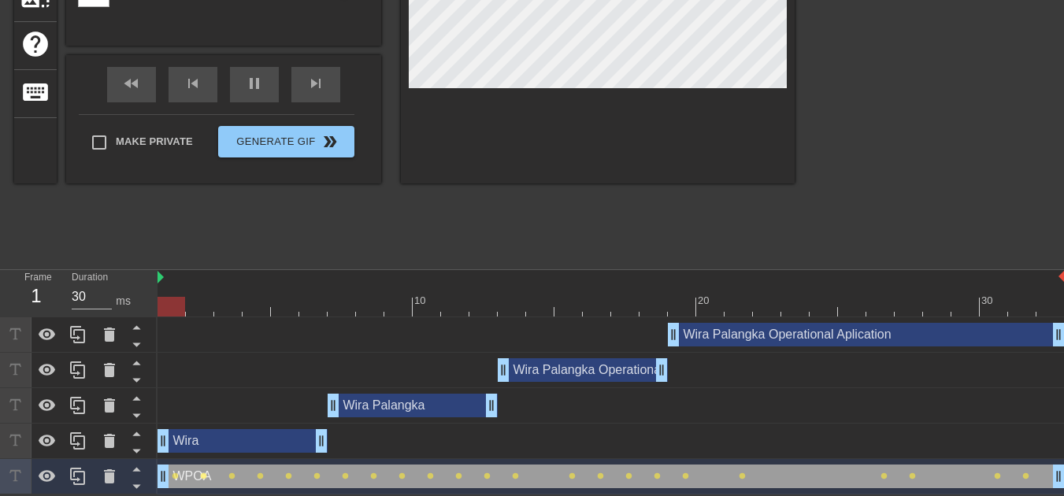
click at [205, 479] on span "lens" at bounding box center [203, 476] width 7 height 7
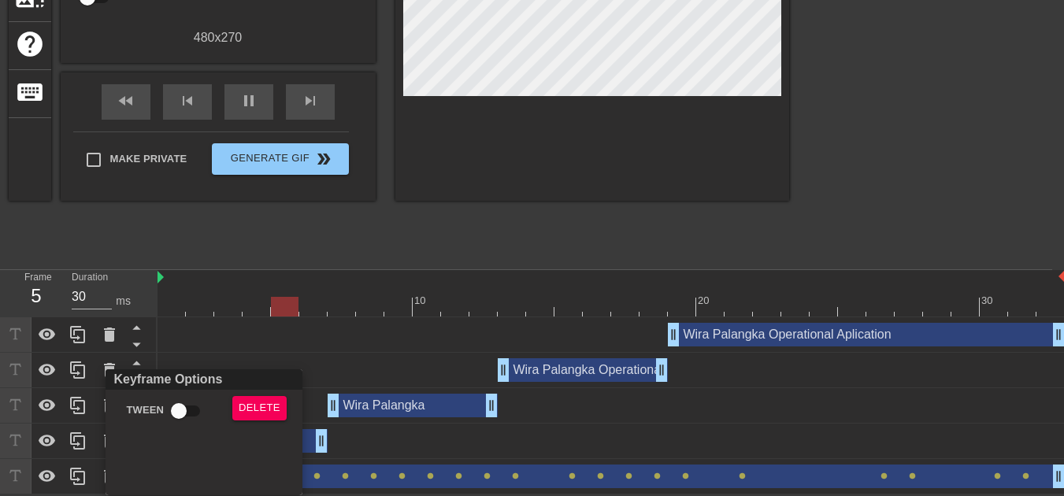
scroll to position [263, 0]
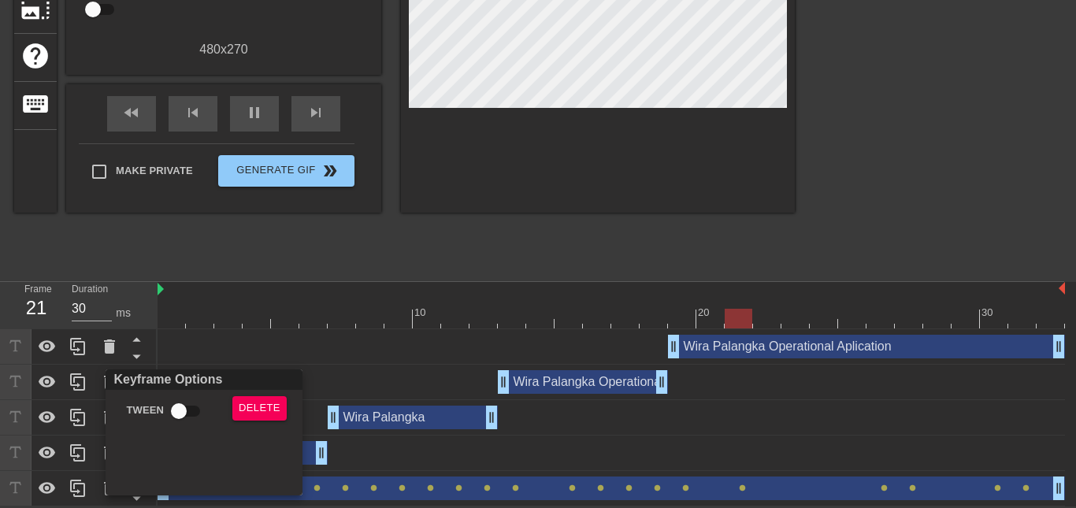
click at [336, 472] on div at bounding box center [538, 254] width 1076 height 508
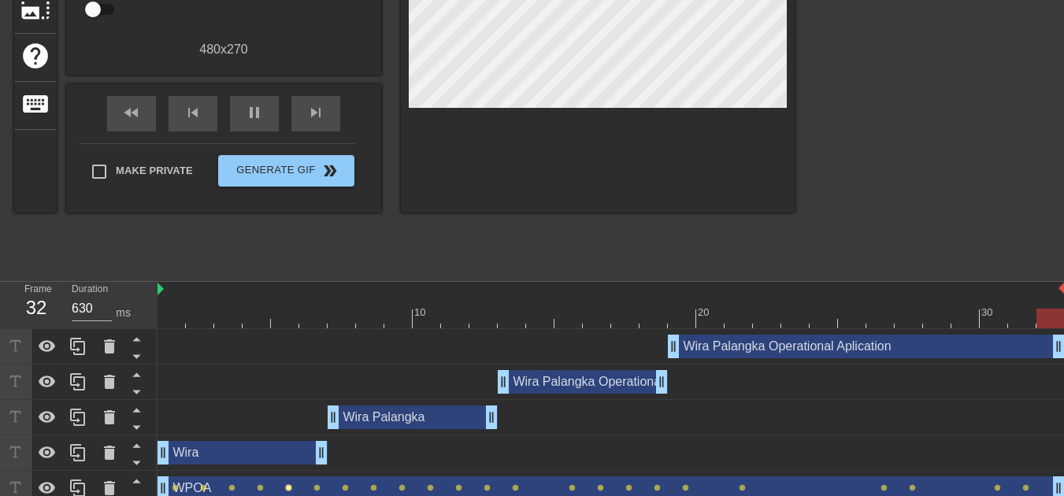
click at [289, 490] on span "lens" at bounding box center [288, 487] width 7 height 7
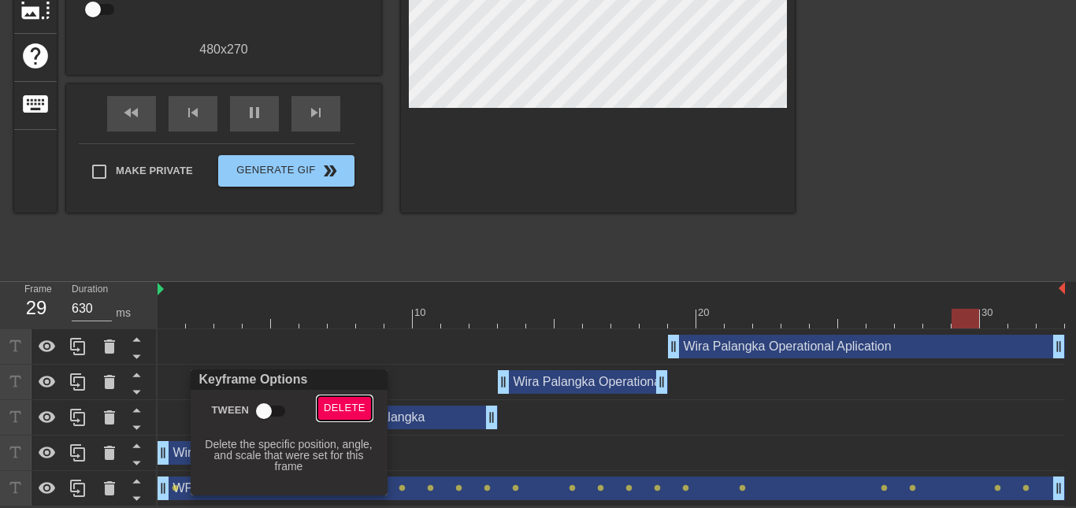
click at [326, 402] on span "Delete" at bounding box center [345, 408] width 42 height 18
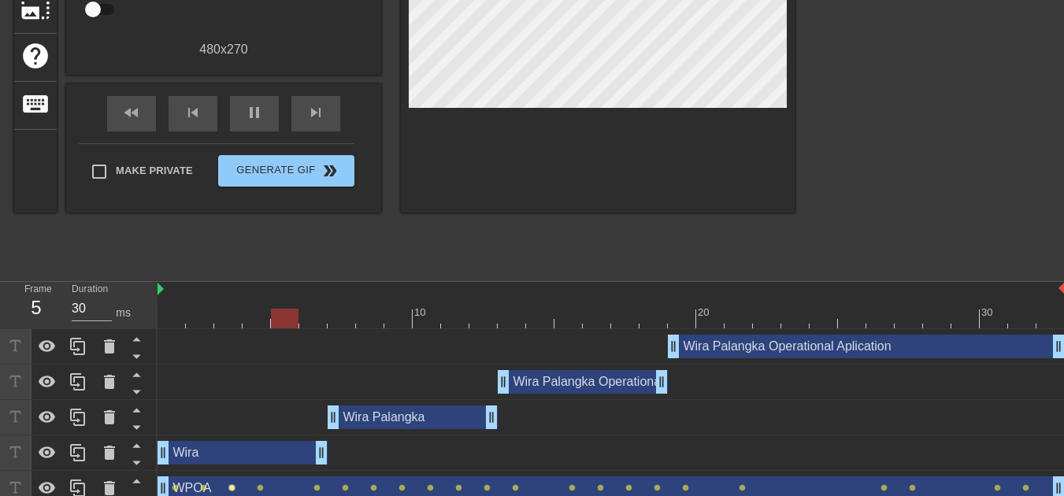
click at [229, 490] on span "lens" at bounding box center [231, 487] width 7 height 7
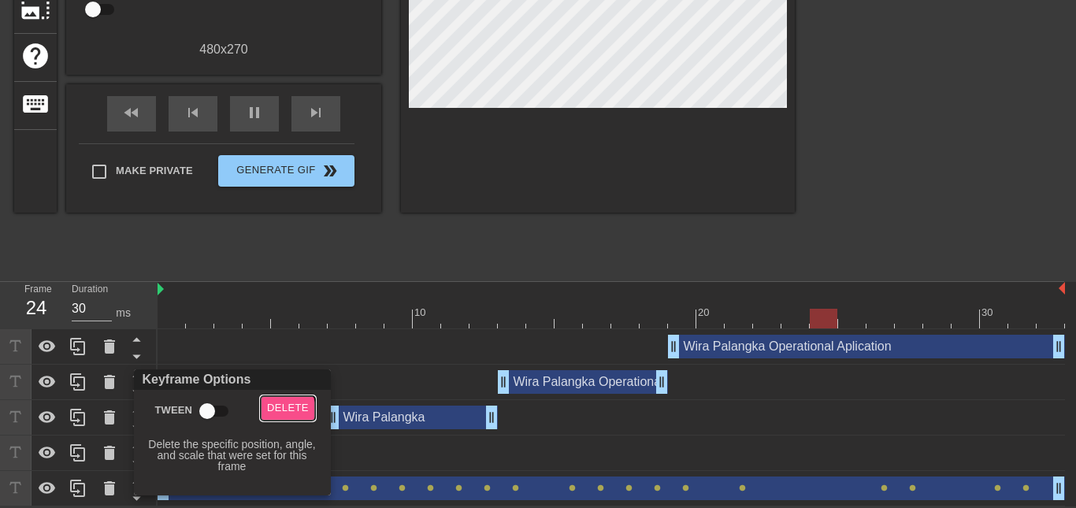
click at [286, 408] on span "Delete" at bounding box center [288, 408] width 42 height 18
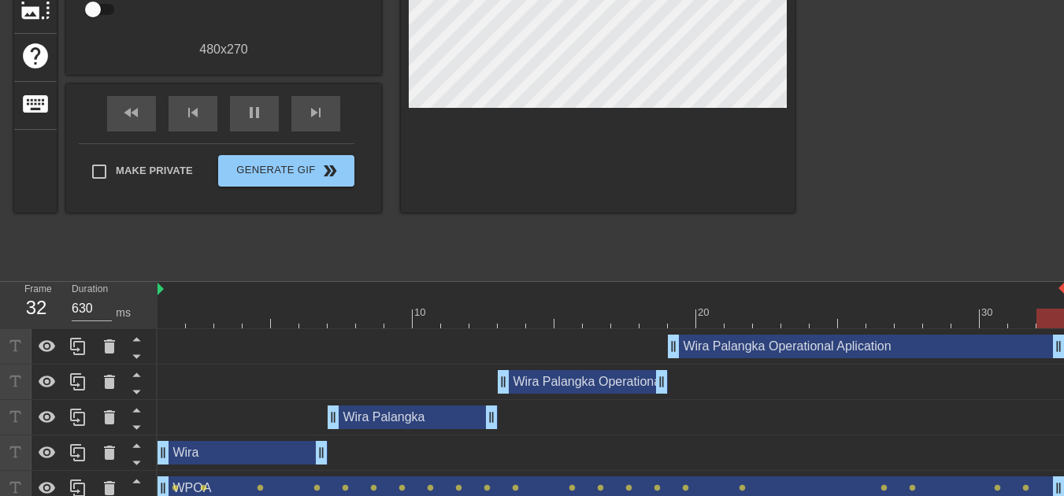
click at [203, 493] on div "WPOA drag_handle drag_handle" at bounding box center [611, 488] width 907 height 24
click at [206, 486] on span "lens" at bounding box center [203, 487] width 7 height 7
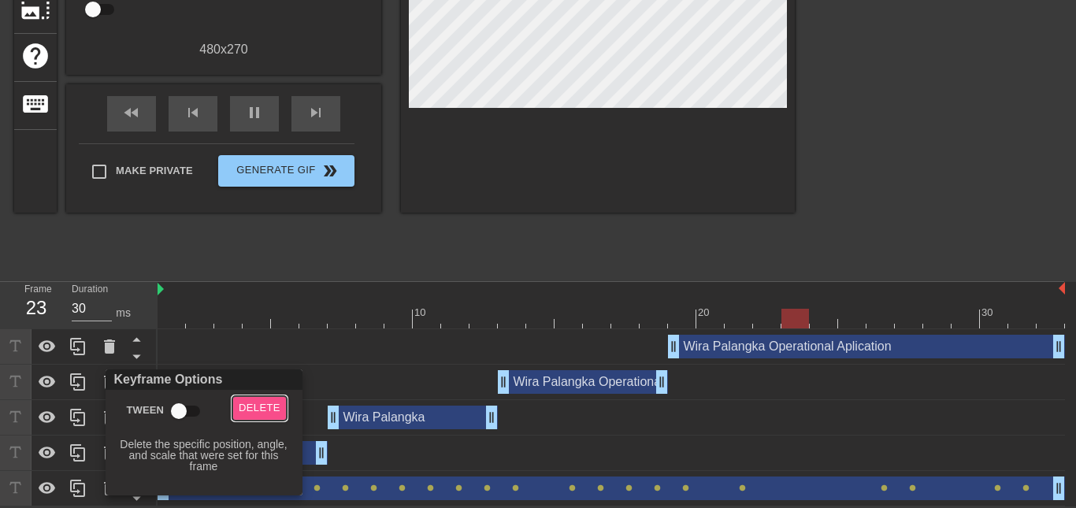
click at [270, 400] on span "Delete" at bounding box center [260, 408] width 42 height 18
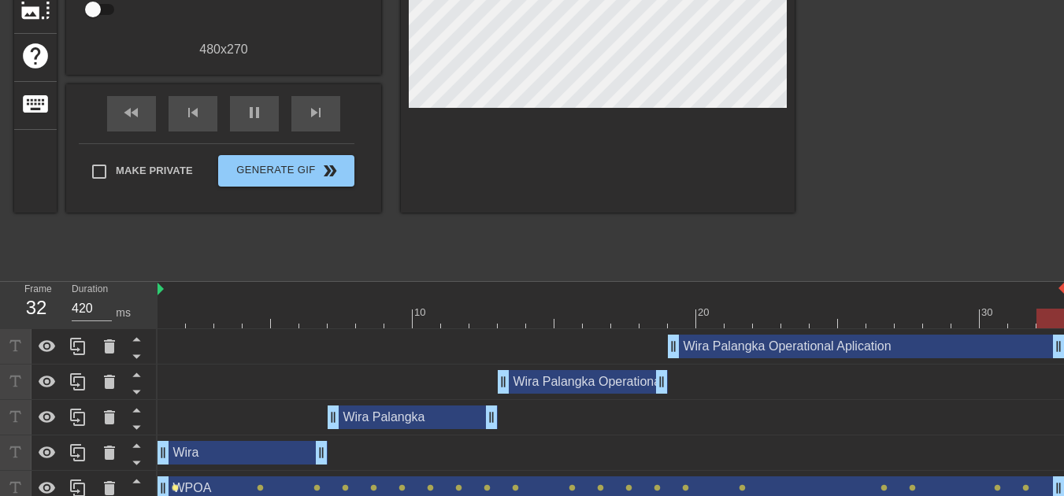
click at [176, 489] on span "lens" at bounding box center [175, 487] width 7 height 7
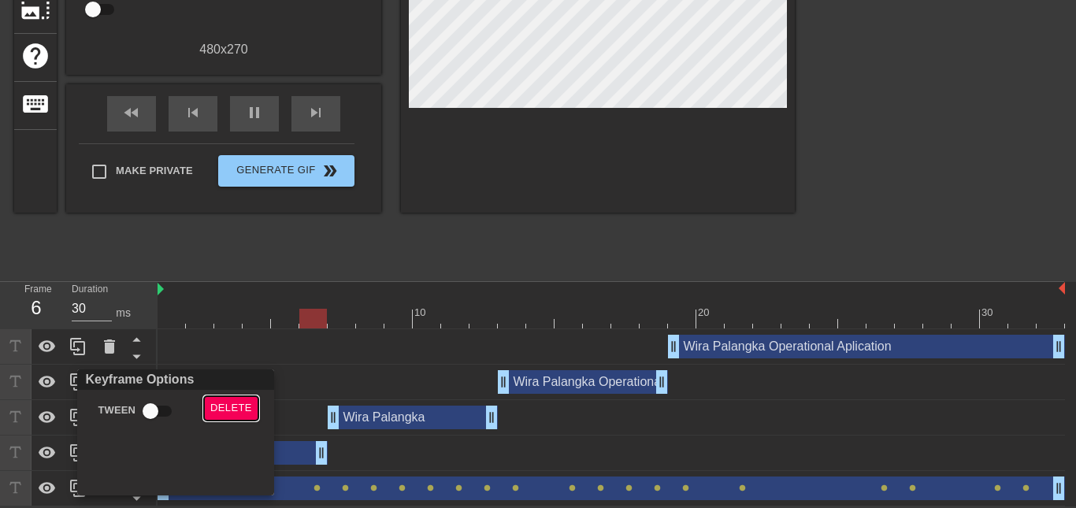
click at [228, 402] on span "Delete" at bounding box center [231, 408] width 42 height 18
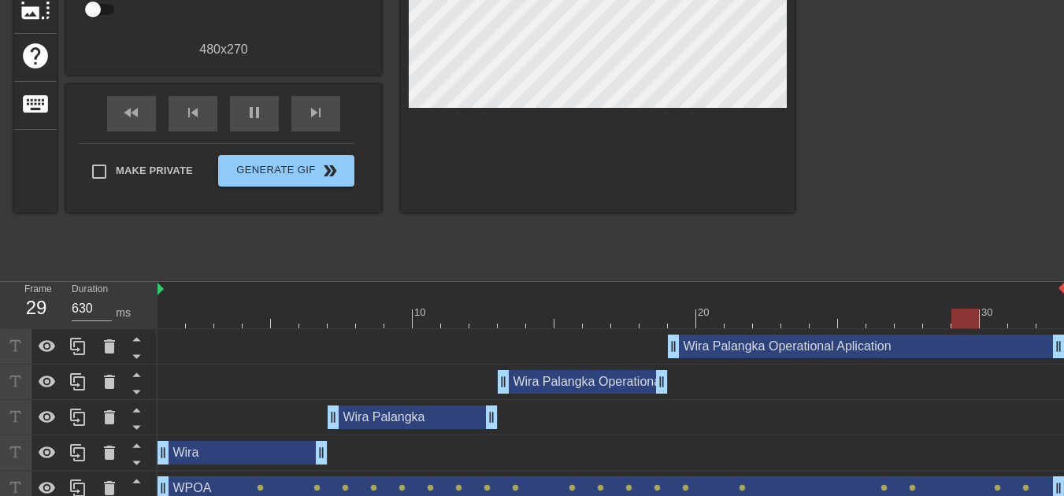
click at [259, 493] on div "WPOA drag_handle drag_handle" at bounding box center [611, 488] width 907 height 24
click at [259, 487] on span "lens" at bounding box center [260, 487] width 7 height 7
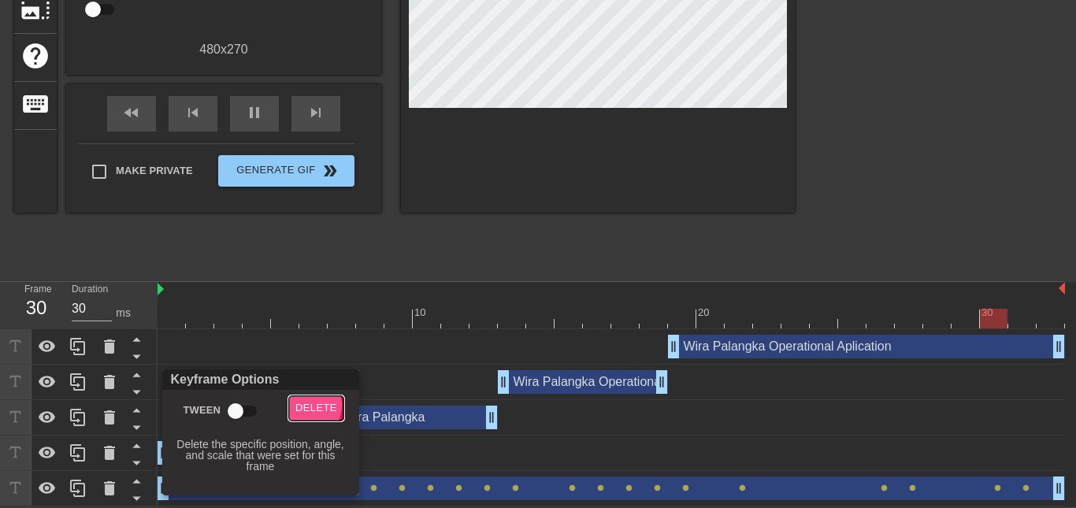
click at [300, 403] on span "Delete" at bounding box center [316, 408] width 42 height 18
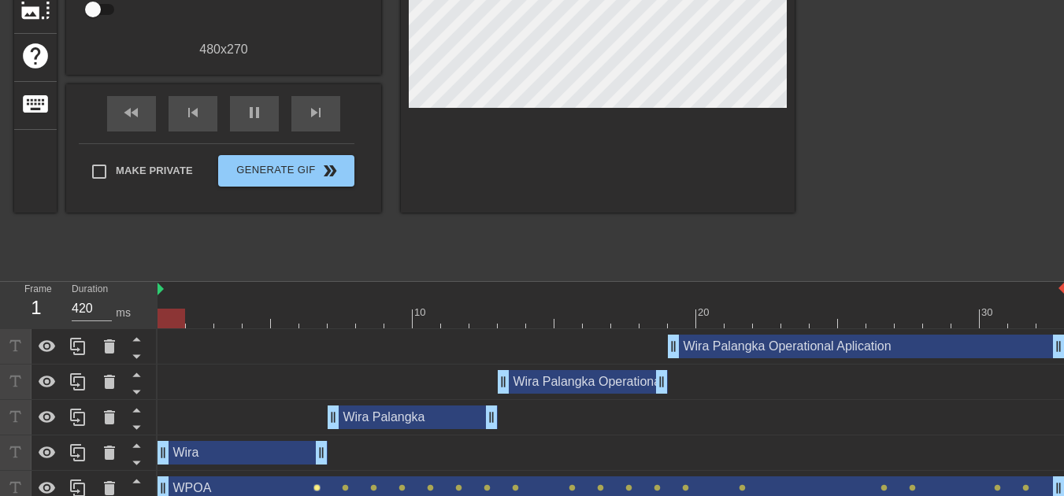
type input "30"
click at [317, 488] on span "lens" at bounding box center [316, 487] width 7 height 7
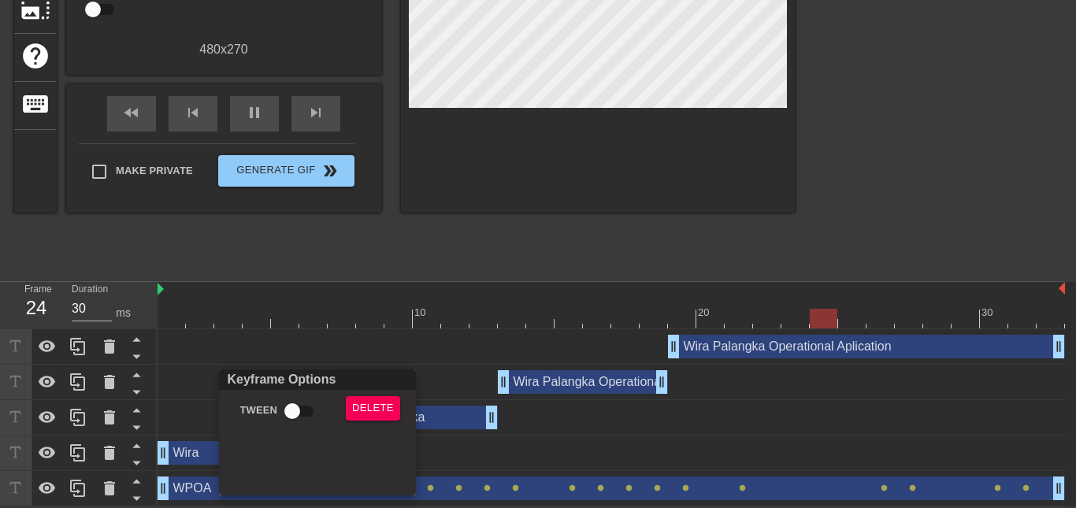
click at [287, 412] on input "Tween" at bounding box center [292, 411] width 90 height 30
checkbox input "true"
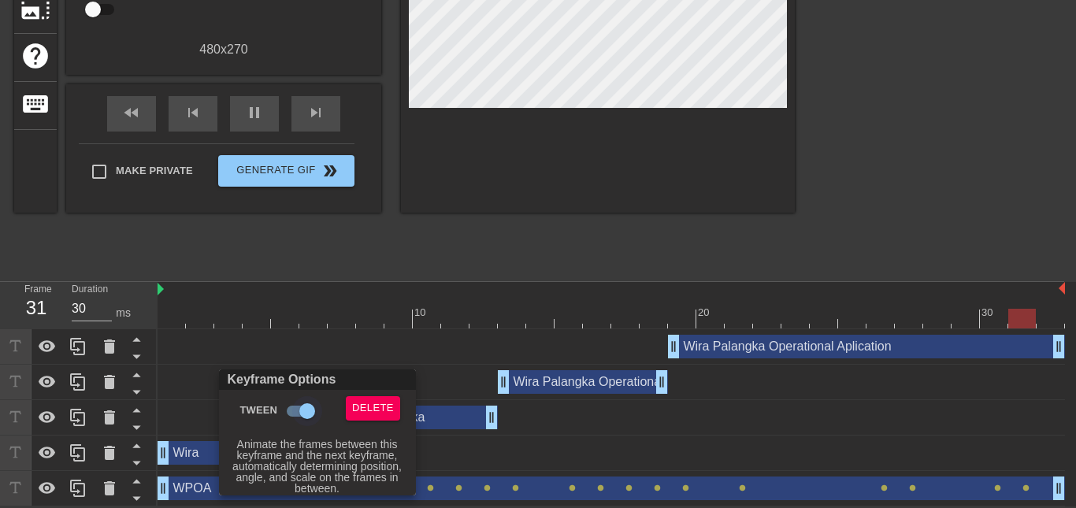
type input "630"
click at [293, 412] on input "Tween" at bounding box center [307, 411] width 90 height 30
checkbox input "false"
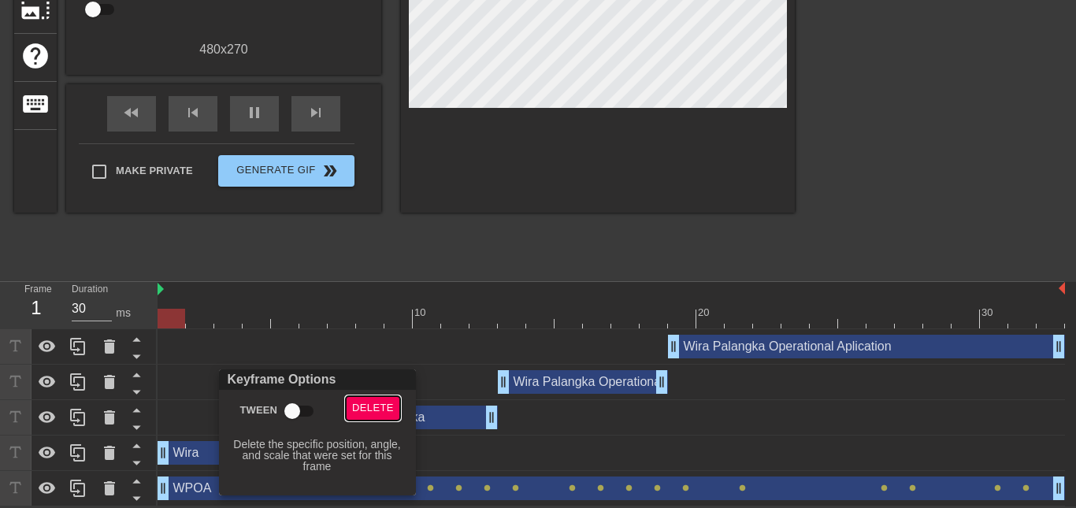
click at [349, 402] on button "Delete" at bounding box center [373, 408] width 54 height 24
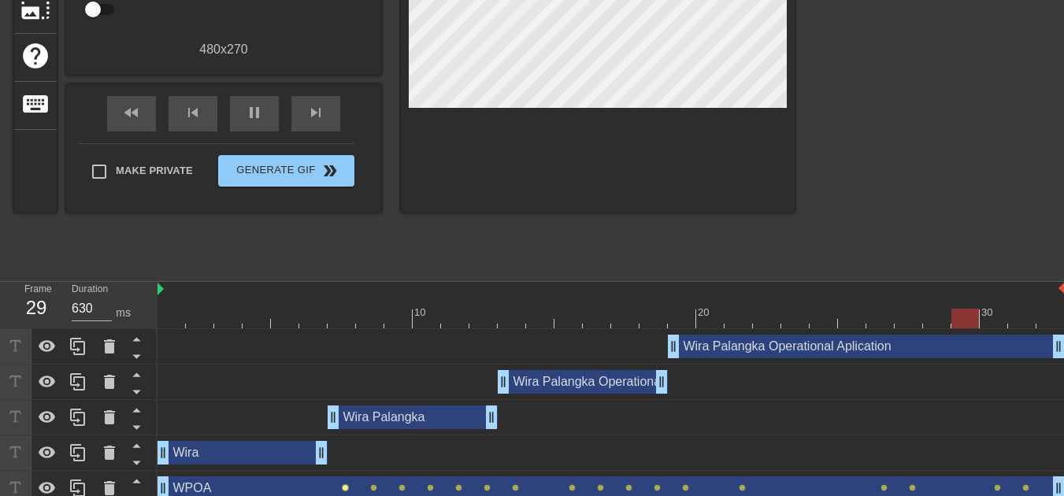
click at [346, 488] on span "lens" at bounding box center [345, 487] width 7 height 7
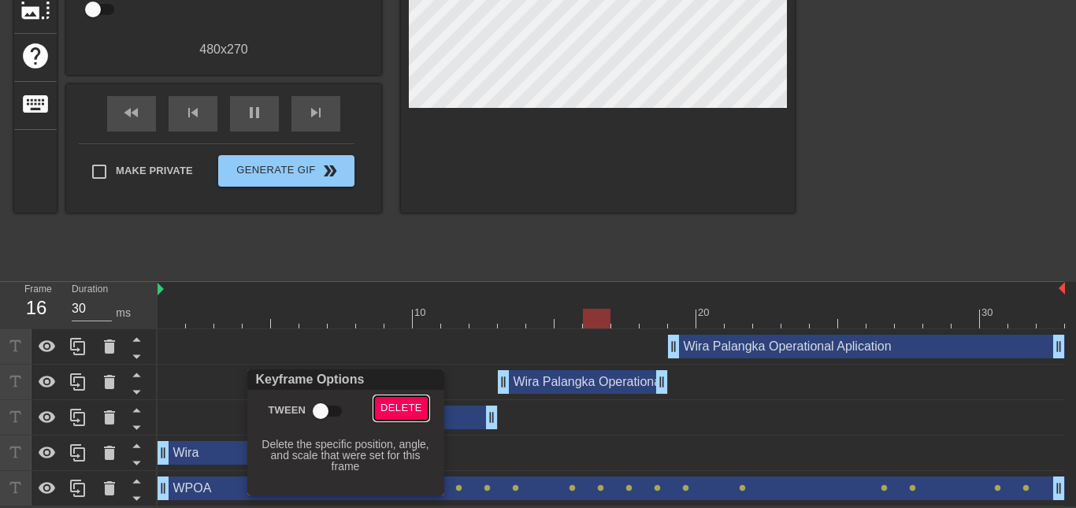
click at [388, 406] on span "Delete" at bounding box center [401, 408] width 42 height 18
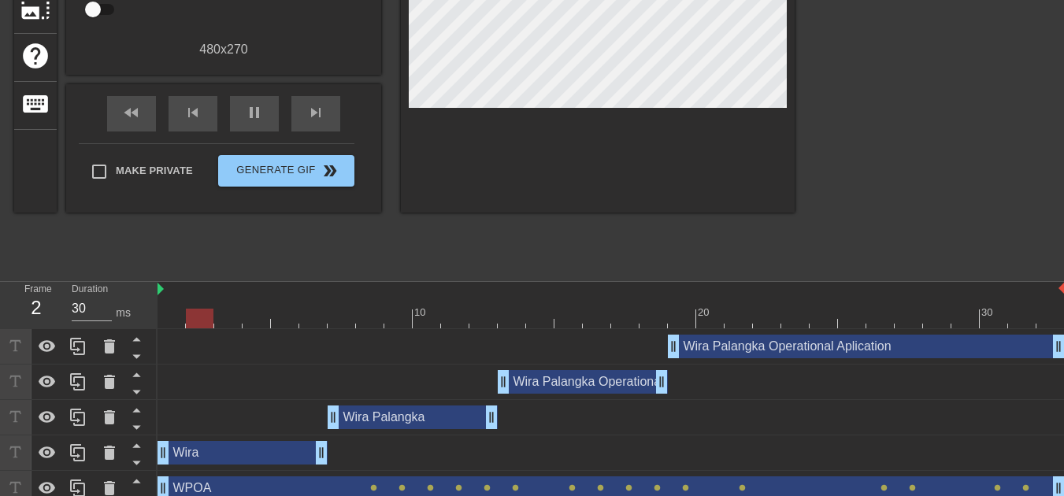
drag, startPoint x: 334, startPoint y: 487, endPoint x: 667, endPoint y: 480, distance: 333.2
click at [667, 480] on div "WPOA drag_handle drag_handle" at bounding box center [611, 488] width 907 height 24
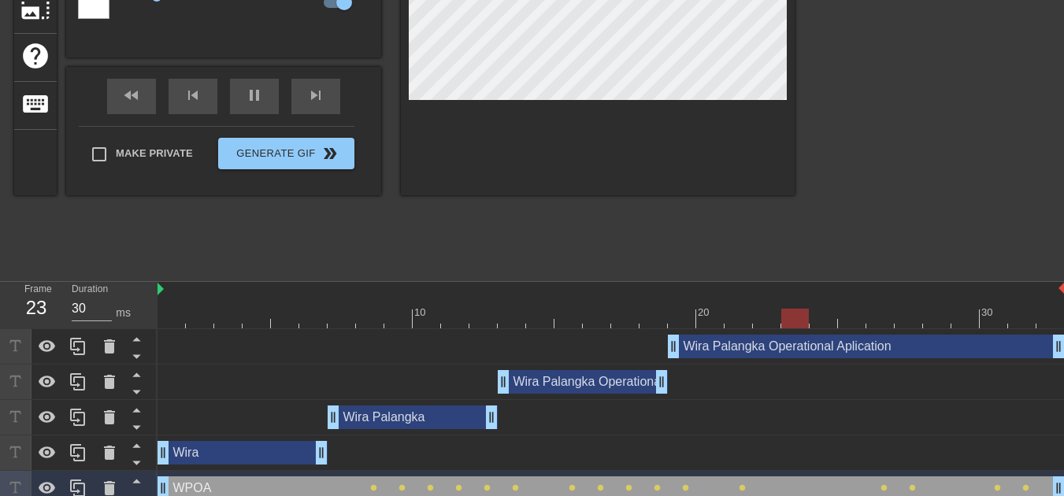
click at [636, 491] on div "WPOA drag_handle drag_handle" at bounding box center [611, 488] width 907 height 24
drag, startPoint x: 612, startPoint y: 495, endPoint x: 436, endPoint y: 487, distance: 176.6
click at [436, 487] on div "WPOA drag_handle drag_handle" at bounding box center [611, 488] width 907 height 24
click at [365, 484] on div "WPOA drag_handle drag_handle" at bounding box center [611, 488] width 907 height 24
click at [373, 487] on span "lens" at bounding box center [373, 487] width 7 height 7
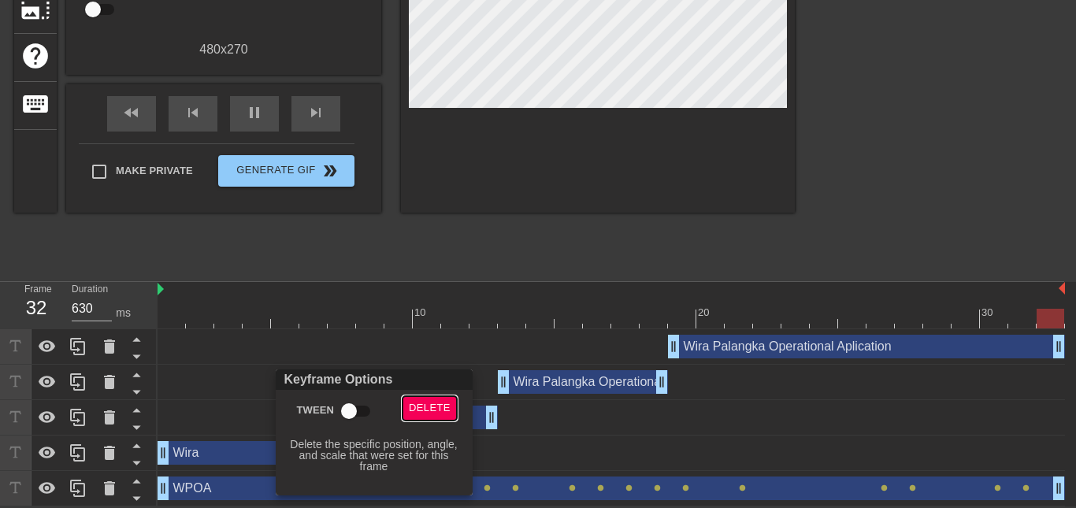
click at [435, 409] on span "Delete" at bounding box center [430, 408] width 42 height 18
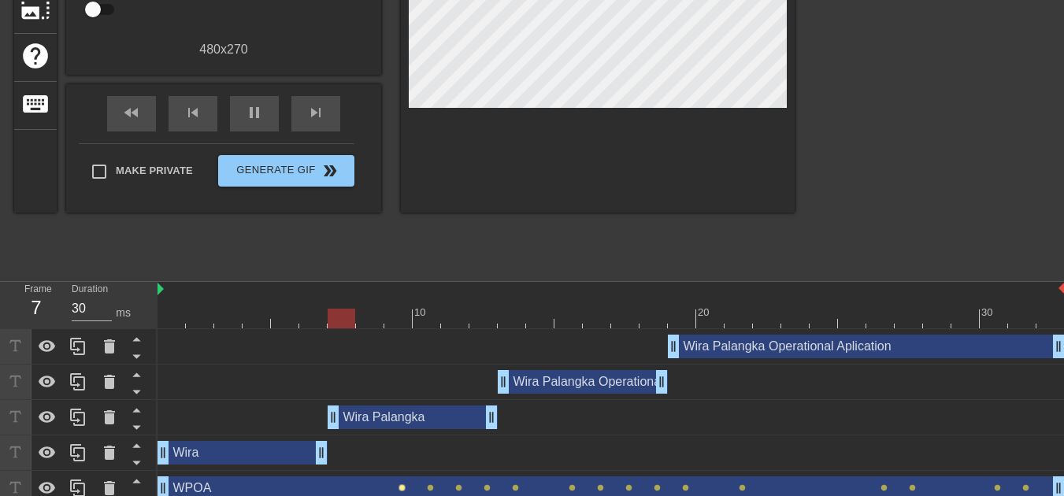
click at [403, 487] on span "lens" at bounding box center [401, 487] width 7 height 7
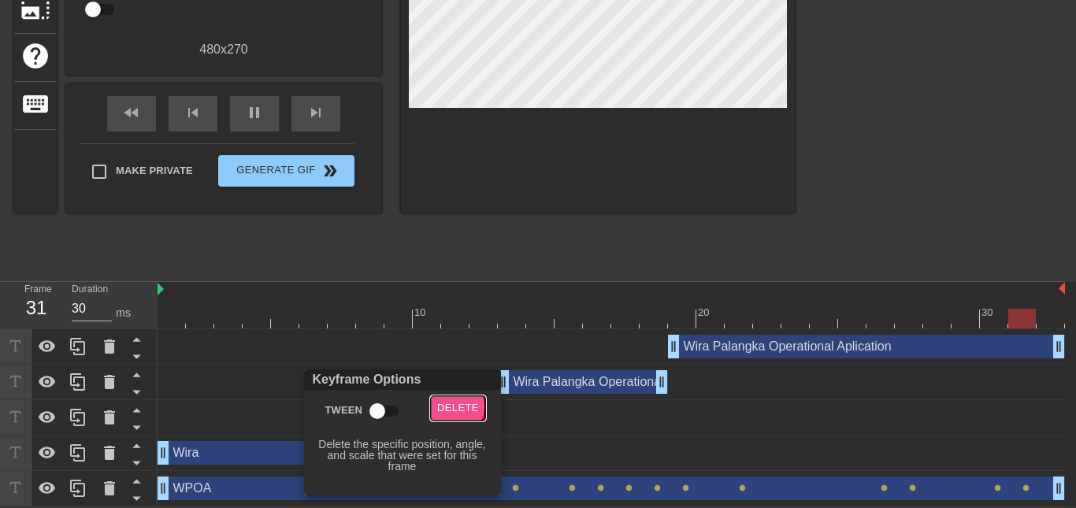
click at [454, 405] on span "Delete" at bounding box center [458, 408] width 42 height 18
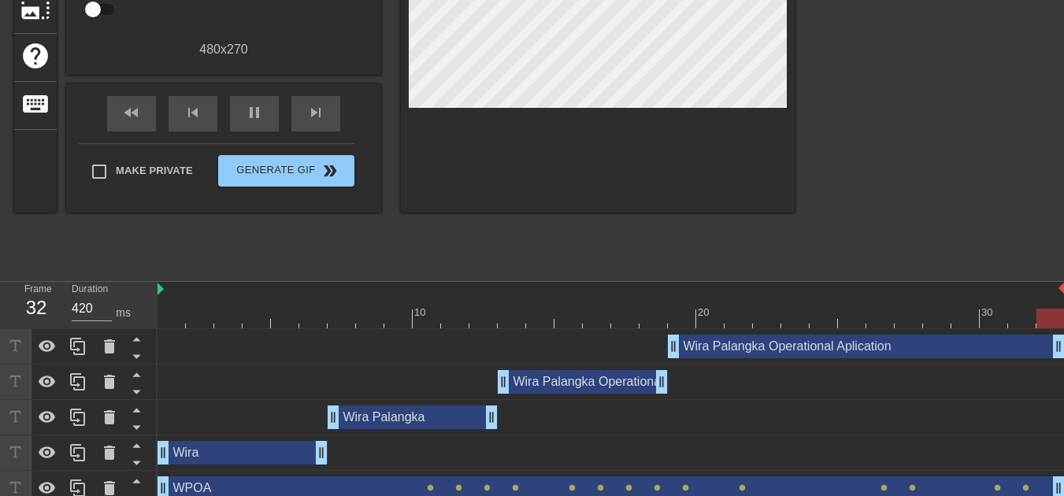
click at [426, 488] on div "WPOA drag_handle drag_handle" at bounding box center [611, 488] width 907 height 24
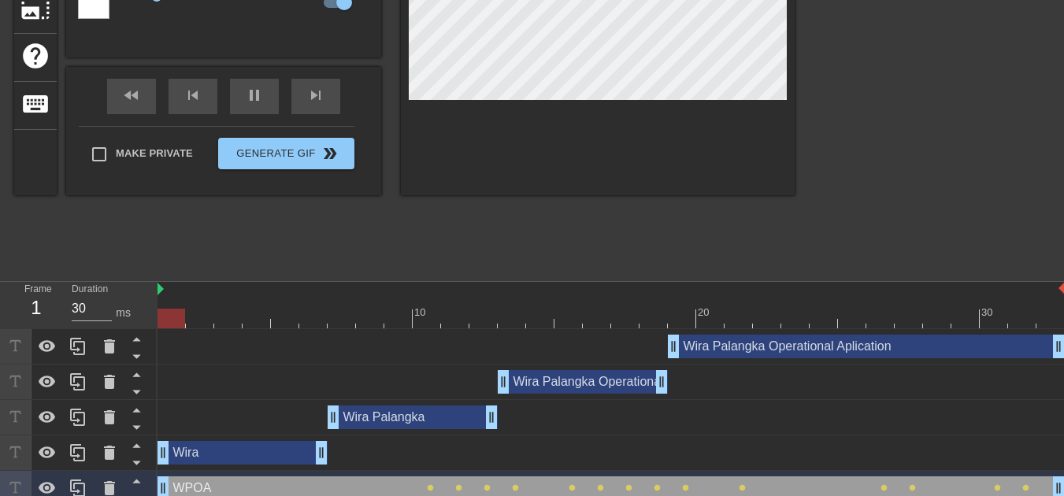
click at [436, 486] on div "WPOA drag_handle drag_handle" at bounding box center [611, 488] width 907 height 24
click at [432, 488] on span "lens" at bounding box center [430, 487] width 7 height 7
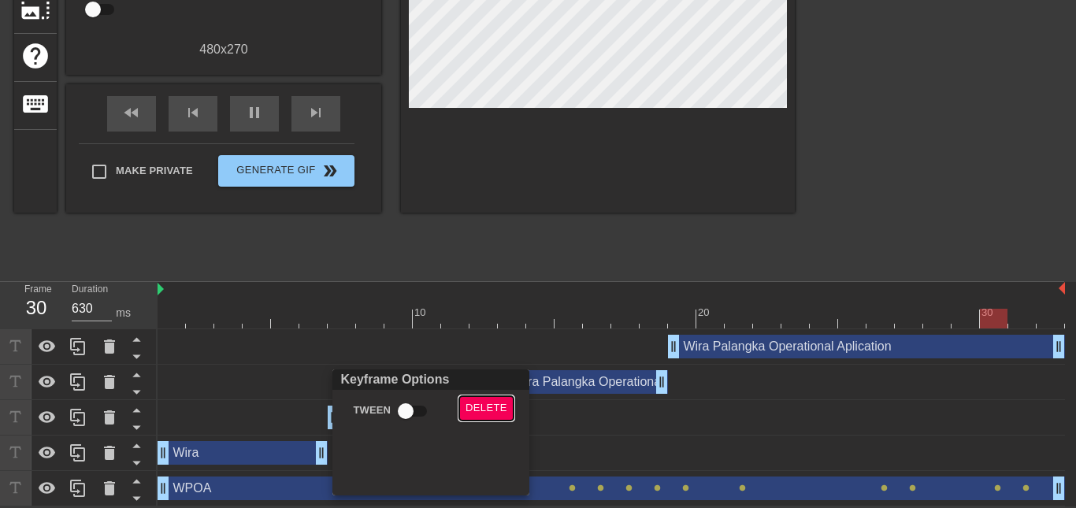
click at [470, 410] on span "Delete" at bounding box center [486, 408] width 42 height 18
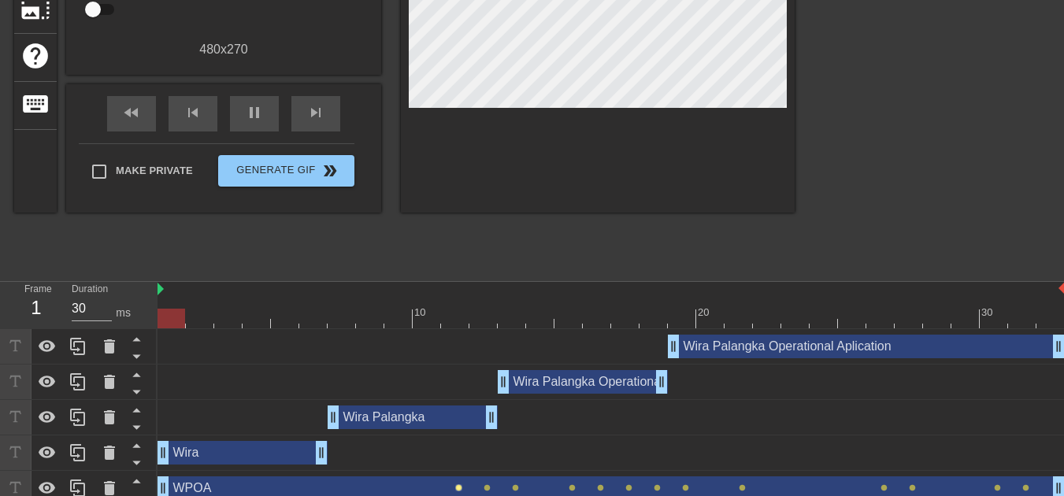
click at [458, 487] on span "lens" at bounding box center [458, 487] width 7 height 7
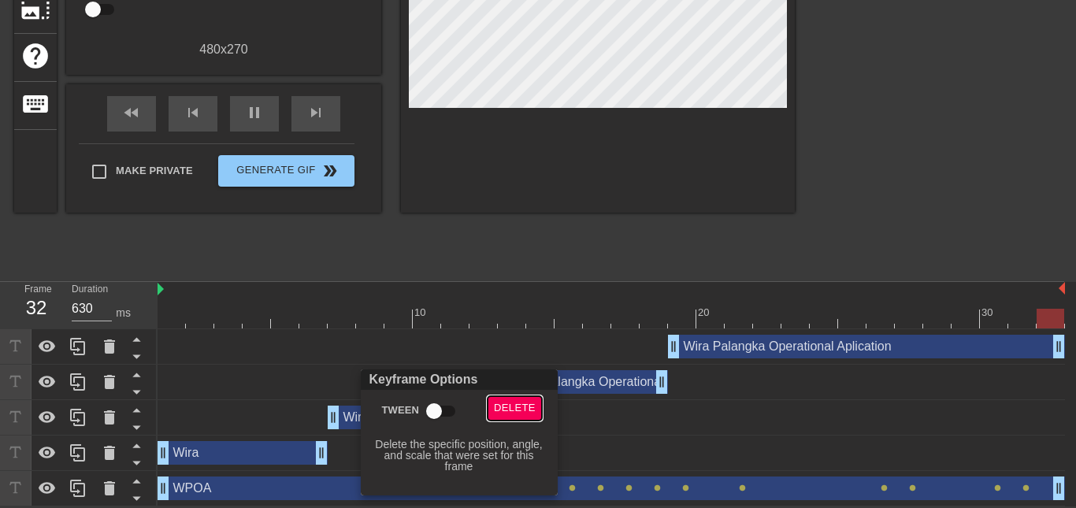
click at [514, 406] on span "Delete" at bounding box center [515, 408] width 42 height 18
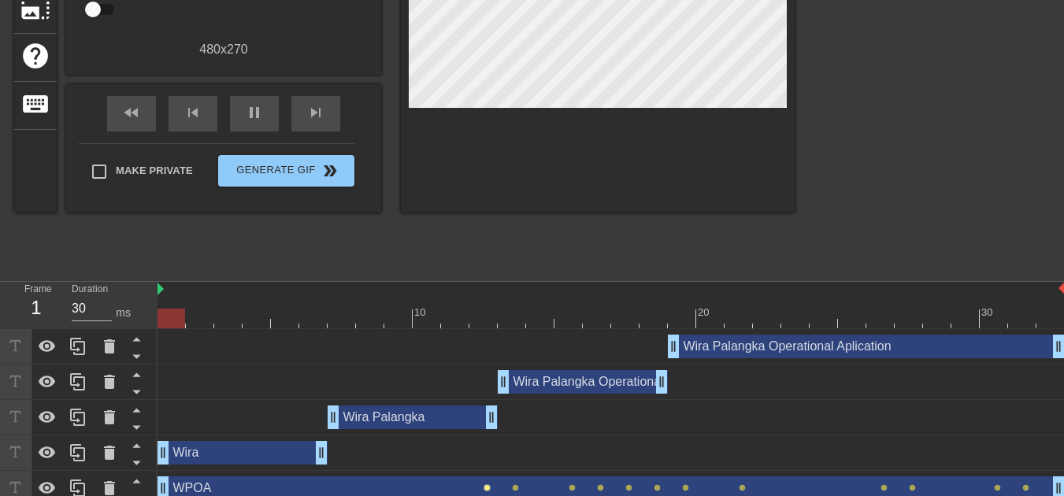
click at [487, 484] on span "lens" at bounding box center [487, 487] width 7 height 7
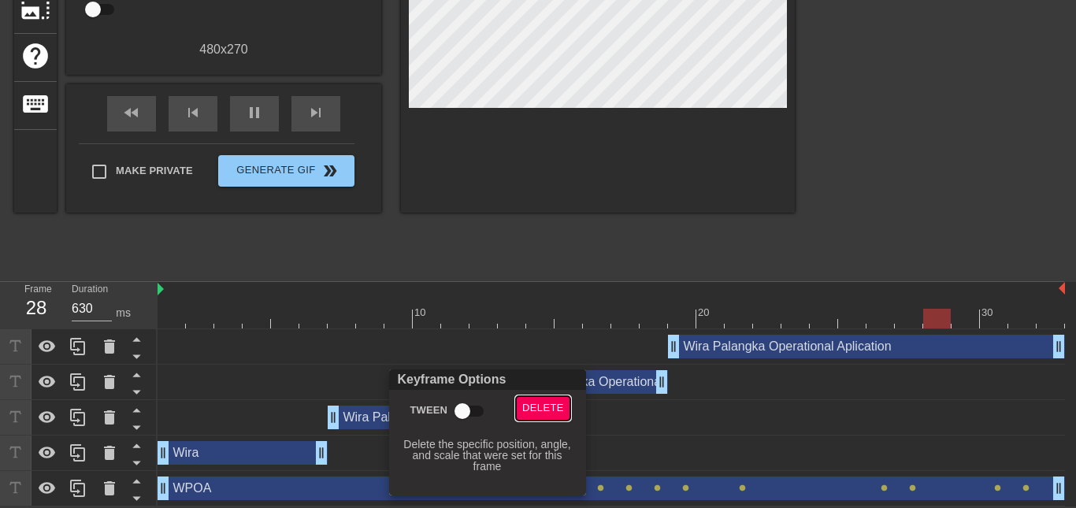
click at [536, 401] on span "Delete" at bounding box center [543, 408] width 42 height 18
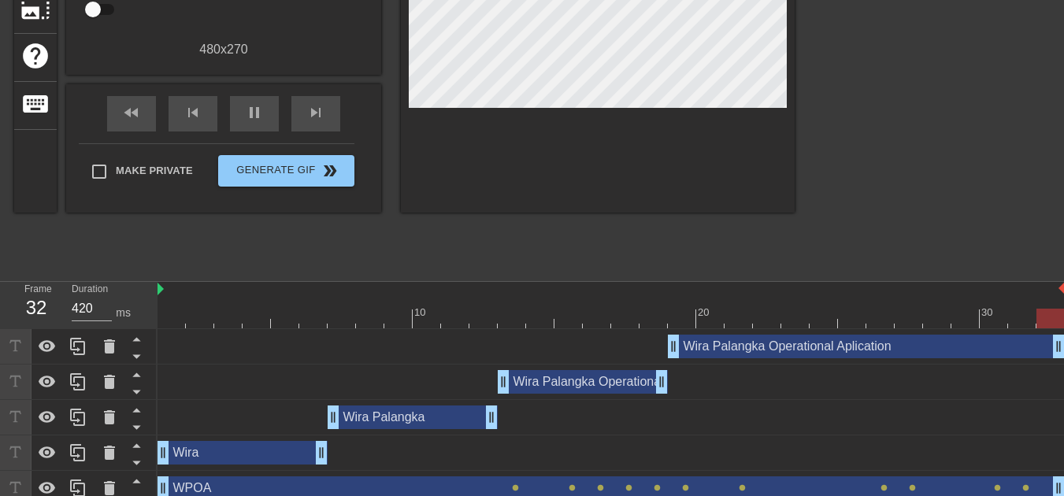
click at [511, 481] on div "WPOA drag_handle drag_handle" at bounding box center [611, 488] width 907 height 24
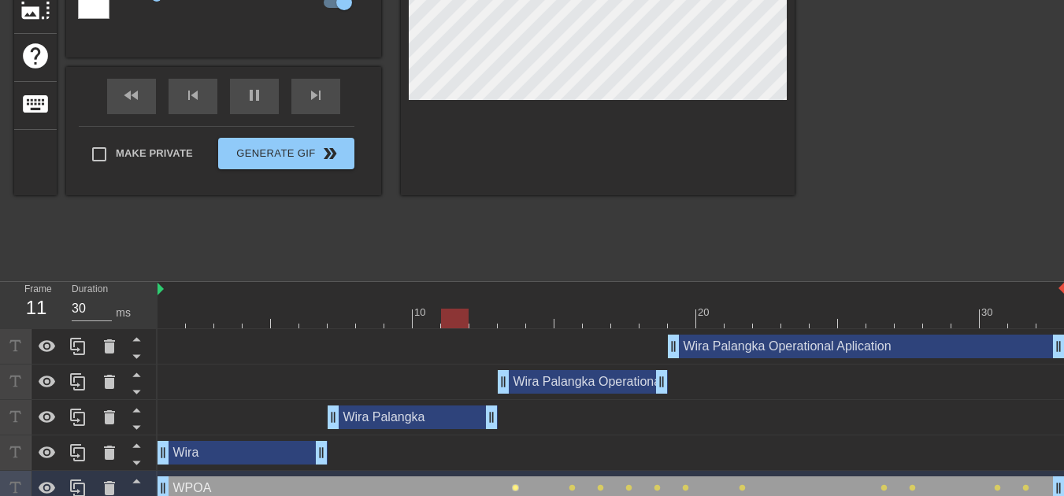
click at [514, 484] on span "lens" at bounding box center [515, 487] width 7 height 7
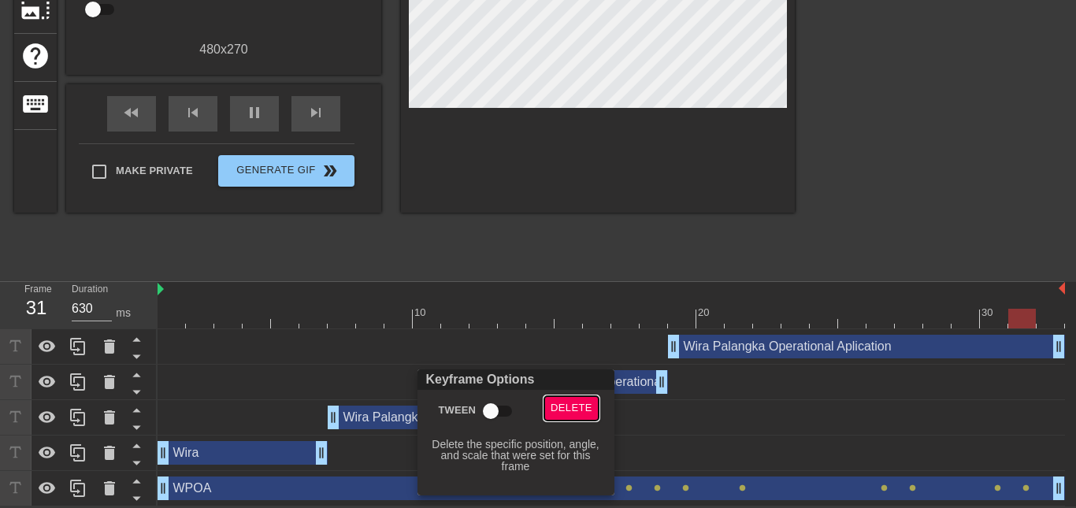
click at [557, 404] on span "Delete" at bounding box center [571, 408] width 42 height 18
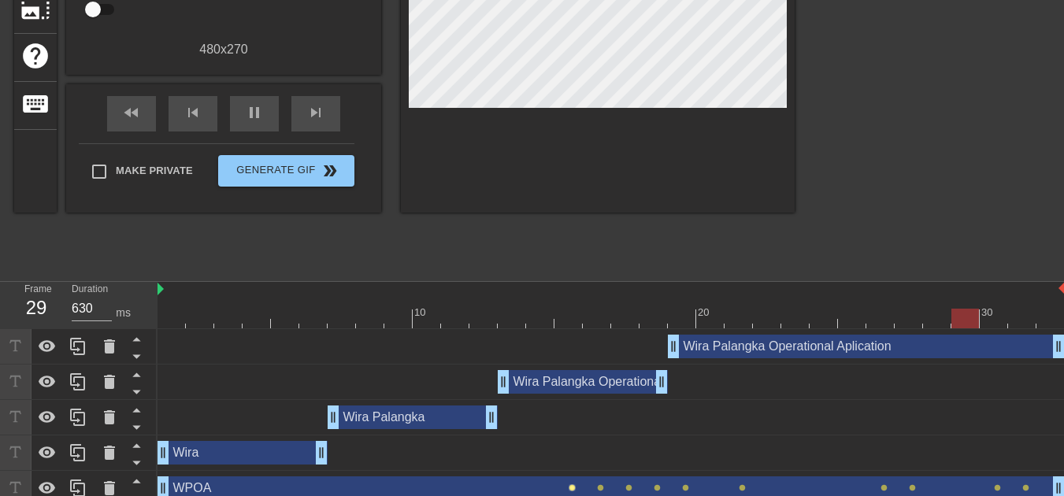
click at [573, 486] on span "lens" at bounding box center [572, 487] width 7 height 7
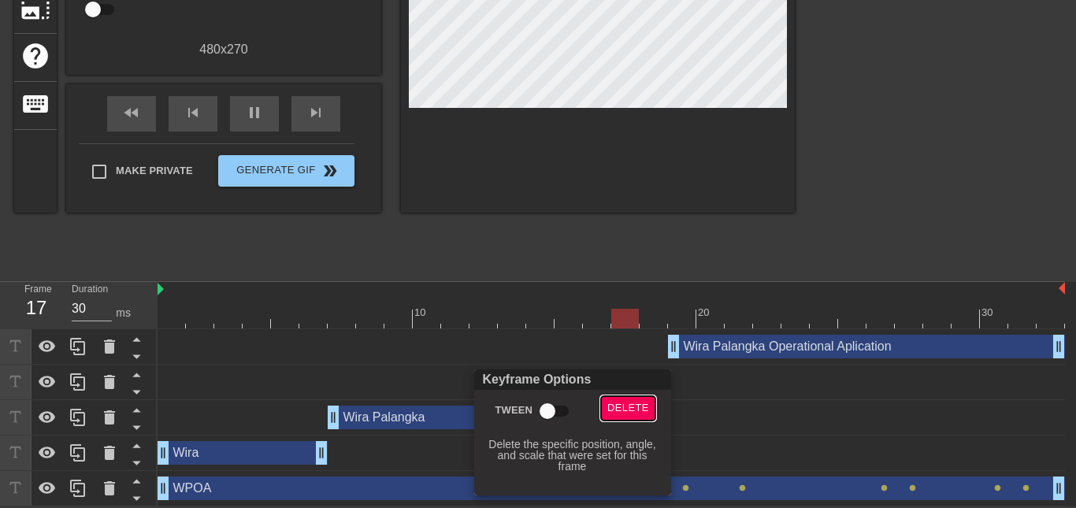
click at [622, 402] on span "Delete" at bounding box center [628, 408] width 42 height 18
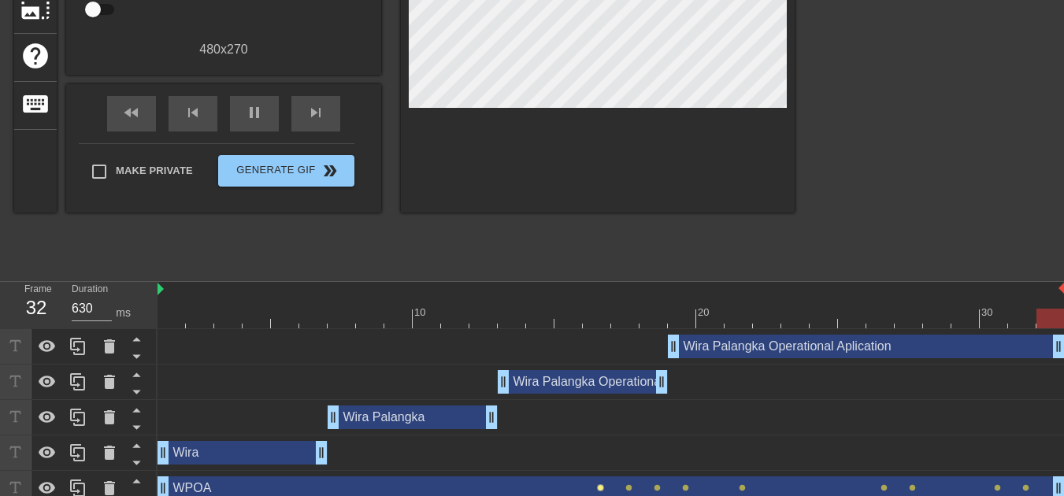
click at [602, 486] on span "lens" at bounding box center [600, 487] width 7 height 7
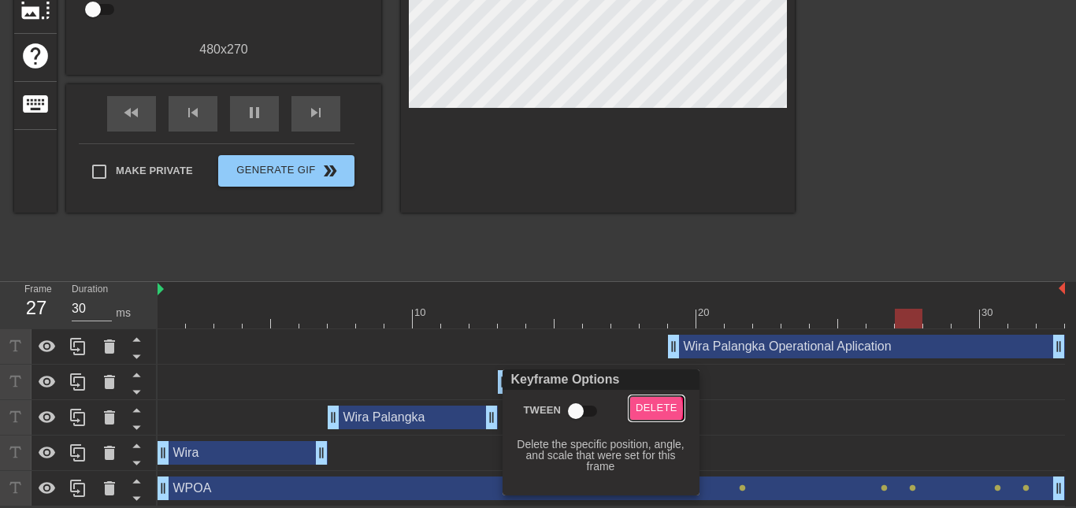
click at [644, 407] on span "Delete" at bounding box center [657, 408] width 42 height 18
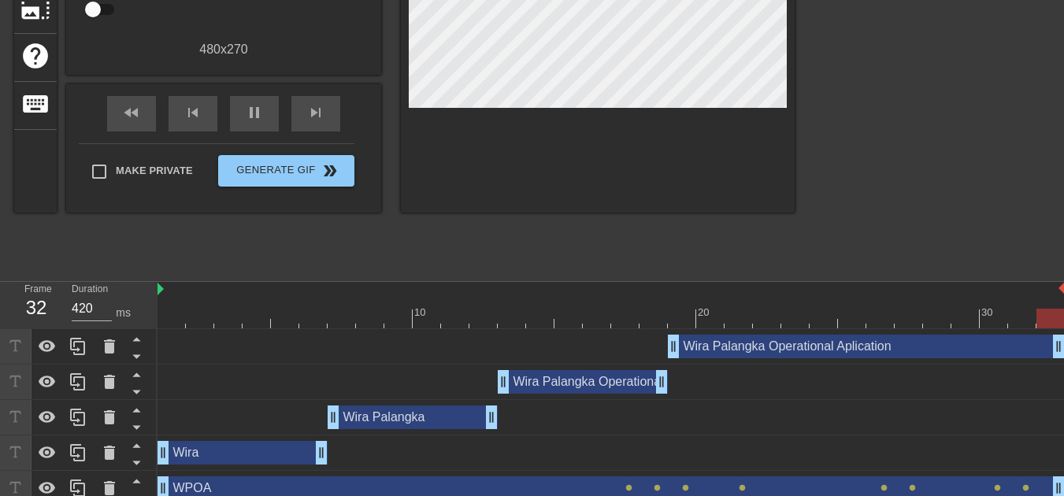
click at [630, 482] on div "WPOA drag_handle drag_handle" at bounding box center [611, 488] width 907 height 24
click at [632, 485] on span "lens" at bounding box center [628, 487] width 7 height 7
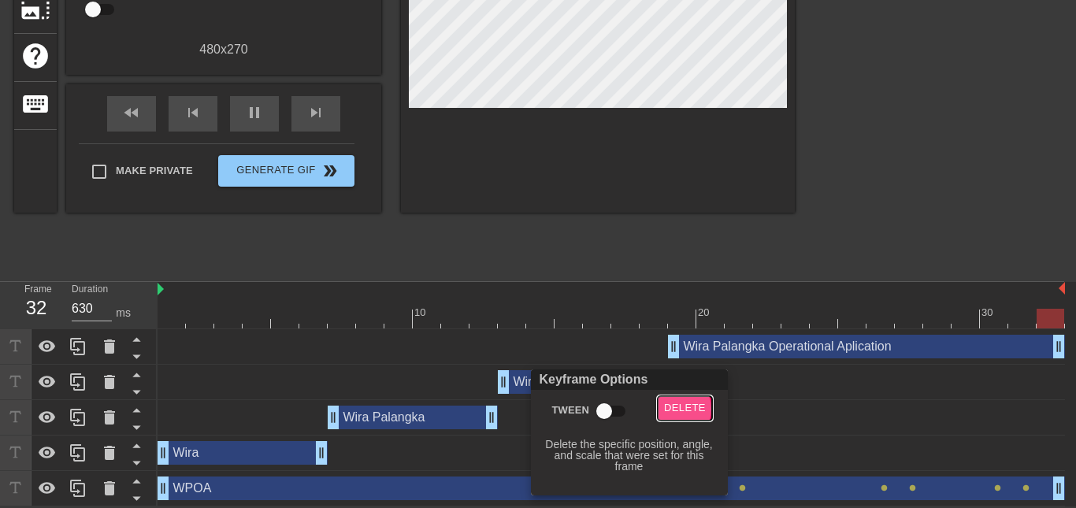
click at [671, 407] on span "Delete" at bounding box center [685, 408] width 42 height 18
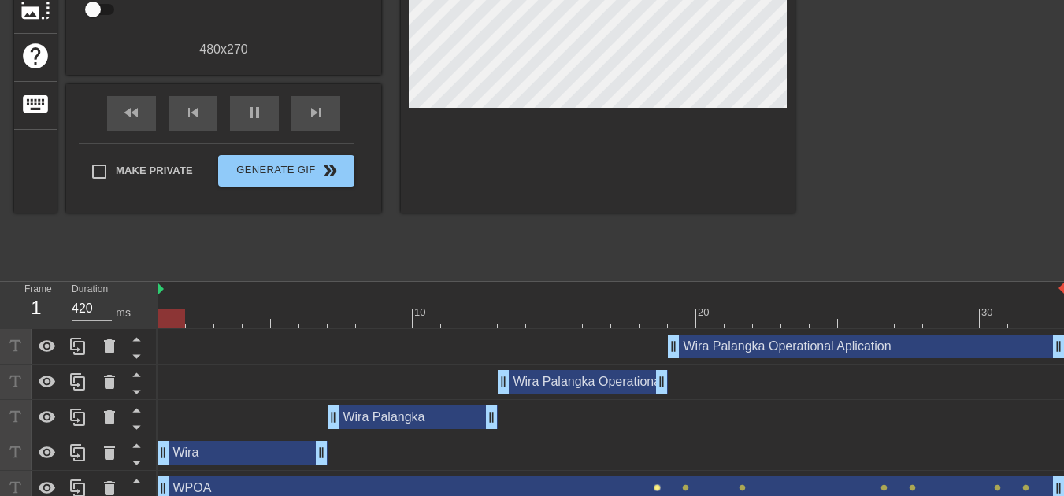
click at [656, 487] on span "lens" at bounding box center [657, 487] width 7 height 7
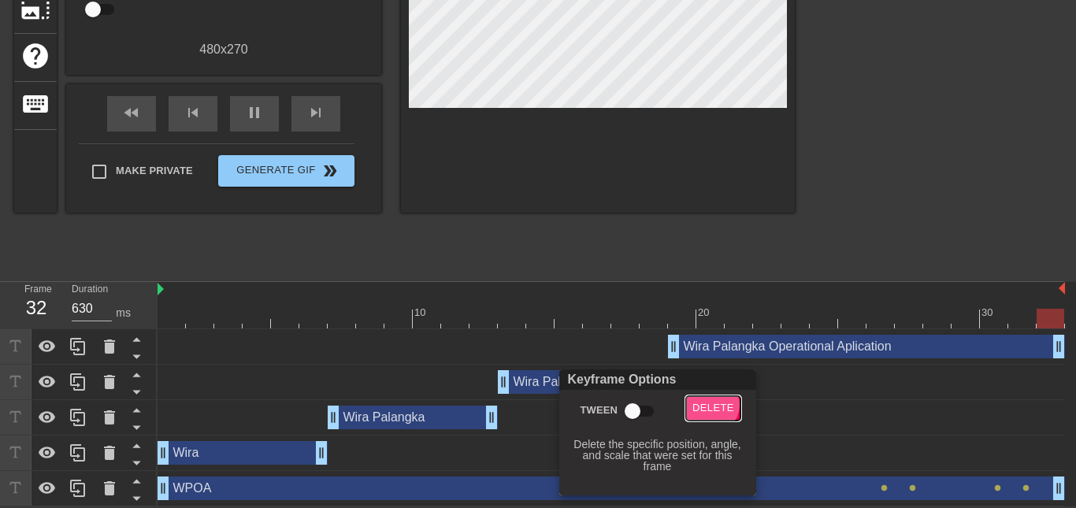
click at [711, 403] on span "Delete" at bounding box center [713, 408] width 42 height 18
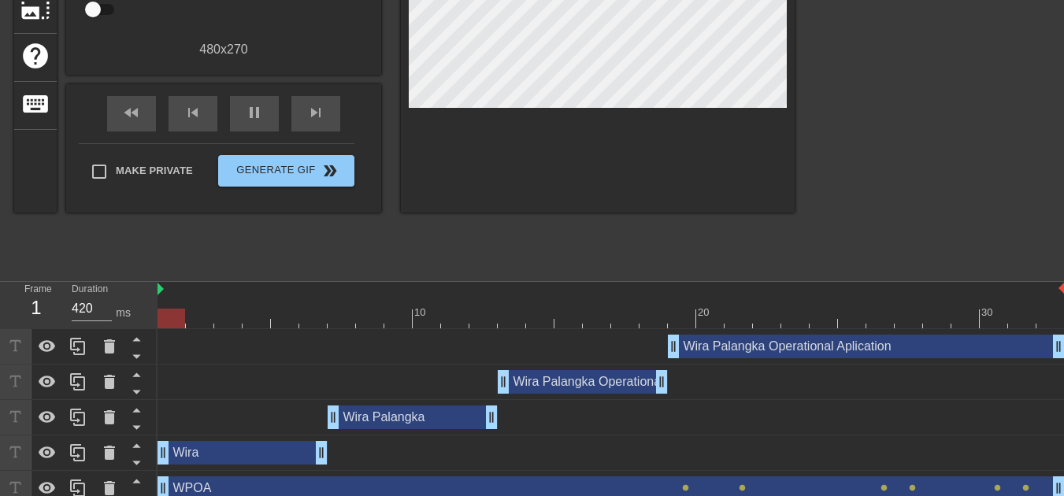
click at [680, 481] on div "WPOA drag_handle drag_handle" at bounding box center [611, 488] width 907 height 24
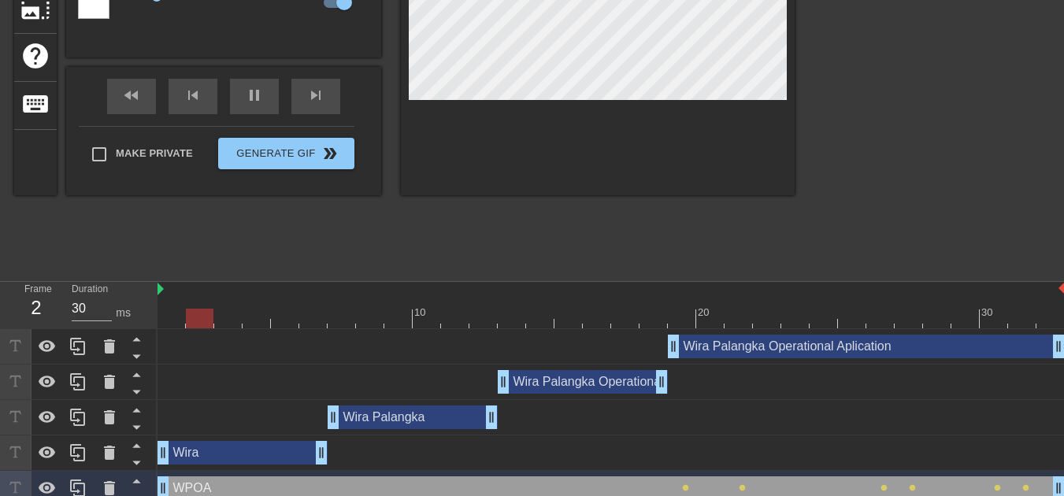
click at [684, 484] on div "WPOA drag_handle drag_handle" at bounding box center [611, 488] width 907 height 24
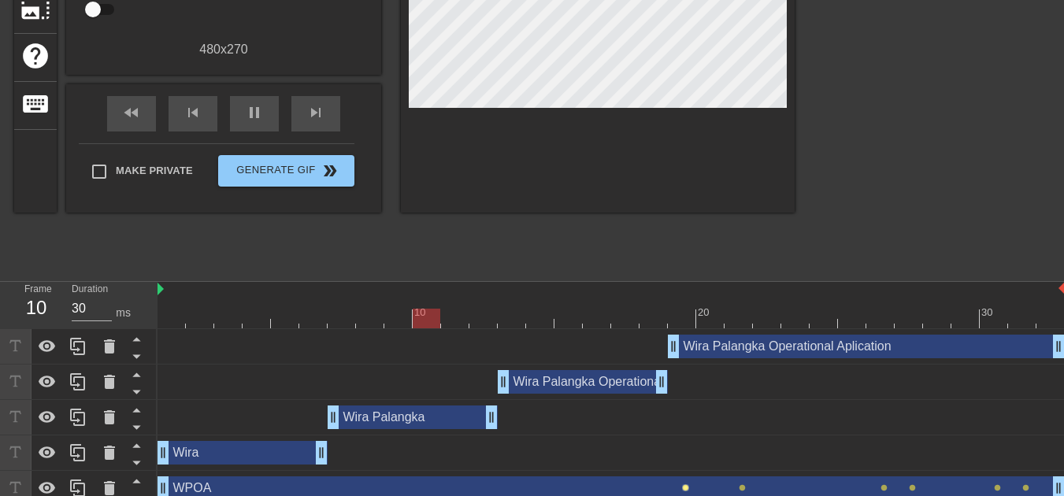
click at [684, 489] on span "lens" at bounding box center [685, 487] width 7 height 7
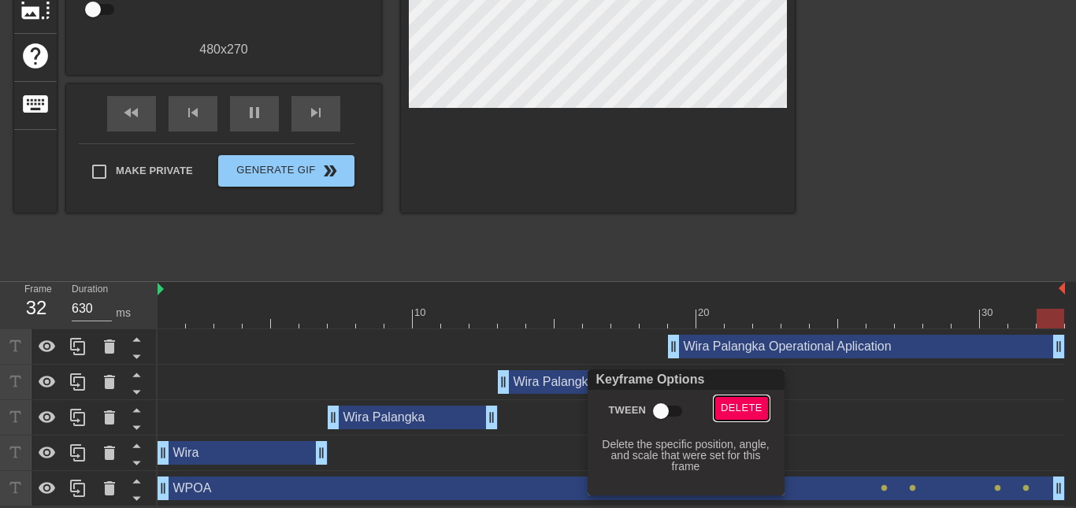
click at [729, 400] on span "Delete" at bounding box center [742, 408] width 42 height 18
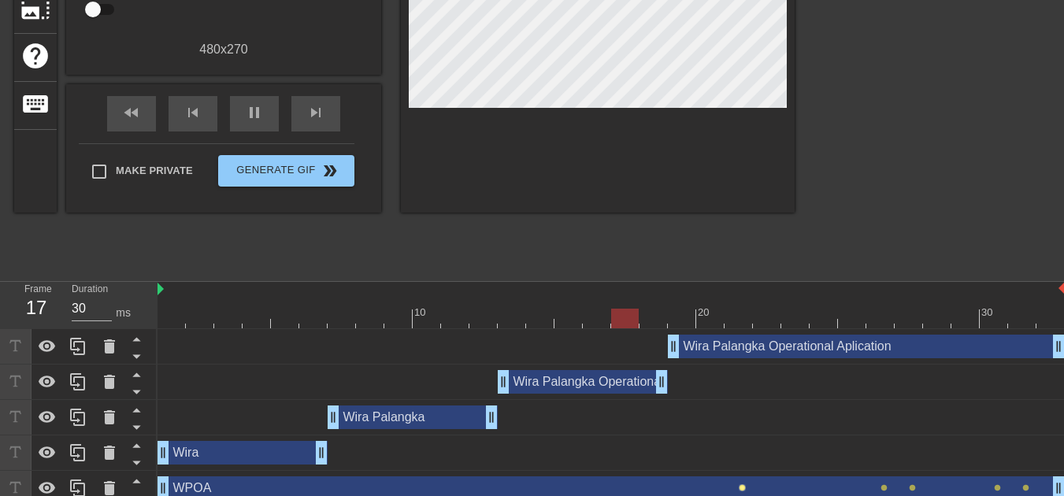
click at [740, 488] on span "lens" at bounding box center [742, 487] width 7 height 7
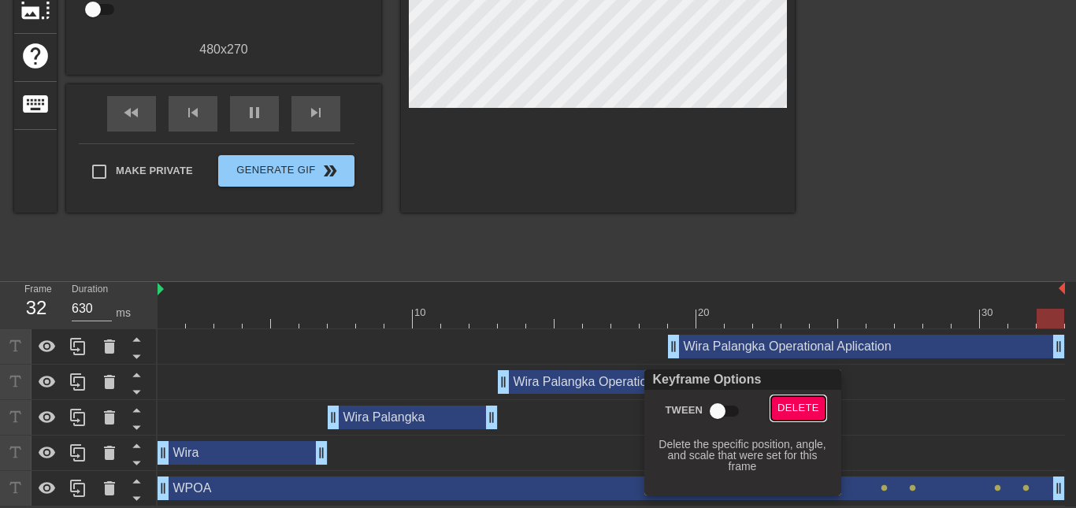
click at [794, 404] on span "Delete" at bounding box center [798, 408] width 42 height 18
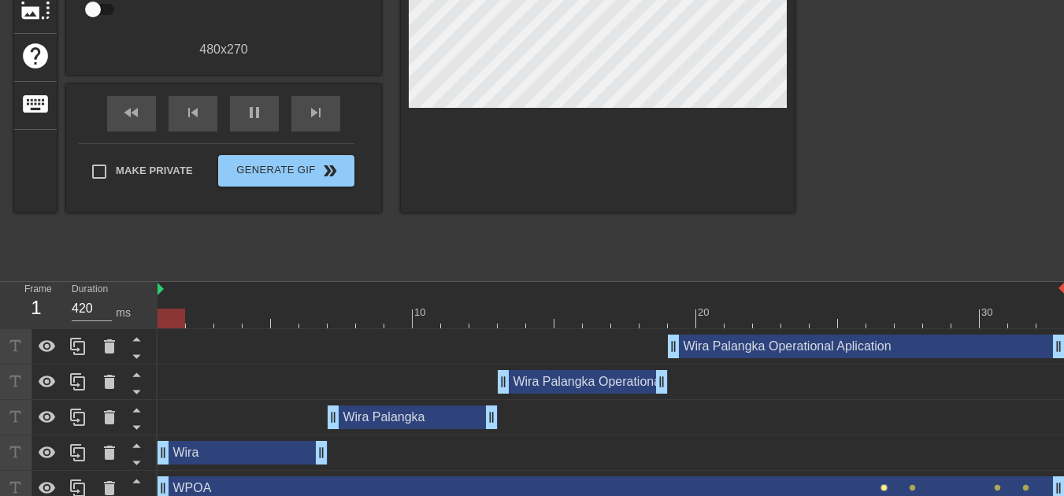
click at [882, 486] on span "lens" at bounding box center [883, 487] width 7 height 7
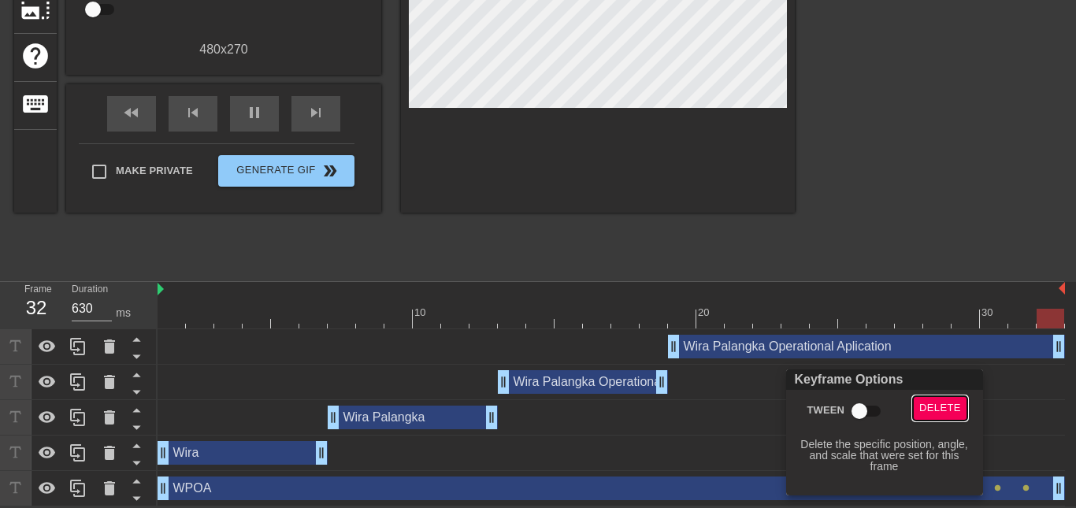
click at [932, 408] on span "Delete" at bounding box center [940, 408] width 42 height 18
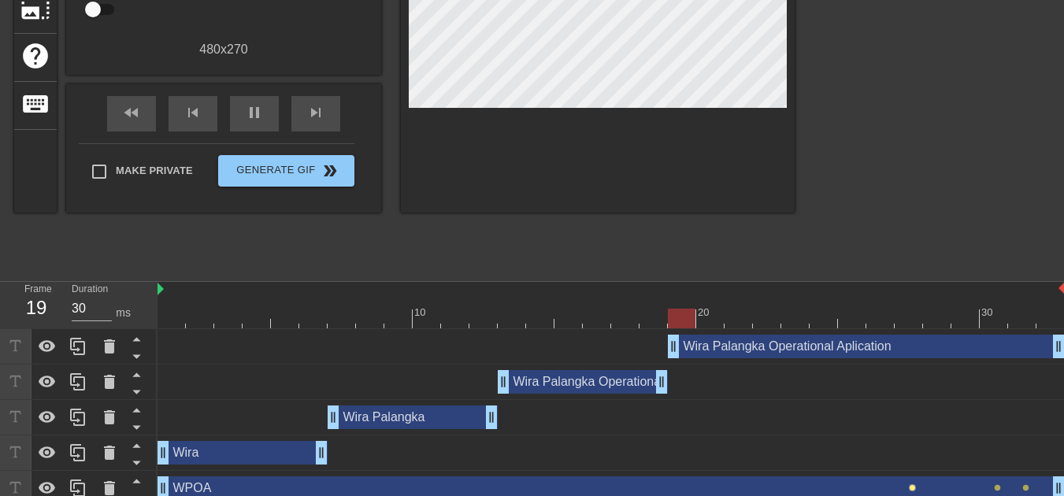
click at [914, 488] on span "lens" at bounding box center [912, 487] width 7 height 7
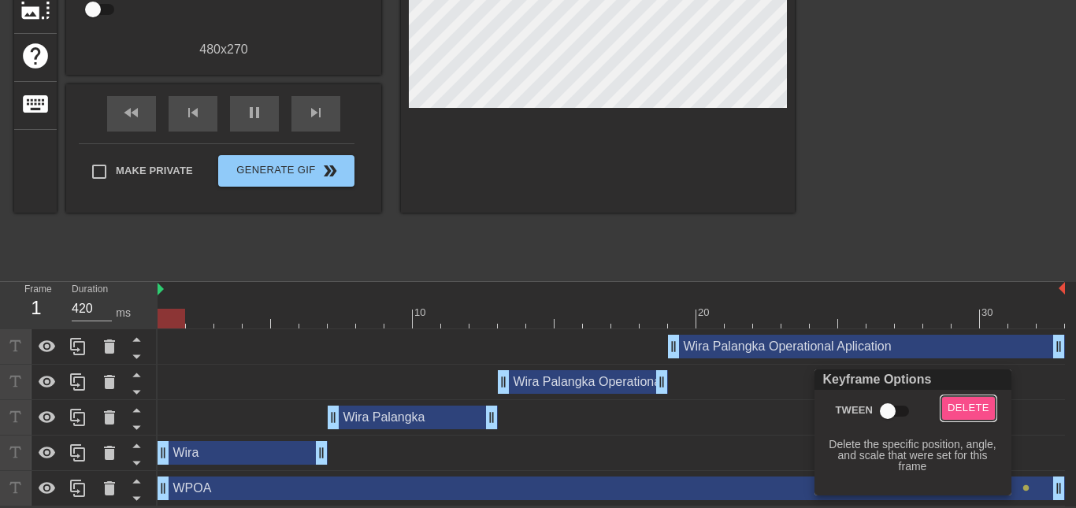
click at [967, 406] on span "Delete" at bounding box center [968, 408] width 42 height 18
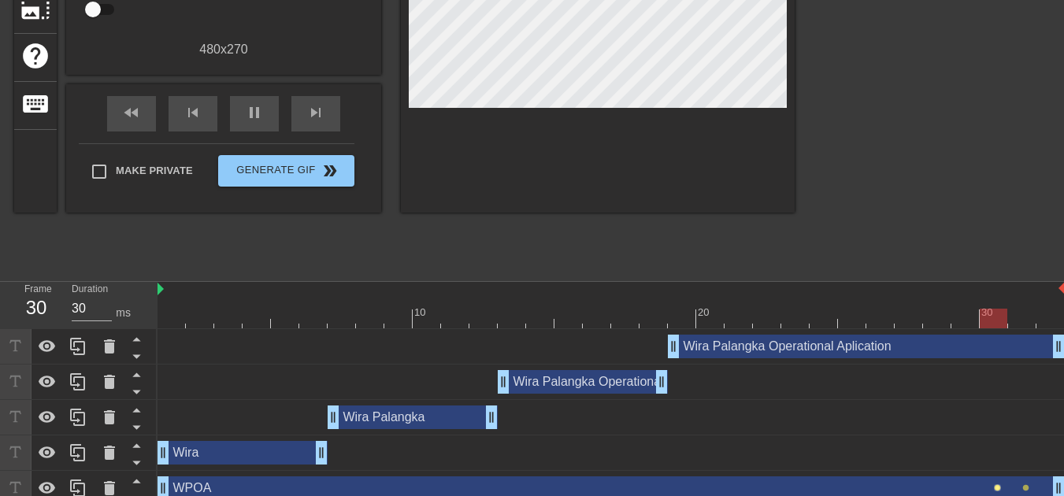
click at [997, 487] on span "lens" at bounding box center [997, 487] width 7 height 7
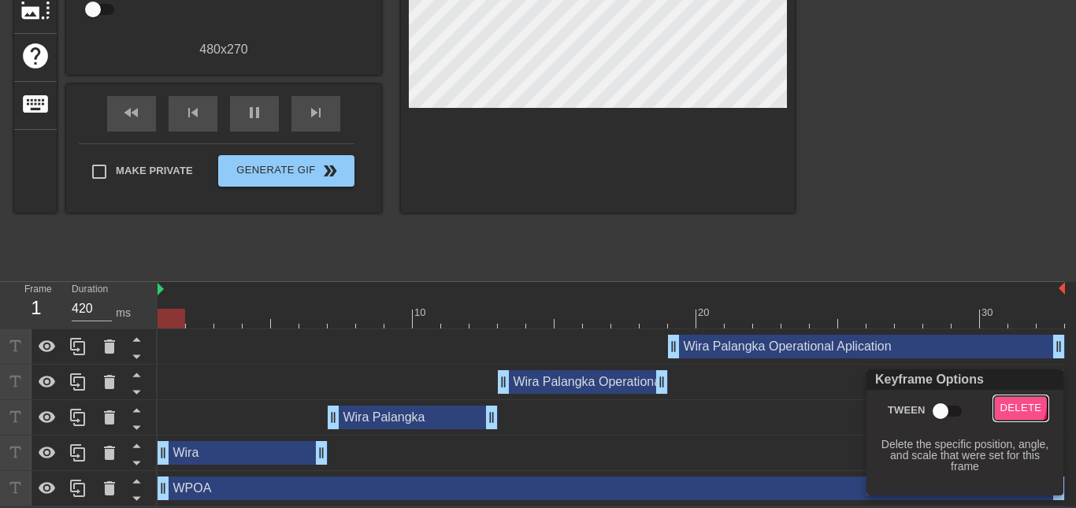
drag, startPoint x: 1012, startPoint y: 403, endPoint x: 1021, endPoint y: 428, distance: 25.9
click at [1011, 403] on span "Delete" at bounding box center [1021, 408] width 42 height 18
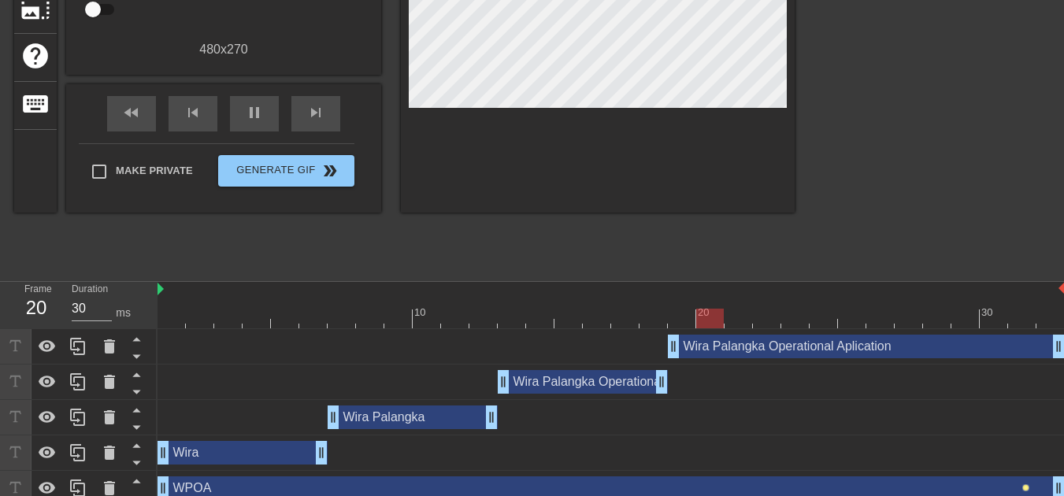
click at [1025, 487] on span "lens" at bounding box center [1025, 487] width 7 height 7
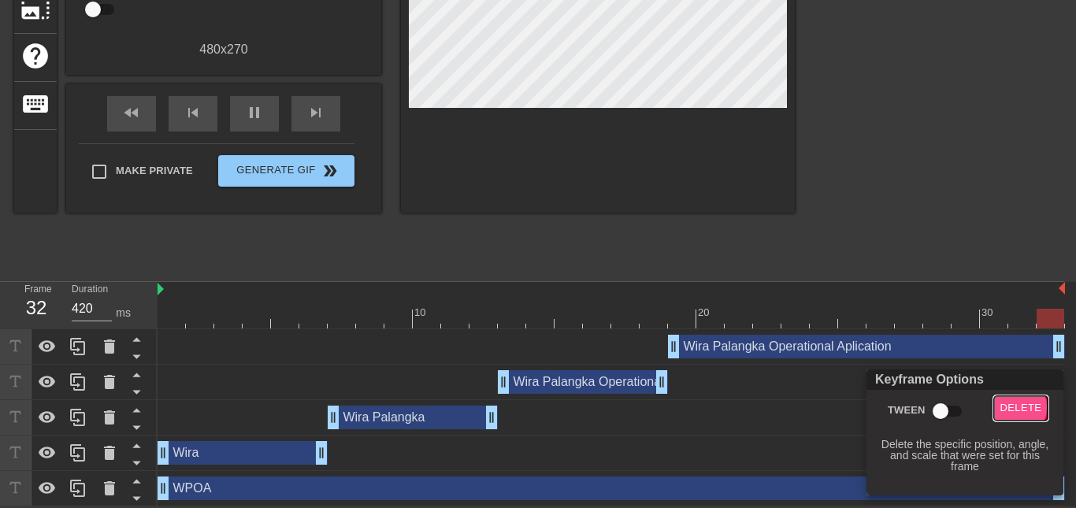
click at [1012, 406] on span "Delete" at bounding box center [1021, 408] width 42 height 18
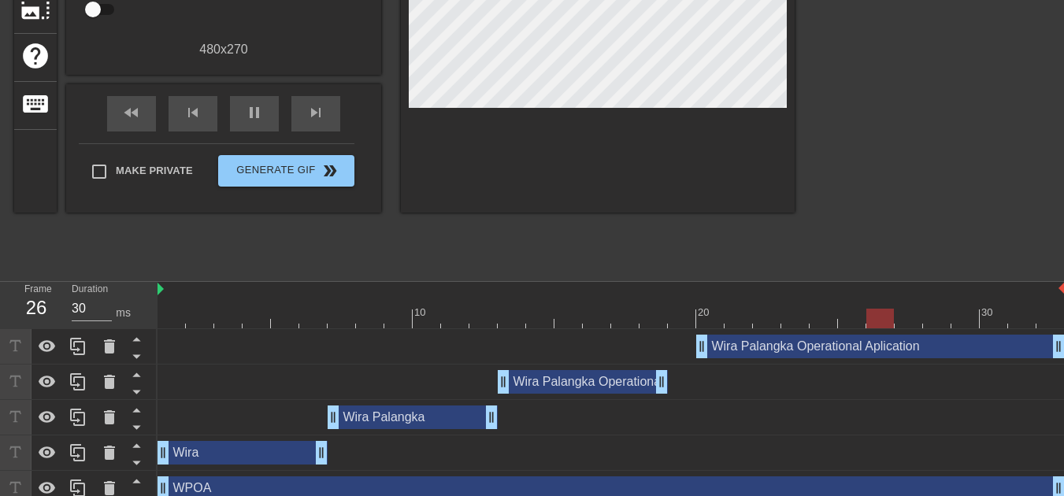
drag, startPoint x: 673, startPoint y: 341, endPoint x: 695, endPoint y: 341, distance: 22.1
click at [695, 341] on div "Wira Palangka Operational Aplication drag_handle drag_handle" at bounding box center [611, 347] width 907 height 24
drag, startPoint x: 630, startPoint y: 385, endPoint x: 664, endPoint y: 384, distance: 33.9
click at [664, 384] on div "Wira Palangka Operational drag_handle drag_handle" at bounding box center [611, 382] width 170 height 24
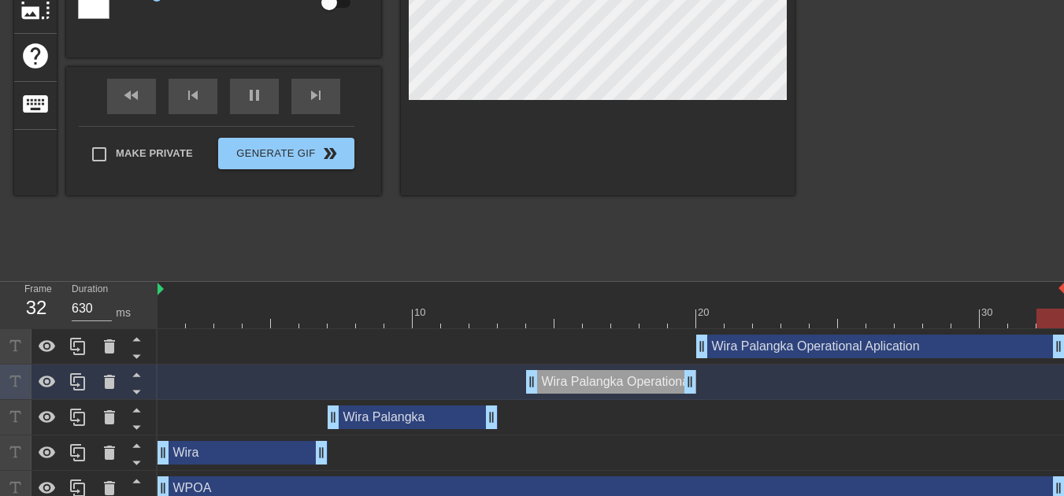
type input "30"
drag, startPoint x: 452, startPoint y: 419, endPoint x: 475, endPoint y: 418, distance: 22.9
click at [475, 418] on div "Wira Palangka drag_handle drag_handle" at bounding box center [441, 418] width 170 height 24
type input "Wira Palangka"
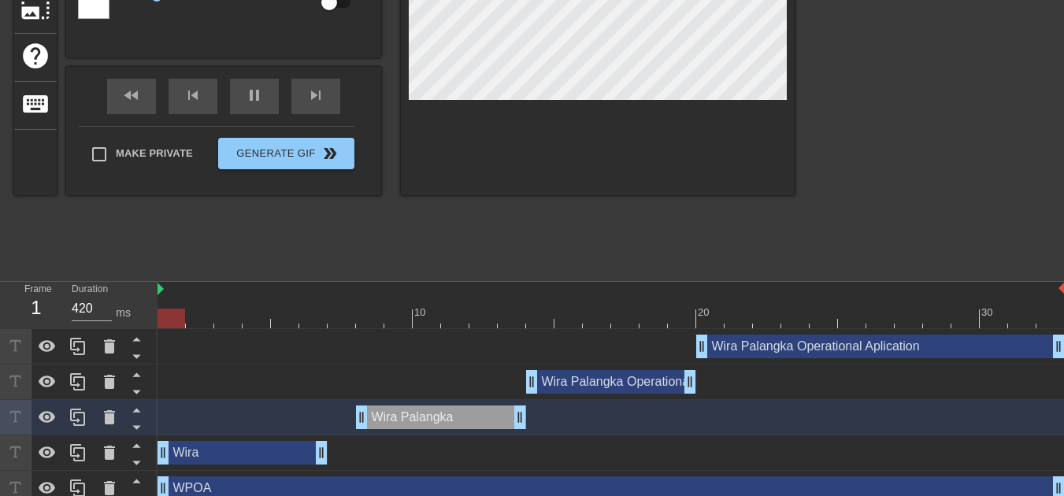
type input "30"
drag, startPoint x: 288, startPoint y: 459, endPoint x: 319, endPoint y: 458, distance: 30.8
click at [319, 458] on div "Wira drag_handle drag_handle" at bounding box center [271, 453] width 170 height 24
type input "Wira"
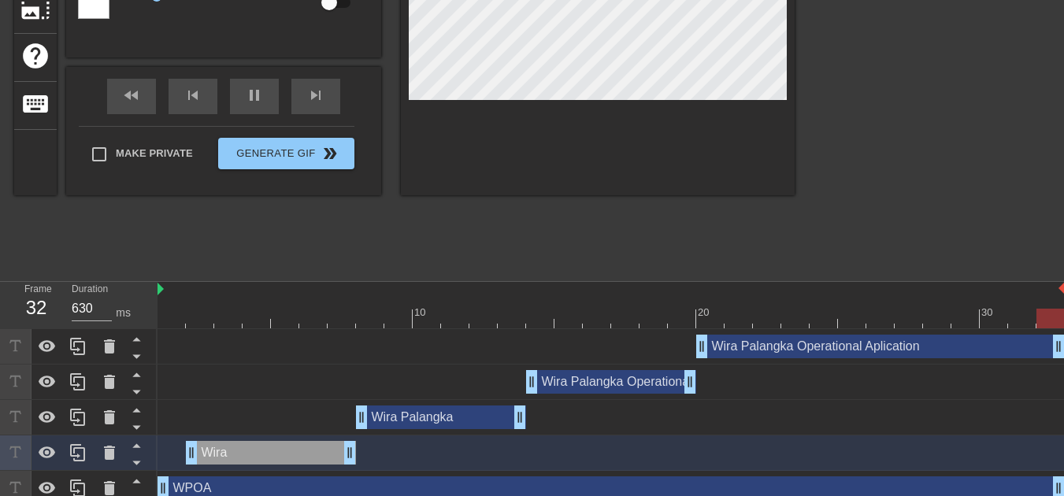
click at [499, 287] on div at bounding box center [611, 290] width 907 height 16
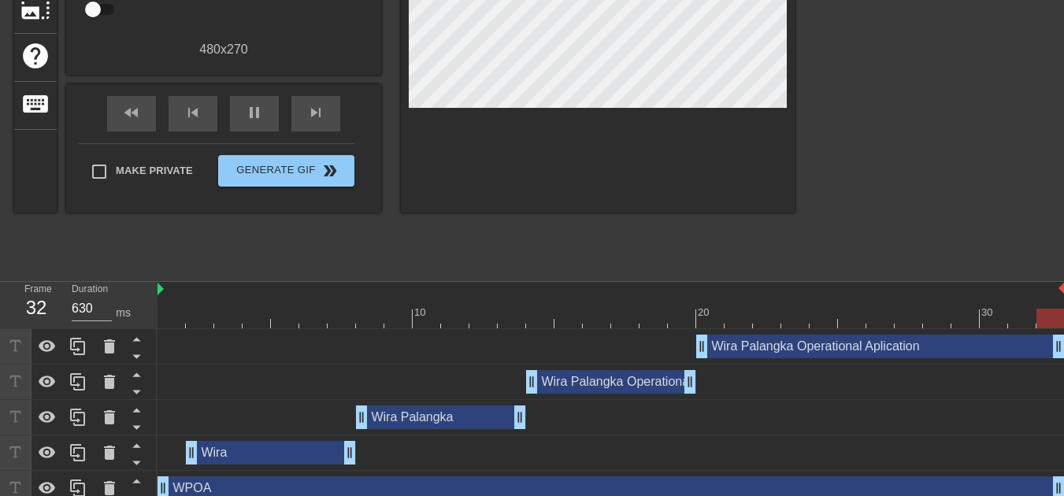
click at [646, 410] on div "Wira Palangka drag_handle drag_handle" at bounding box center [611, 418] width 907 height 24
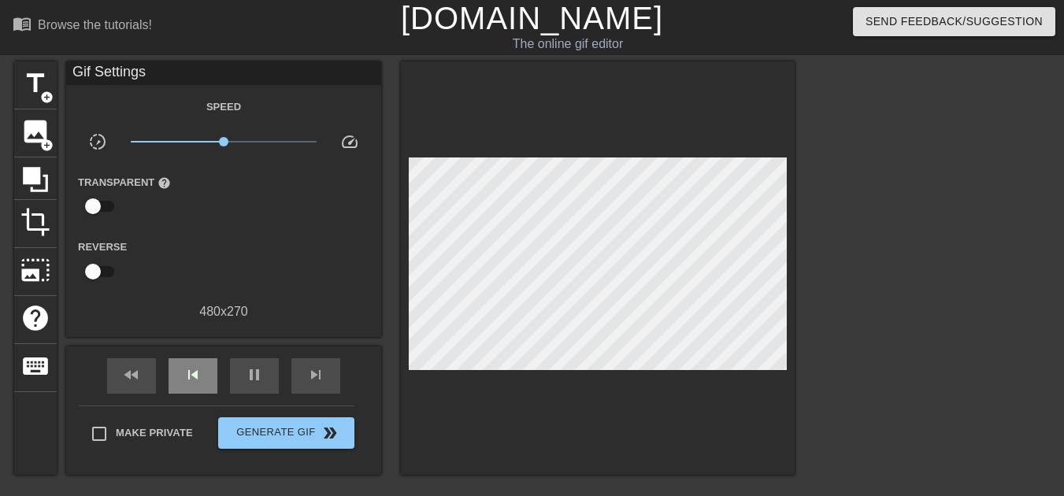
scroll to position [0, 0]
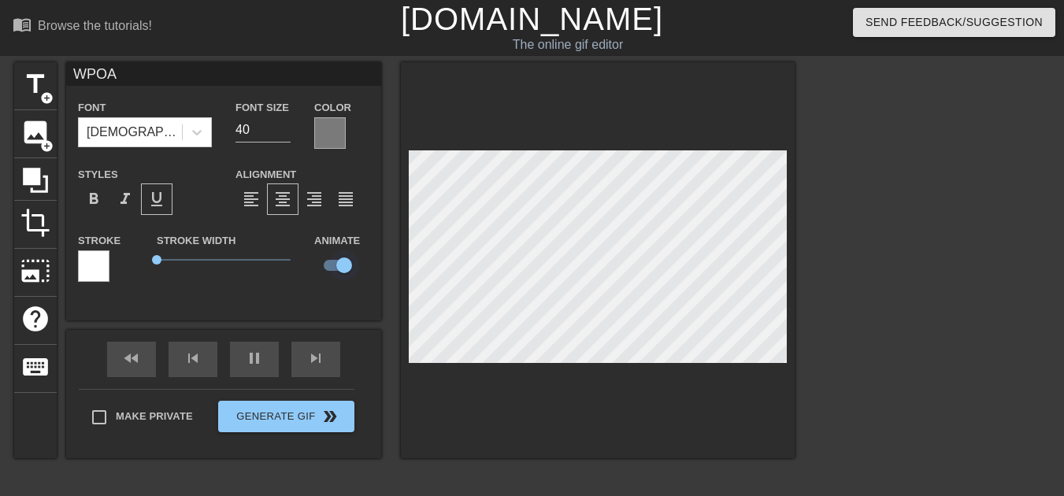
type input "420"
click at [336, 250] on input "checkbox" at bounding box center [344, 265] width 90 height 30
checkbox input "false"
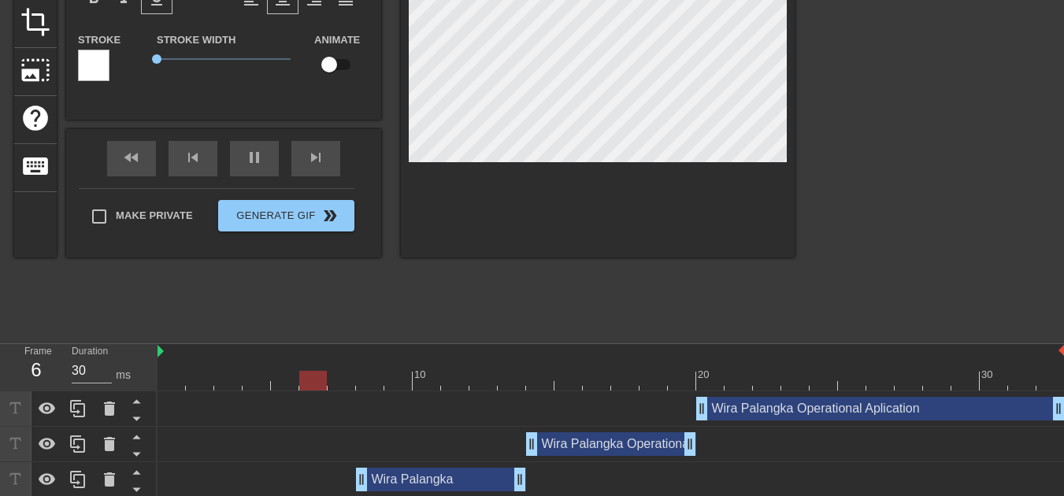
scroll to position [275, 0]
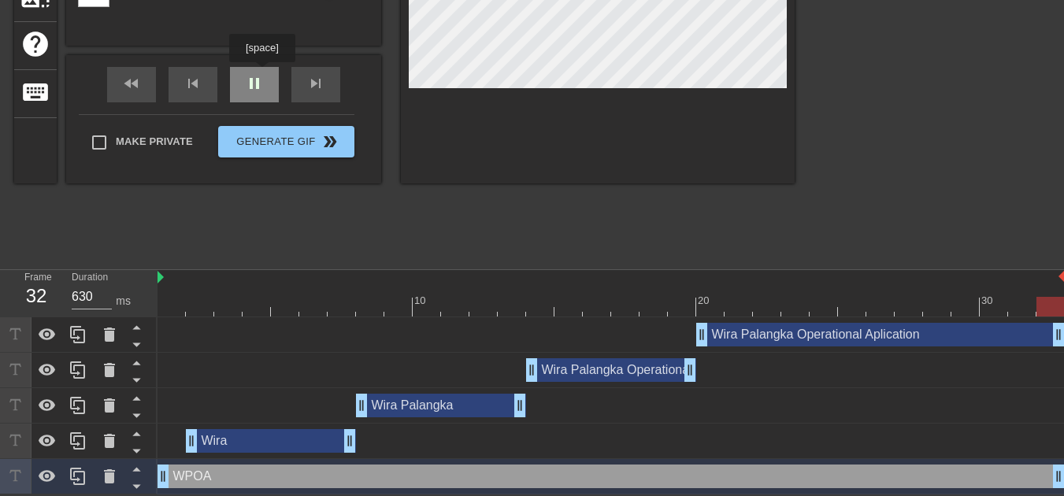
click at [261, 73] on div "pause" at bounding box center [254, 84] width 49 height 35
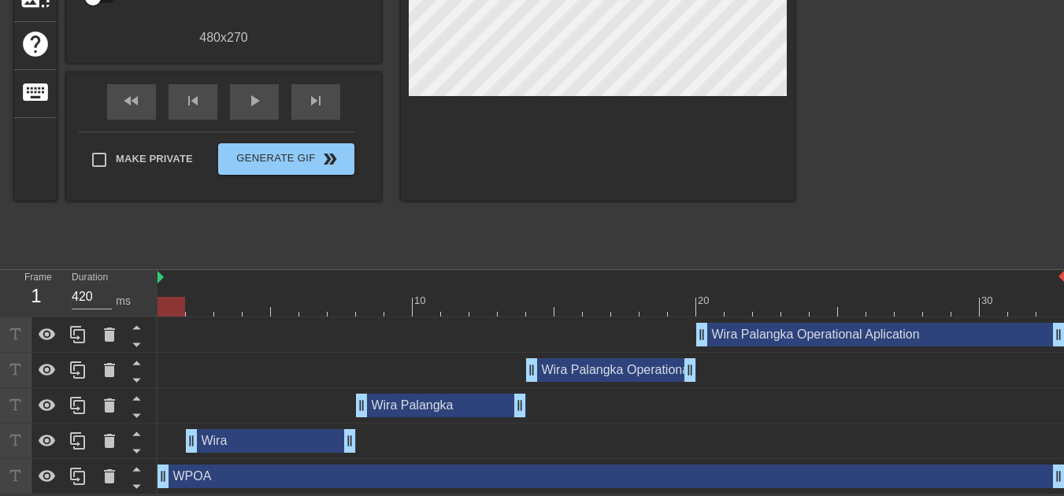
drag, startPoint x: 179, startPoint y: 302, endPoint x: 139, endPoint y: 302, distance: 39.4
click at [139, 302] on div "Frame 1 Duration 420 ms 10 20 30 Wira Palangka Operational Aplication drag_hand…" at bounding box center [532, 382] width 1064 height 224
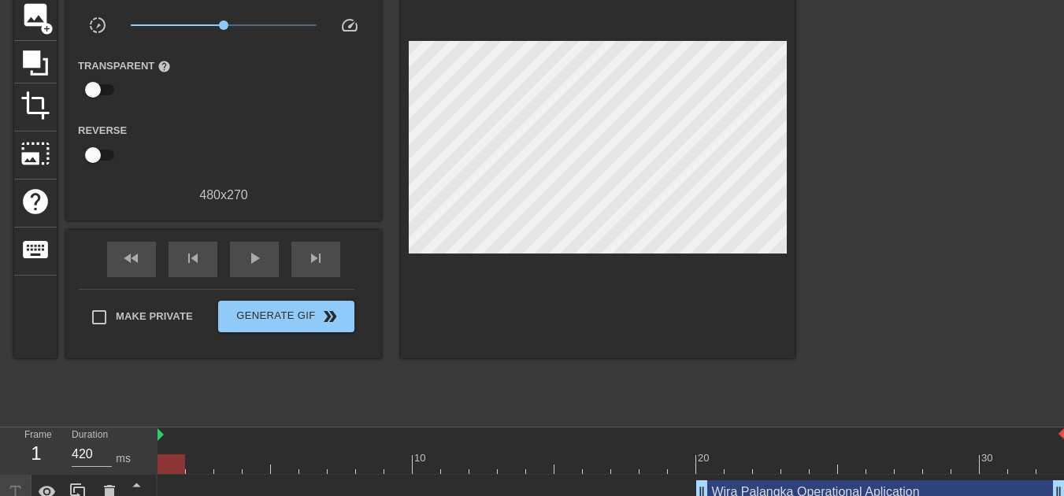
scroll to position [39, 0]
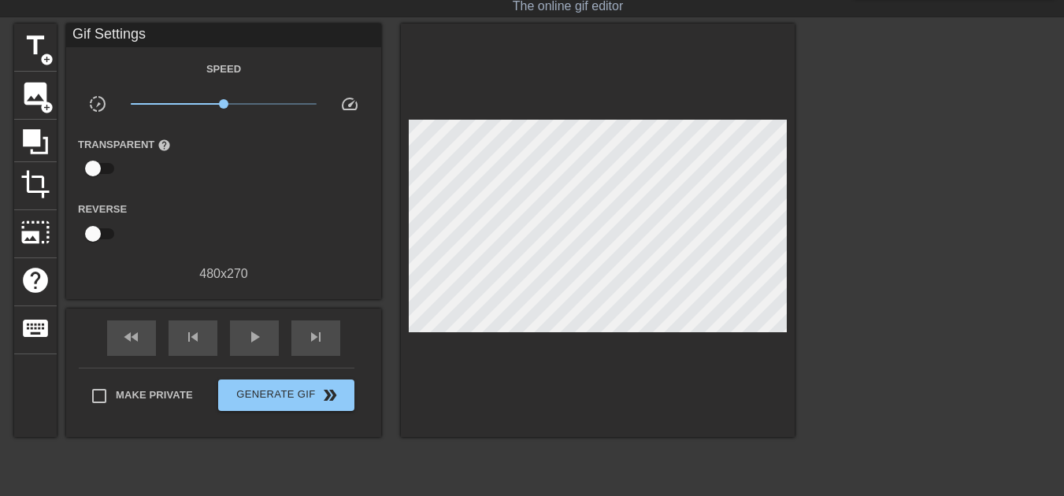
click at [739, 347] on div at bounding box center [598, 230] width 394 height 413
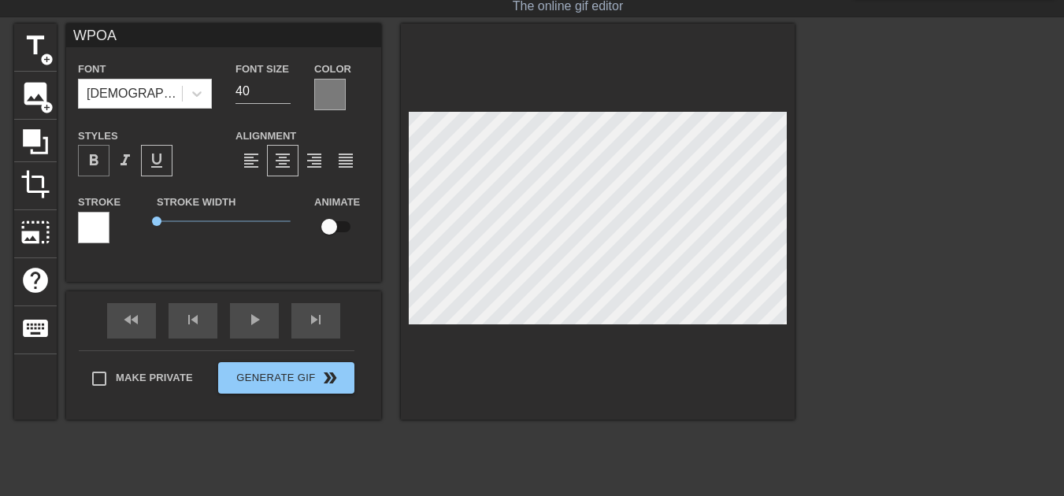
click at [104, 152] on div "format_bold" at bounding box center [94, 161] width 32 height 32
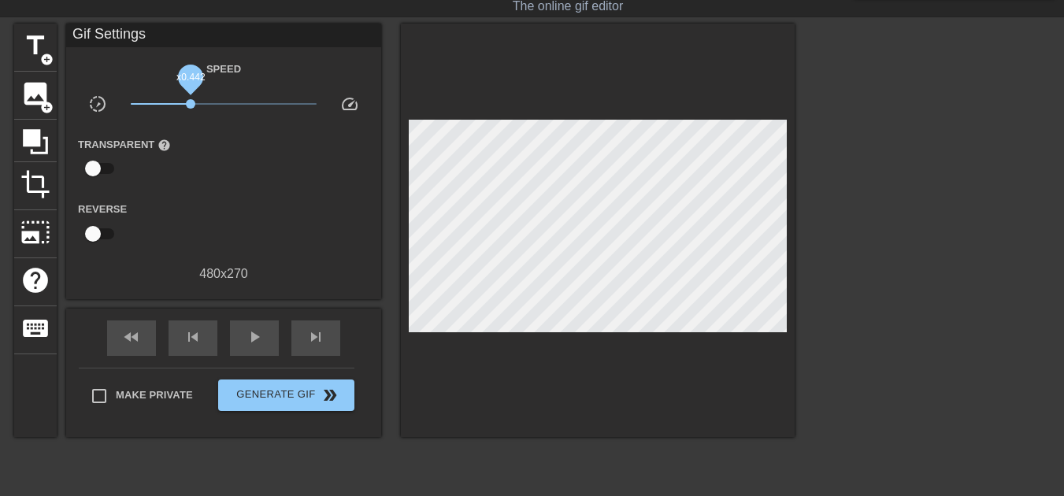
drag, startPoint x: 228, startPoint y: 102, endPoint x: 191, endPoint y: 96, distance: 38.3
click at [191, 99] on span "x0.442" at bounding box center [190, 103] width 9 height 9
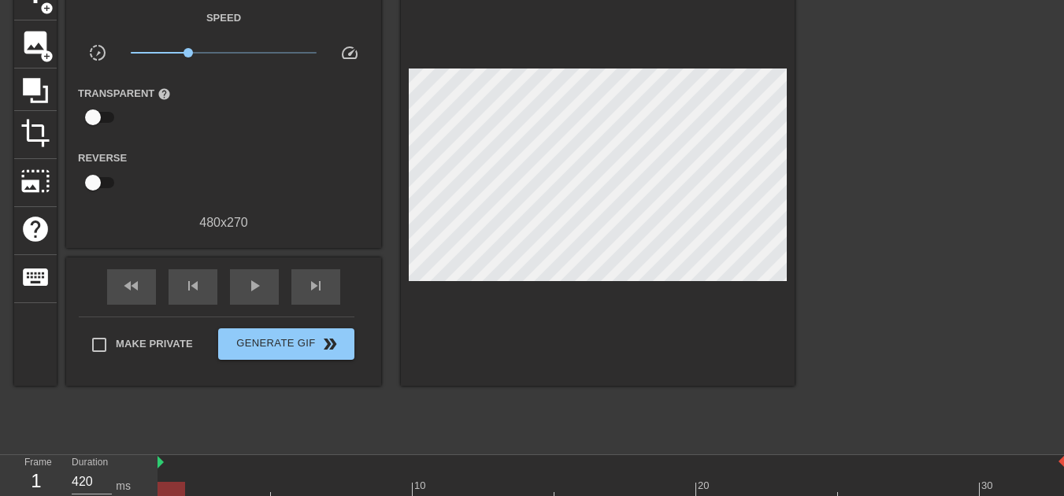
scroll to position [117, 0]
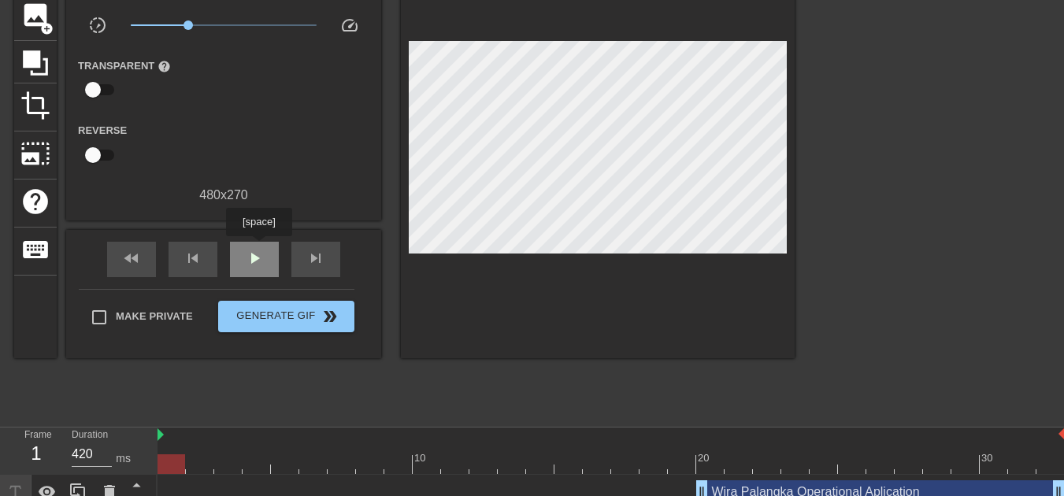
click at [258, 249] on span "play_arrow" at bounding box center [254, 258] width 19 height 19
click at [264, 242] on div "pause" at bounding box center [254, 259] width 49 height 35
click at [261, 249] on span "play_arrow" at bounding box center [254, 258] width 19 height 19
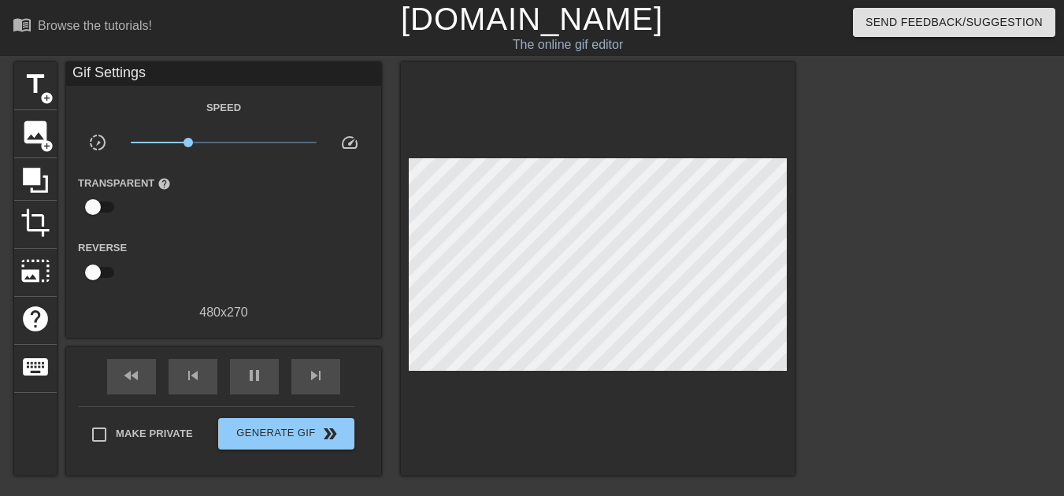
scroll to position [275, 0]
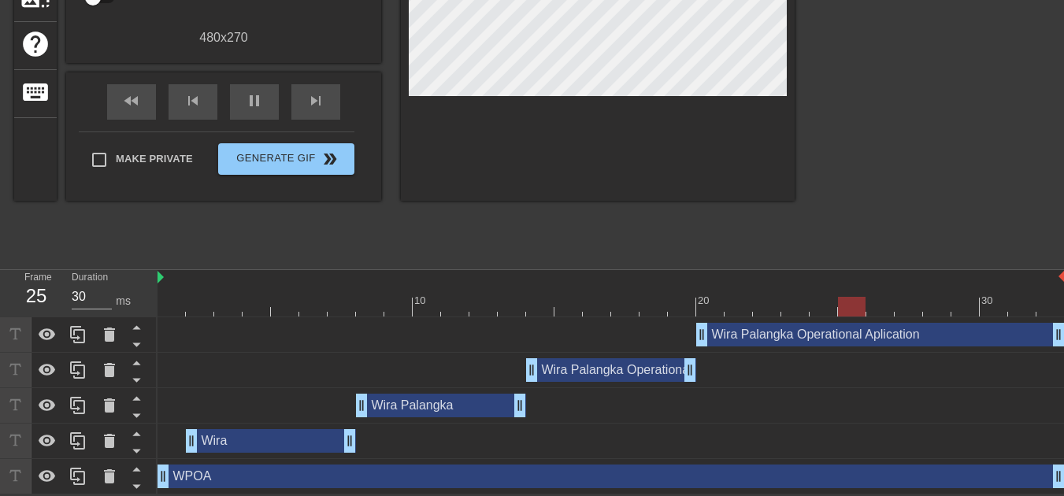
click at [414, 398] on div "Wira Palangka drag_handle drag_handle" at bounding box center [441, 406] width 170 height 24
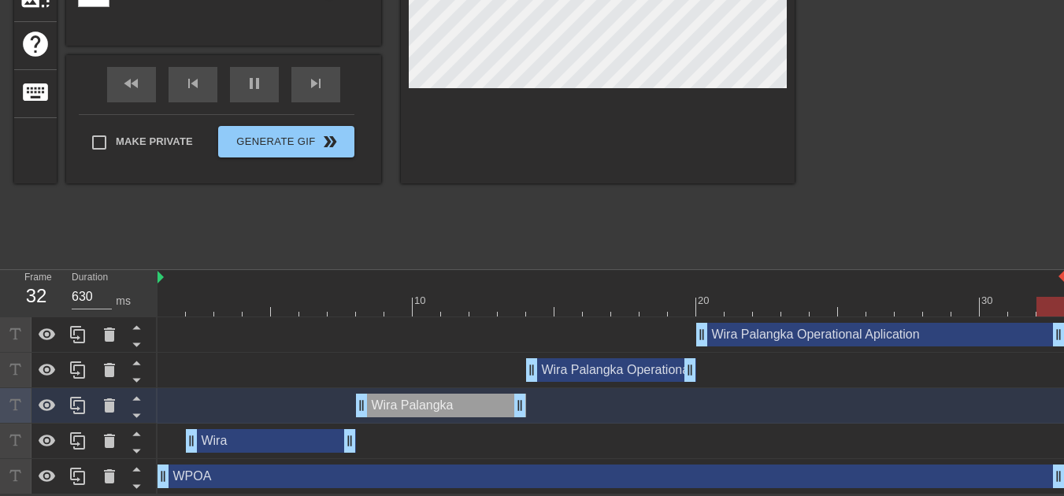
click at [426, 406] on div "Wira Palangka drag_handle drag_handle" at bounding box center [441, 406] width 170 height 24
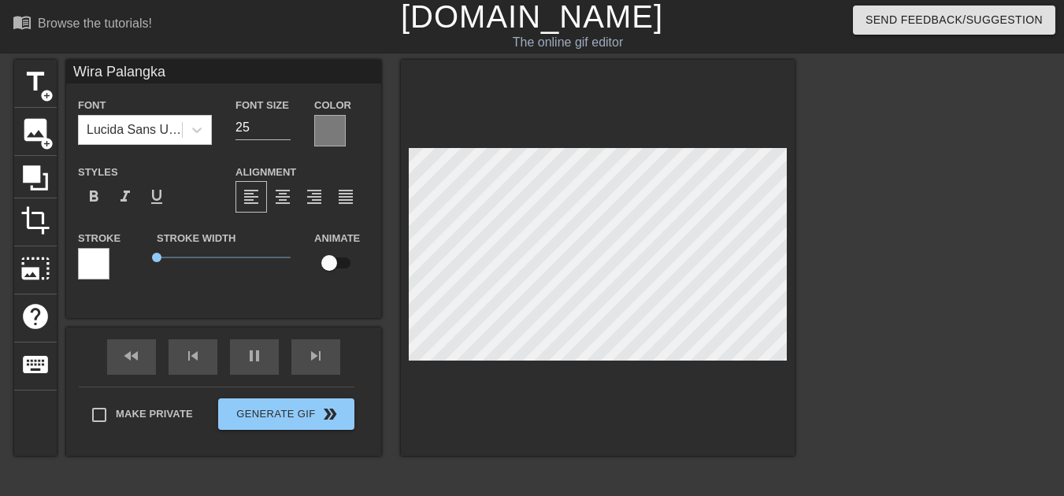
scroll to position [0, 0]
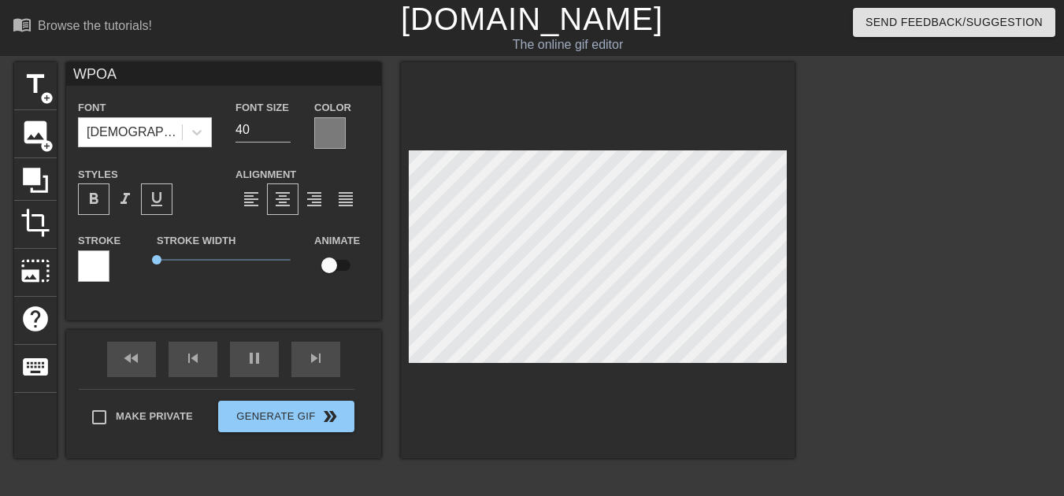
click at [152, 190] on span "format_underline" at bounding box center [156, 199] width 19 height 19
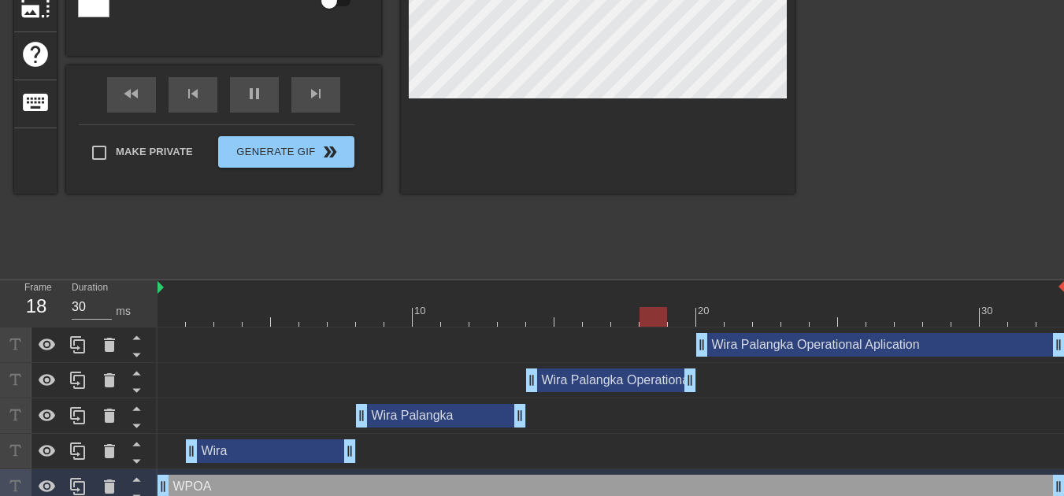
scroll to position [275, 0]
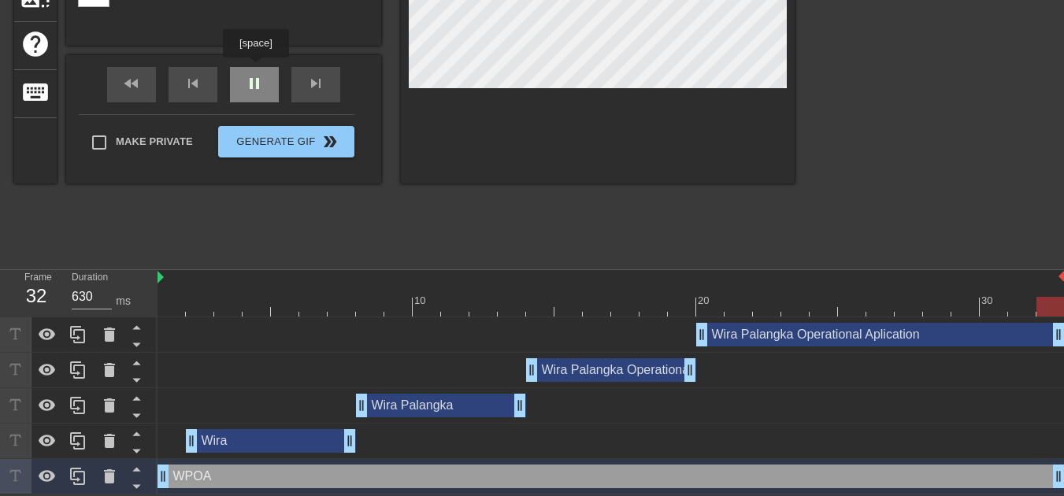
click at [255, 69] on div "fast_rewind skip_previous pause skip_next" at bounding box center [223, 84] width 257 height 59
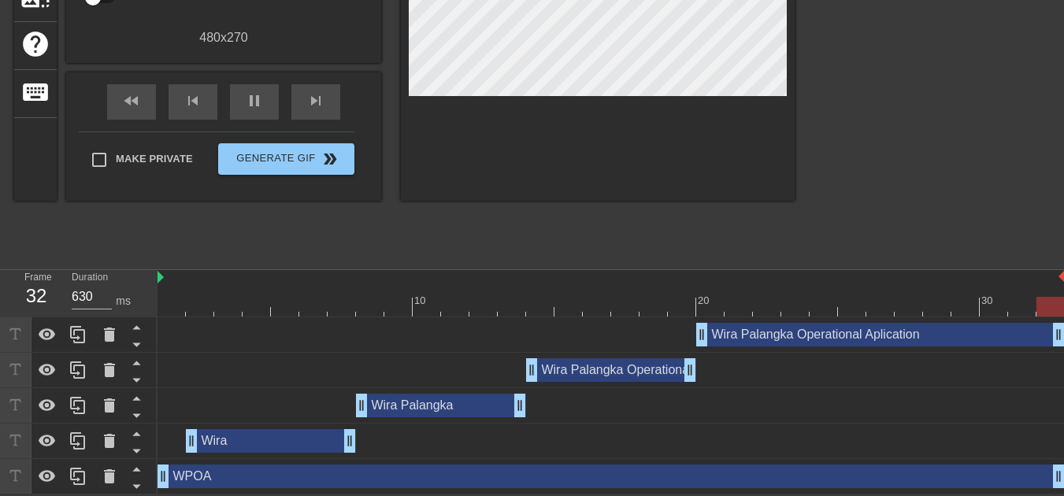
type input "420"
click at [163, 309] on div at bounding box center [611, 307] width 907 height 20
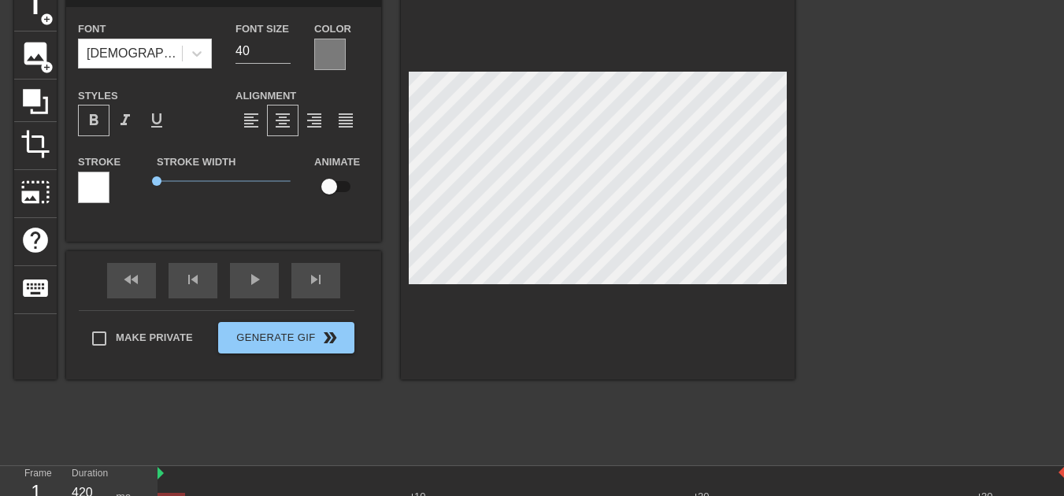
scroll to position [158, 0]
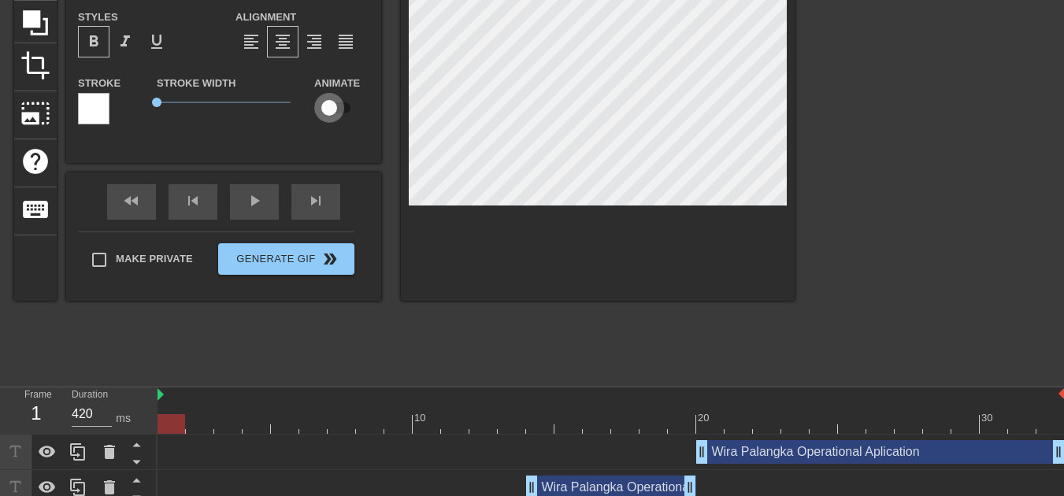
click at [339, 101] on input "checkbox" at bounding box center [329, 108] width 90 height 30
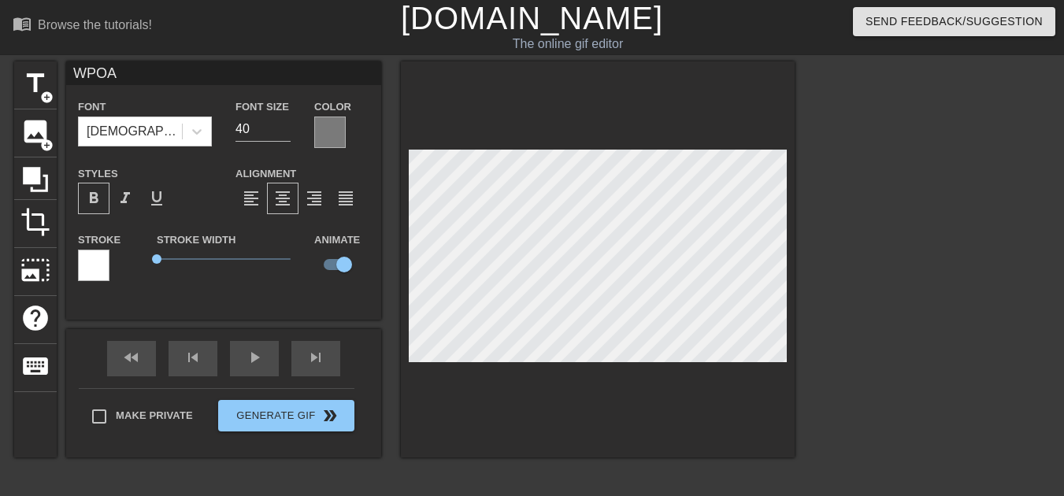
scroll to position [0, 0]
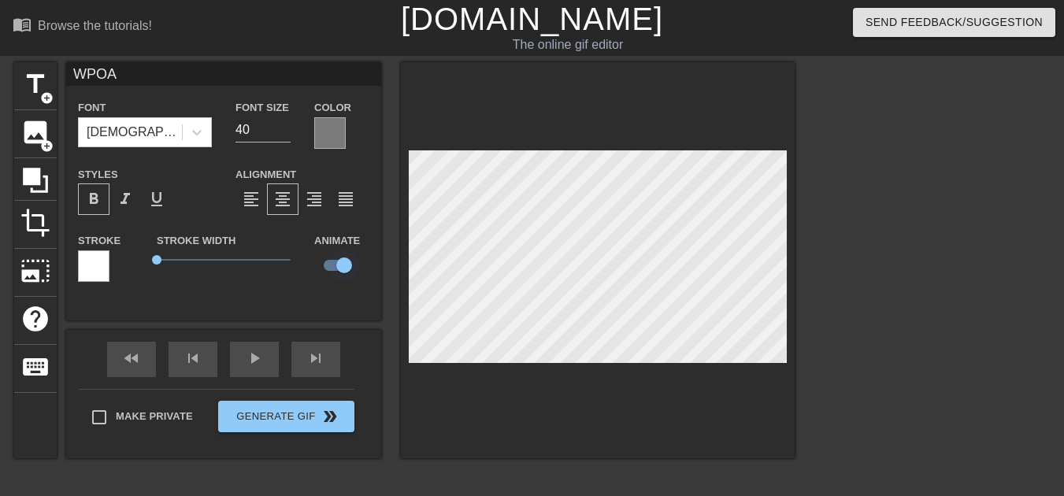
click at [337, 256] on input "checkbox" at bounding box center [344, 265] width 90 height 30
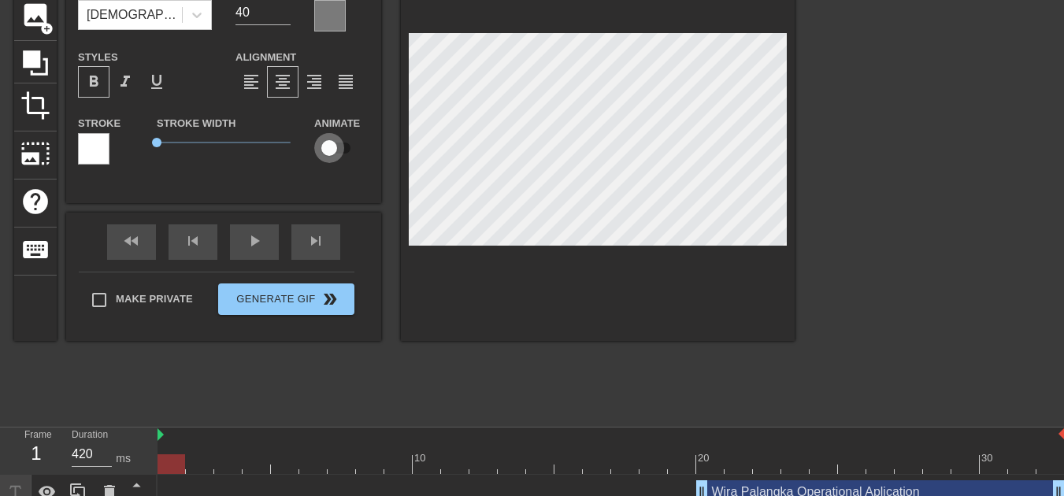
click at [343, 143] on input "checkbox" at bounding box center [329, 148] width 90 height 30
checkbox input "true"
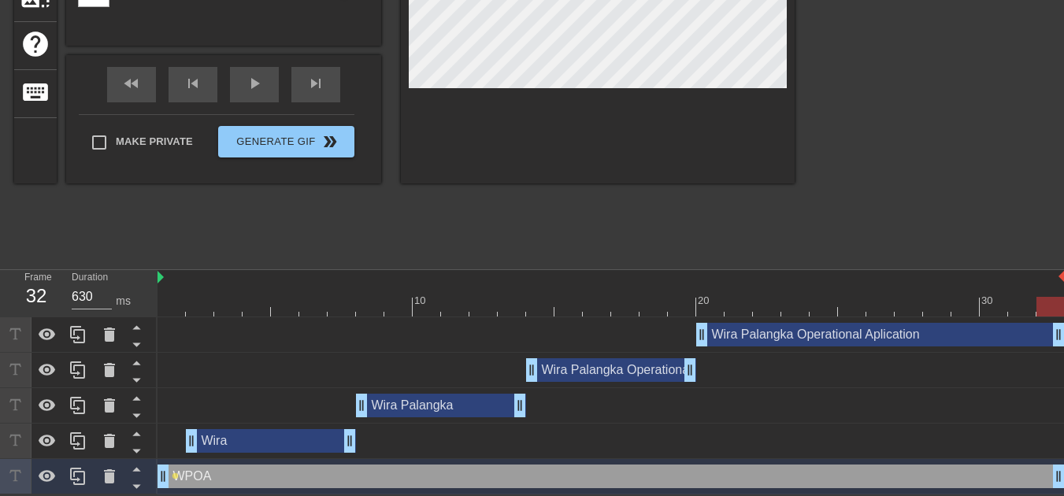
click at [1054, 309] on div at bounding box center [611, 307] width 907 height 20
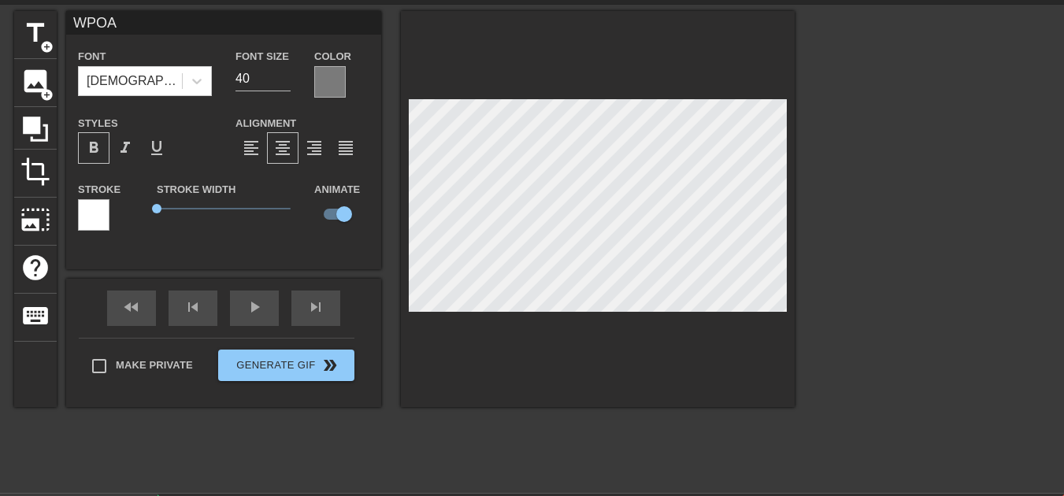
scroll to position [79, 0]
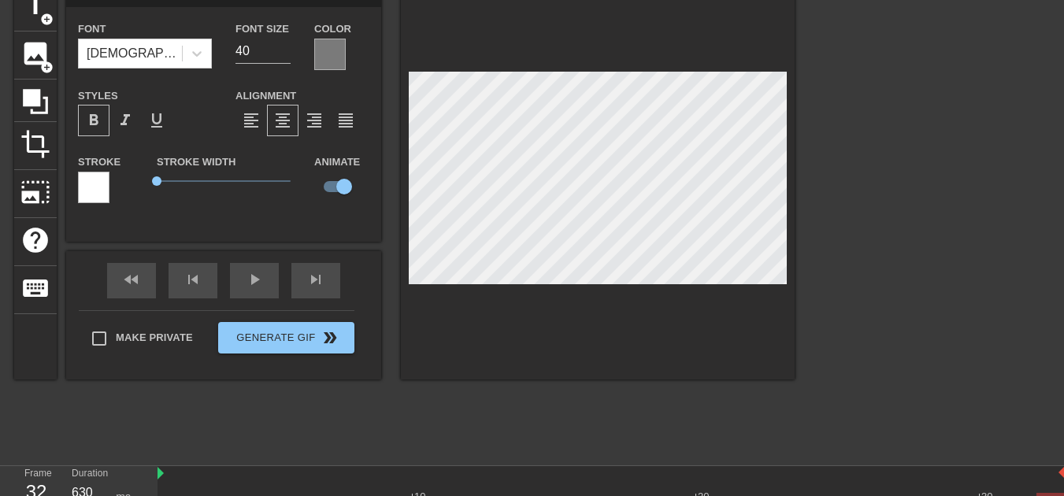
click at [888, 179] on div at bounding box center [932, 219] width 236 height 473
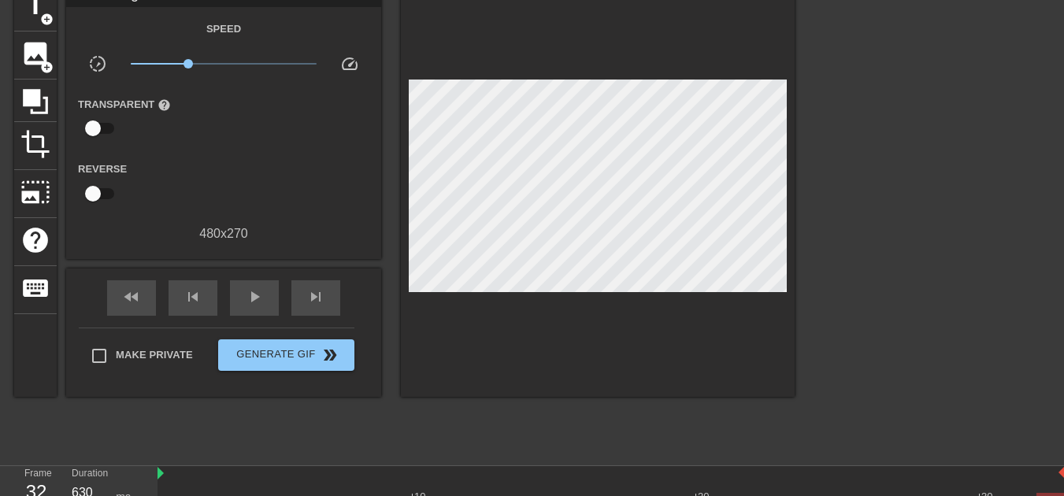
scroll to position [275, 0]
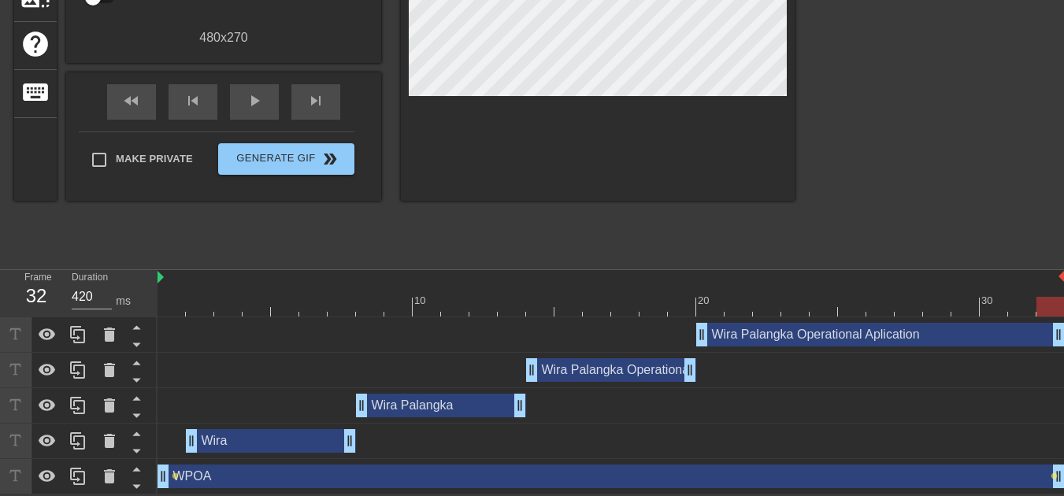
click at [169, 306] on div at bounding box center [611, 307] width 907 height 20
click at [176, 469] on div "WPOA drag_handle drag_handle" at bounding box center [611, 477] width 907 height 24
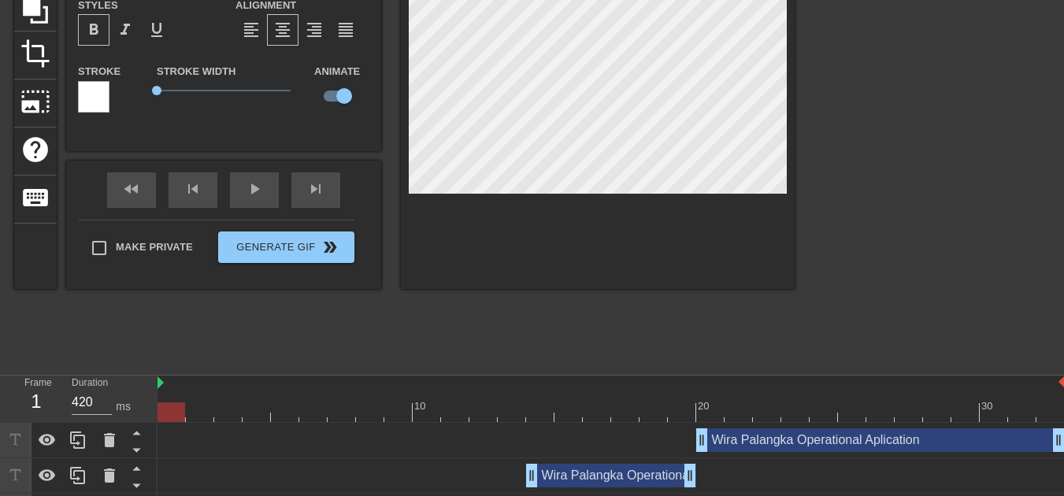
scroll to position [39, 0]
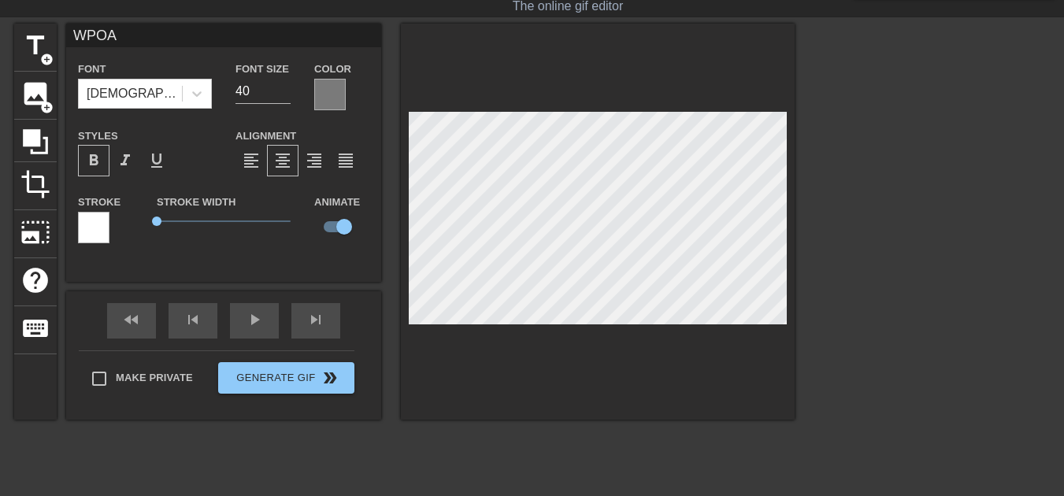
click at [604, 87] on div at bounding box center [598, 222] width 394 height 396
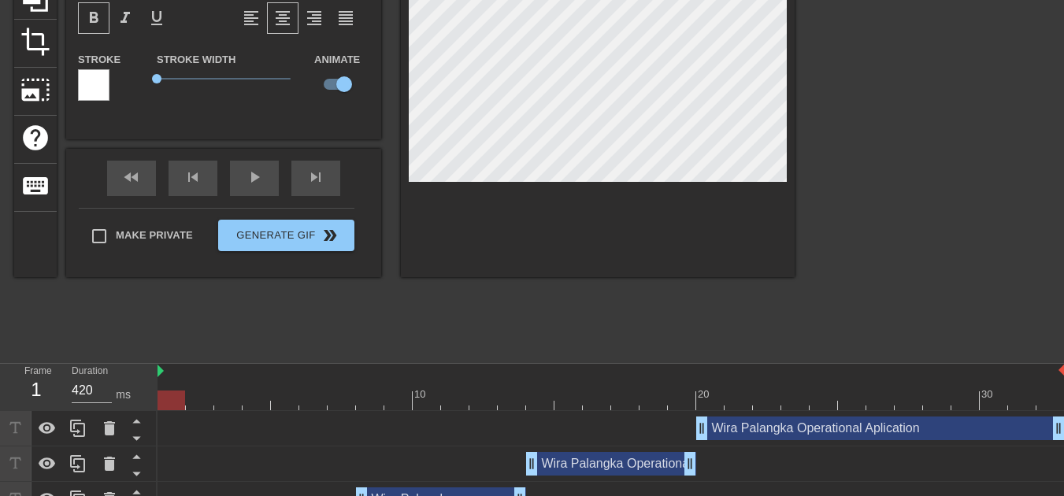
scroll to position [275, 0]
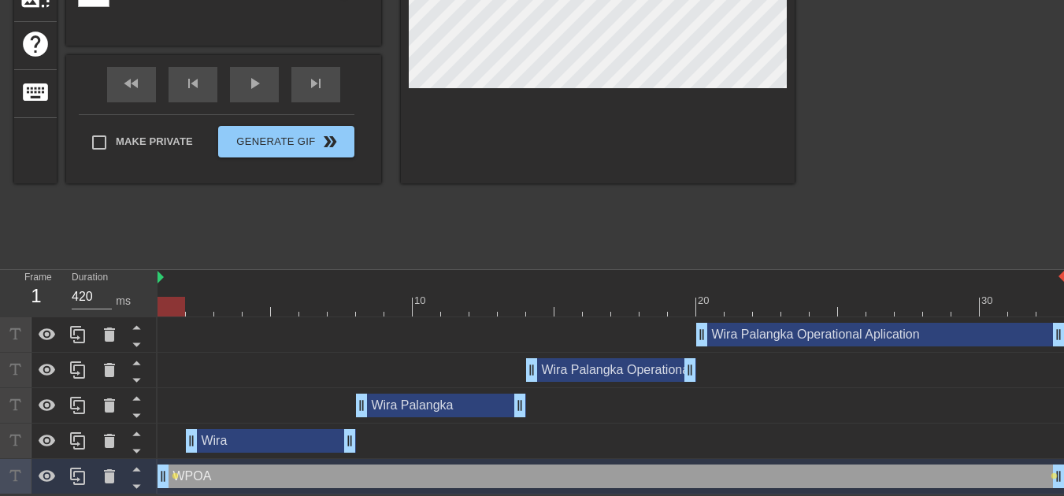
type input "630"
click at [1056, 307] on div at bounding box center [611, 307] width 907 height 20
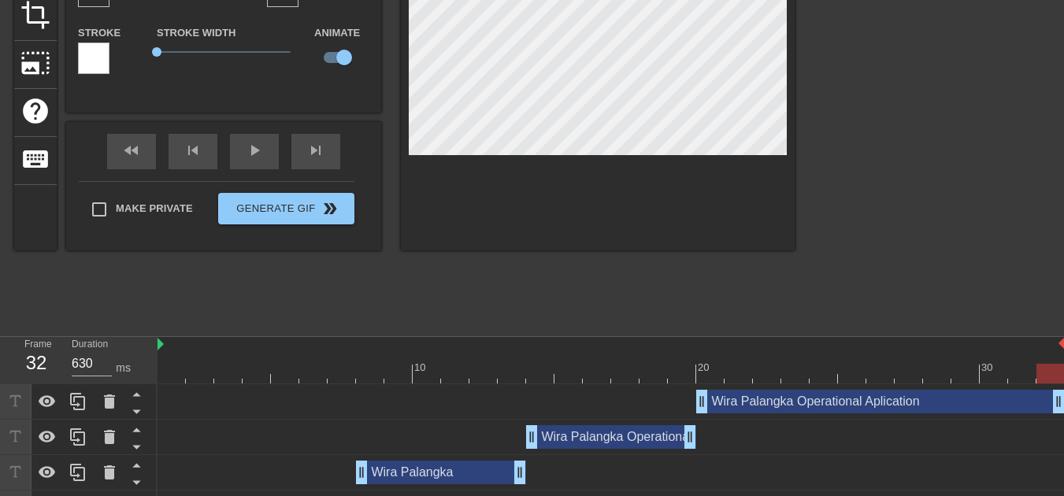
scroll to position [117, 0]
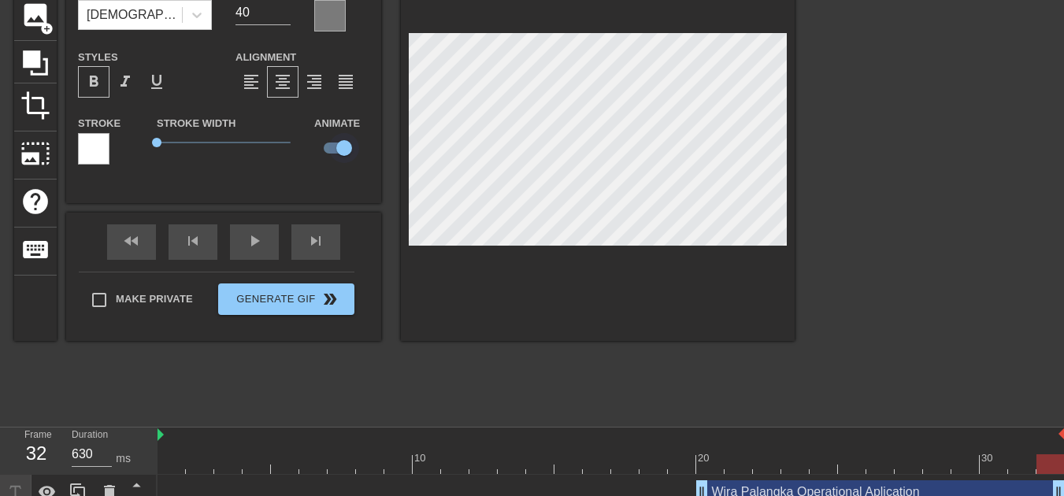
click at [331, 144] on input "checkbox" at bounding box center [344, 148] width 90 height 30
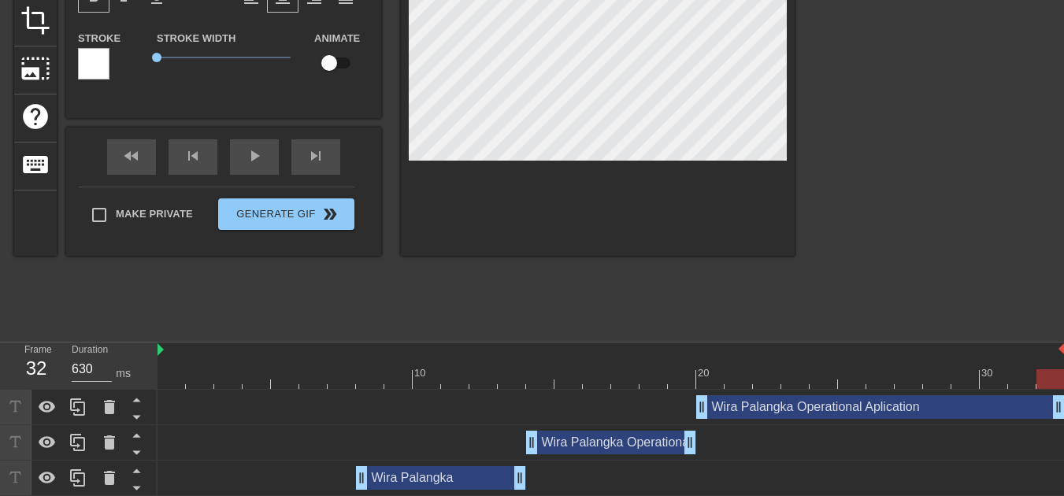
scroll to position [275, 0]
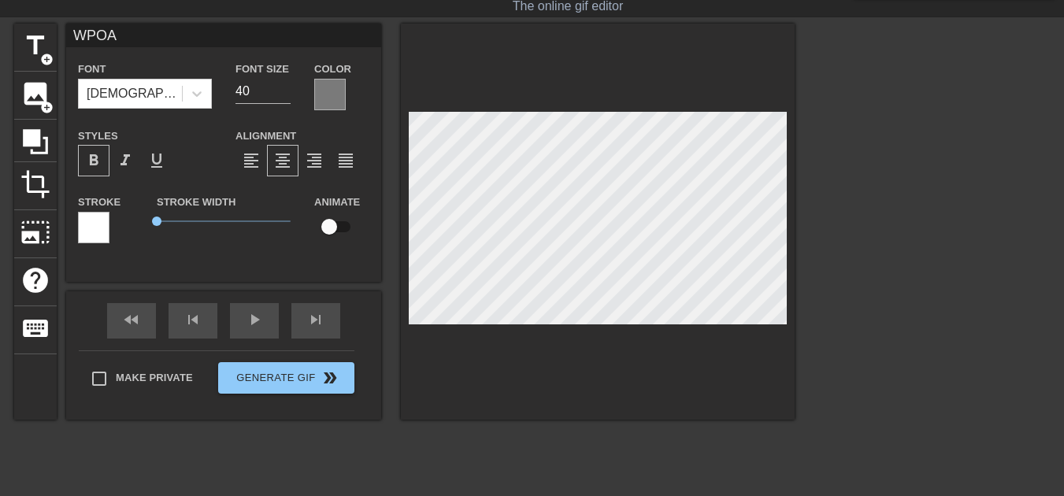
click at [336, 219] on input "checkbox" at bounding box center [329, 227] width 90 height 30
checkbox input "true"
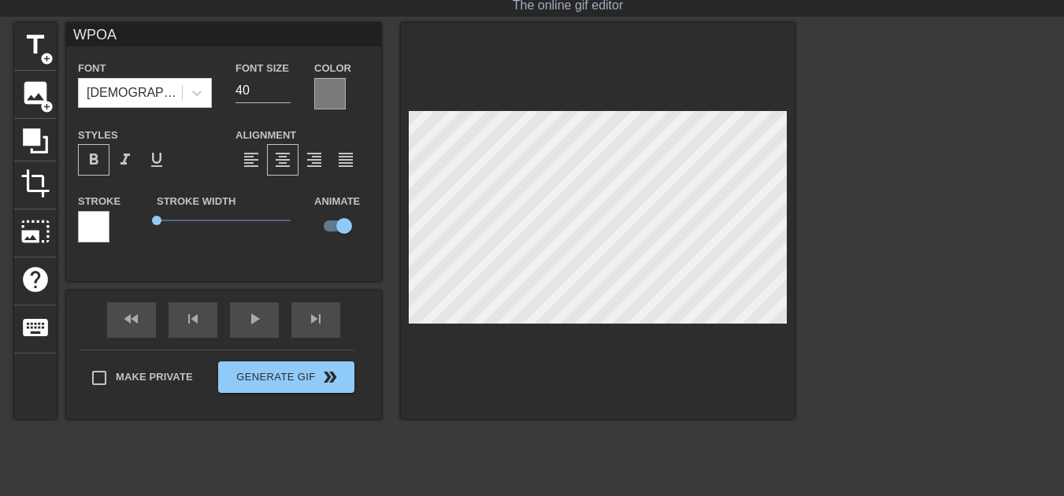
scroll to position [39, 0]
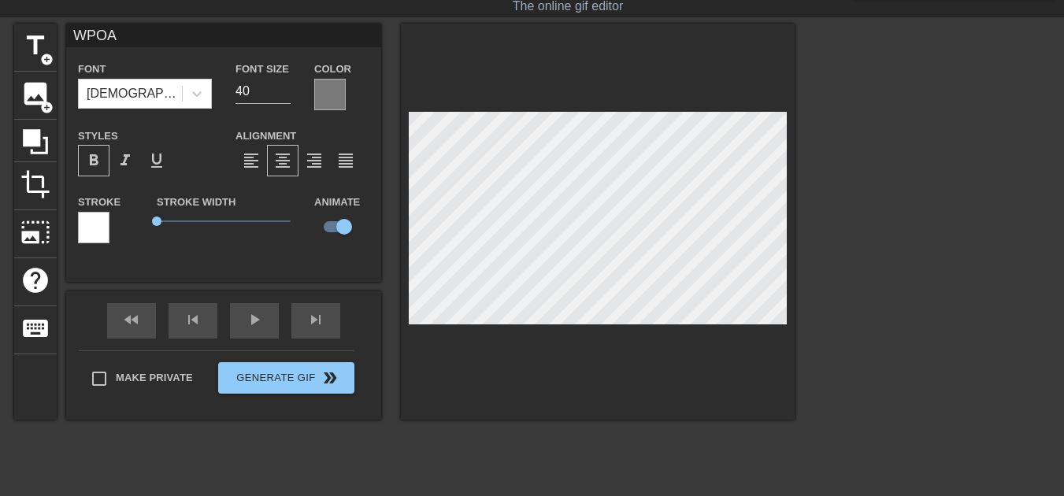
click at [876, 258] on div at bounding box center [932, 260] width 236 height 473
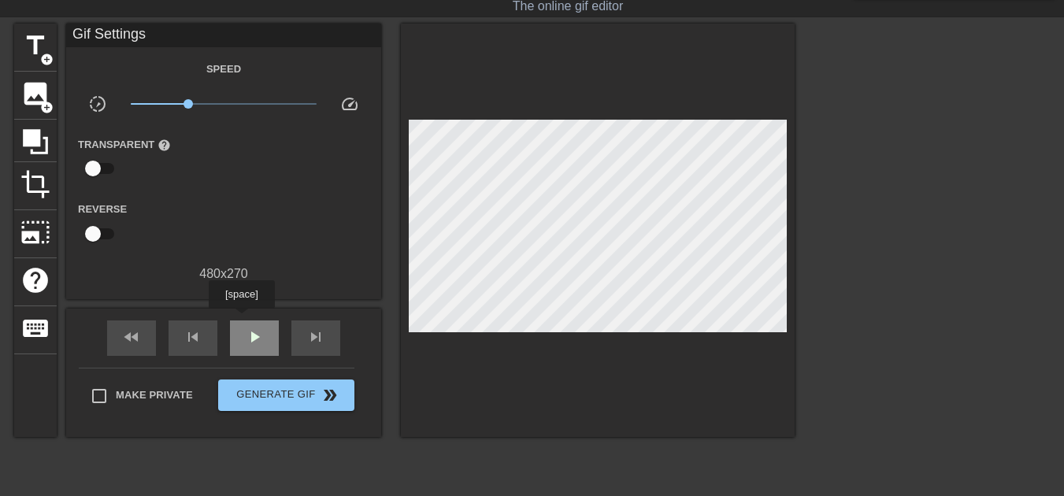
click at [242, 321] on div "play_arrow" at bounding box center [254, 338] width 49 height 35
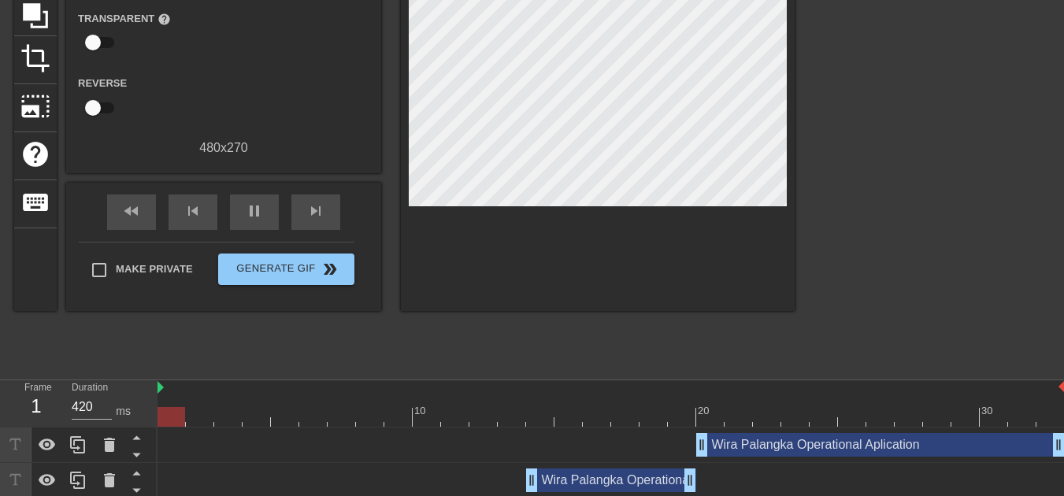
scroll to position [275, 0]
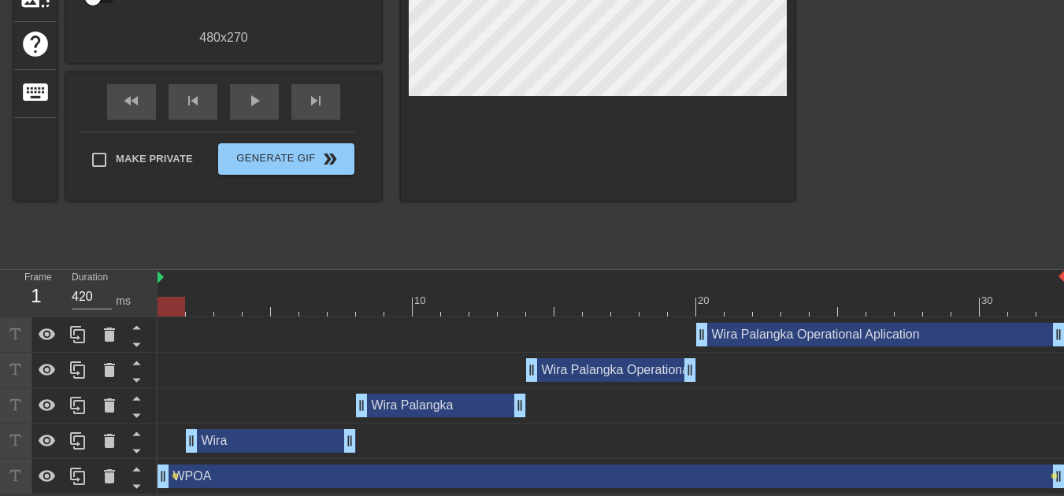
click at [169, 304] on div at bounding box center [611, 307] width 907 height 20
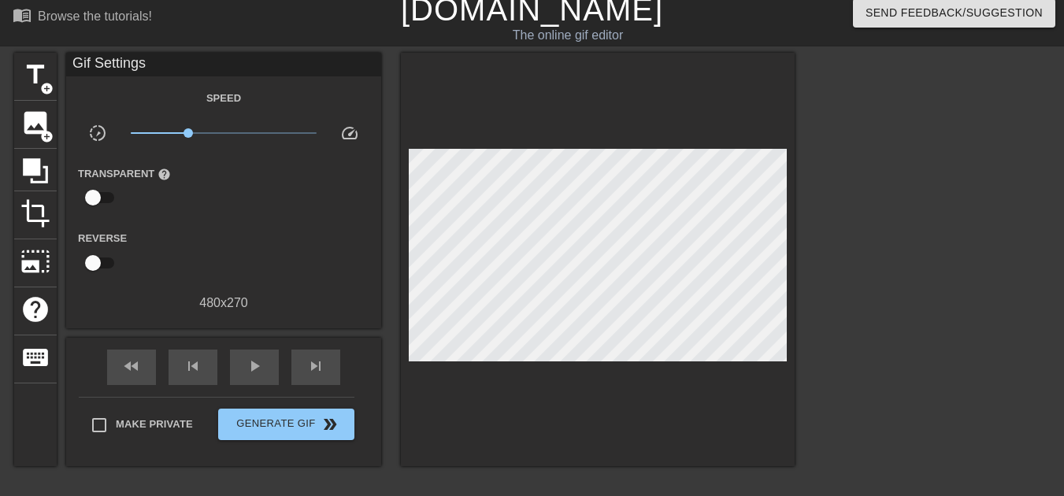
scroll to position [0, 0]
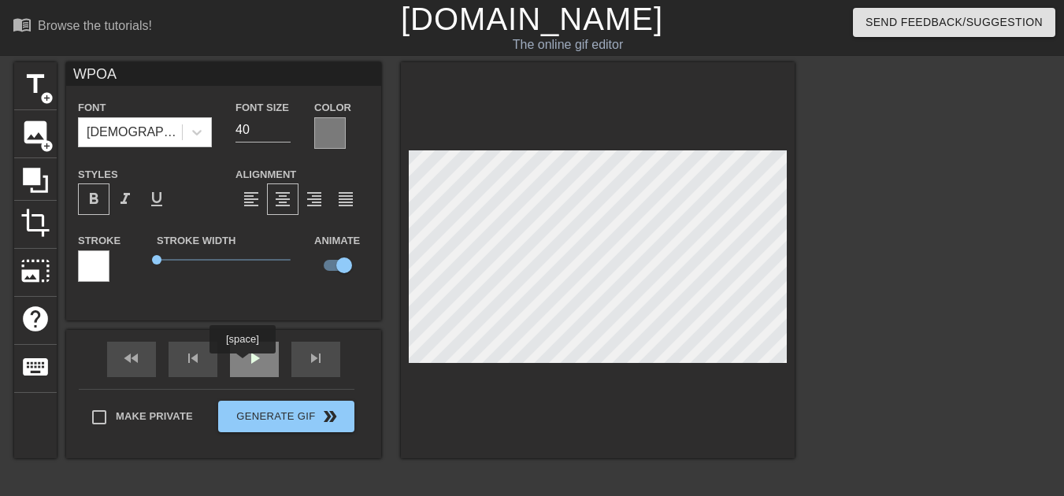
click at [243, 363] on div "play_arrow" at bounding box center [254, 359] width 49 height 35
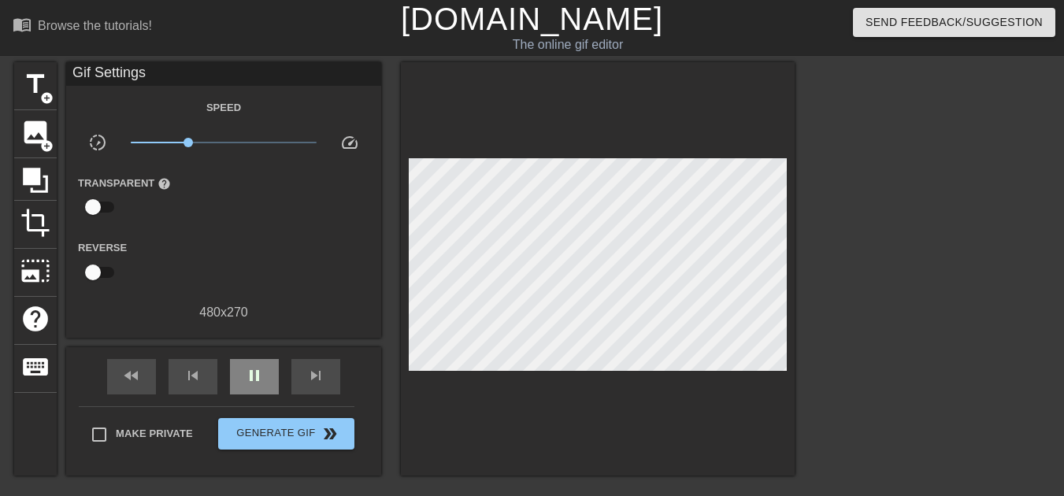
type input "30"
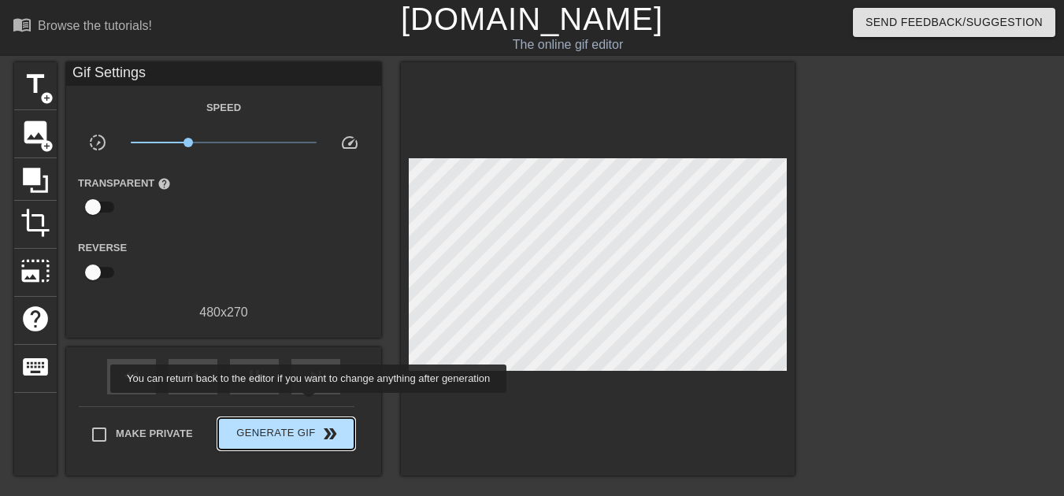
click at [311, 418] on button "Generate Gif double_arrow" at bounding box center [286, 434] width 136 height 32
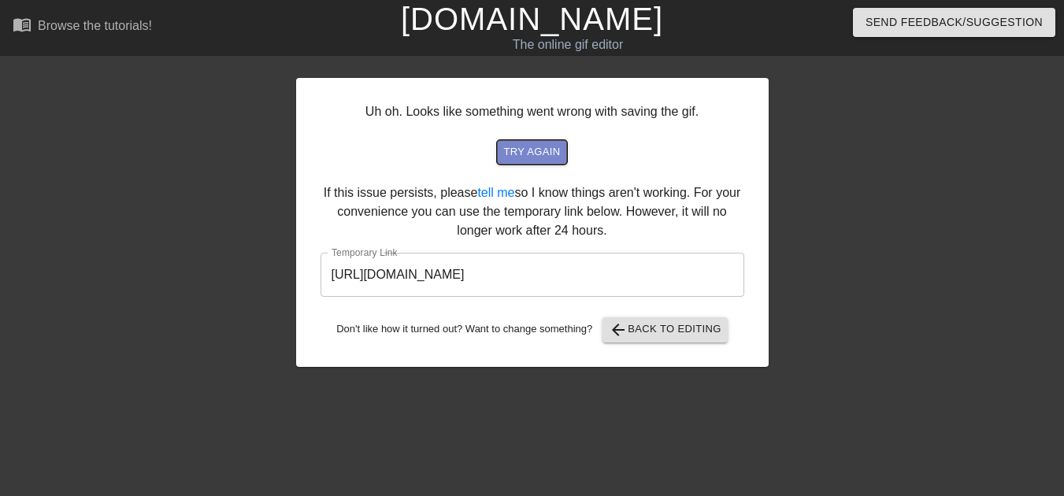
click at [539, 143] on span "try again" at bounding box center [531, 152] width 57 height 18
click at [547, 143] on span "try again" at bounding box center [531, 152] width 57 height 18
click at [661, 321] on span "arrow_back Back to Editing" at bounding box center [665, 330] width 113 height 19
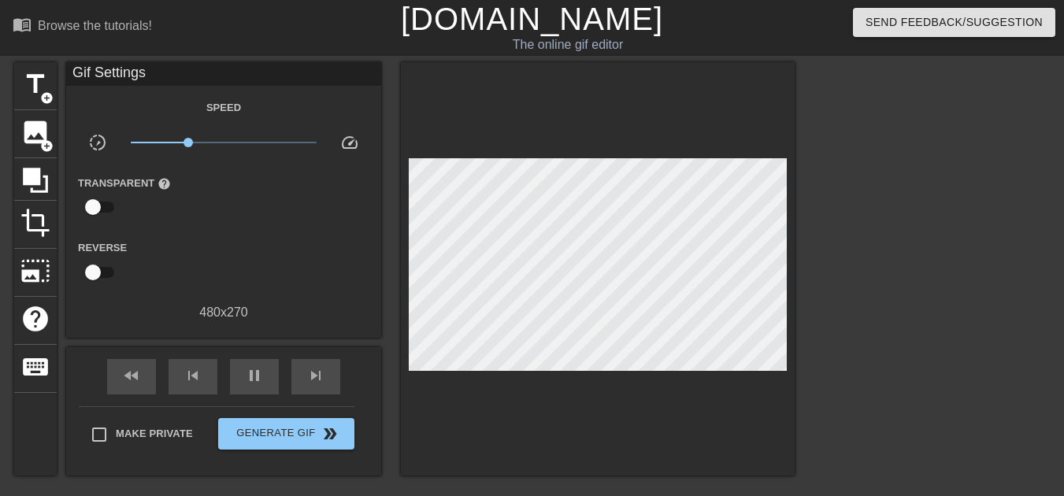
type input "30"
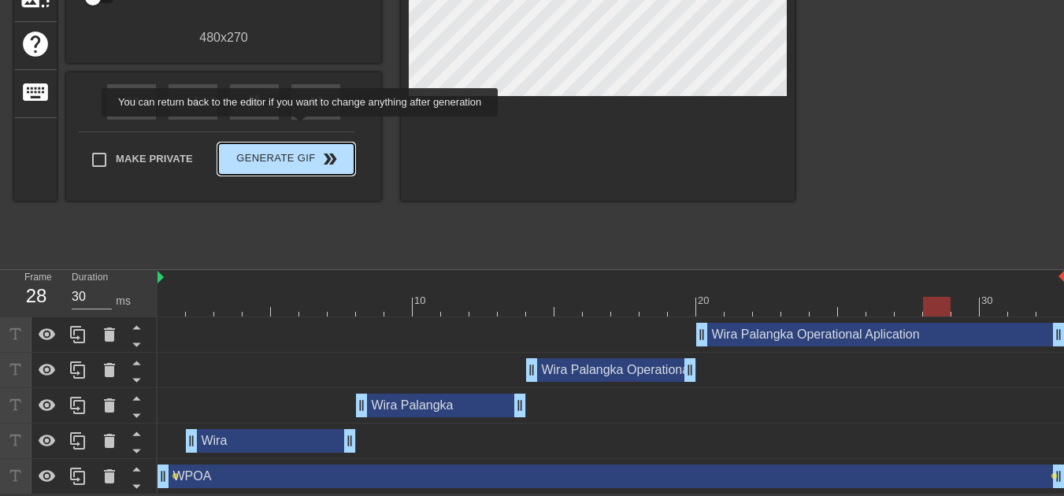
click at [302, 143] on button "Generate Gif double_arrow" at bounding box center [286, 159] width 136 height 32
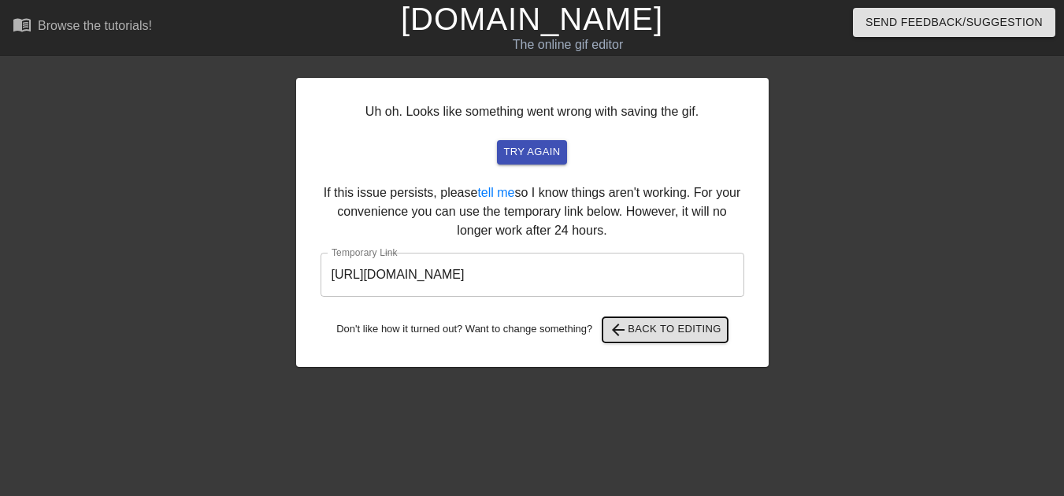
click at [688, 317] on button "arrow_back Back to Editing" at bounding box center [664, 329] width 125 height 25
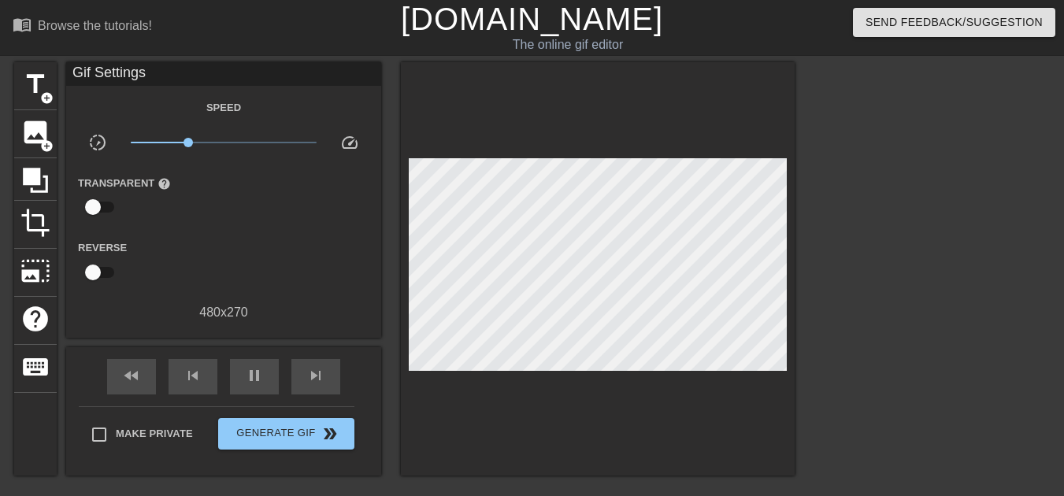
type input "30"
